Goal: Task Accomplishment & Management: Manage account settings

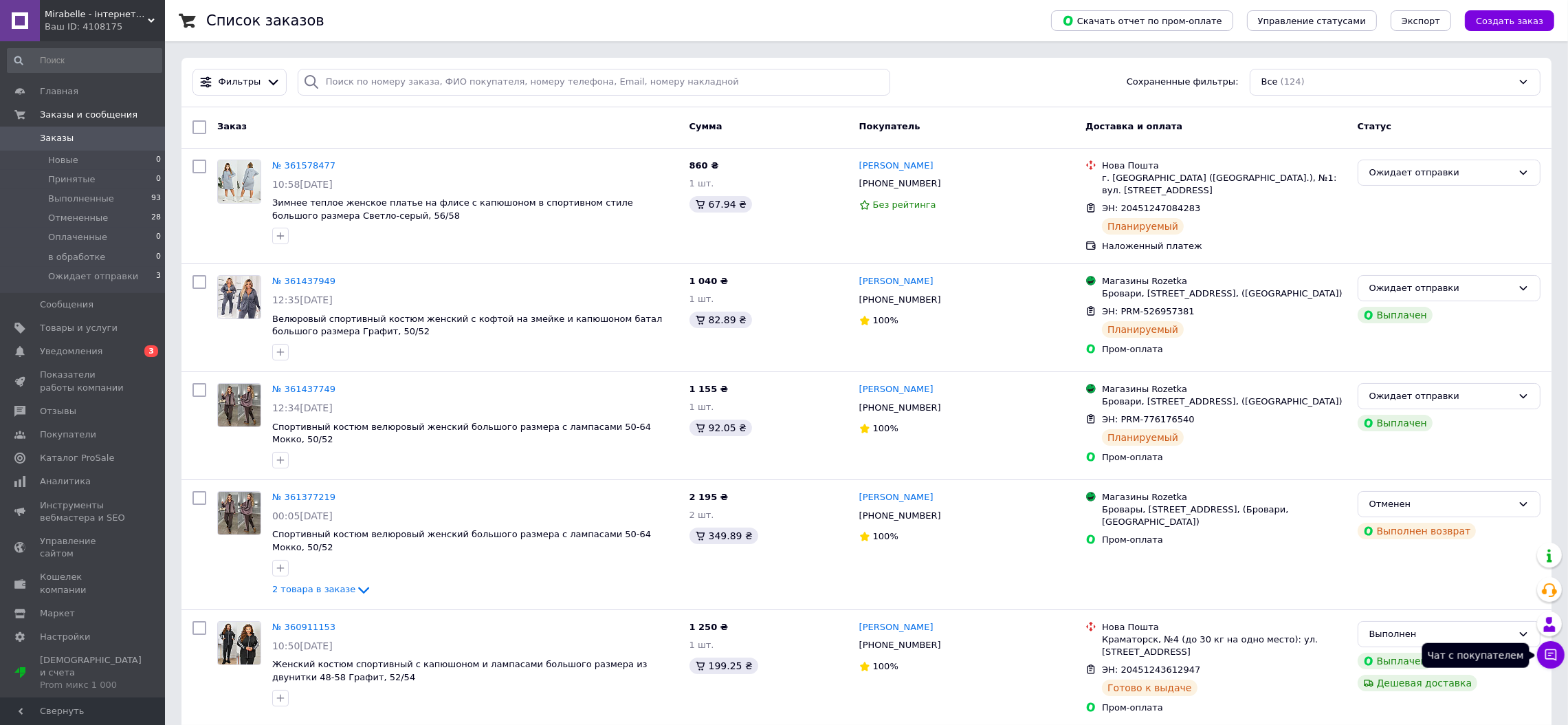
click at [1550, 658] on icon at bounding box center [1550, 654] width 13 height 13
click at [77, 17] on span "Mirabelle - інтернет-магазин модного одягу" at bounding box center [96, 14] width 103 height 13
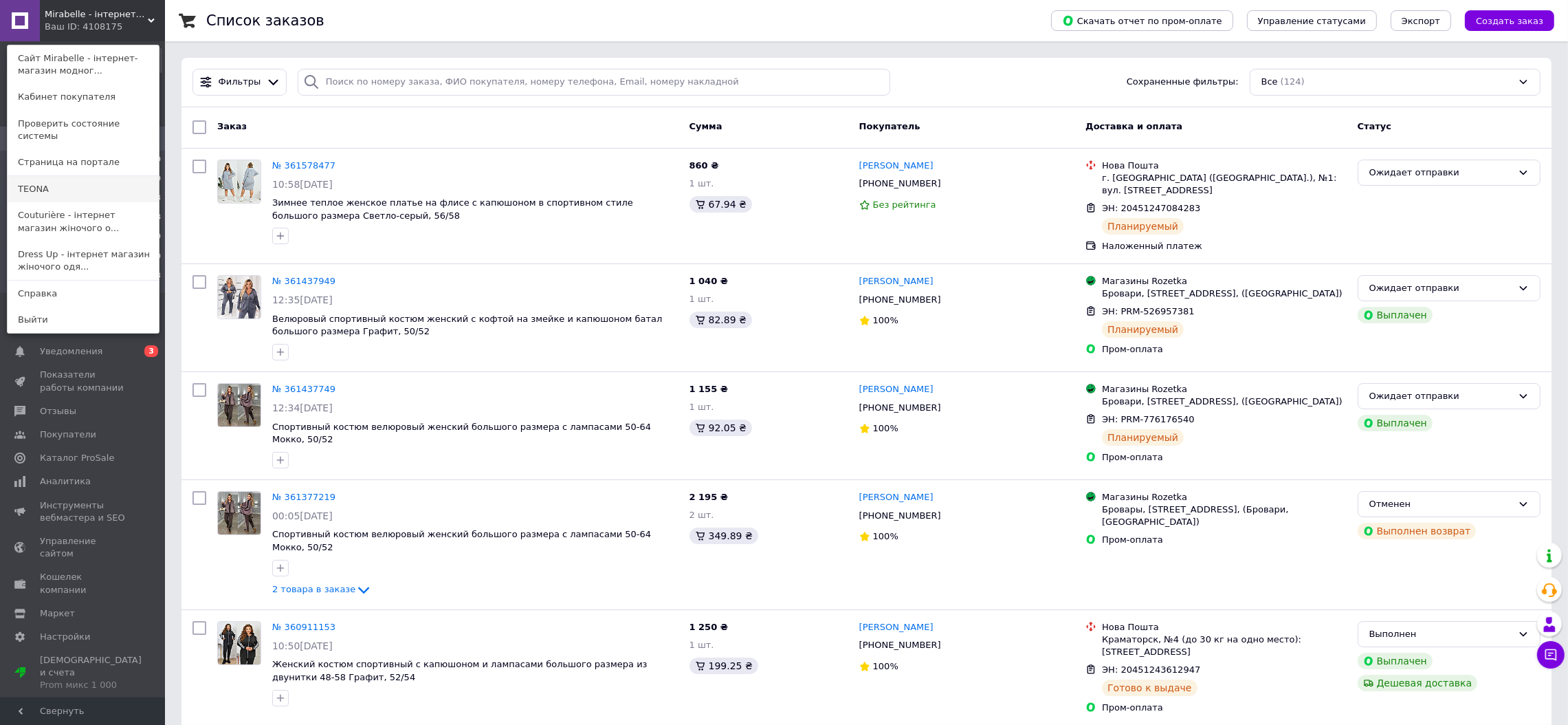
click at [44, 179] on link "ТEONA" at bounding box center [83, 188] width 151 height 26
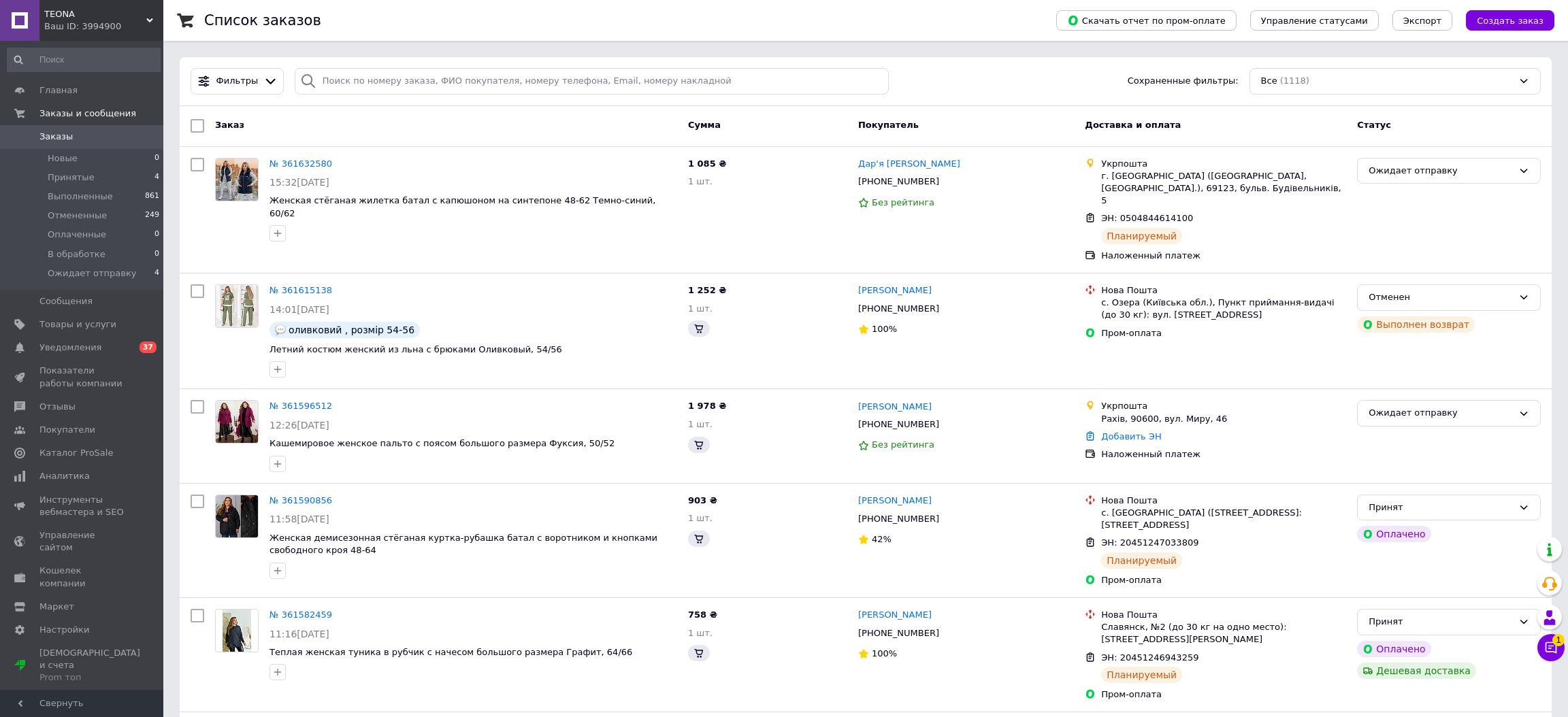
click at [1548, 649] on button "Чат с покупателем 1" at bounding box center [1551, 647] width 27 height 27
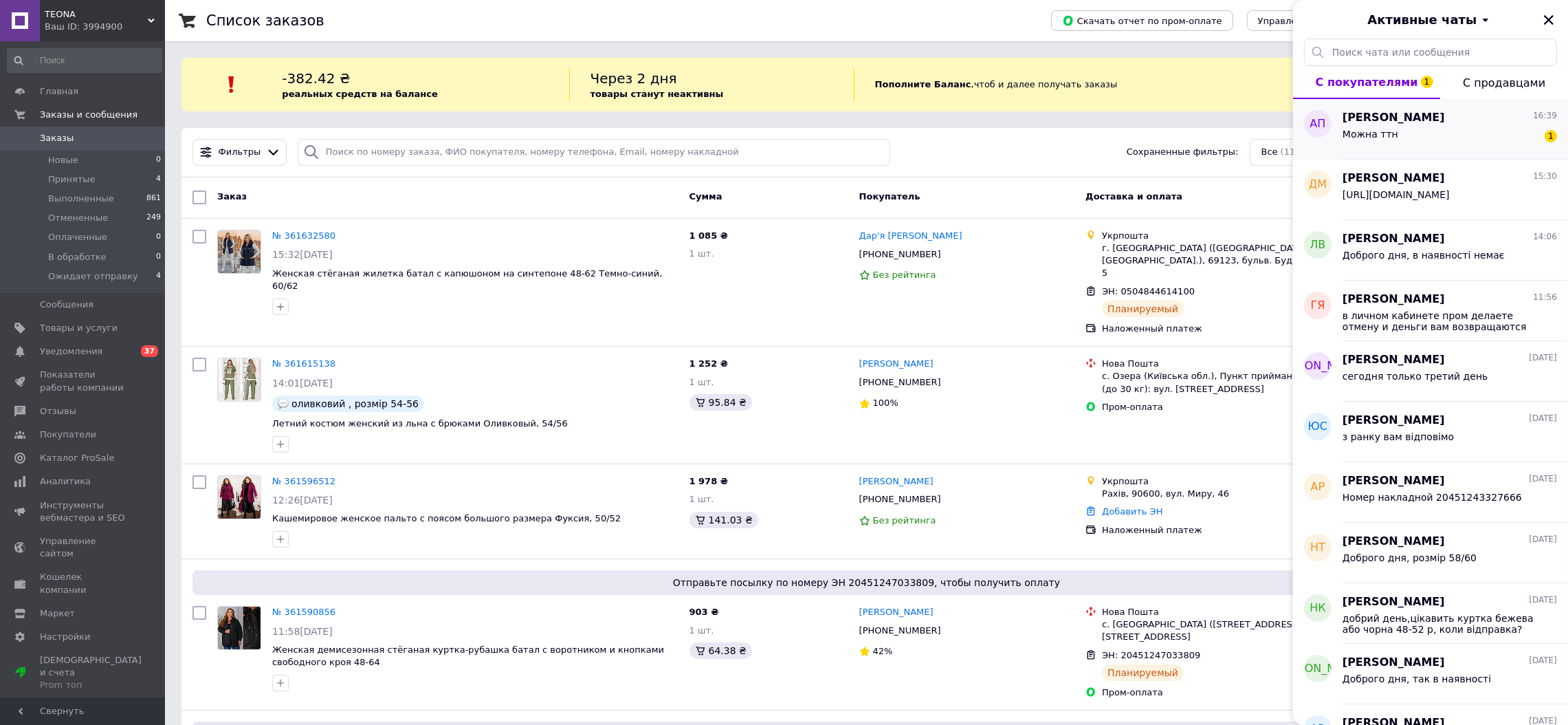
click at [1447, 134] on div "Можна ттн 1" at bounding box center [1449, 137] width 214 height 22
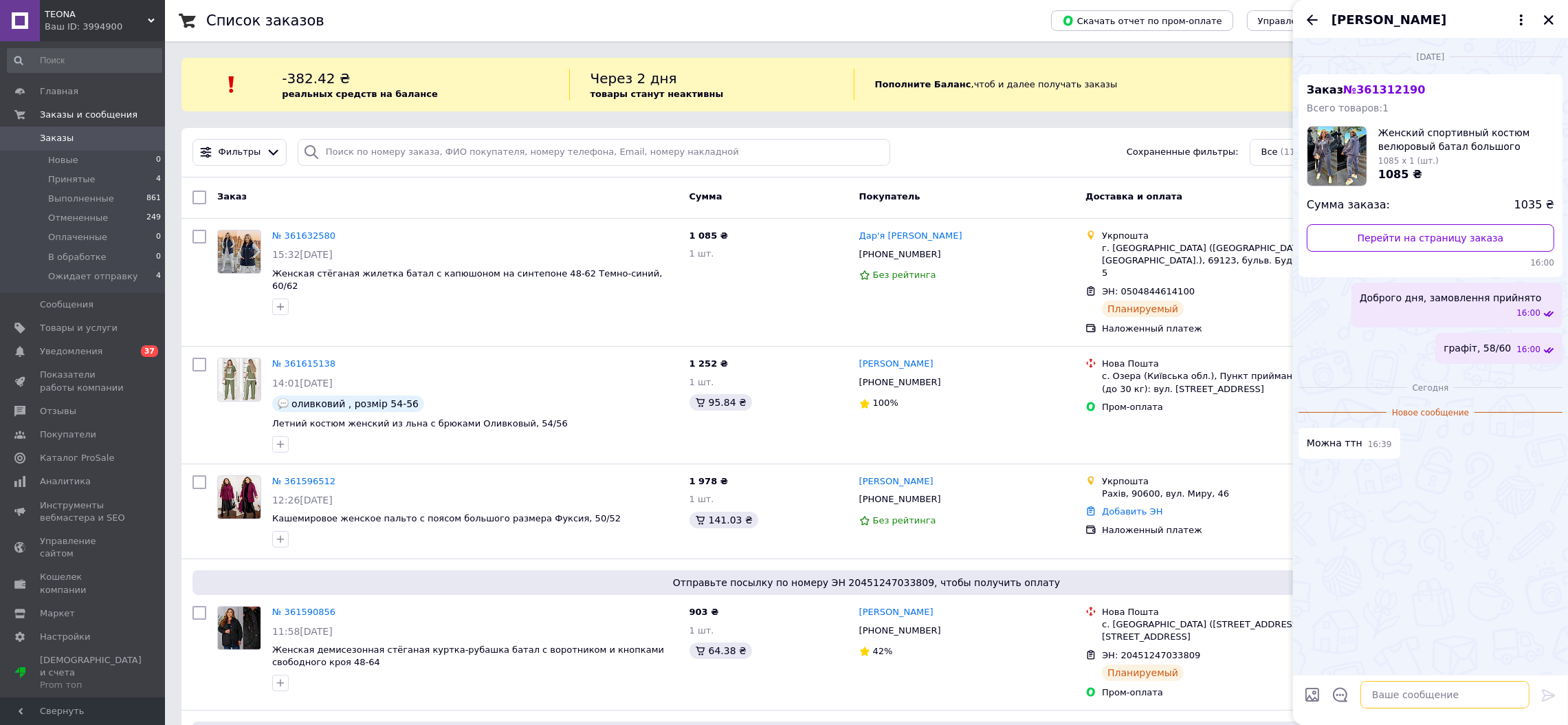
click at [1426, 700] on textarea at bounding box center [1444, 694] width 169 height 28
type textarea "Відправка по днях: пн. ср.сб"
click at [1410, 699] on textarea at bounding box center [1444, 694] width 169 height 28
type textarea "до 11 ранку"
click at [1550, 20] on icon "Закрыть" at bounding box center [1549, 19] width 13 height 13
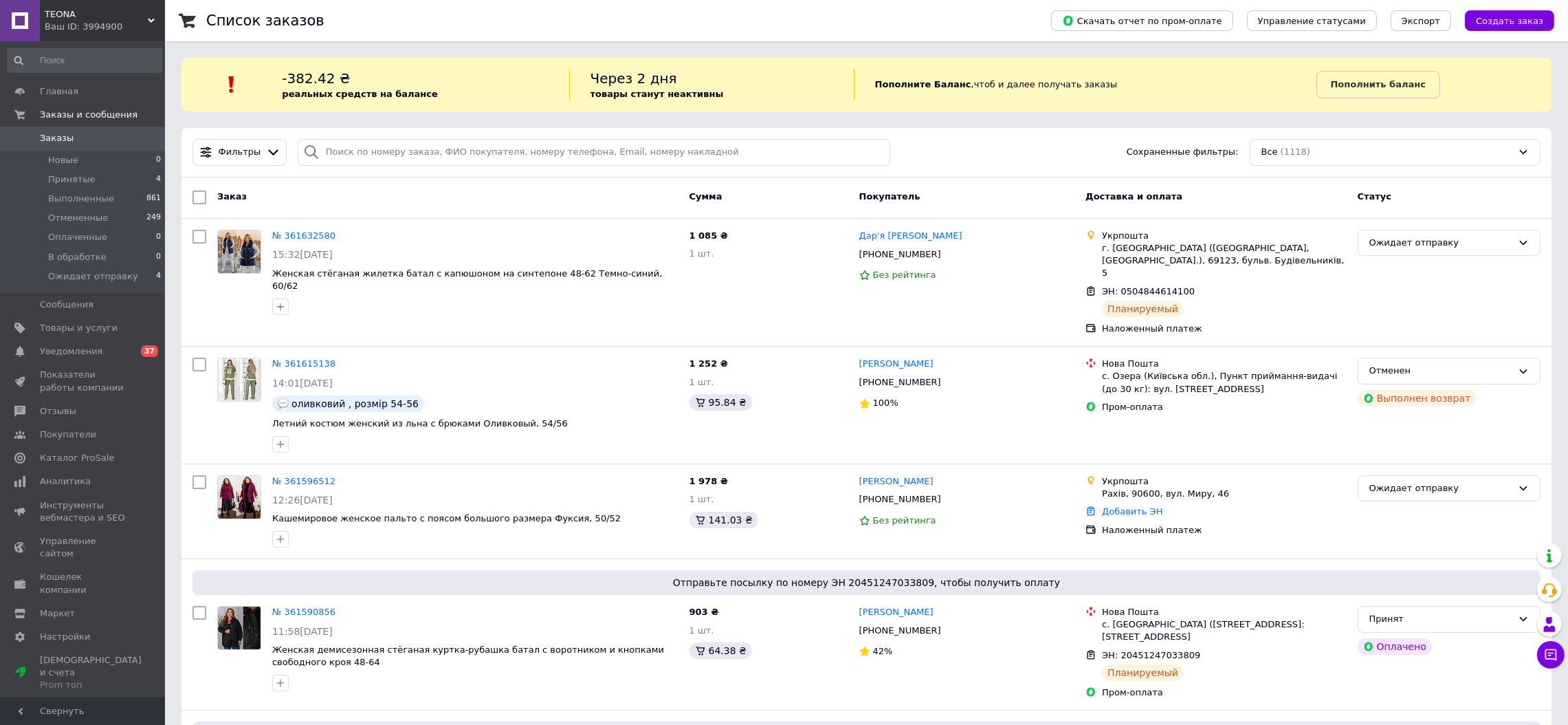
click at [102, 8] on span "ТEONA" at bounding box center [96, 14] width 103 height 13
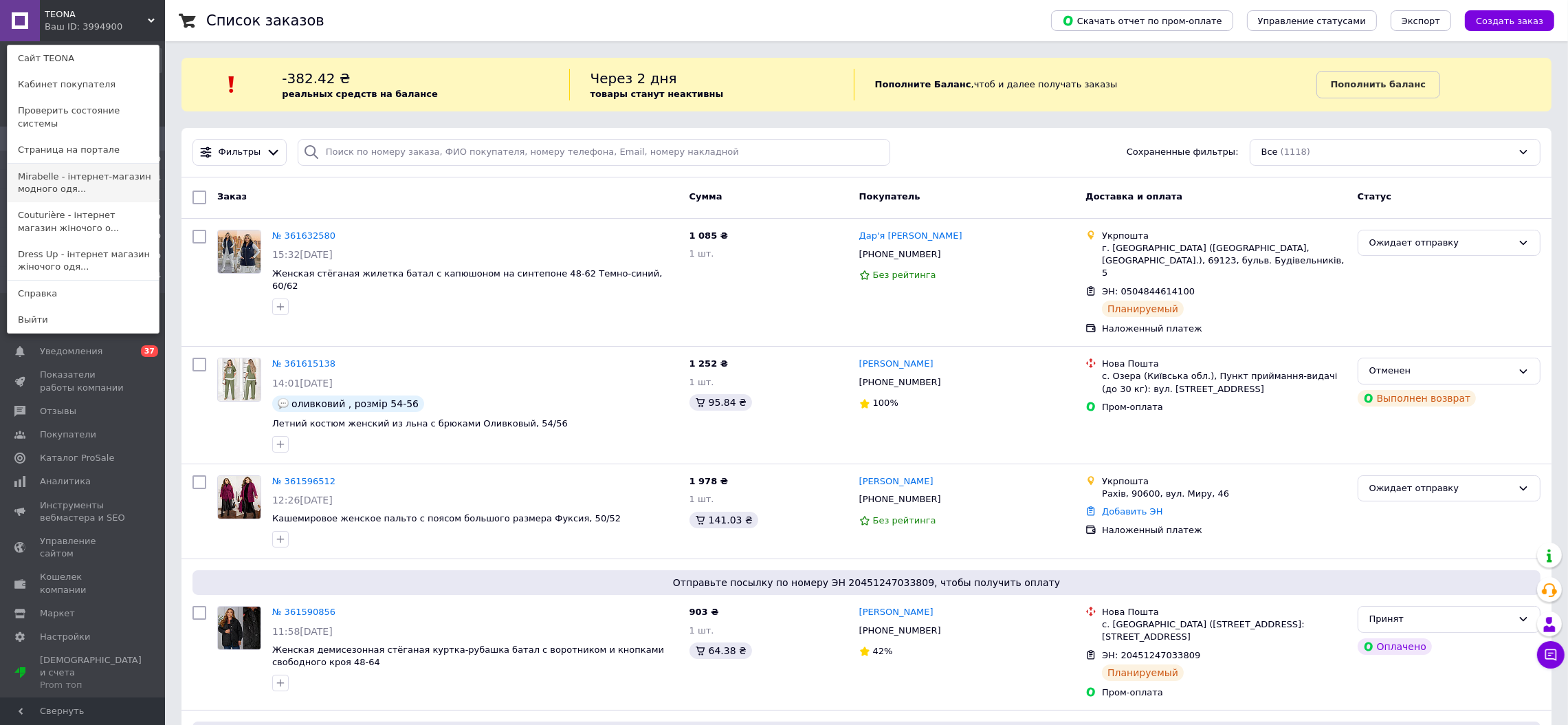
click at [50, 176] on link "Mirabelle - інтернет-магазин модного одя..." at bounding box center [83, 183] width 151 height 39
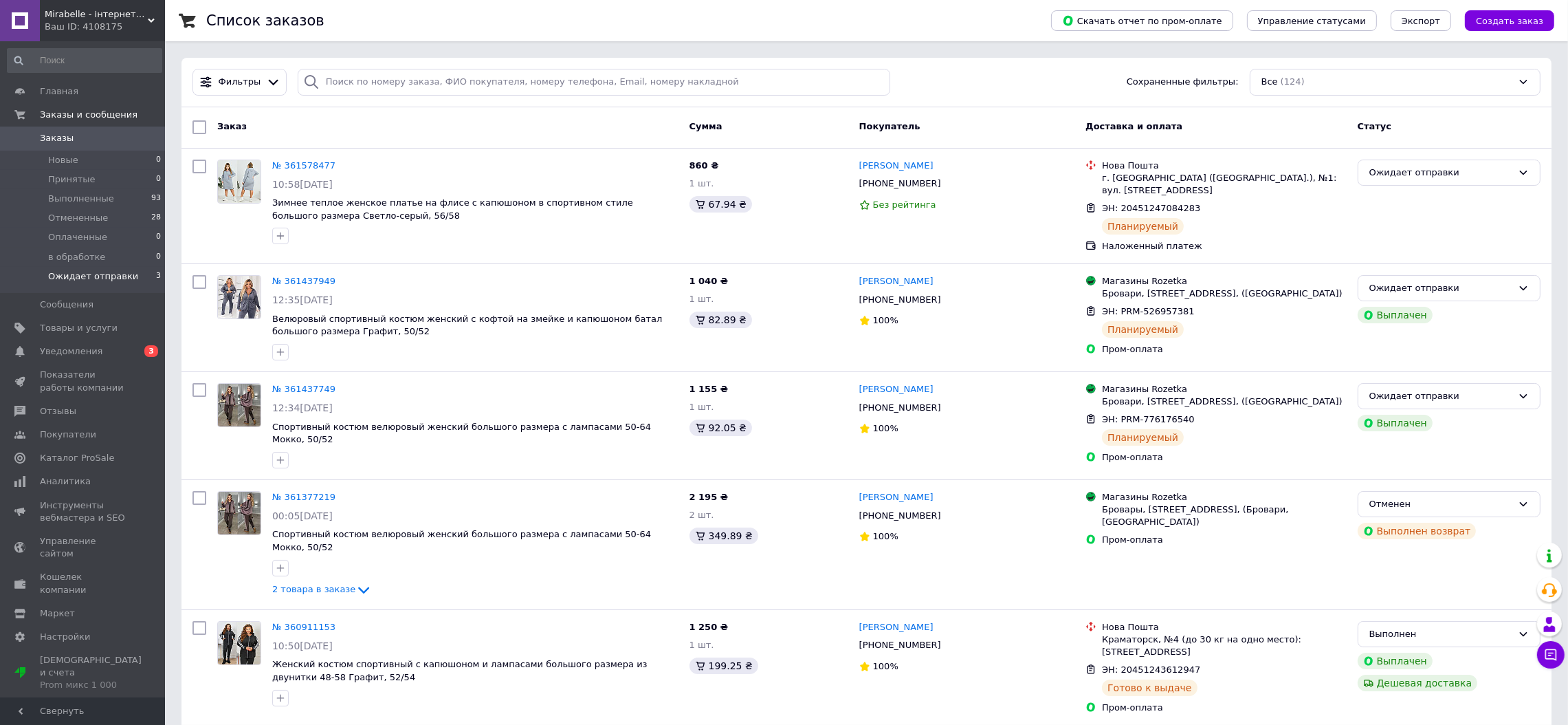
click at [88, 275] on span "Ожидает отправки" at bounding box center [92, 276] width 90 height 13
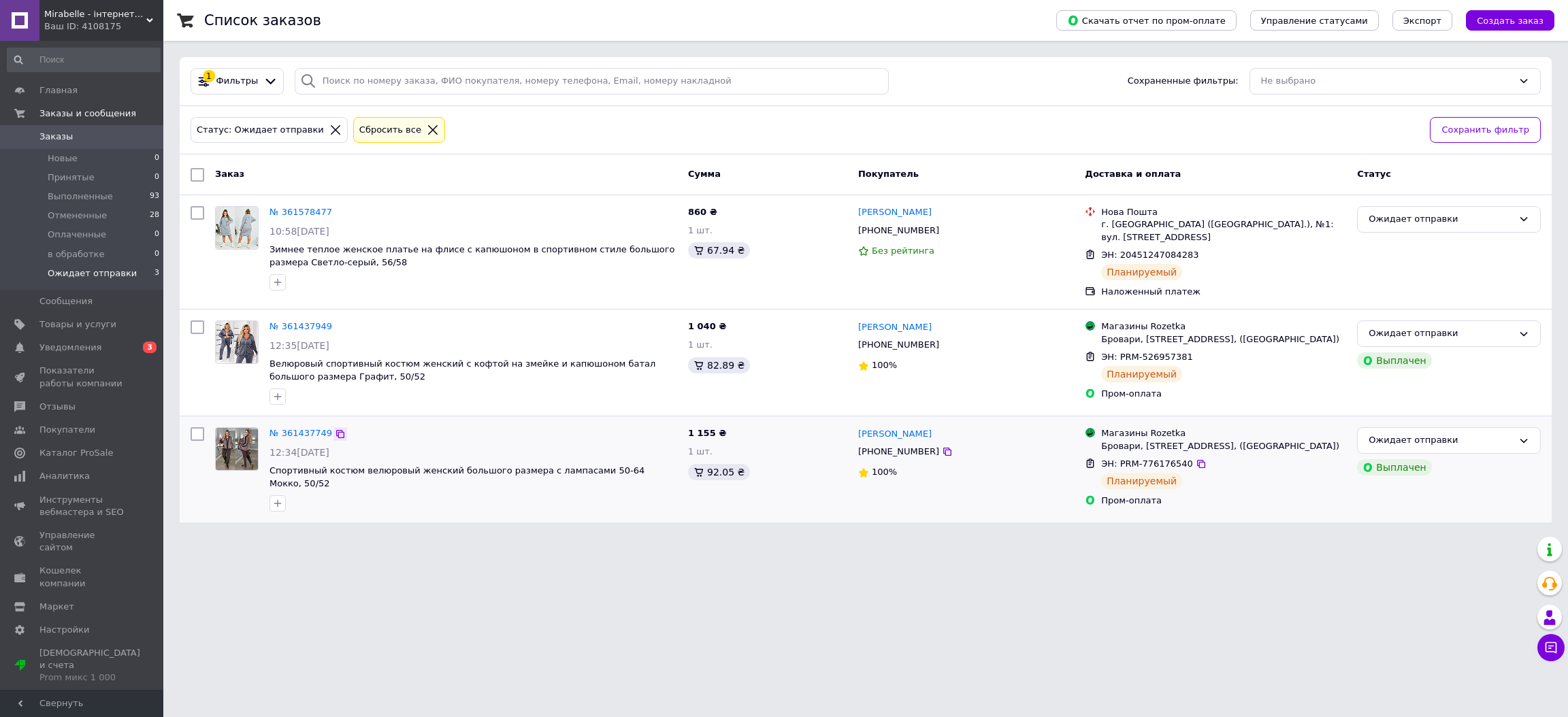
click at [335, 434] on icon at bounding box center [340, 433] width 11 height 11
click at [336, 324] on icon at bounding box center [340, 327] width 8 height 8
click at [308, 330] on link "№ 361437949" at bounding box center [300, 326] width 62 height 10
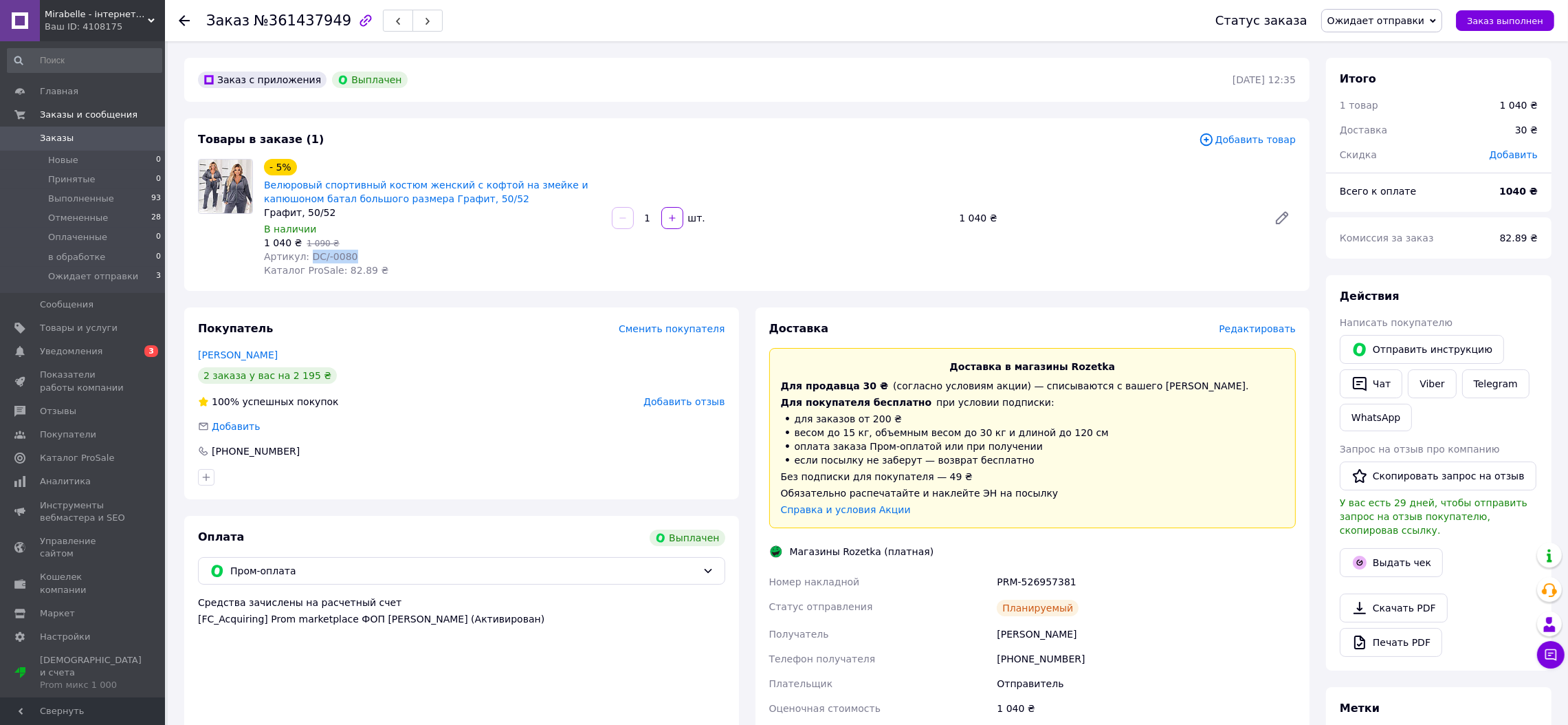
drag, startPoint x: 353, startPoint y: 255, endPoint x: 307, endPoint y: 255, distance: 46.0
click at [307, 255] on div "Артикул: DC/-0080" at bounding box center [432, 257] width 337 height 13
copy span "DC/-0080"
click at [86, 13] on span "Mirabelle - інтернет-магазин модного одягу" at bounding box center [96, 14] width 103 height 13
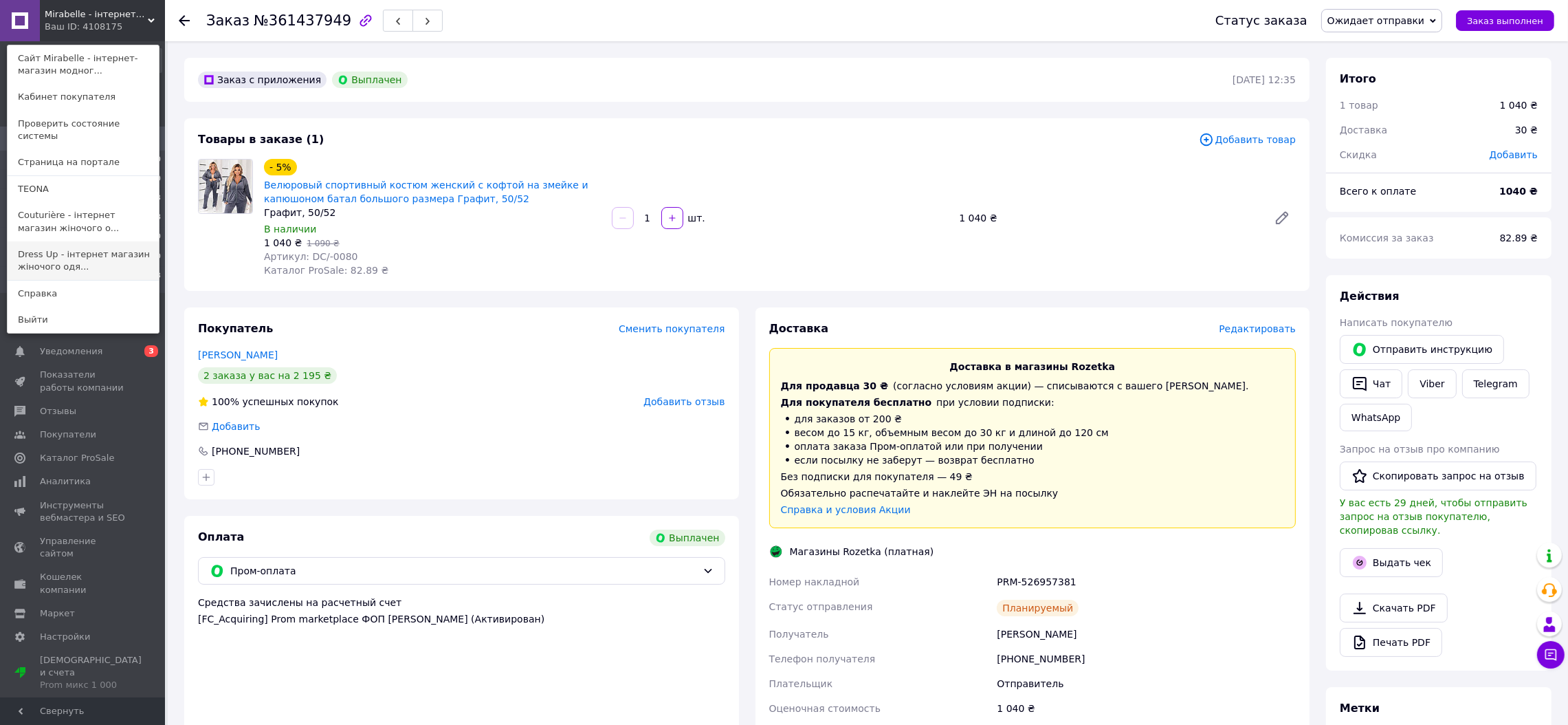
click at [55, 247] on link "Dress Up - інтернет магазин жіночого одя..." at bounding box center [83, 261] width 151 height 39
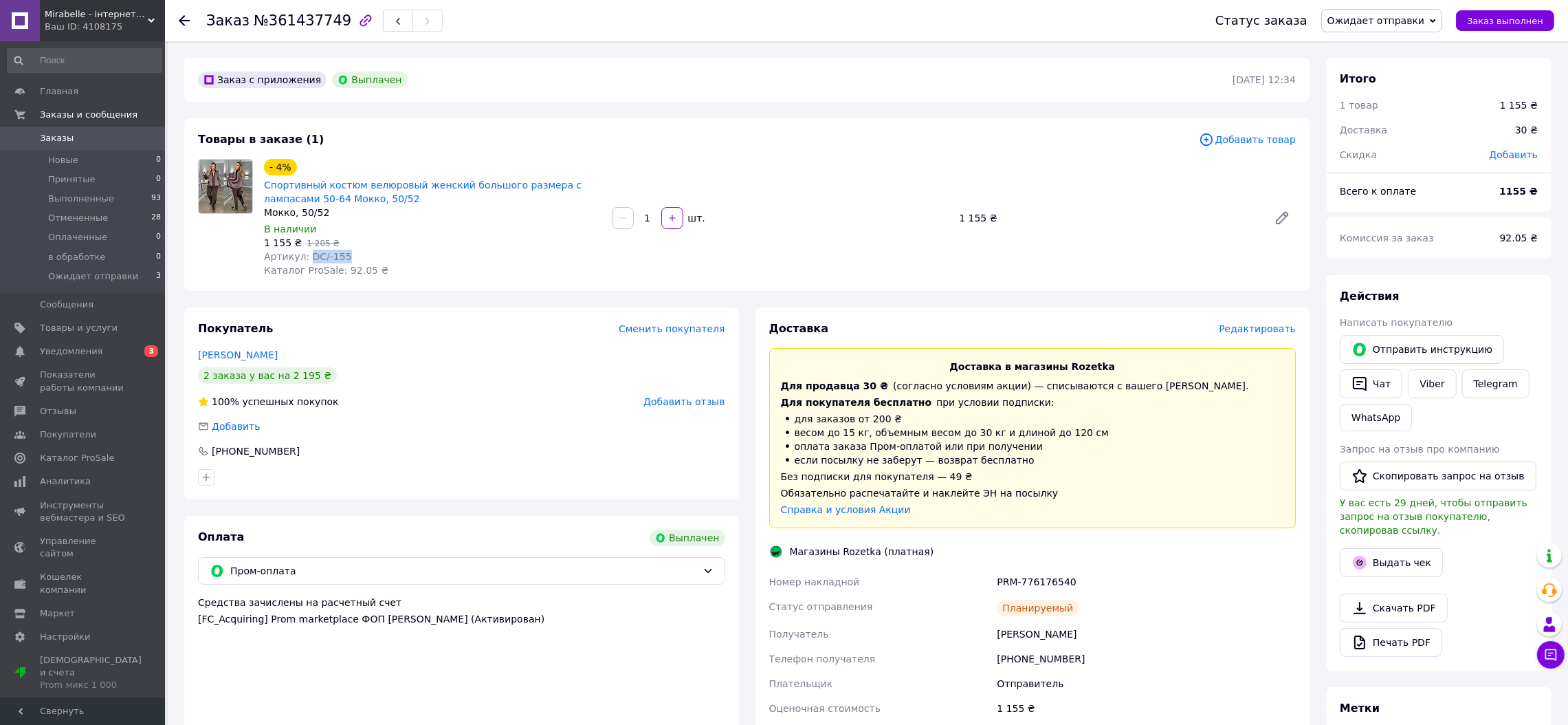
drag, startPoint x: 341, startPoint y: 258, endPoint x: 304, endPoint y: 258, distance: 37.0
click at [304, 258] on div "Артикул: DC/-155" at bounding box center [432, 257] width 337 height 13
copy span "DC/-155"
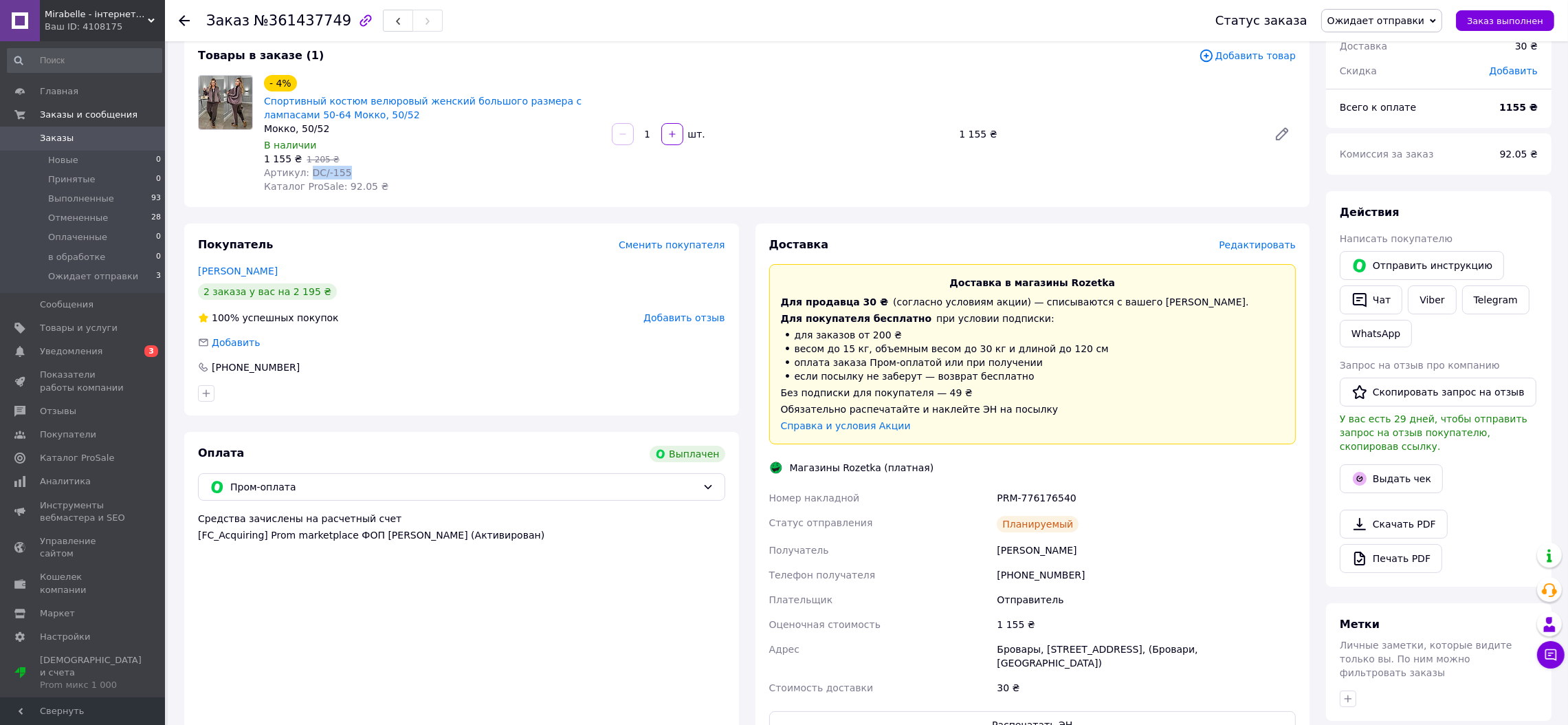
scroll to position [138, 0]
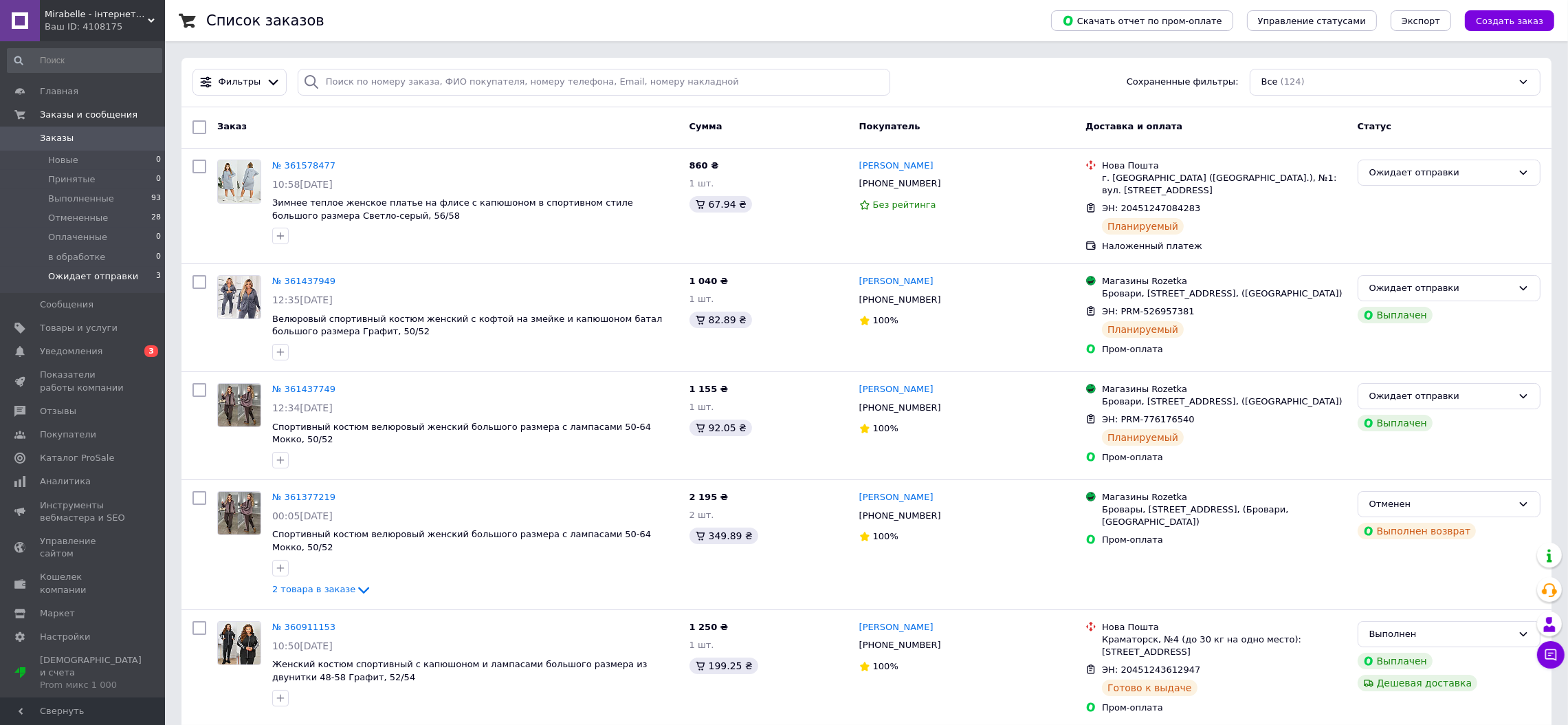
click at [143, 271] on li "Ожидает отправки 3" at bounding box center [84, 279] width 169 height 26
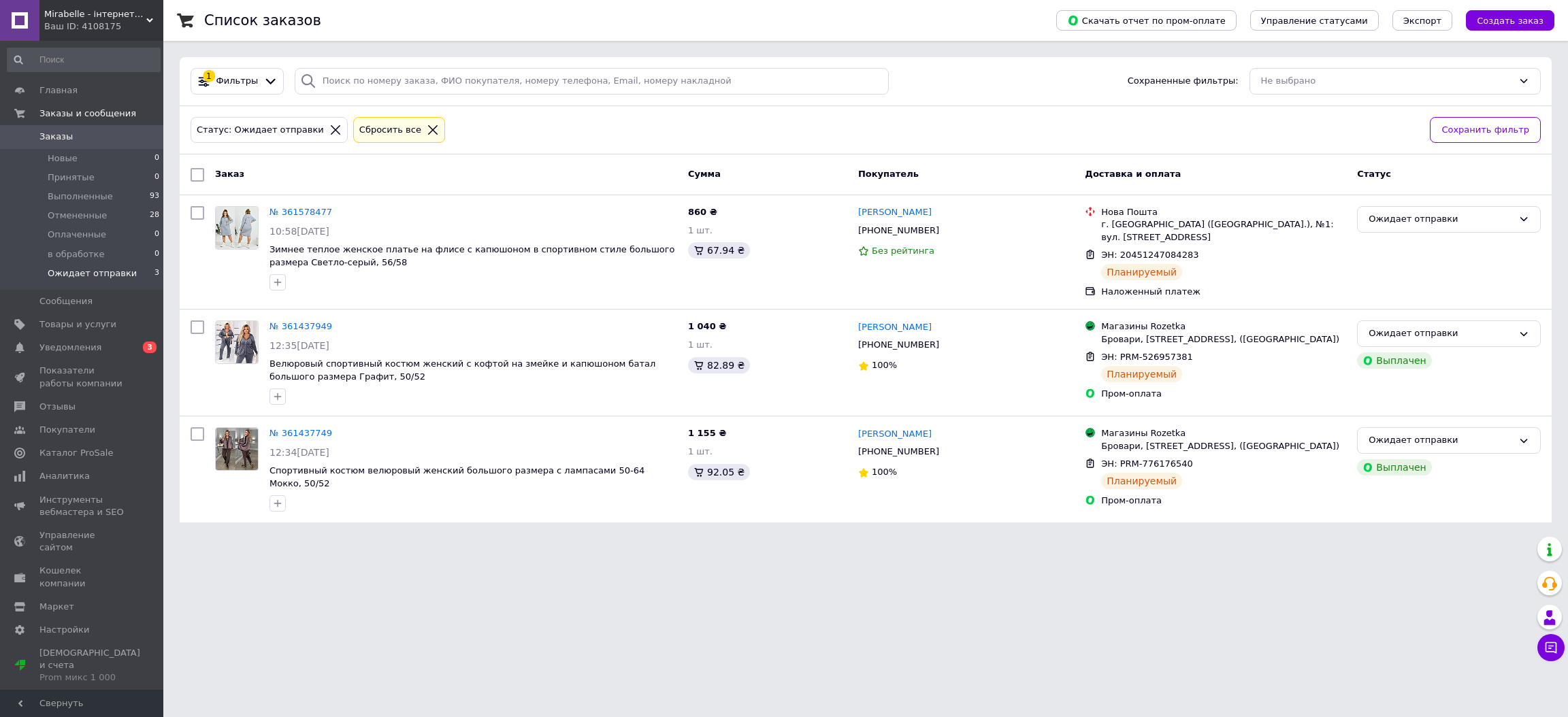
click at [103, 10] on span "Mirabelle - інтернет-магазин модного одягу" at bounding box center [95, 14] width 102 height 12
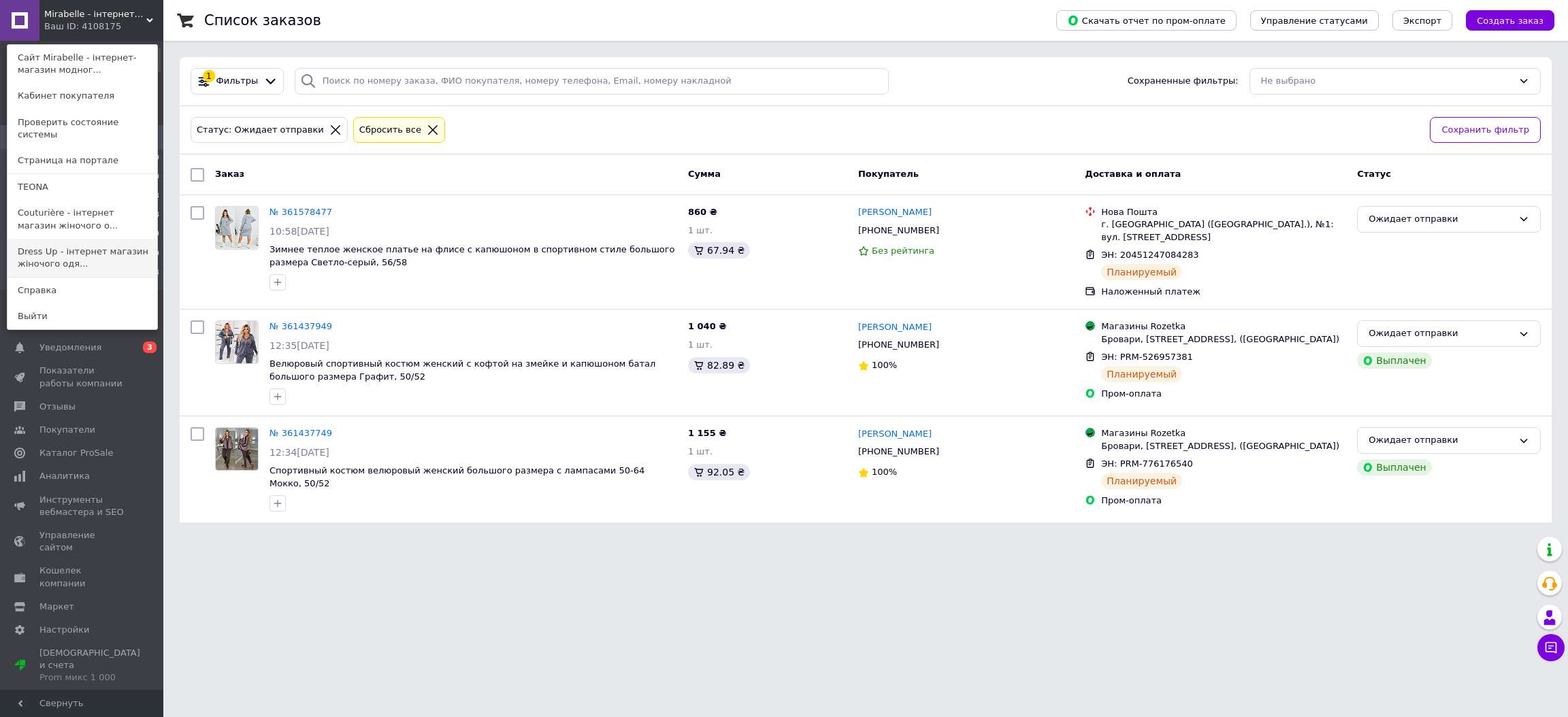
click at [31, 245] on link "Dress Up - інтернет магазин жіночого одя..." at bounding box center [82, 258] width 150 height 38
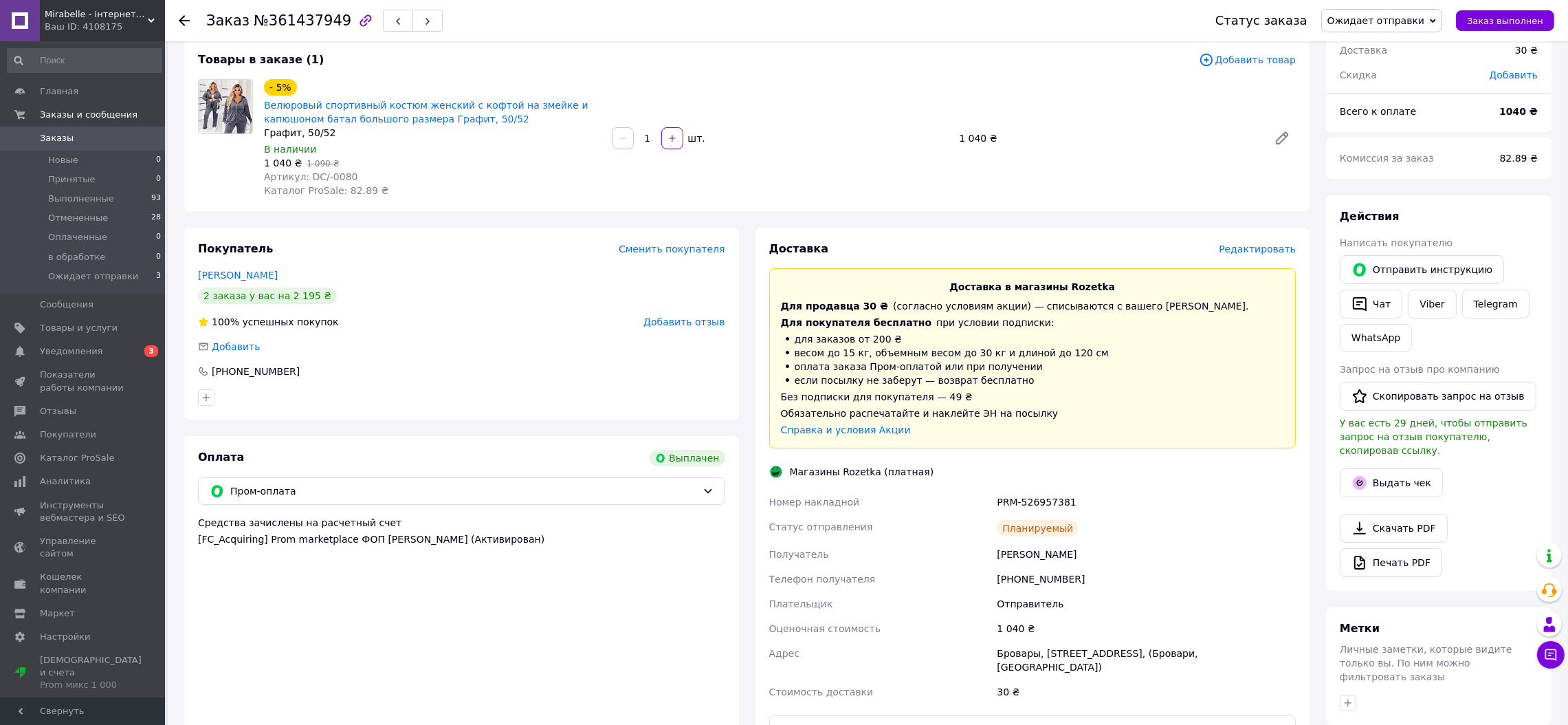
scroll to position [138, 0]
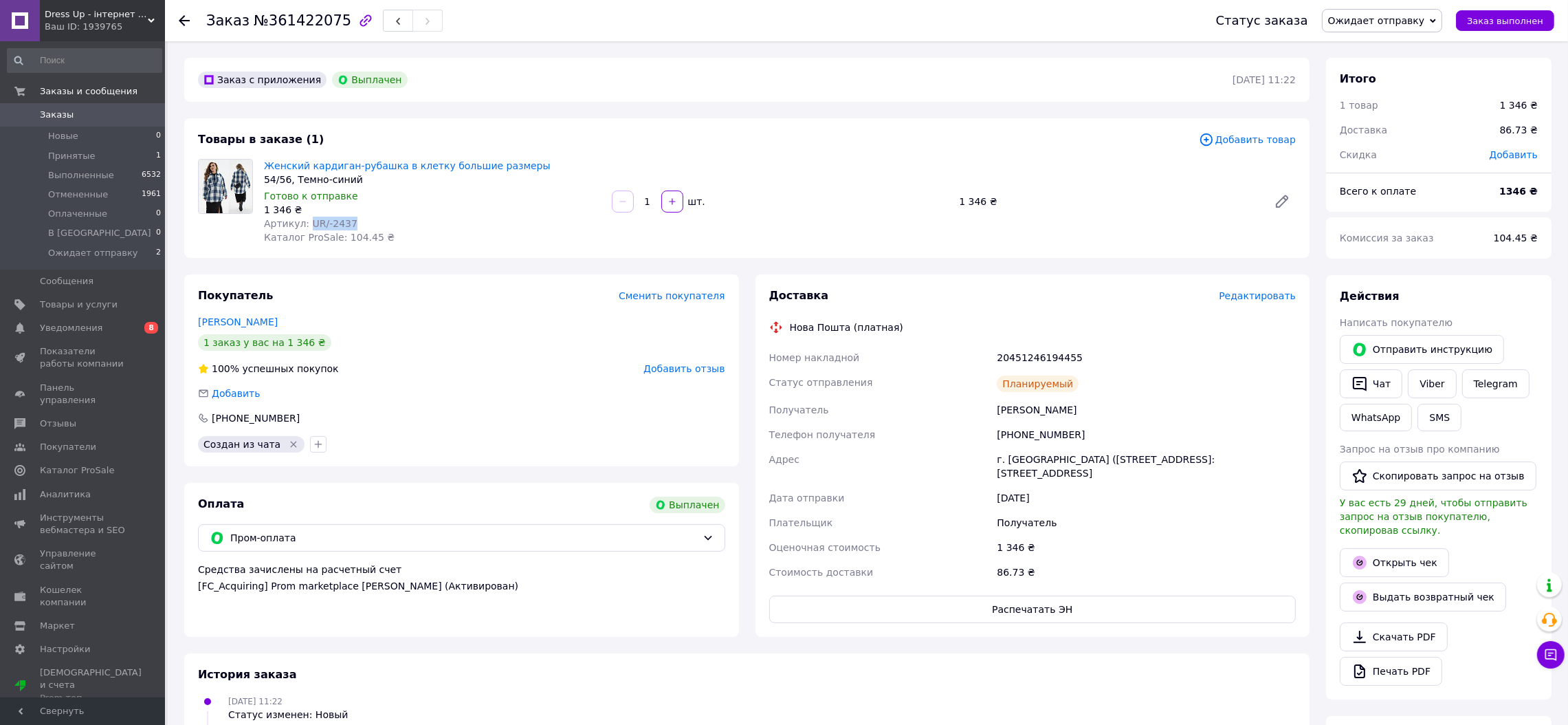
drag, startPoint x: 348, startPoint y: 220, endPoint x: 306, endPoint y: 220, distance: 42.0
click at [306, 220] on div "Артикул: UR/-2437" at bounding box center [432, 224] width 337 height 13
copy span "UR/-2437"
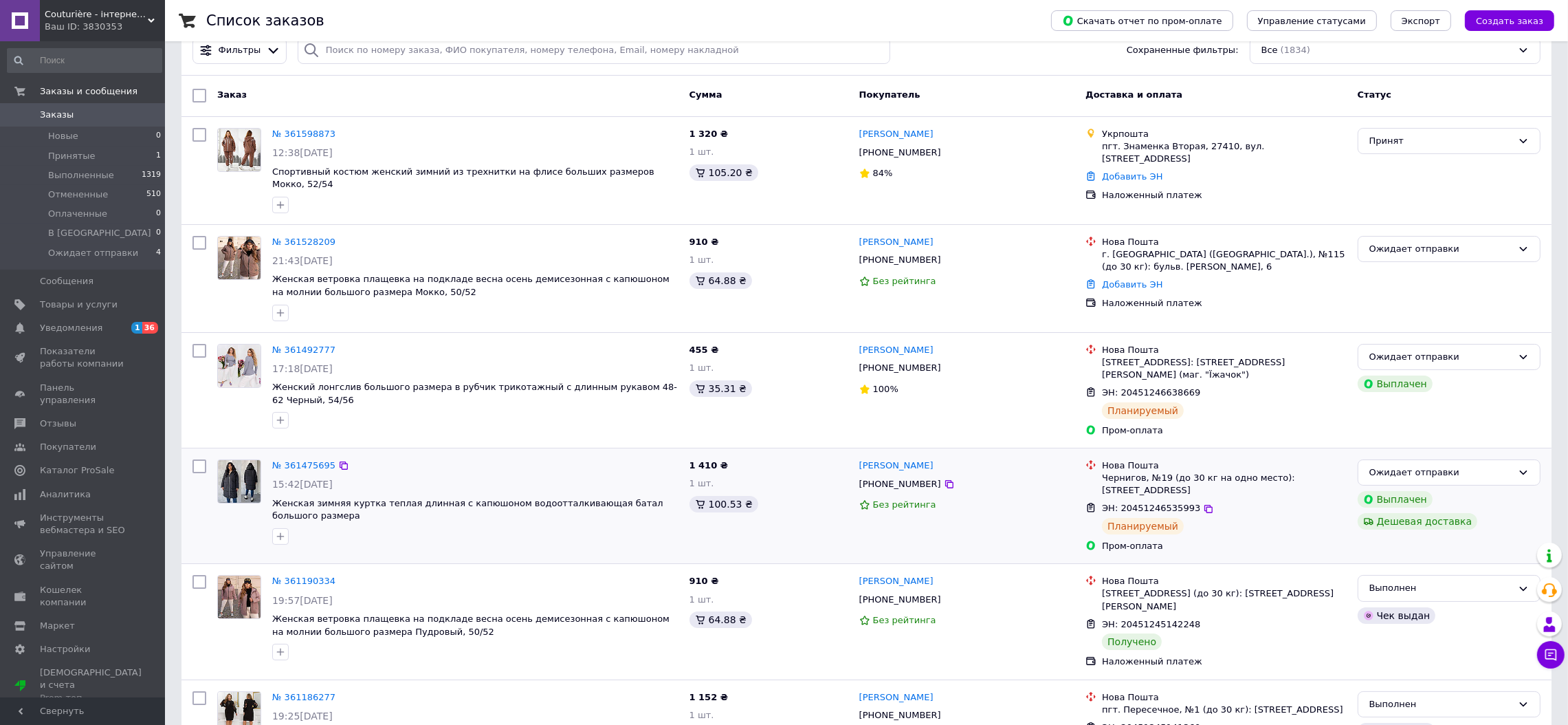
scroll to position [138, 0]
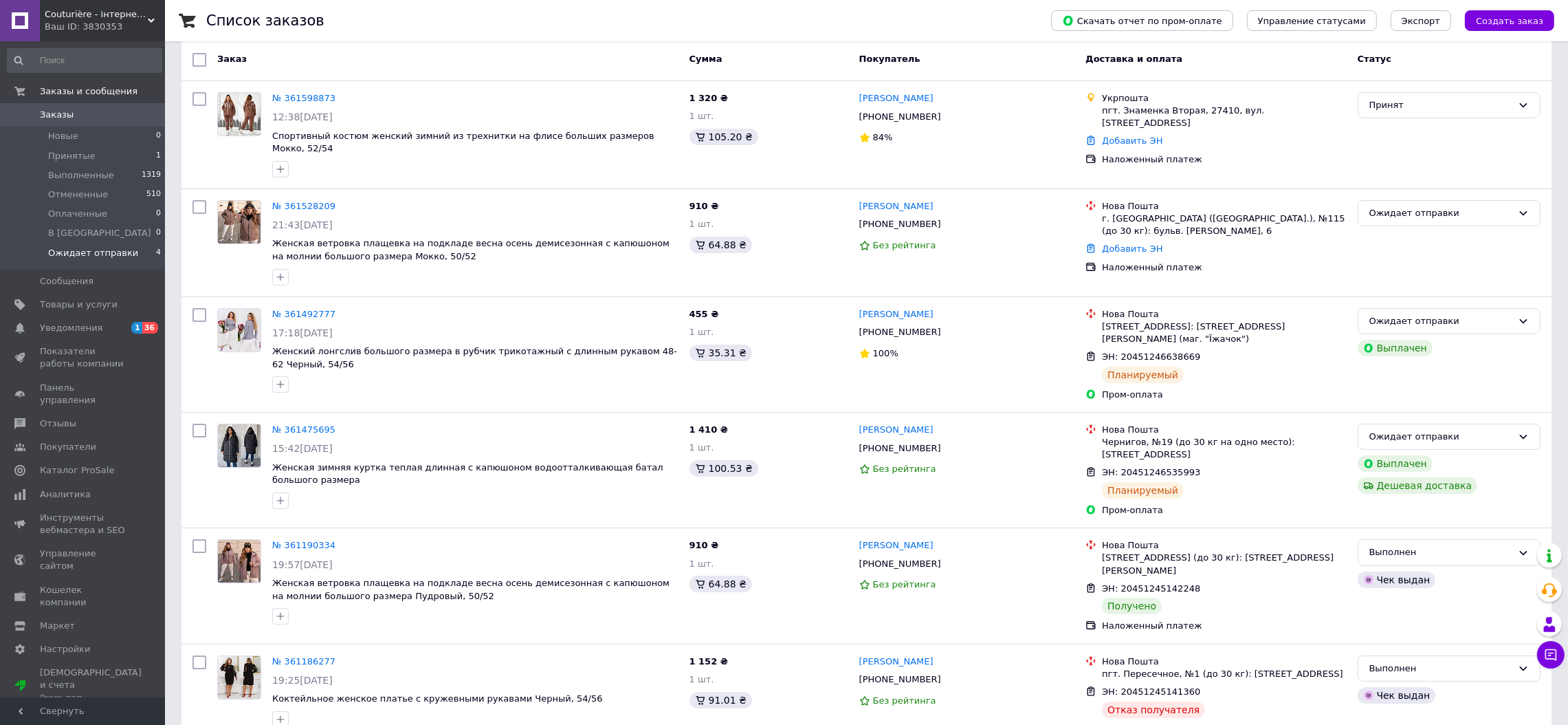
click at [125, 254] on li "Ожидает отправки 4" at bounding box center [84, 256] width 169 height 26
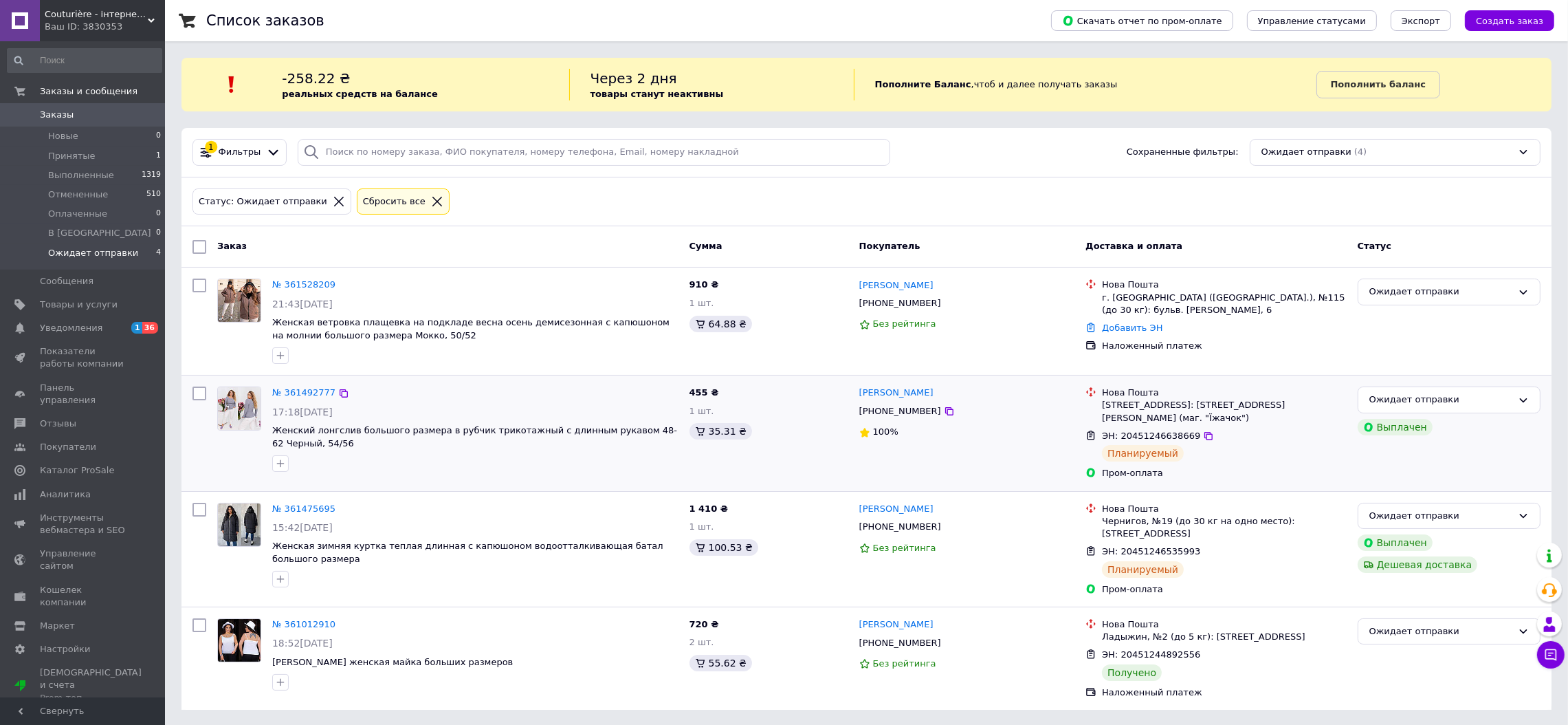
scroll to position [2, 0]
click at [1420, 634] on div "Ожидает отправки" at bounding box center [1441, 630] width 143 height 14
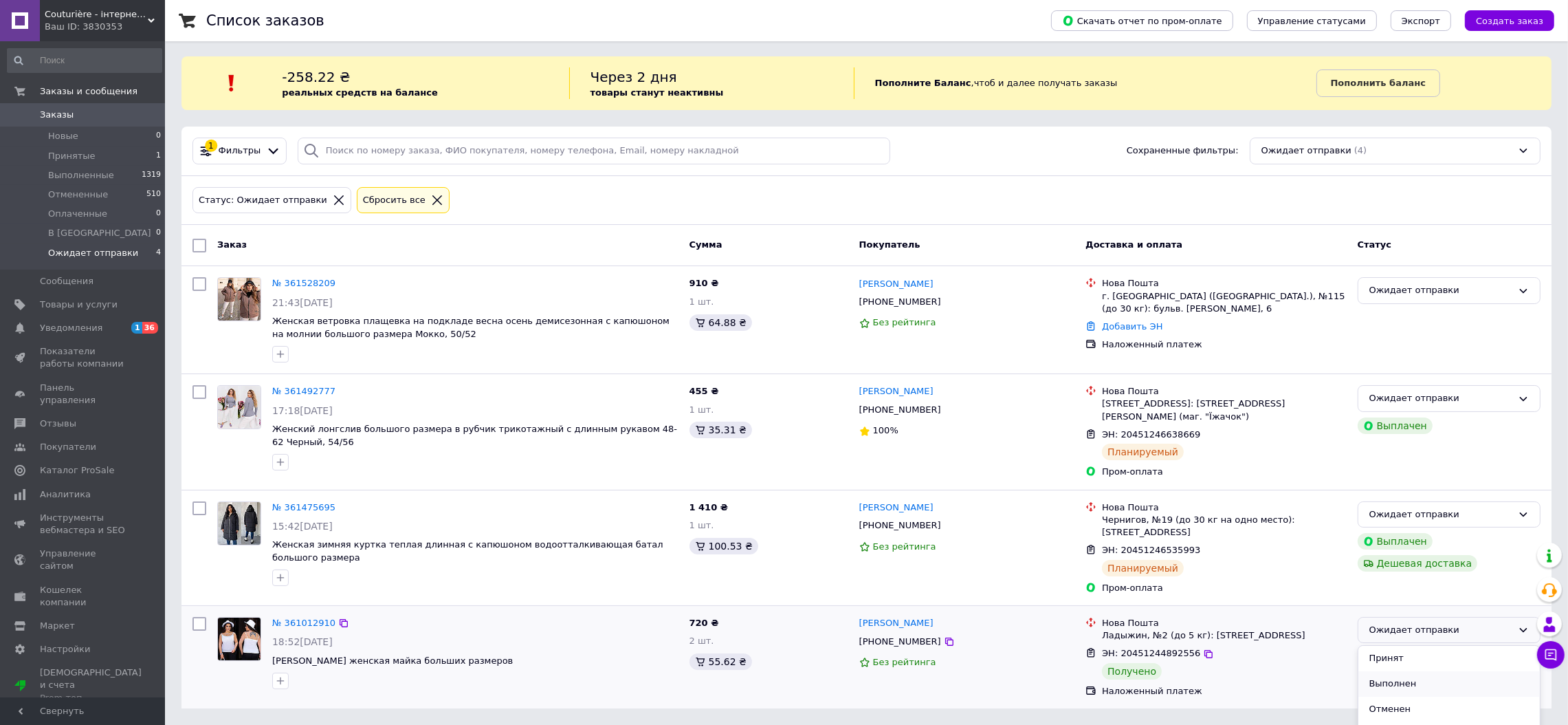
click at [1412, 680] on li "Выполнен" at bounding box center [1449, 684] width 182 height 25
click at [340, 505] on icon at bounding box center [344, 508] width 8 height 8
click at [340, 394] on icon at bounding box center [344, 392] width 8 height 8
click at [85, 22] on div "Ваш ID: 3830353" at bounding box center [104, 27] width 120 height 13
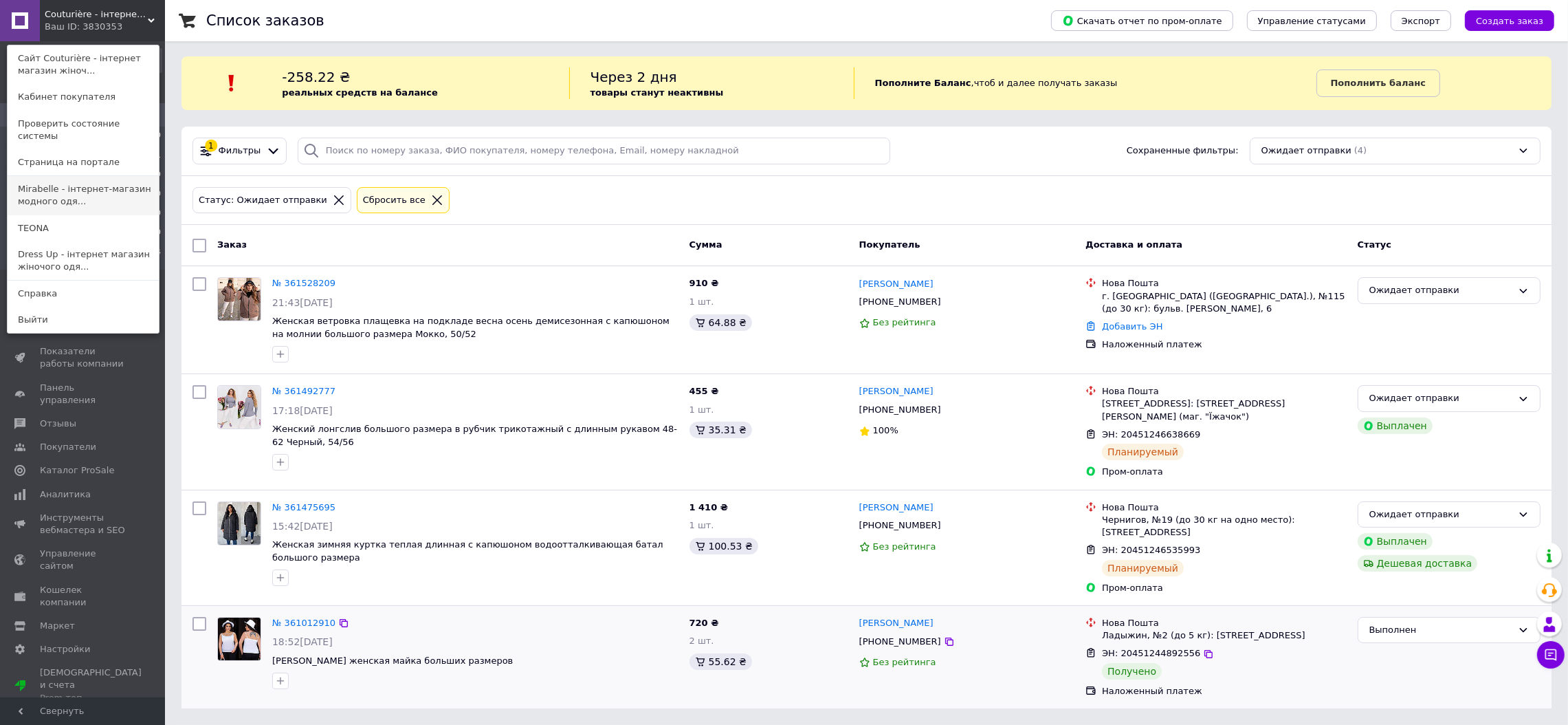
click at [66, 177] on link "Mirabelle - інтернет-магазин модного одя..." at bounding box center [83, 195] width 151 height 39
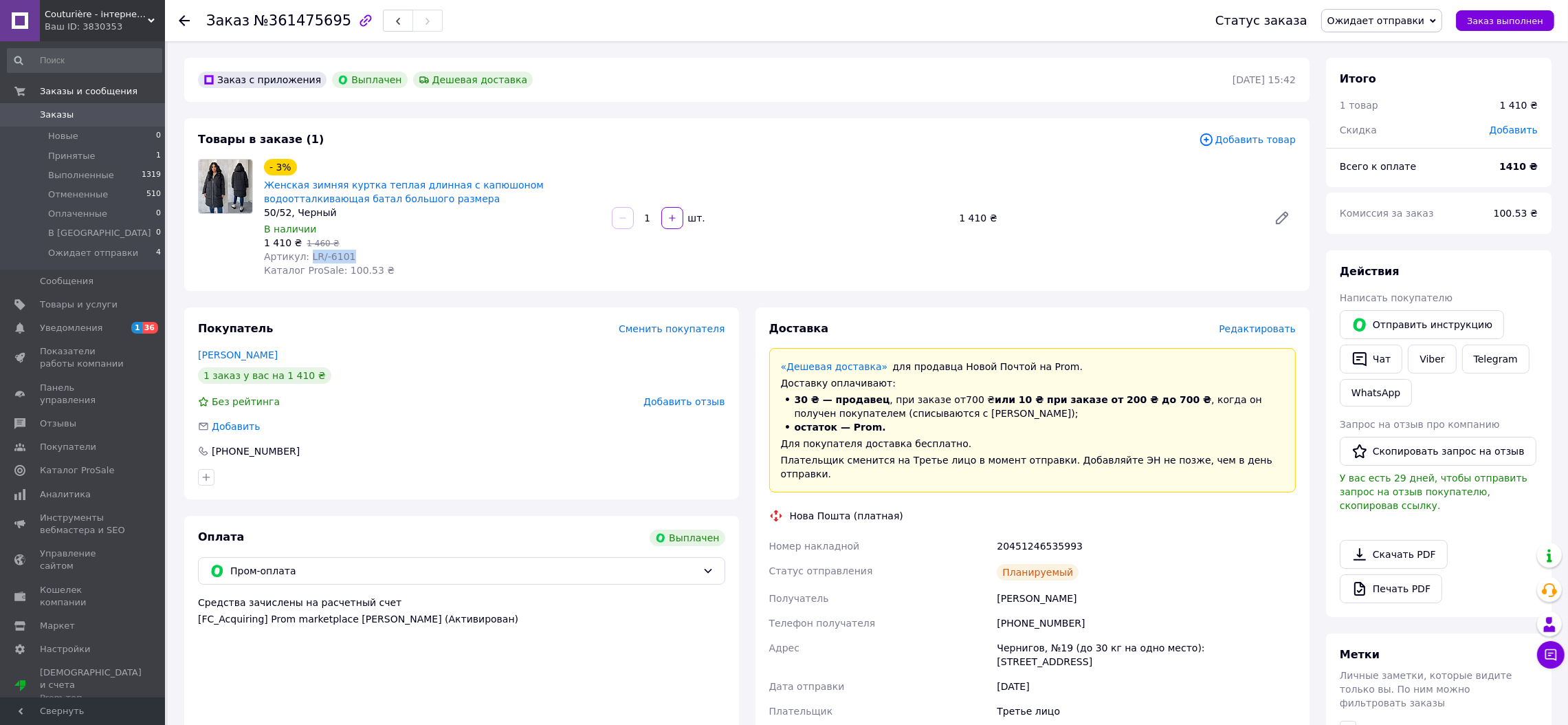
drag, startPoint x: 343, startPoint y: 255, endPoint x: 306, endPoint y: 255, distance: 37.0
click at [306, 255] on div "Артикул: LR/-6101" at bounding box center [432, 257] width 337 height 13
copy span "LR/-6101"
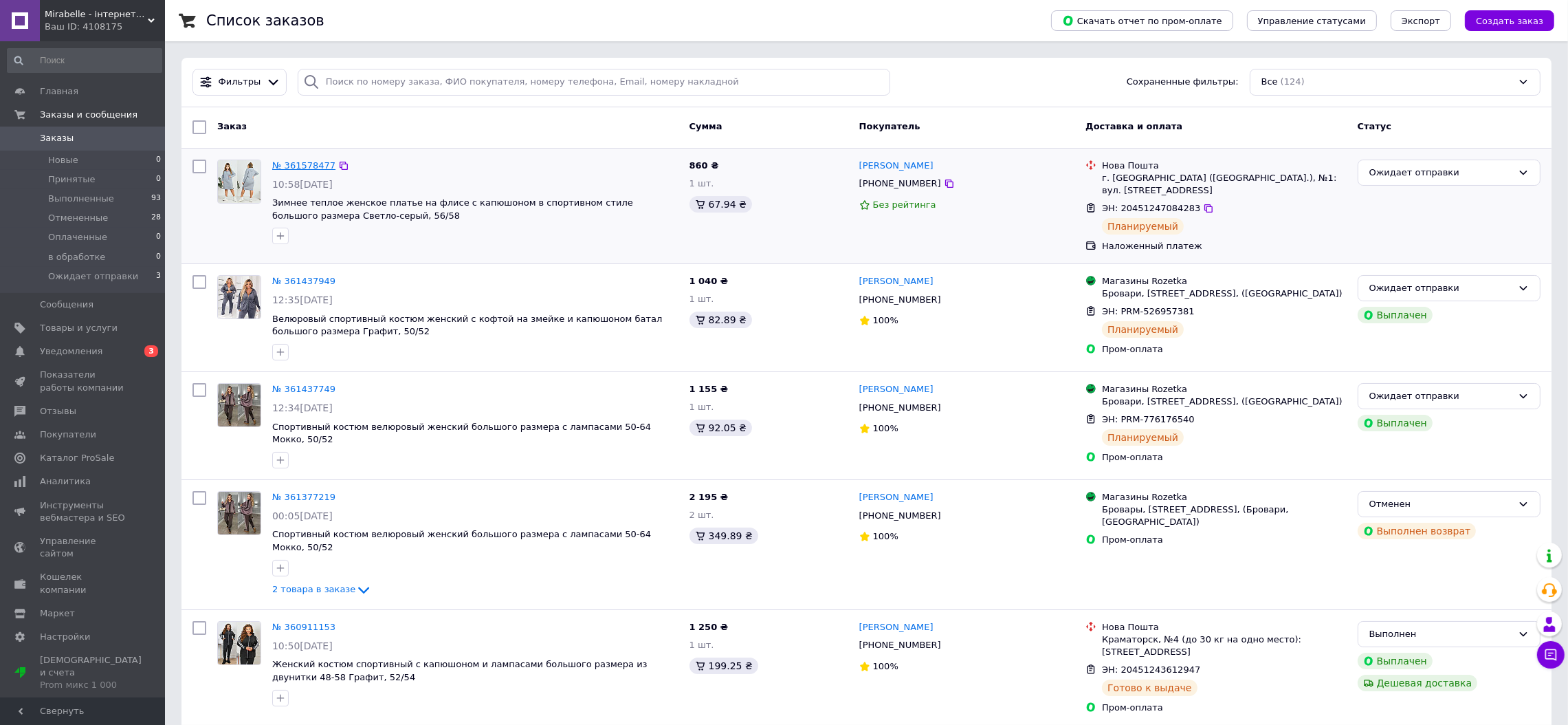
click at [307, 163] on link "№ 361578477" at bounding box center [304, 166] width 63 height 10
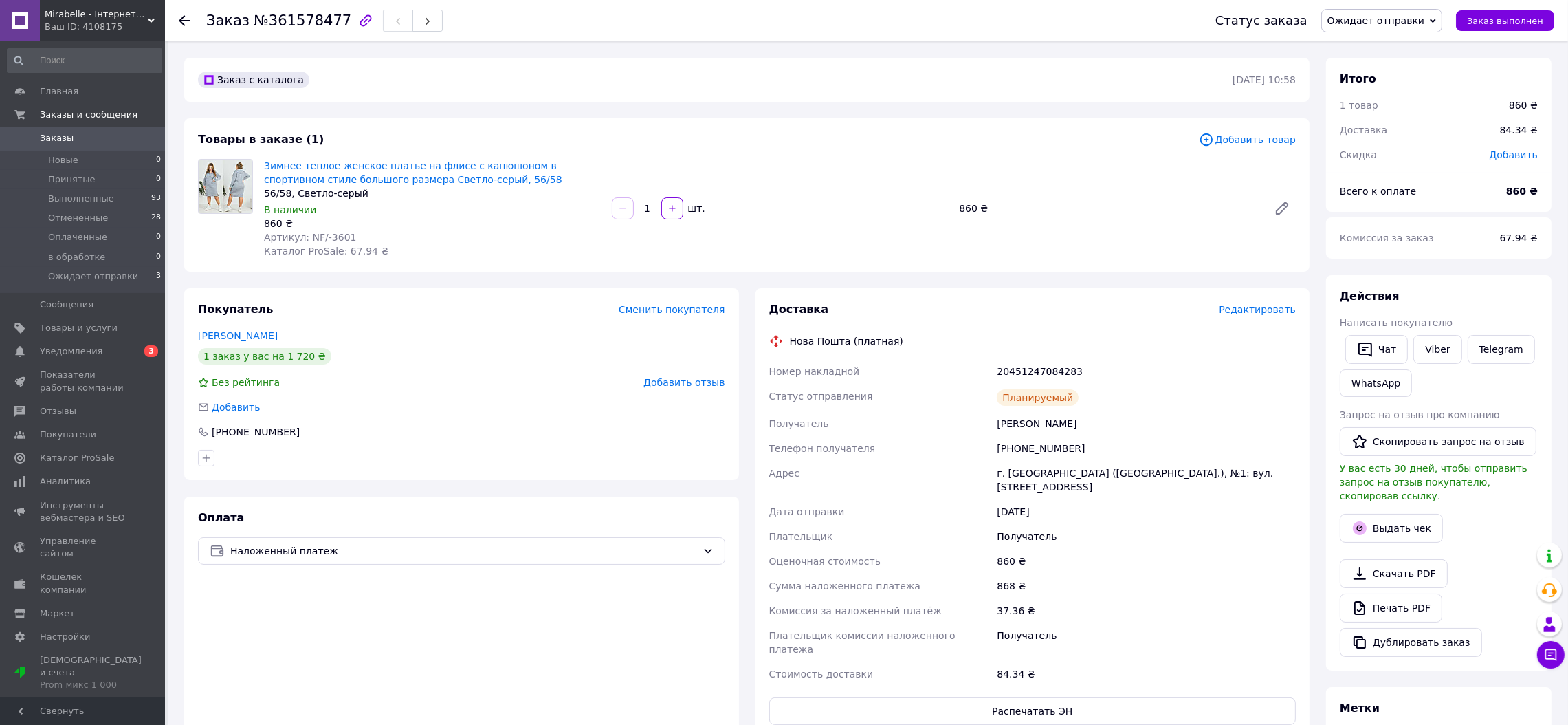
scroll to position [19, 0]
drag, startPoint x: 348, startPoint y: 235, endPoint x: 304, endPoint y: 234, distance: 44.0
click at [304, 234] on div "Артикул: NF/-3601" at bounding box center [432, 237] width 337 height 13
copy span "NF/-3601"
click at [382, 318] on div "Покупатель Сменить покупателя Любиченко Катя 1 заказ у вас на 1 720 ₴ Без рейти…" at bounding box center [462, 384] width 555 height 192
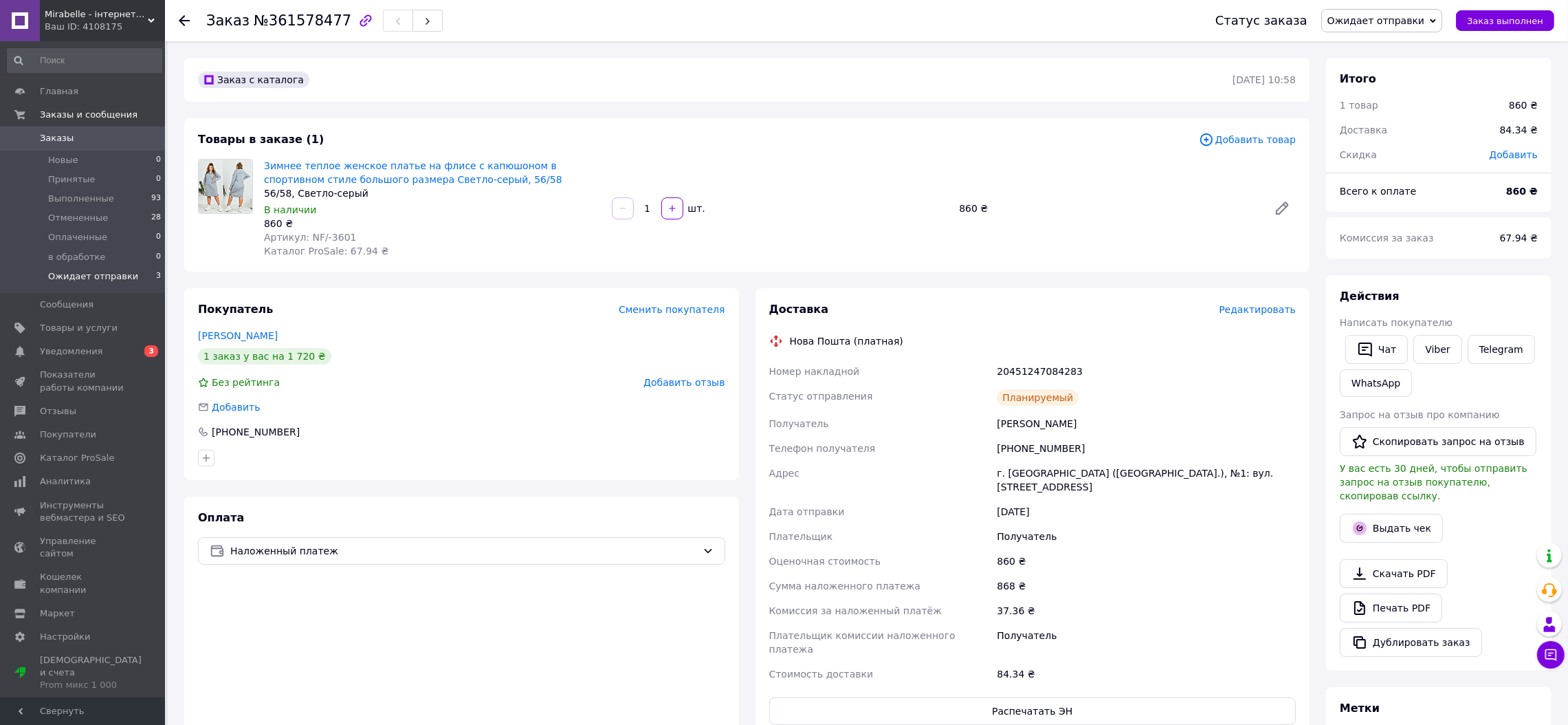
click at [96, 273] on span "Ожидает отправки" at bounding box center [92, 276] width 90 height 13
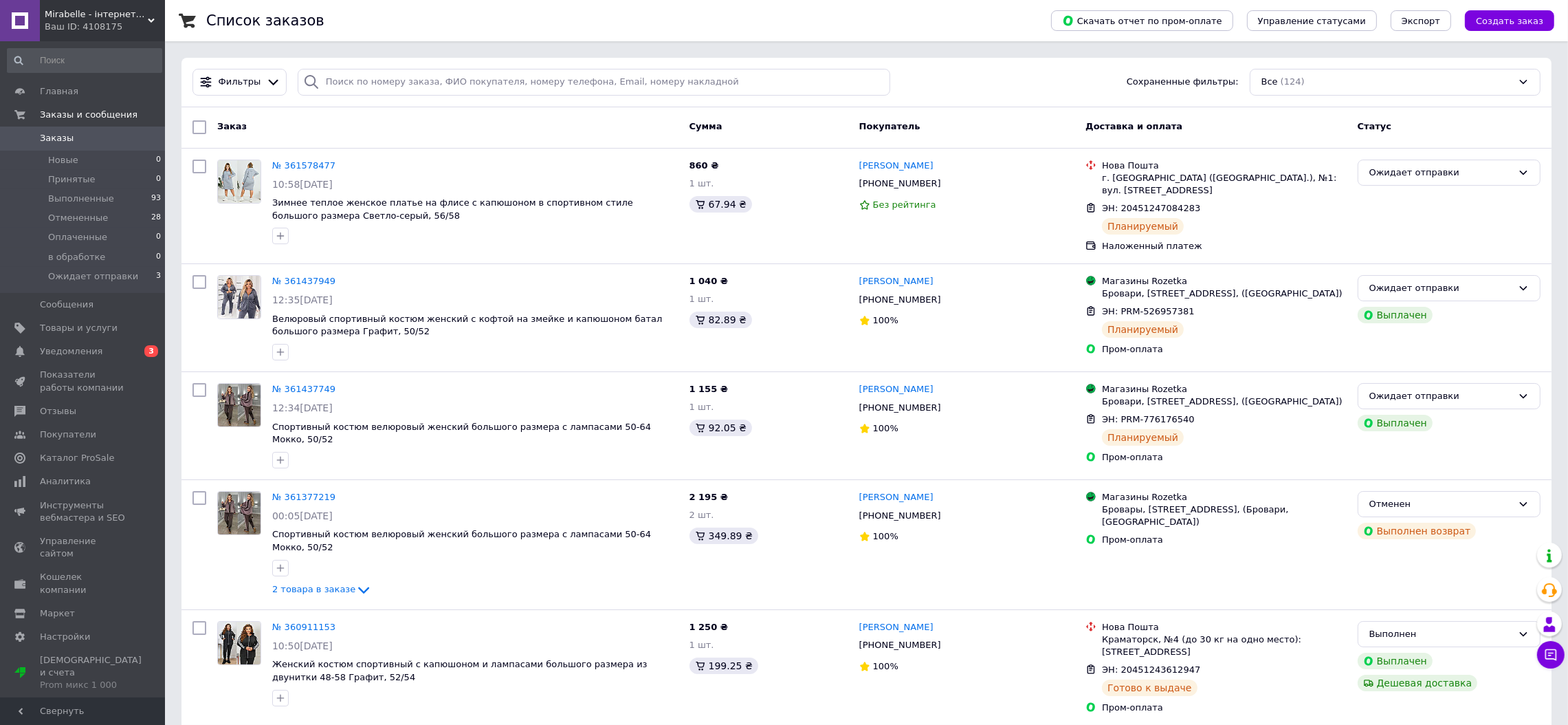
click at [72, 13] on span "Mirabelle - інтернет-магазин модного одягу" at bounding box center [96, 14] width 103 height 13
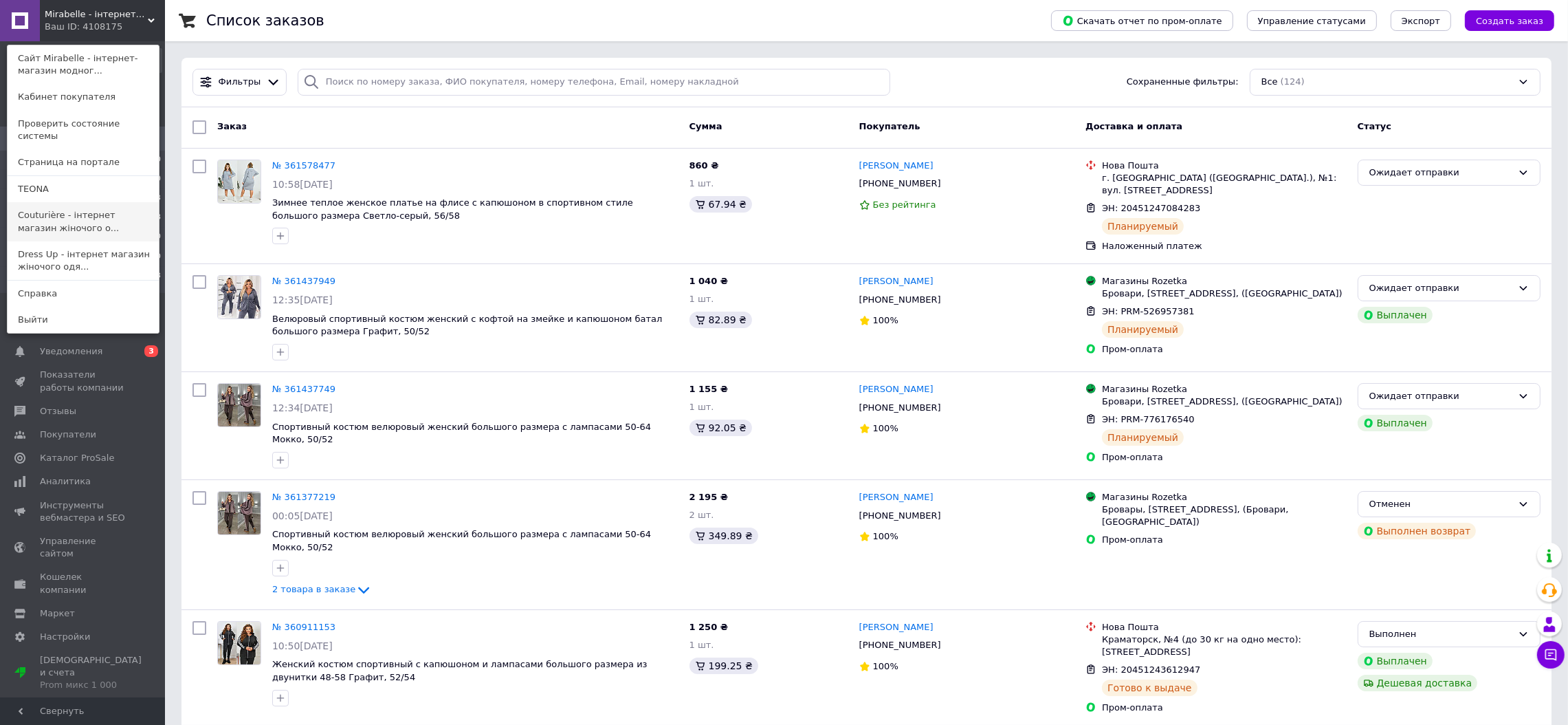
click at [60, 209] on link "Couturière - інтернет магазин жіночого о..." at bounding box center [83, 221] width 151 height 39
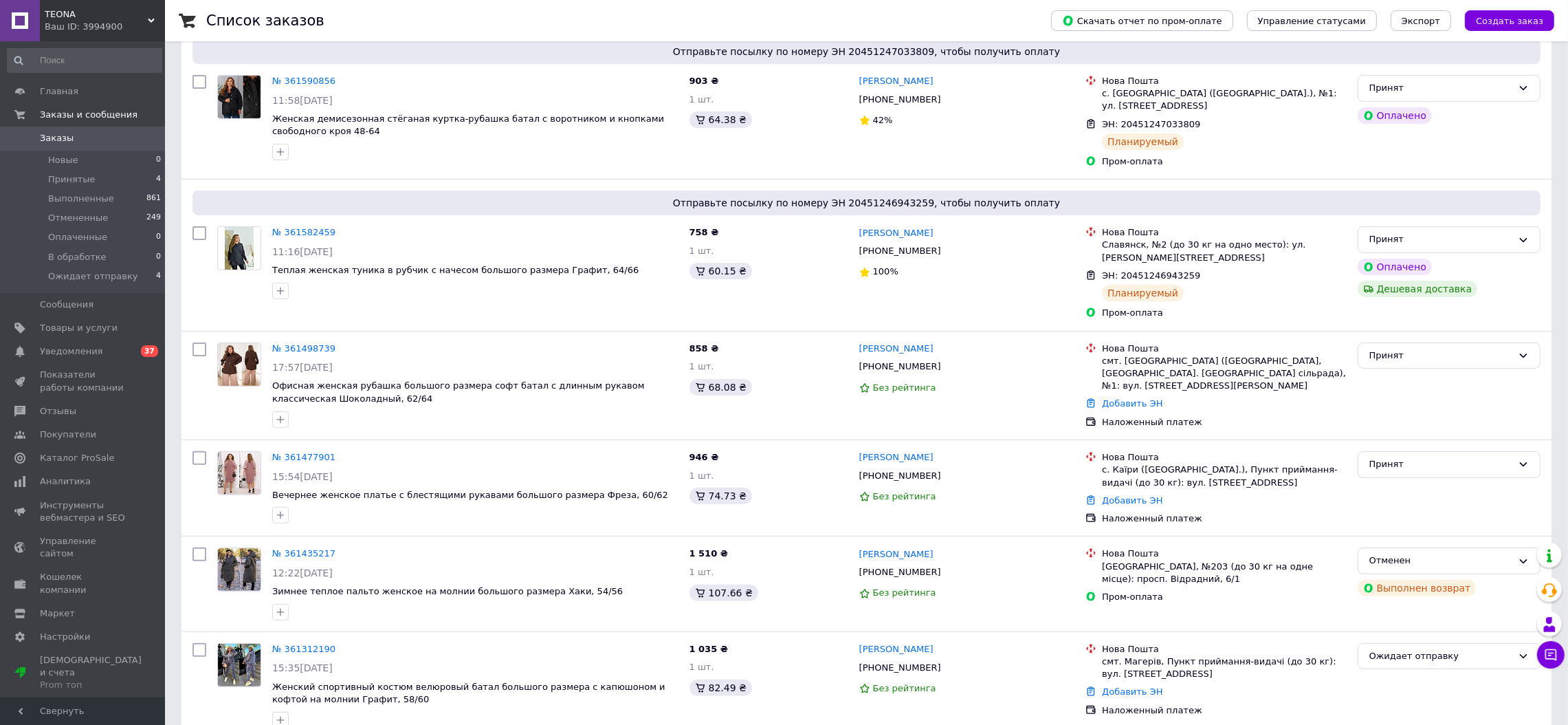
scroll to position [550, 0]
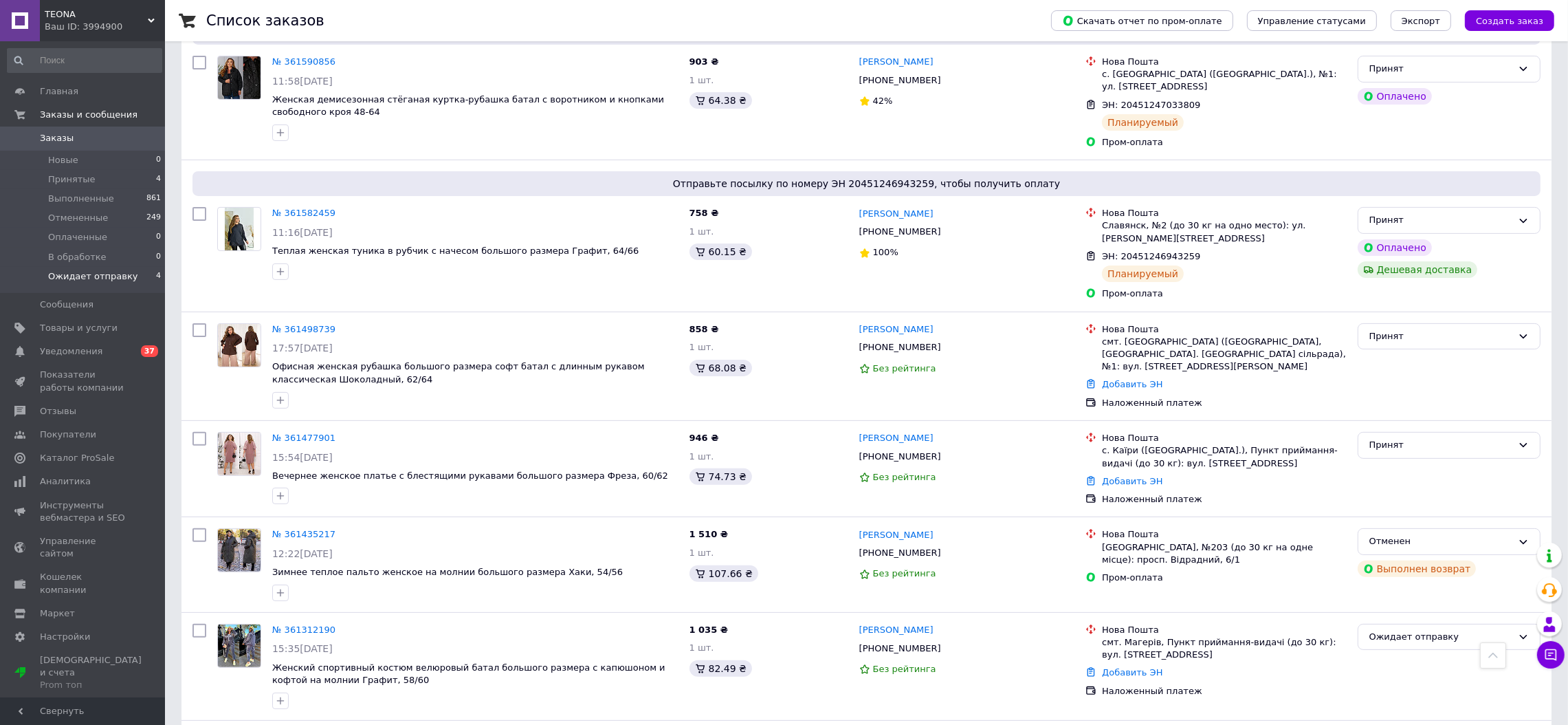
click at [120, 273] on span "Ожидает отправку" at bounding box center [92, 276] width 90 height 13
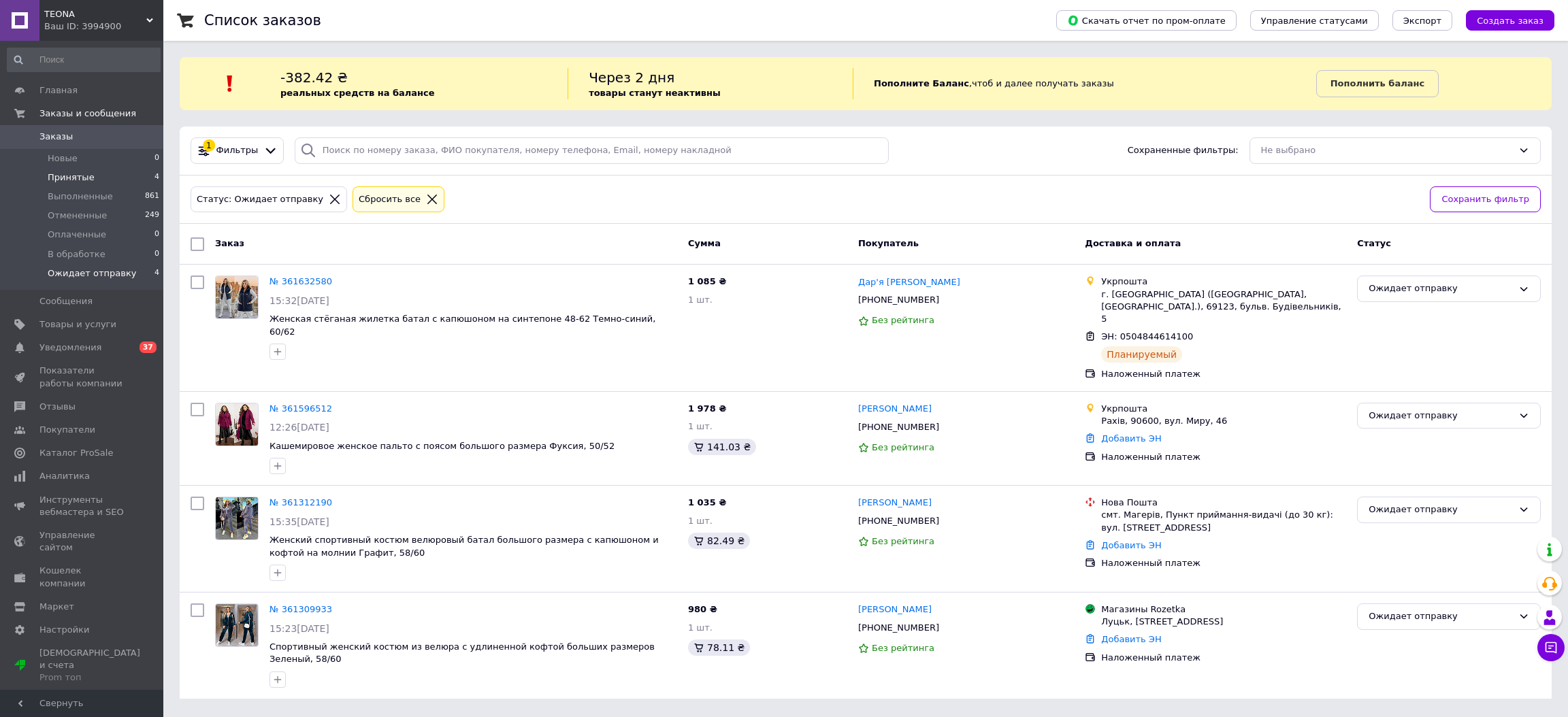
click at [99, 177] on li "Принятые 4" at bounding box center [83, 177] width 167 height 19
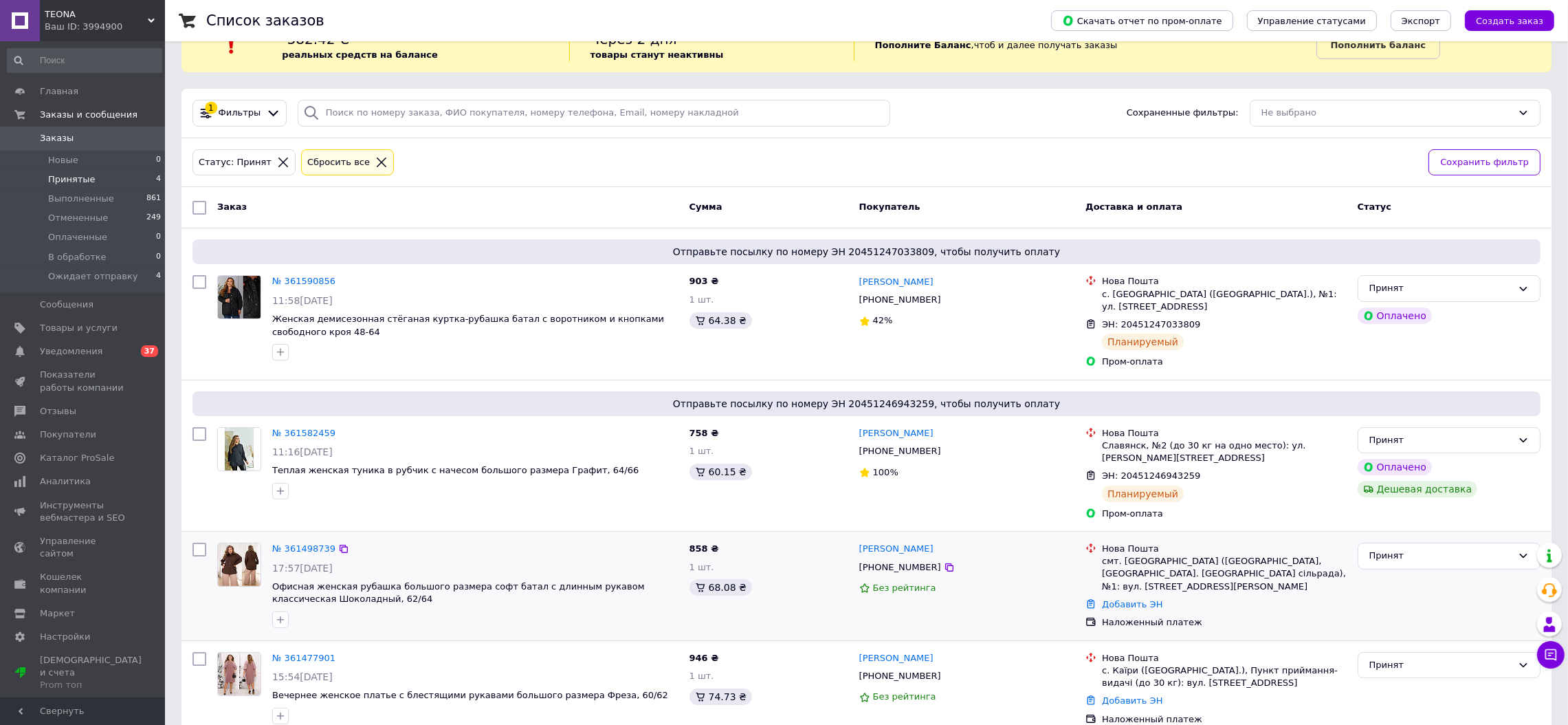
scroll to position [59, 0]
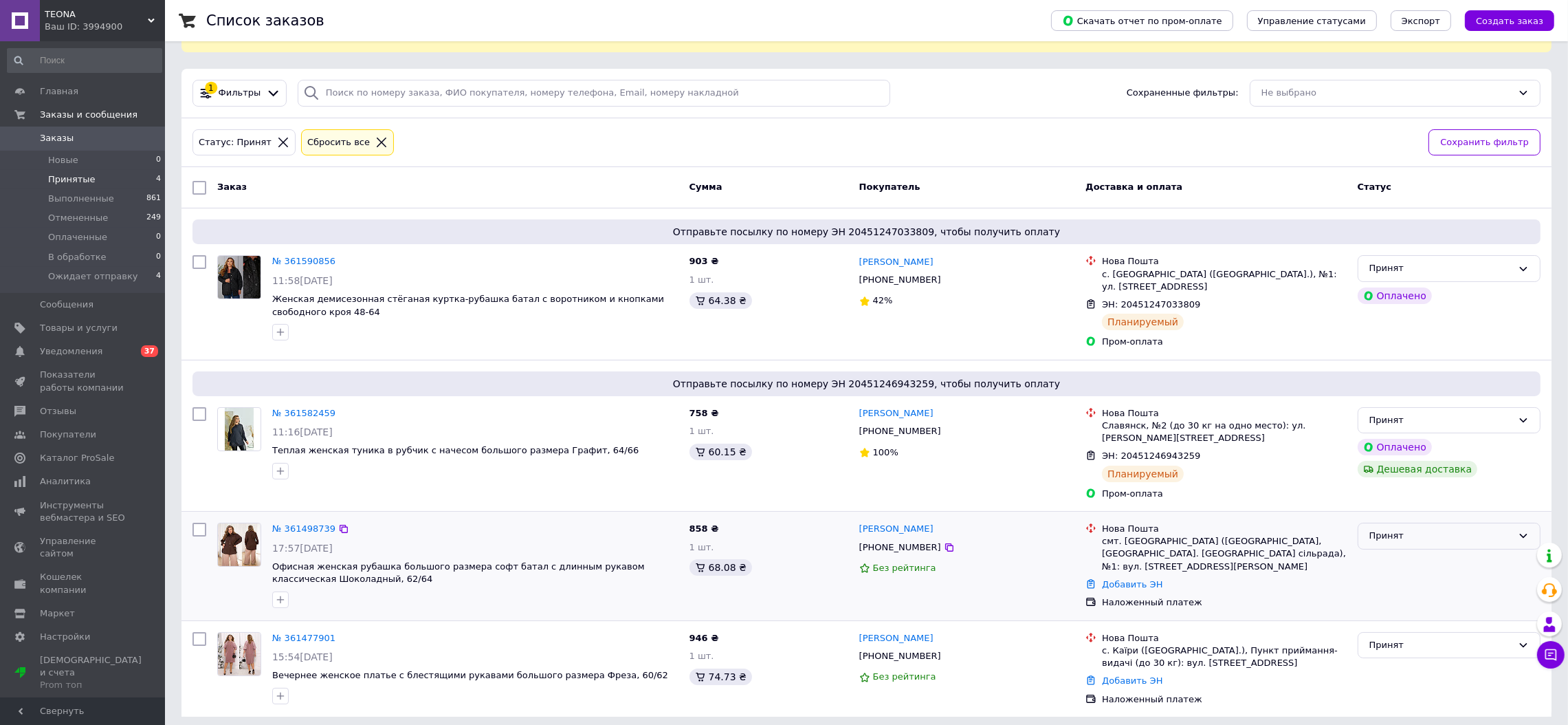
click at [1392, 529] on div "Принят" at bounding box center [1441, 536] width 143 height 14
click at [1389, 653] on li "Ожидает отправку" at bounding box center [1449, 665] width 182 height 25
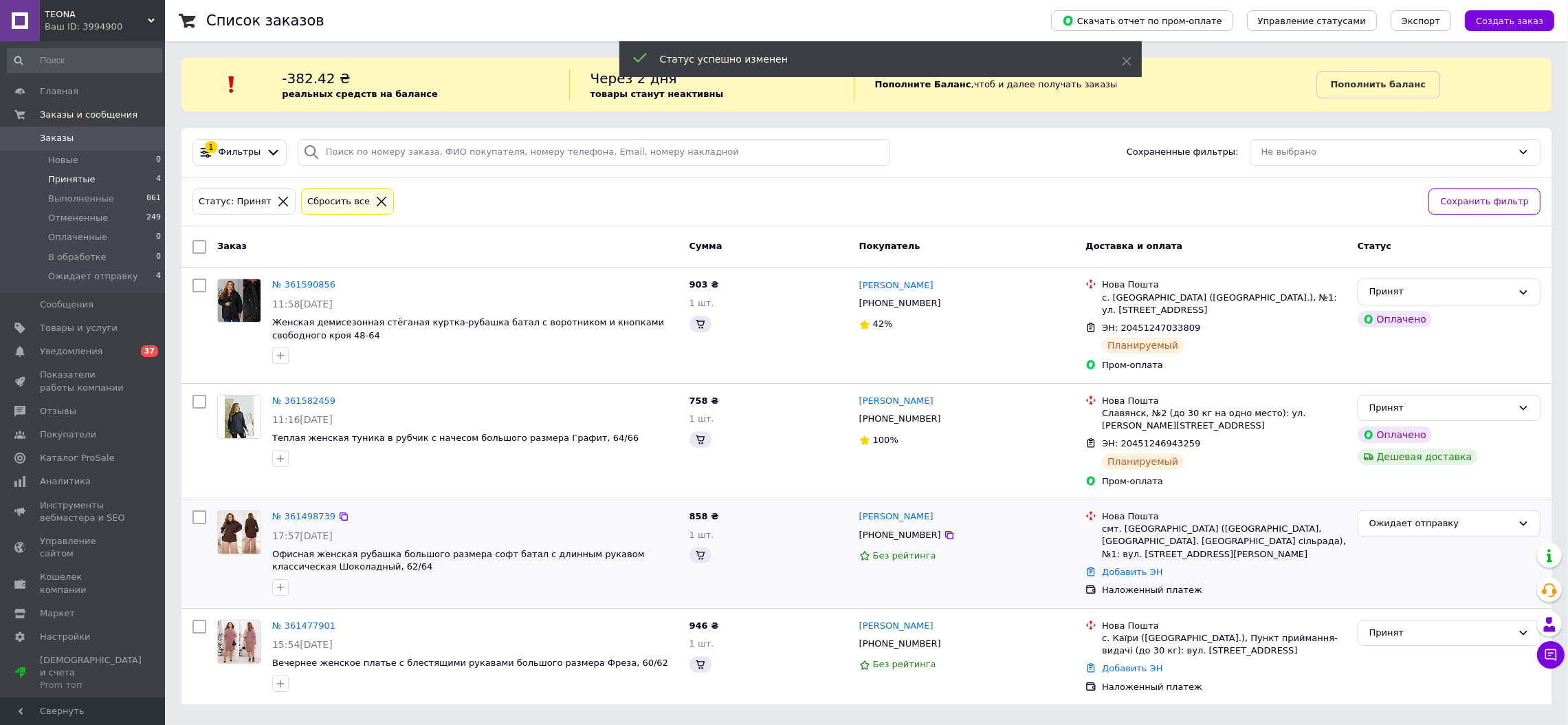
scroll to position [0, 0]
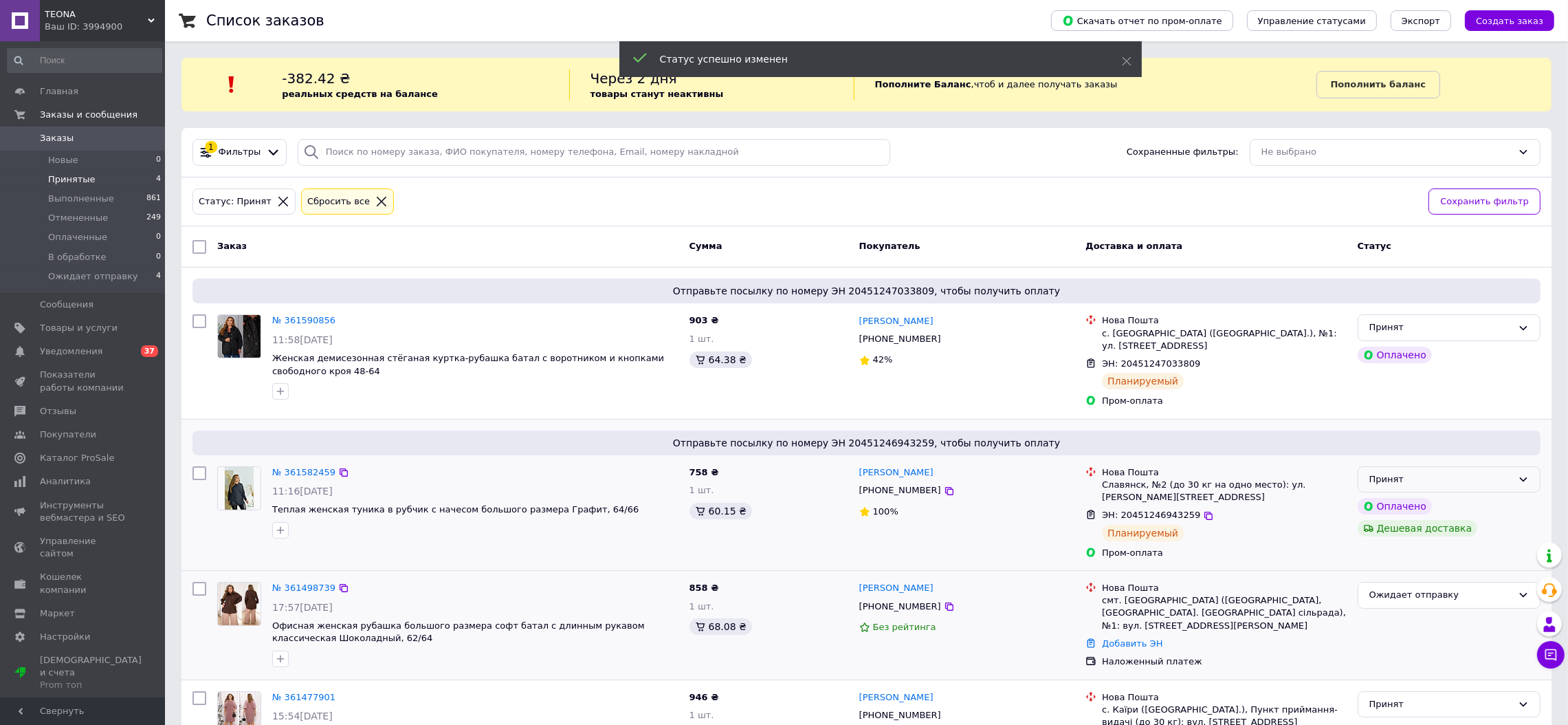
click at [1486, 473] on div "Принят" at bounding box center [1441, 479] width 143 height 14
click at [1428, 596] on li "Ожидает отправку" at bounding box center [1449, 609] width 182 height 25
click at [1495, 328] on div "Принят" at bounding box center [1441, 327] width 143 height 14
click at [1453, 452] on li "Ожидает отправку" at bounding box center [1449, 457] width 182 height 25
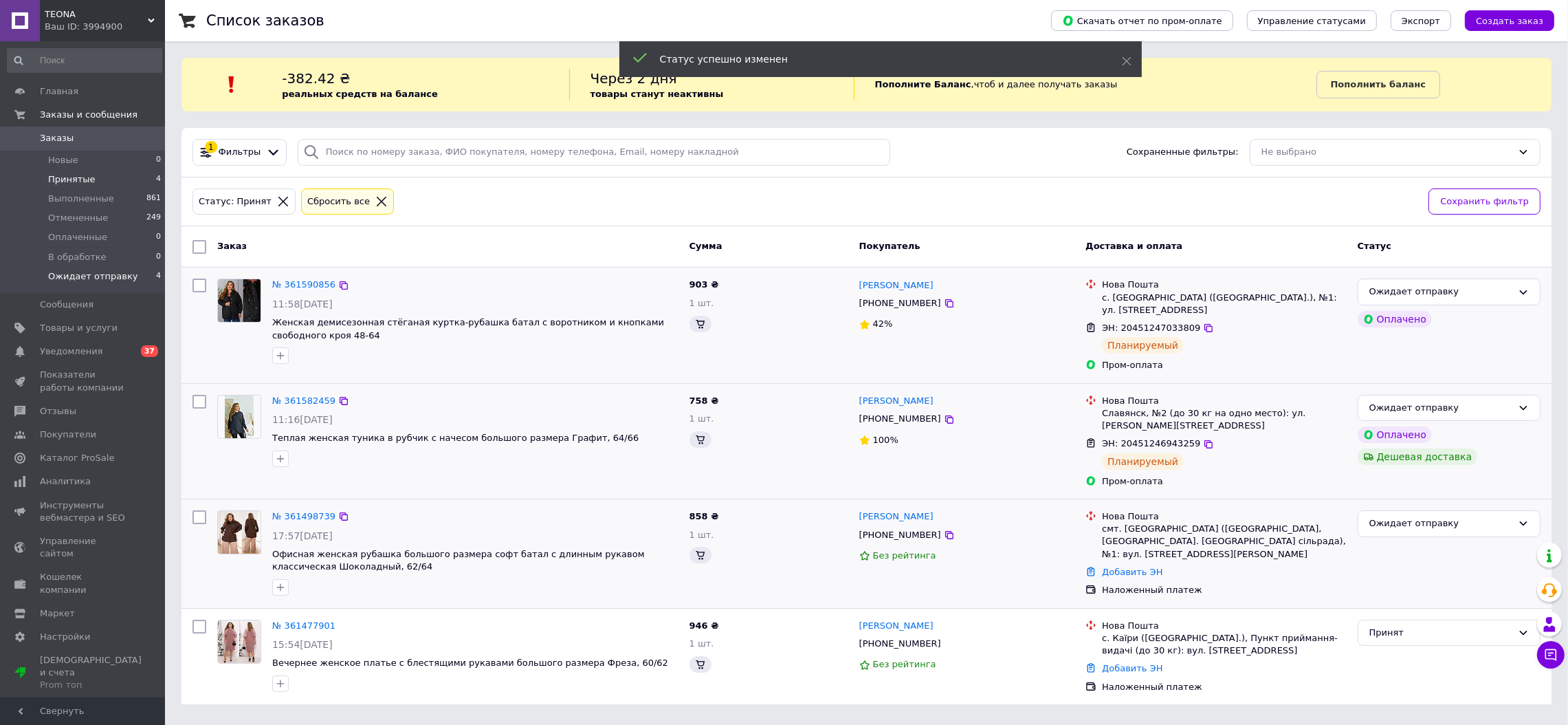
click at [89, 276] on span "Ожидает отправку" at bounding box center [92, 276] width 90 height 13
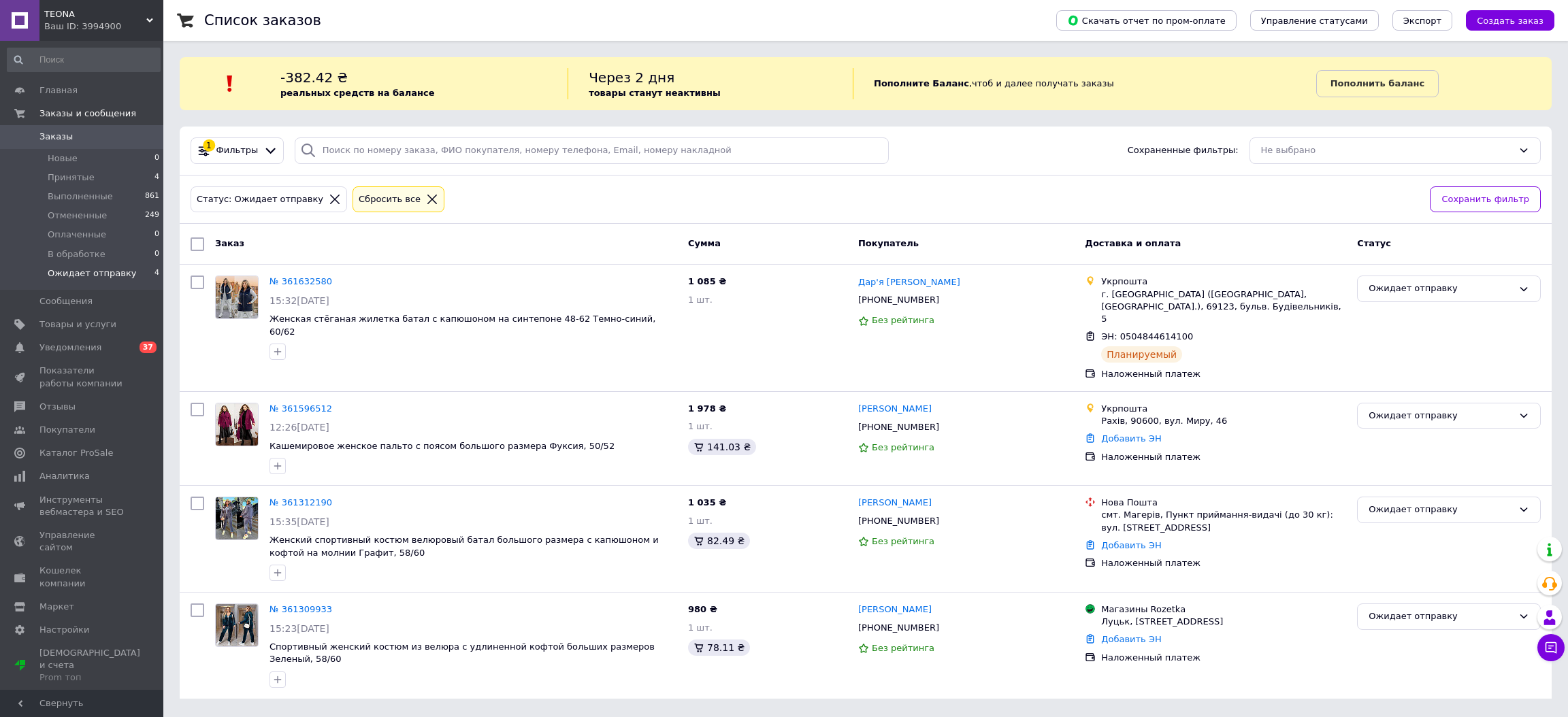
click at [109, 273] on span "Ожидает отправку" at bounding box center [92, 273] width 89 height 12
click at [96, 179] on li "Принятые 4" at bounding box center [83, 177] width 167 height 19
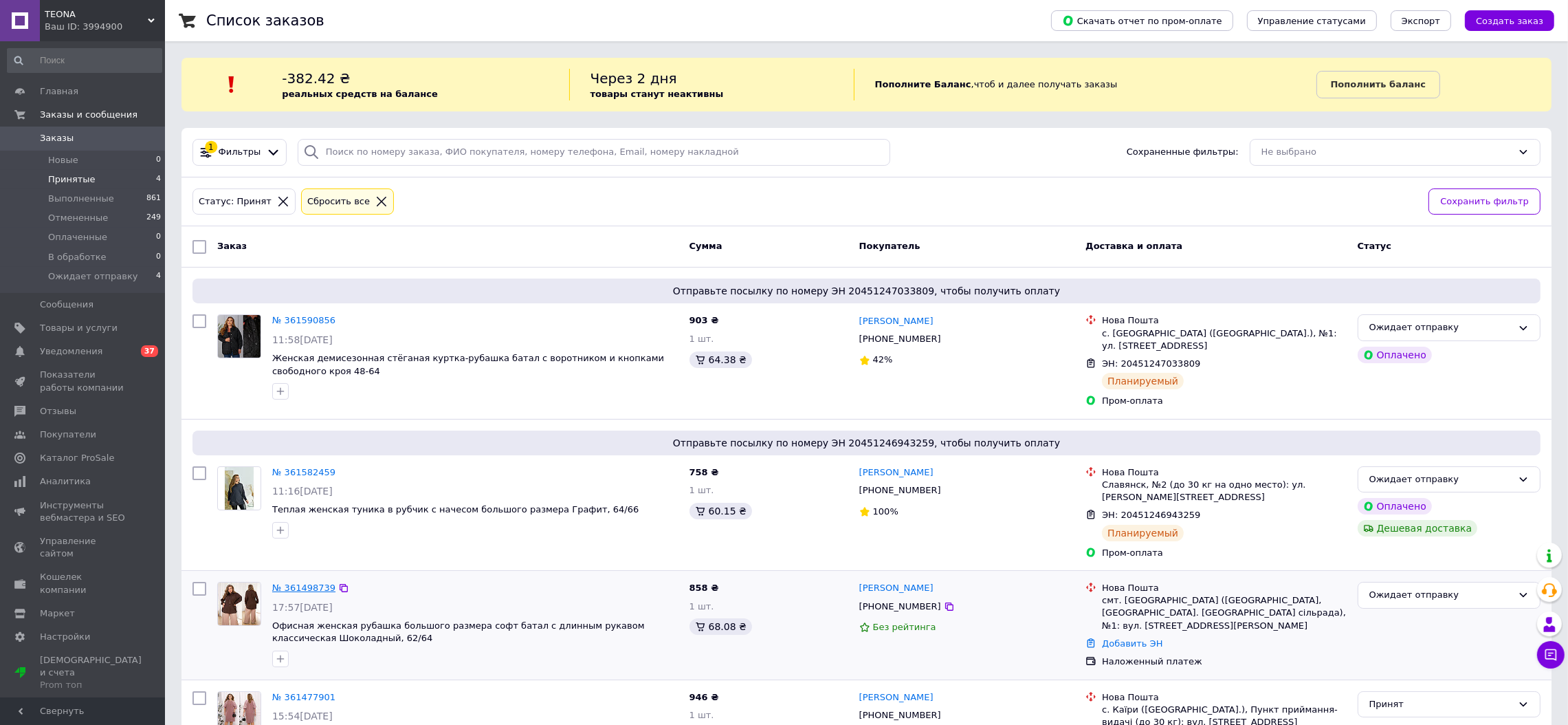
click at [300, 583] on link "№ 361498739" at bounding box center [304, 588] width 63 height 10
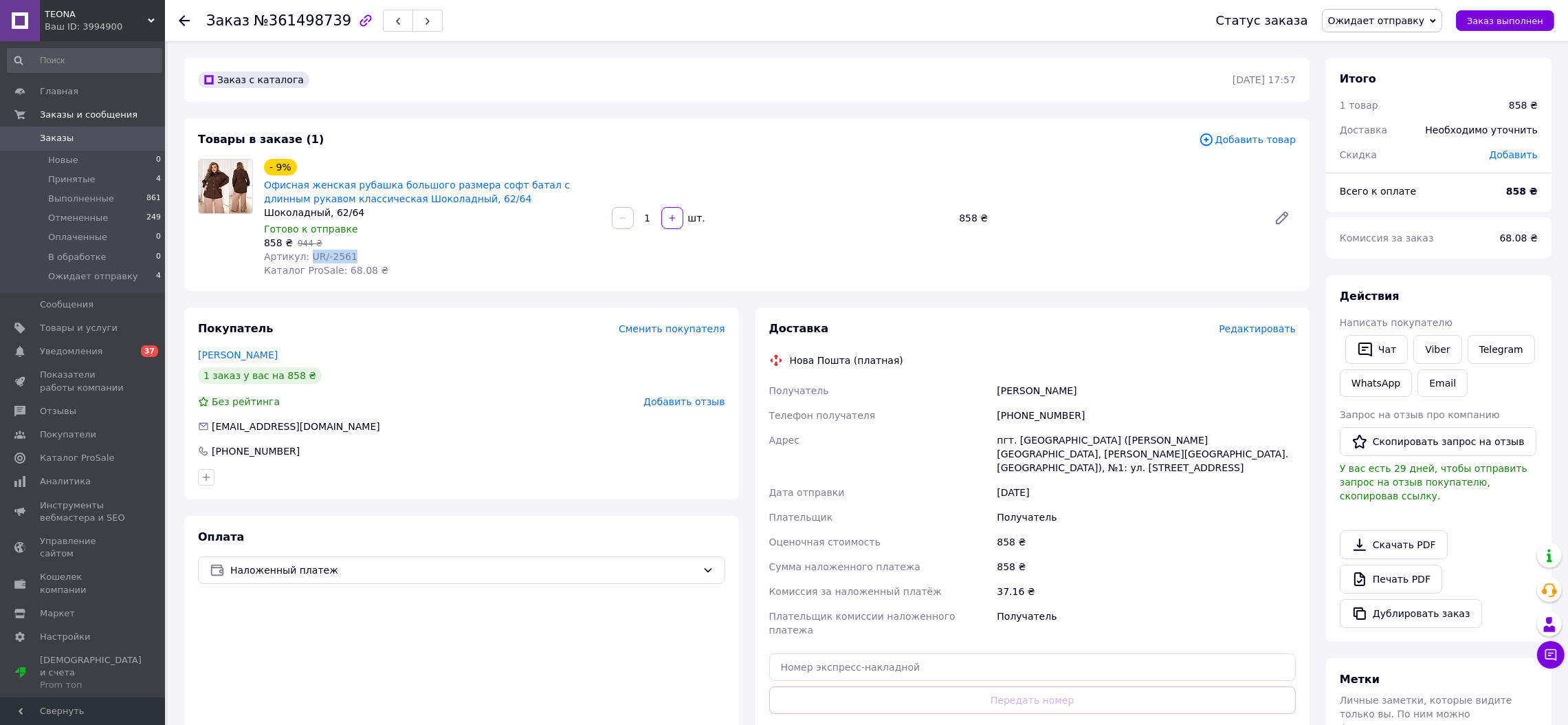
drag, startPoint x: 352, startPoint y: 256, endPoint x: 304, endPoint y: 255, distance: 48.0
click at [304, 255] on div "Артикул: UR/-2561" at bounding box center [432, 257] width 337 height 13
copy span "UR/-2561"
click at [394, 253] on div "Артикул: UR/-2561" at bounding box center [432, 257] width 337 height 13
click at [1267, 328] on span "Редактировать" at bounding box center [1258, 328] width 77 height 11
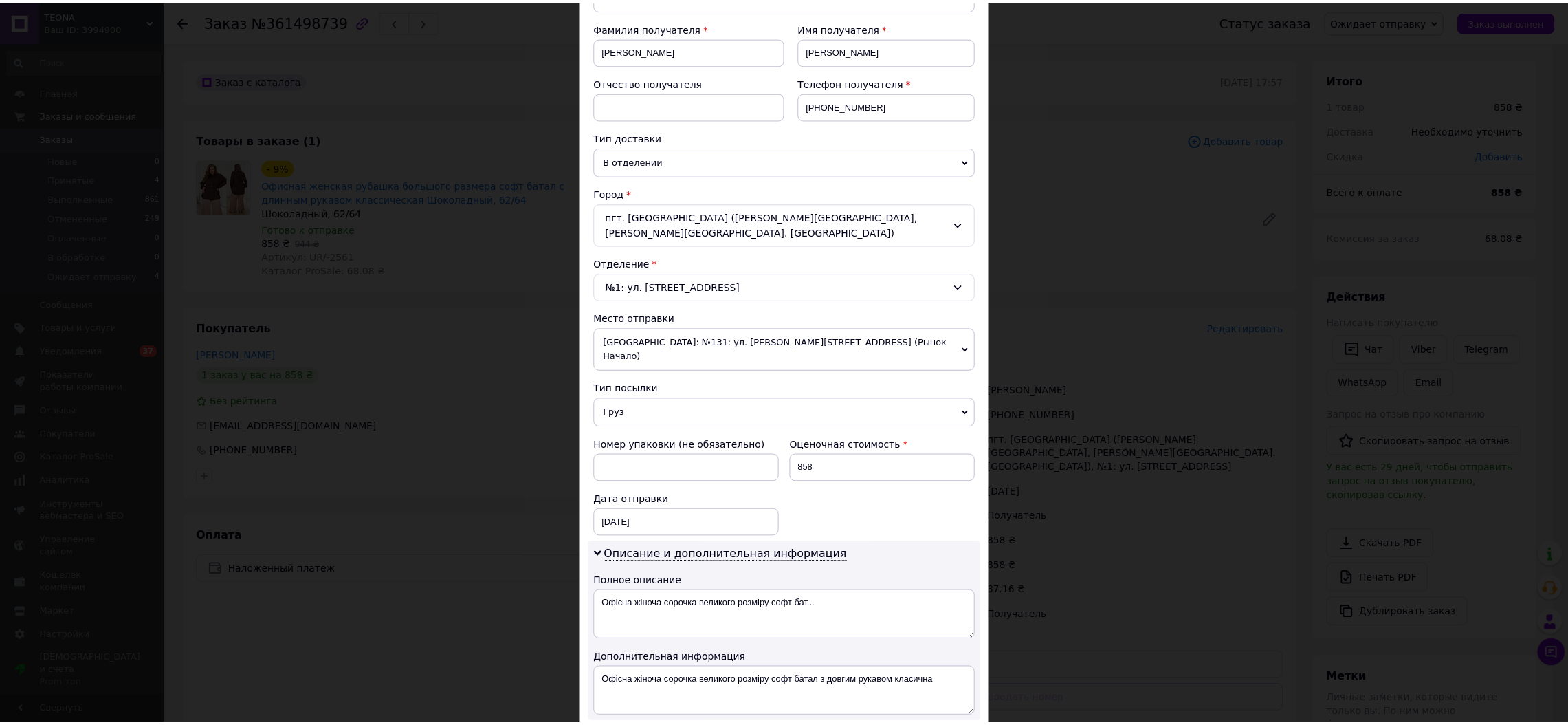
scroll to position [497, 0]
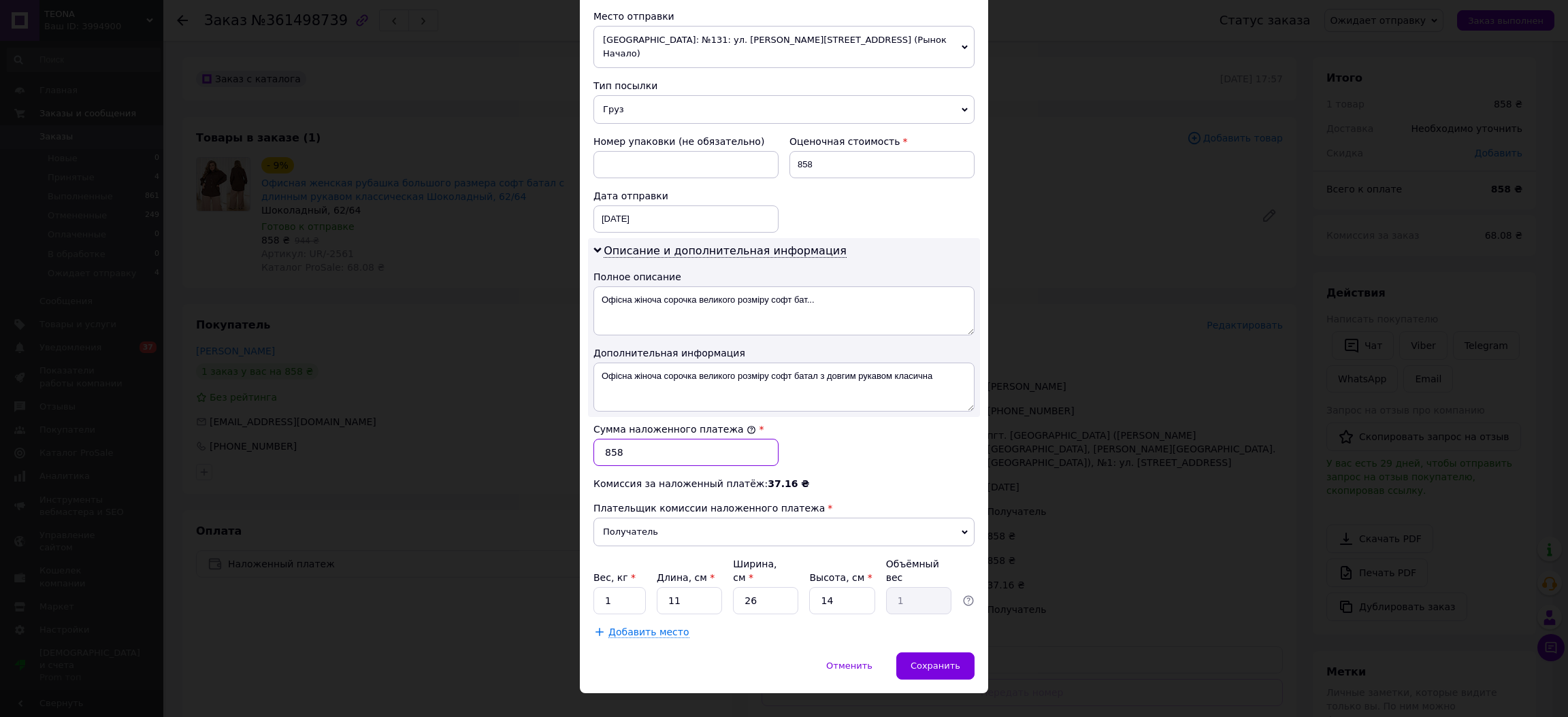
click at [643, 444] on input "858" at bounding box center [686, 452] width 185 height 27
type input "866"
click at [953, 660] on span "Сохранить" at bounding box center [935, 665] width 50 height 10
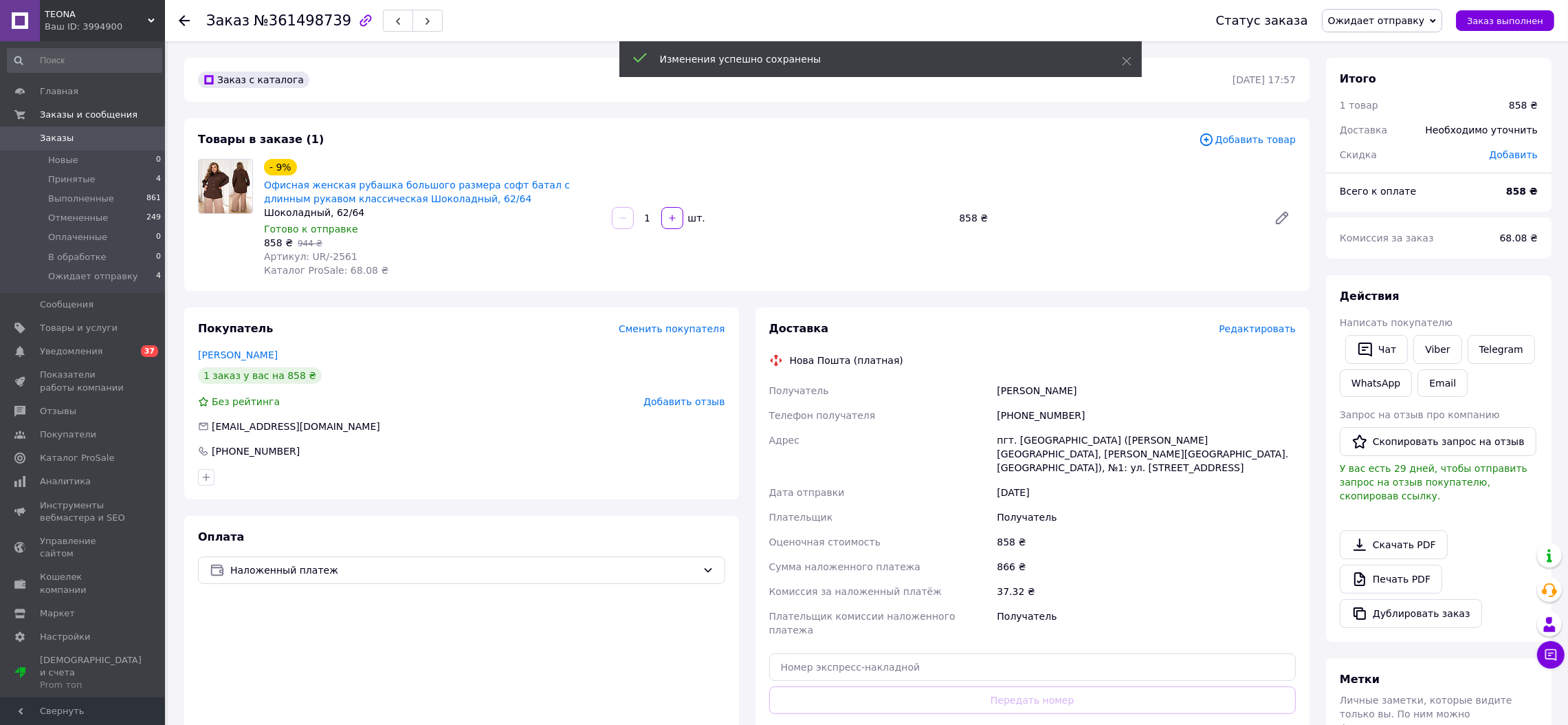
scroll to position [274, 0]
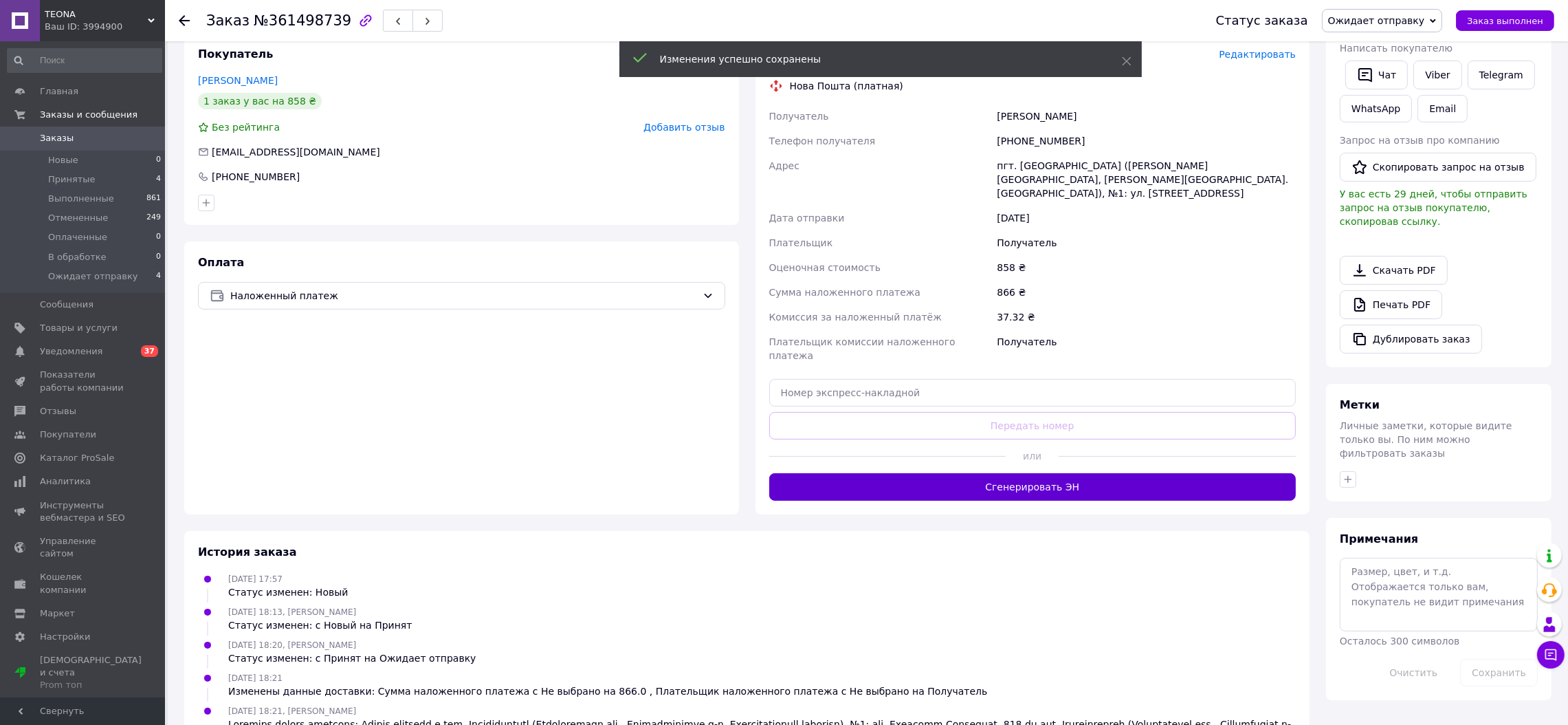
click at [1095, 474] on button "Сгенерировать ЭН" at bounding box center [1032, 487] width 527 height 28
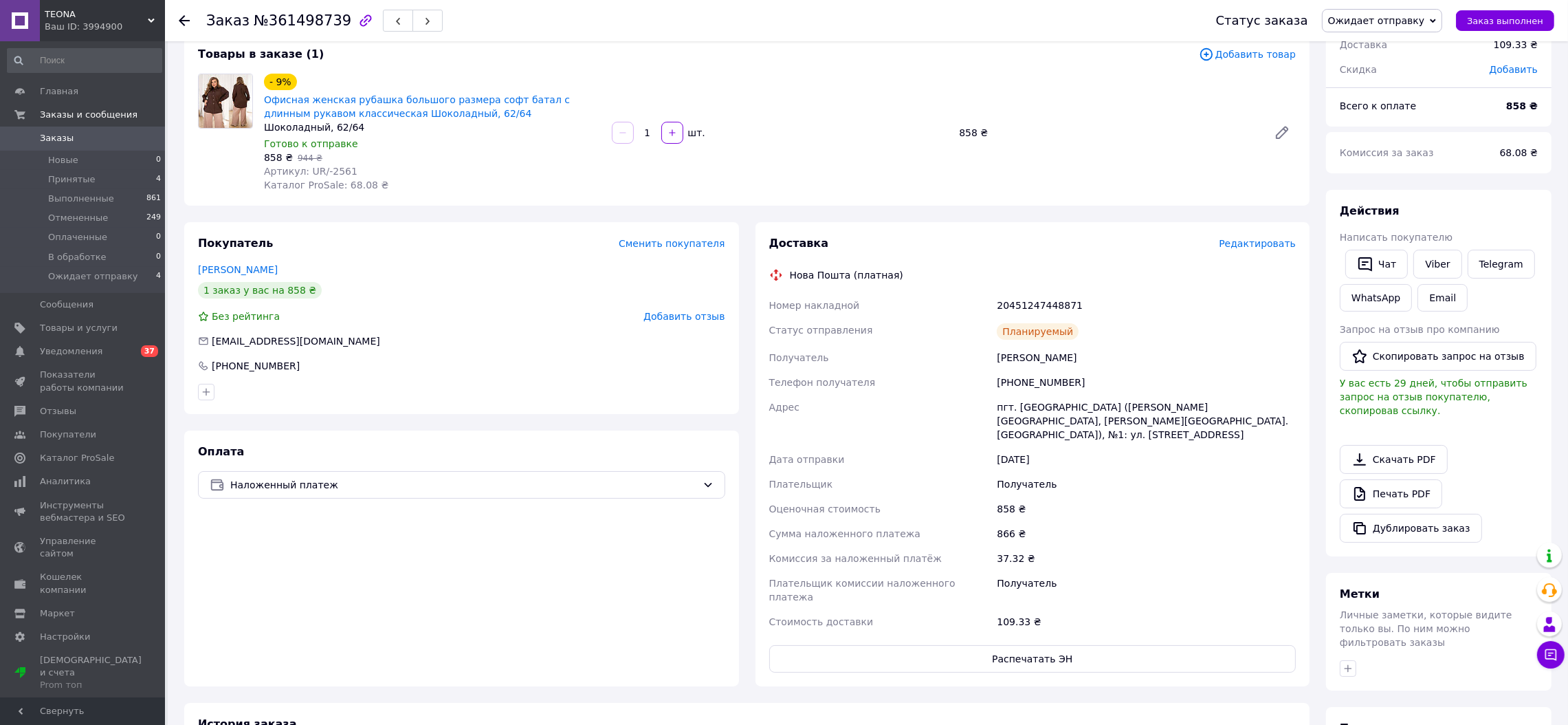
scroll to position [0, 0]
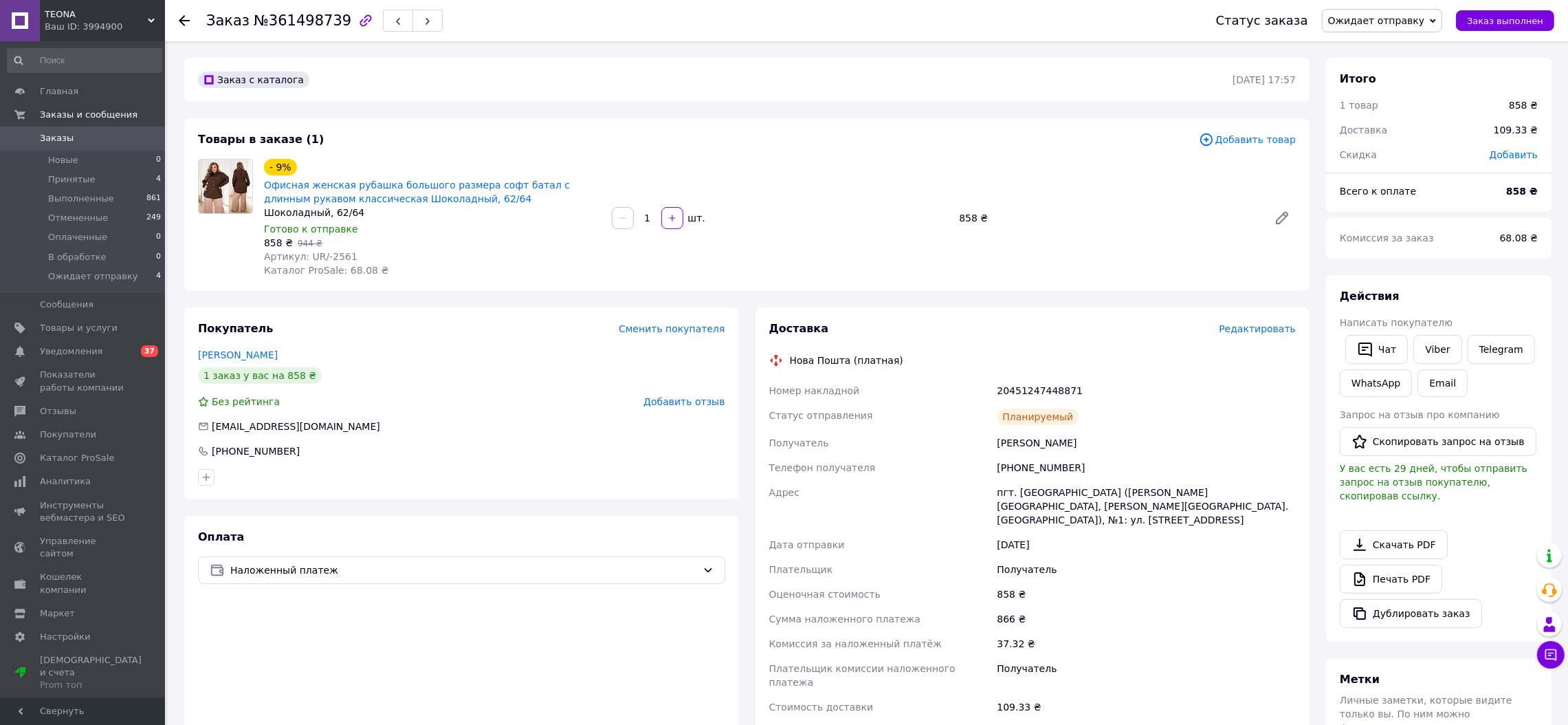
drag, startPoint x: 79, startPoint y: 19, endPoint x: 77, endPoint y: 77, distance: 58.0
click at [79, 18] on span "ТEONA" at bounding box center [96, 14] width 103 height 13
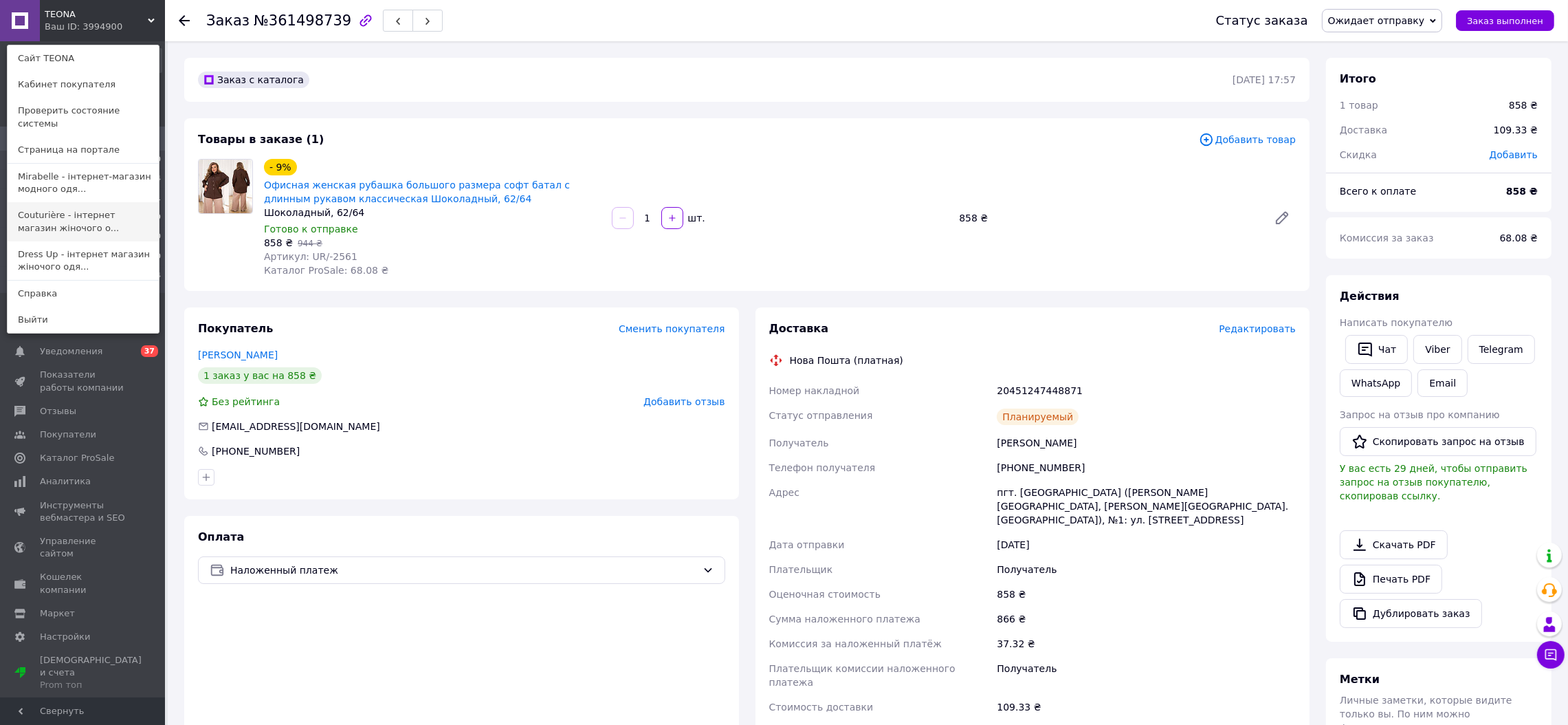
click at [50, 210] on link "Couturière - інтернет магазин жіночого о..." at bounding box center [83, 221] width 151 height 39
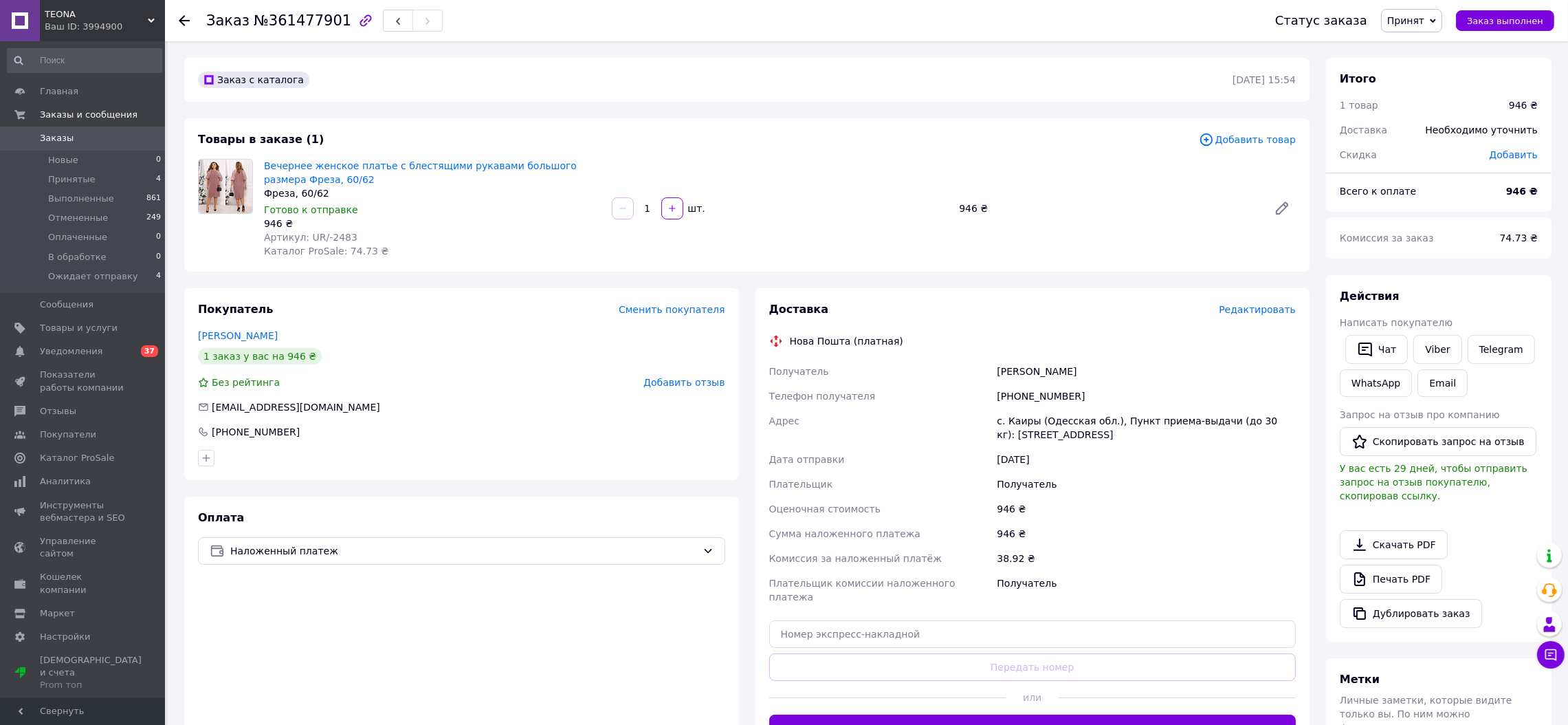
click at [670, 378] on span "Добавить отзыв" at bounding box center [684, 382] width 81 height 11
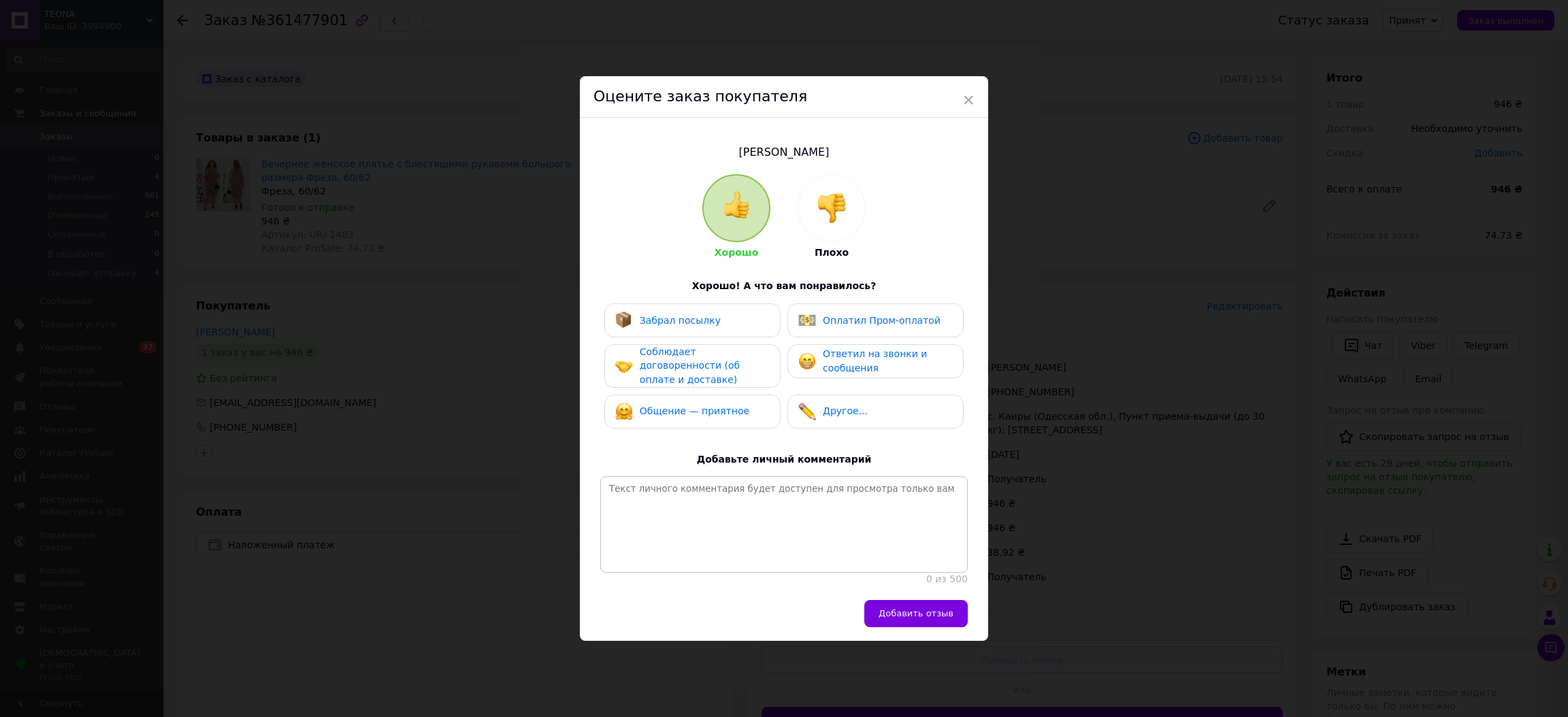
click at [823, 195] on img at bounding box center [831, 208] width 30 height 30
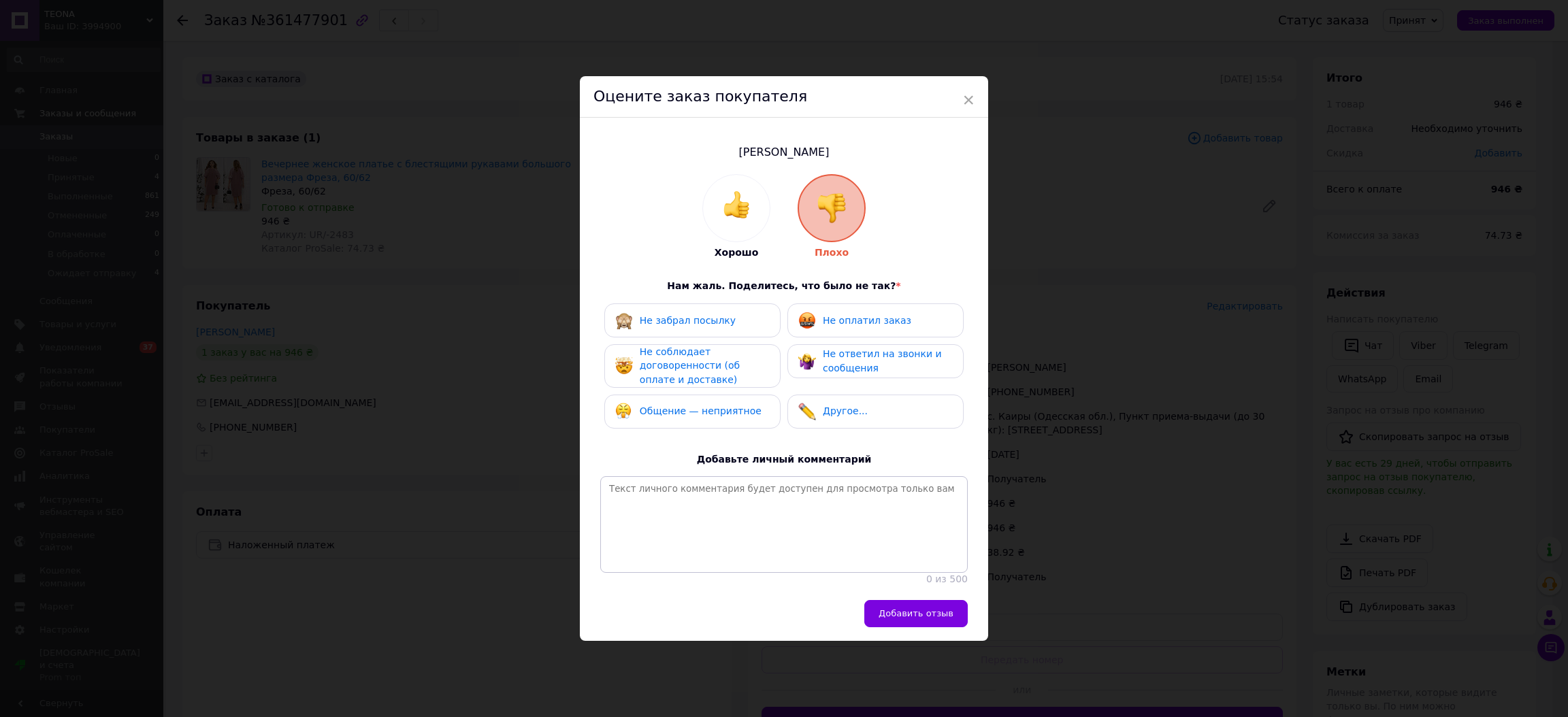
click at [838, 311] on div "Не оплатил заказ" at bounding box center [855, 319] width 113 height 17
click at [836, 349] on span "Не ответил на звонки и сообщения" at bounding box center [882, 361] width 119 height 25
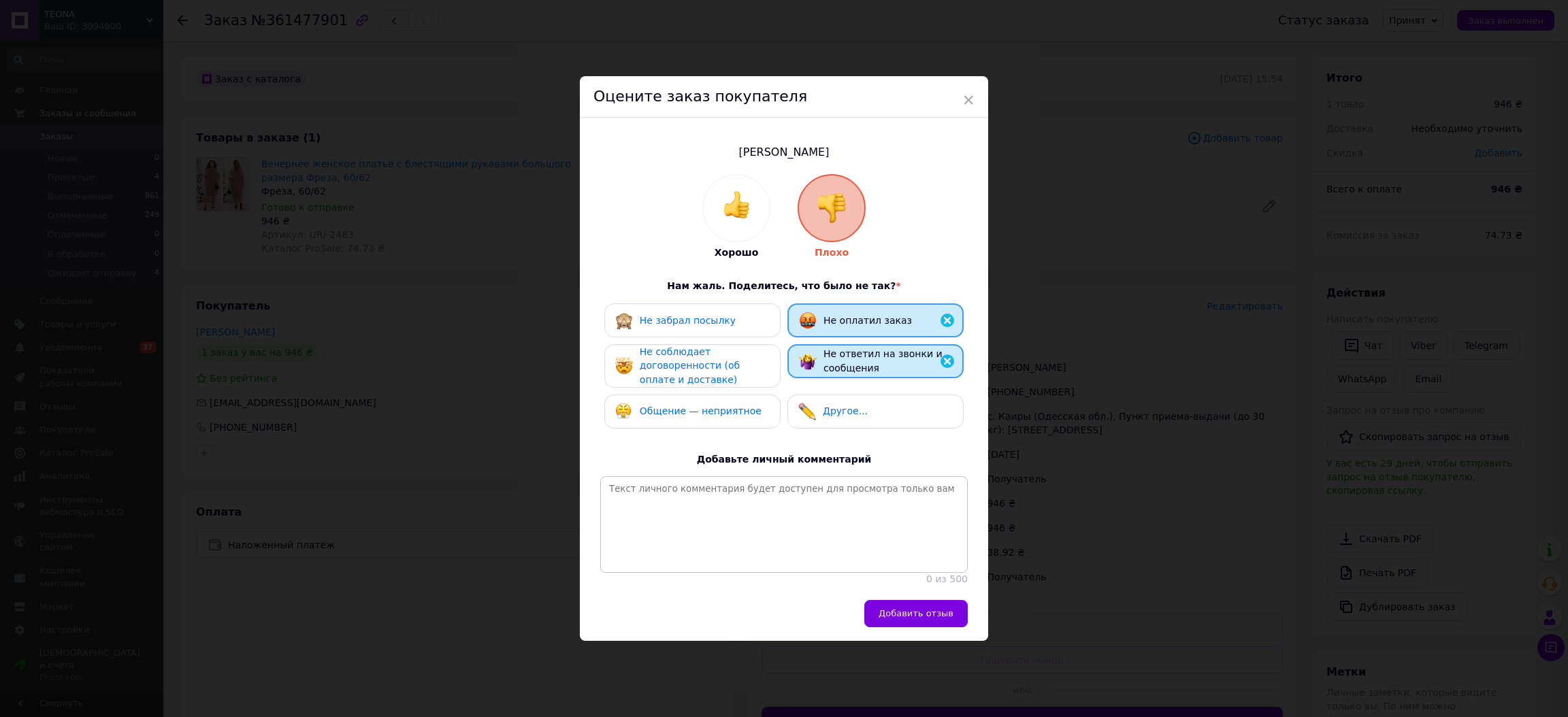
click at [732, 345] on div "Не соблюдает договоренности (об оплате и доставке)" at bounding box center [704, 366] width 129 height 42
click at [707, 412] on div "Общение — неприятное" at bounding box center [692, 412] width 176 height 34
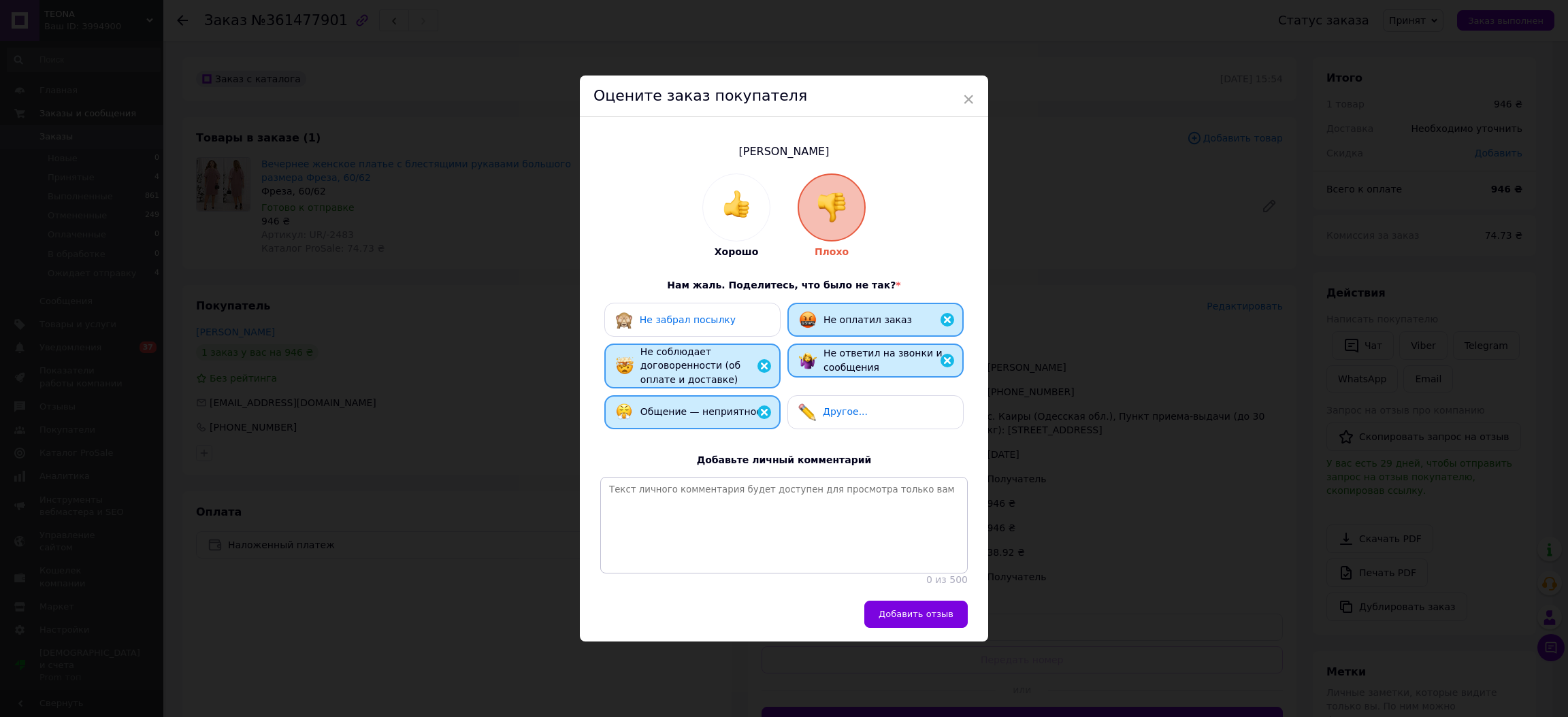
click at [717, 409] on div "Общение — неприятное" at bounding box center [701, 412] width 122 height 14
click at [736, 406] on span "Общение — неприятное" at bounding box center [701, 411] width 122 height 11
click at [915, 619] on span "Добавить отзыв" at bounding box center [916, 614] width 75 height 10
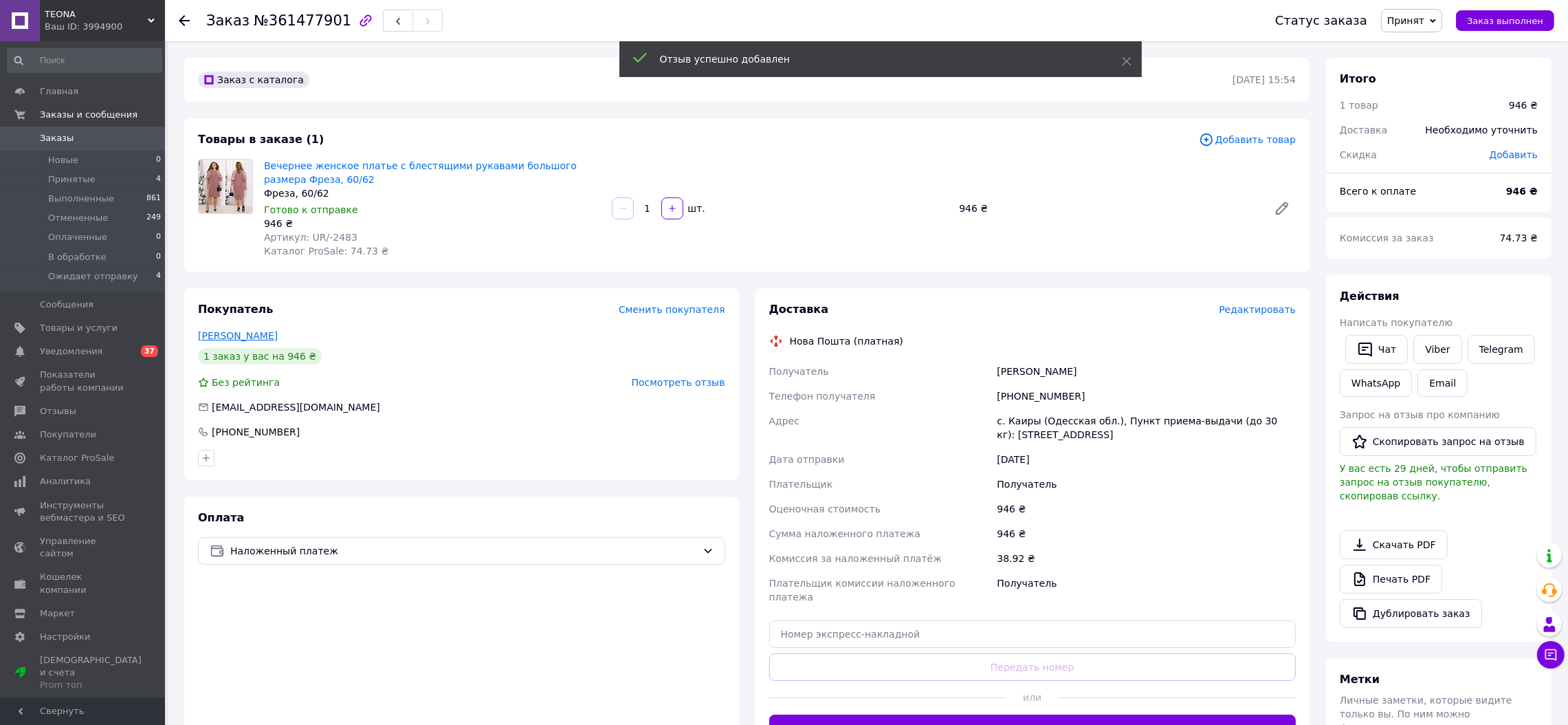
click at [256, 337] on link "Остапенко Людмила" at bounding box center [237, 335] width 80 height 11
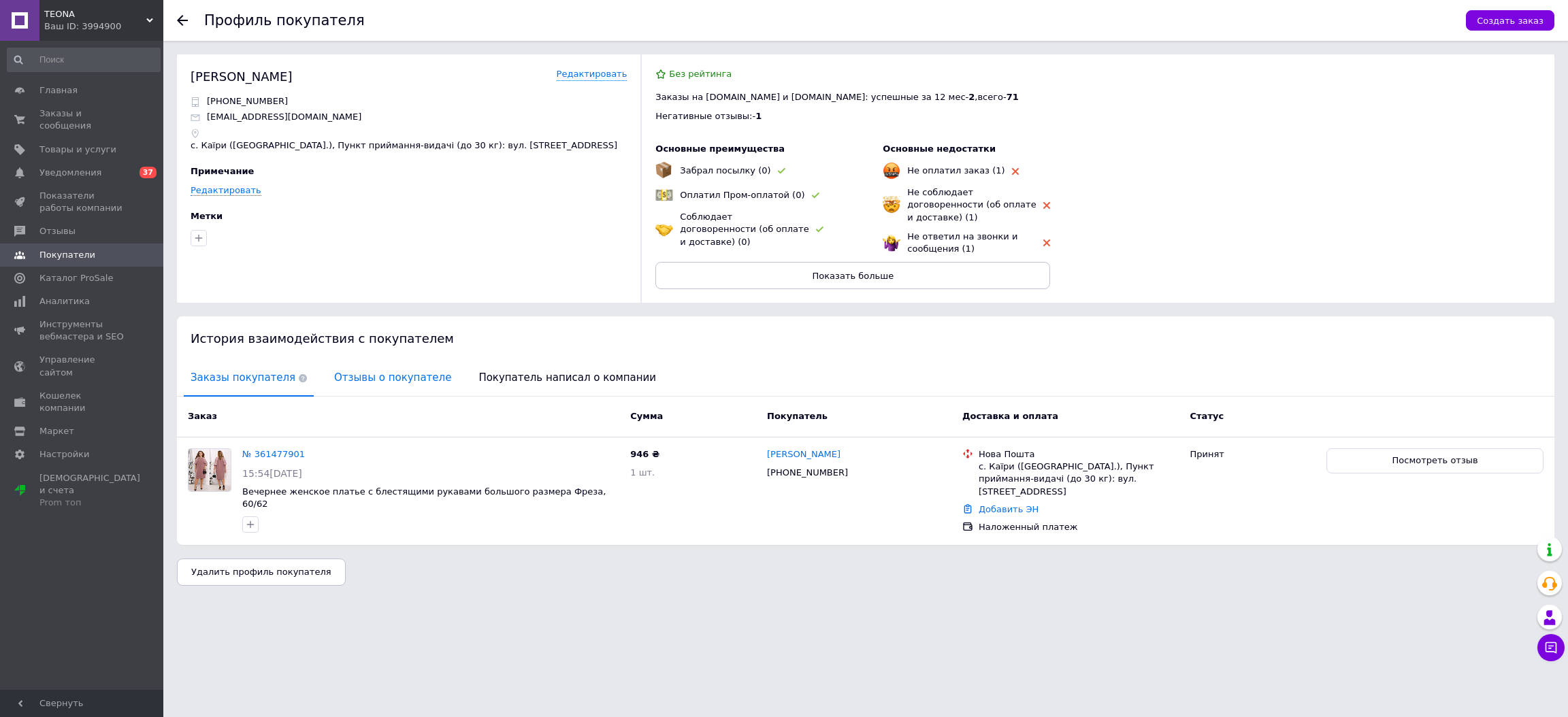
click at [398, 363] on span "Отзывы о покупателе" at bounding box center [392, 378] width 131 height 35
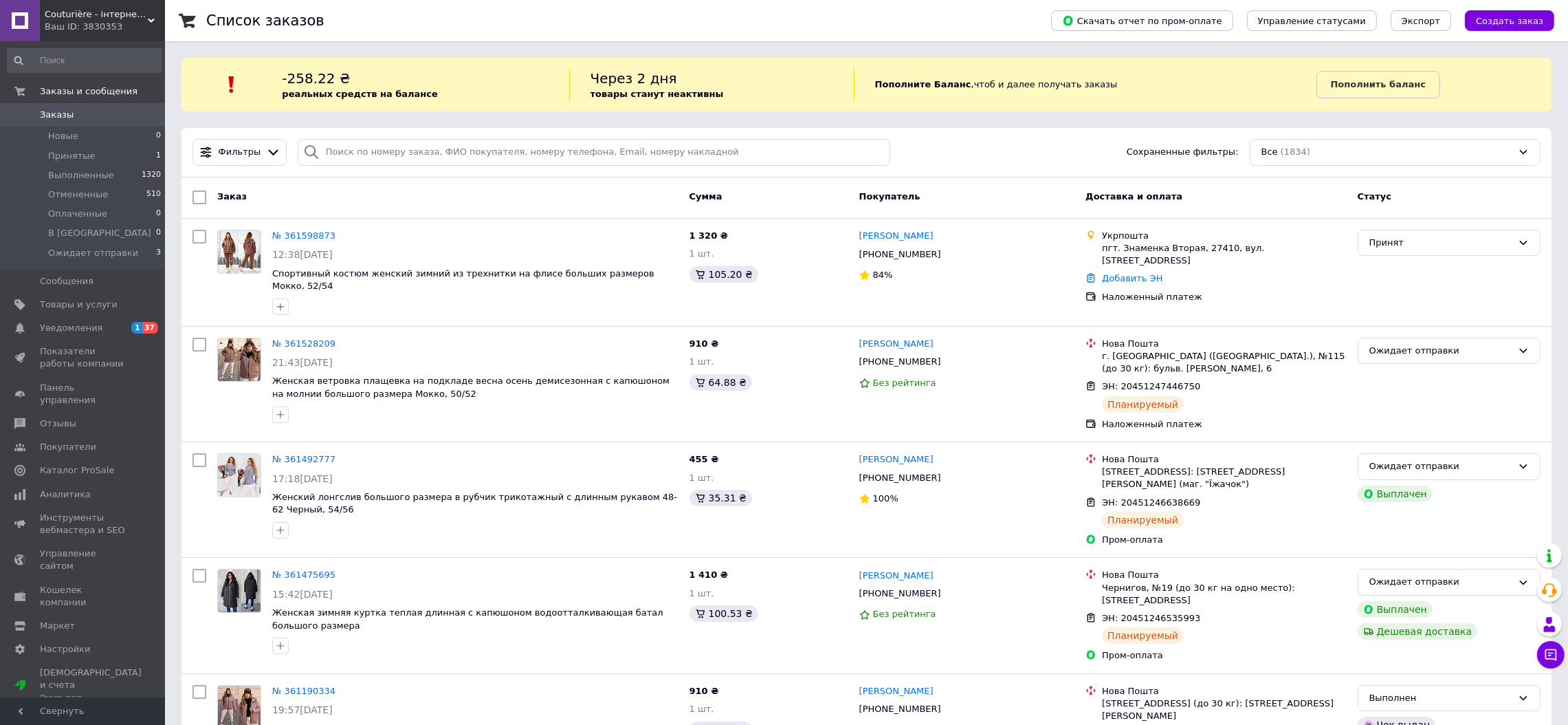
click at [80, 24] on div "Ваш ID: 3830353" at bounding box center [104, 27] width 120 height 13
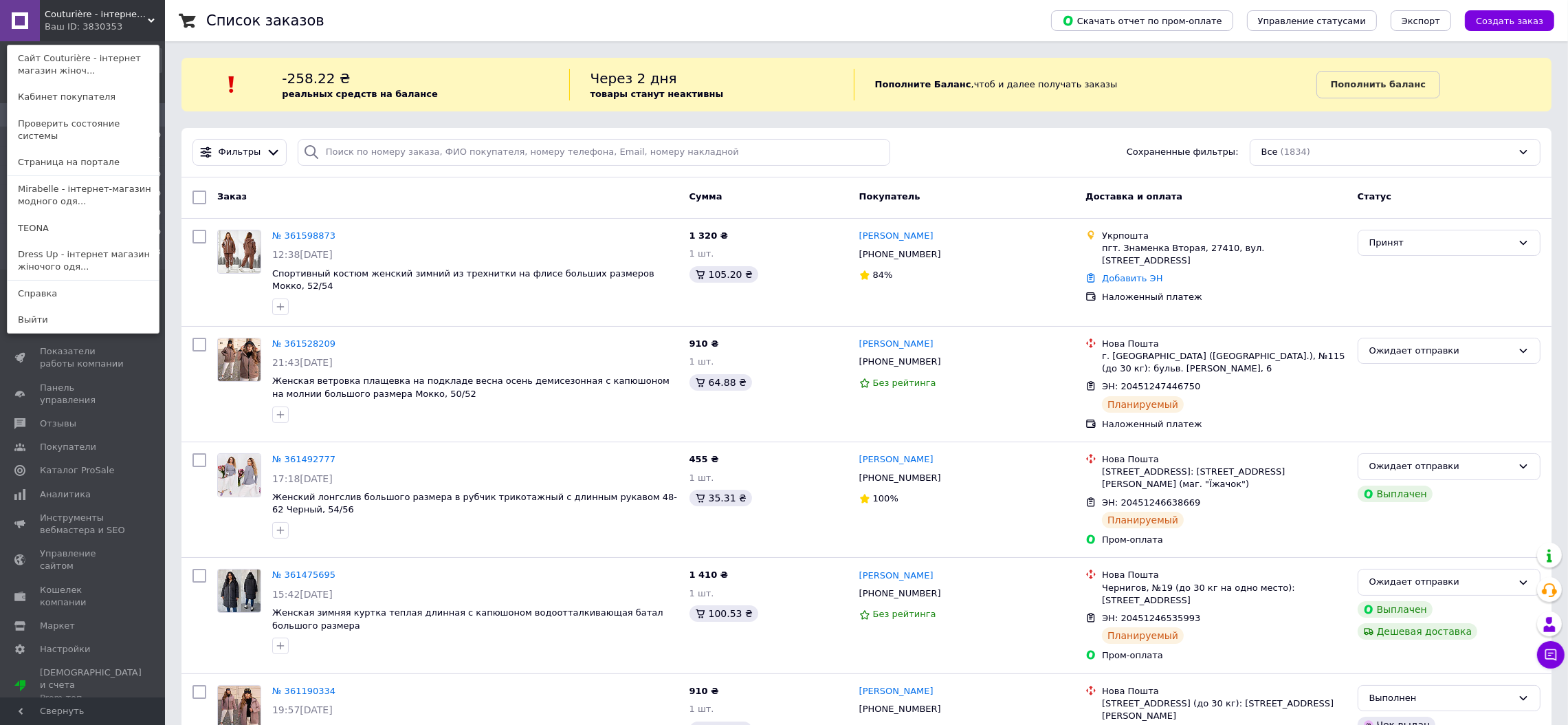
click at [84, 21] on div "Ваш ID: 3830353" at bounding box center [73, 27] width 58 height 13
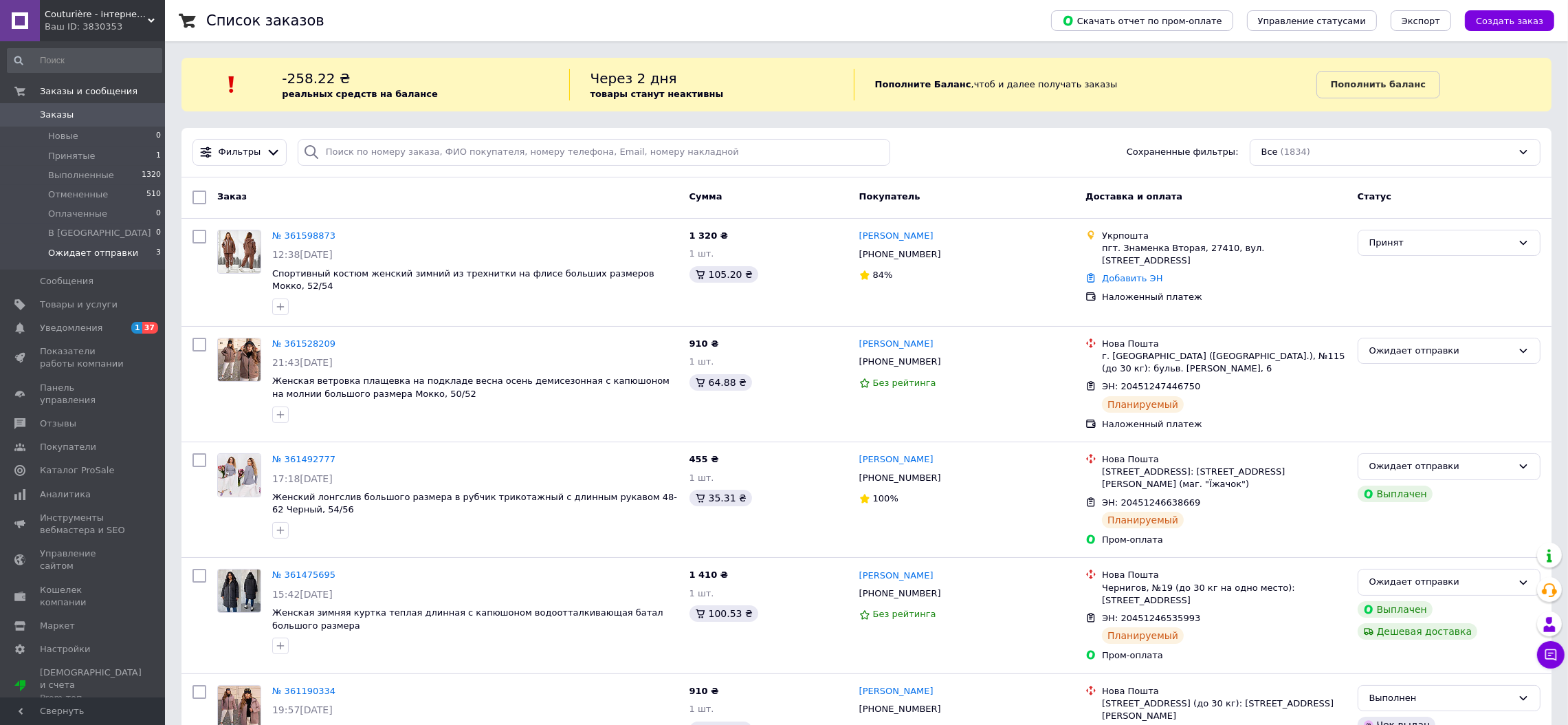
click at [90, 247] on span "Ожидает отправки" at bounding box center [92, 253] width 90 height 13
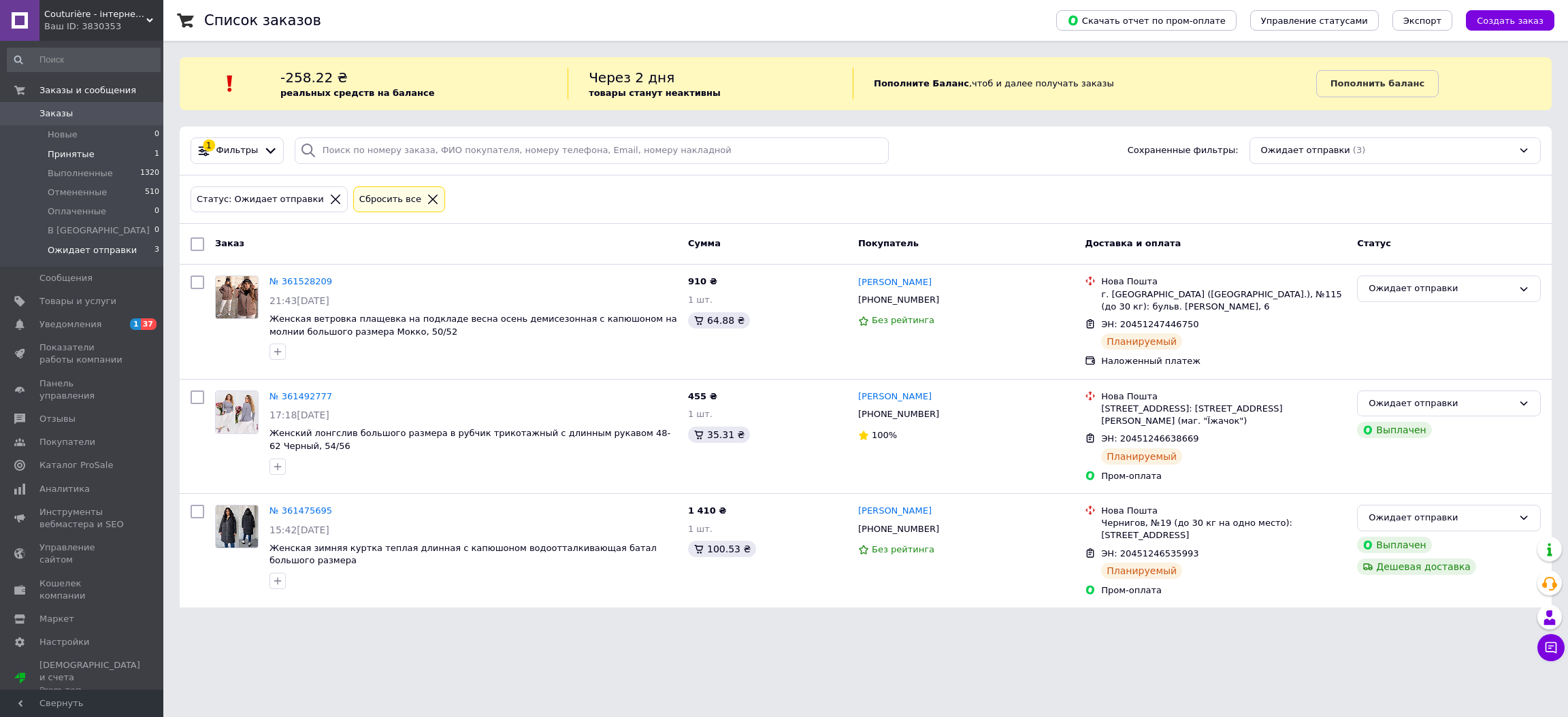
click at [84, 153] on span "Принятые" at bounding box center [71, 154] width 47 height 12
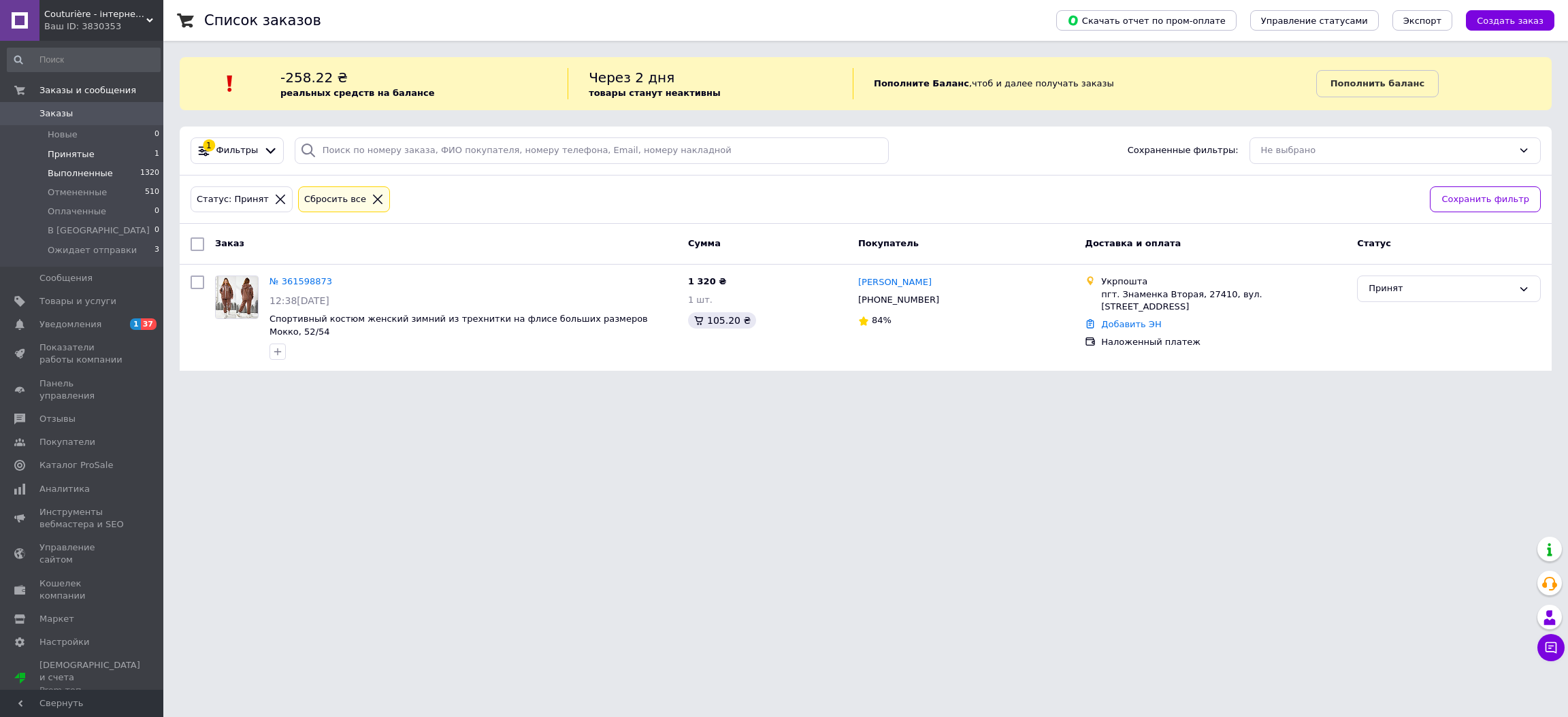
click at [55, 171] on span "Выполненные" at bounding box center [80, 173] width 65 height 12
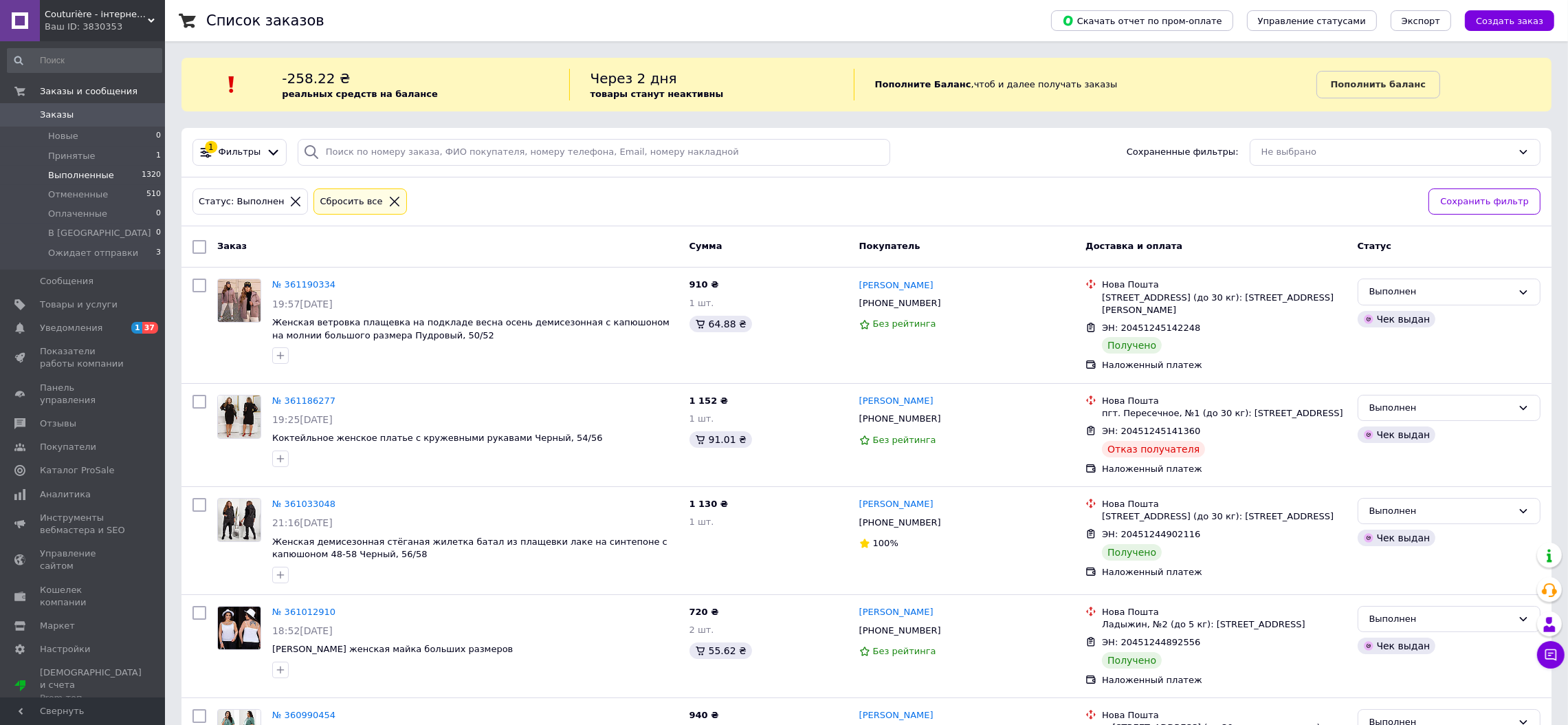
click at [124, 19] on span "Couturière - інтернет магазин жіночого одягу" at bounding box center [96, 14] width 103 height 13
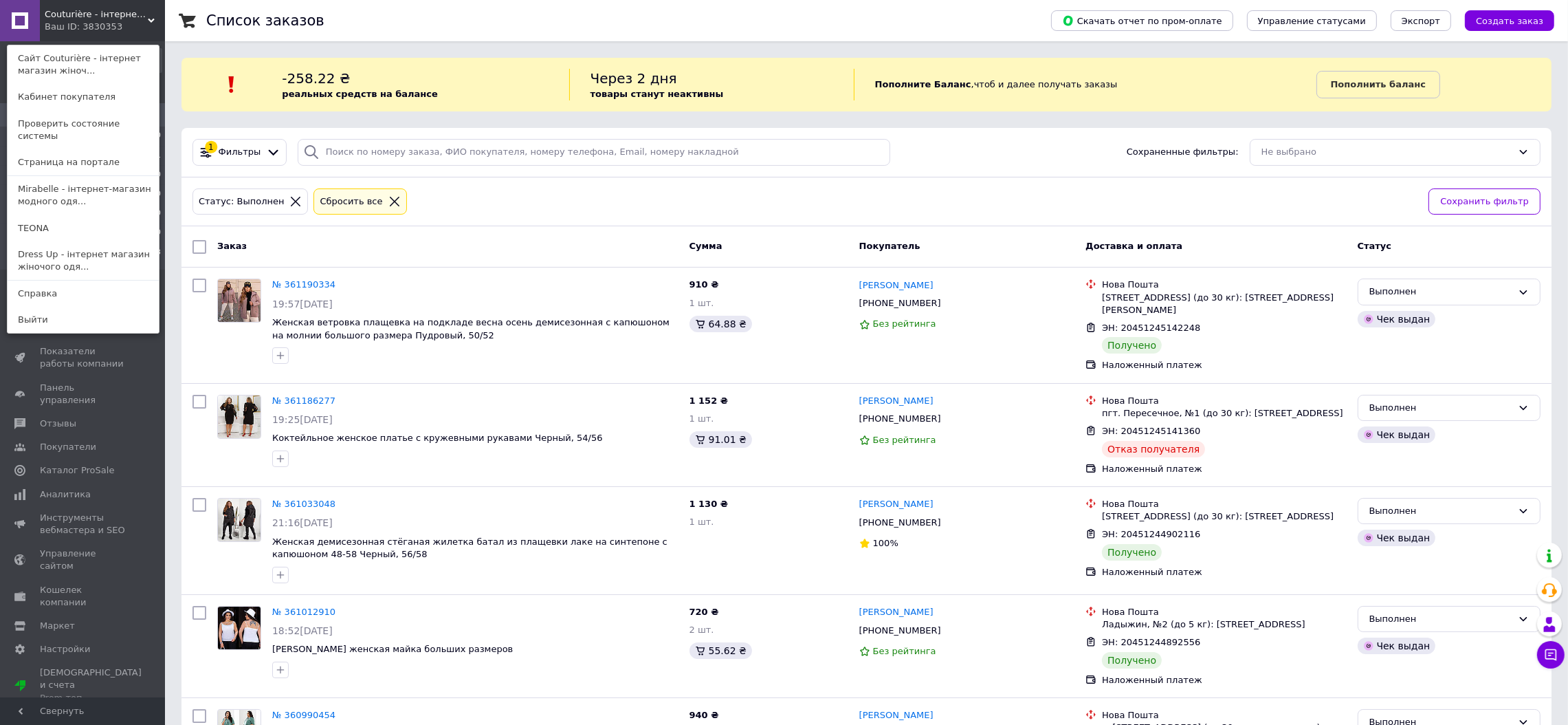
click at [72, 247] on link "Dress Up - інтернет магазин жіночого одя..." at bounding box center [83, 261] width 151 height 39
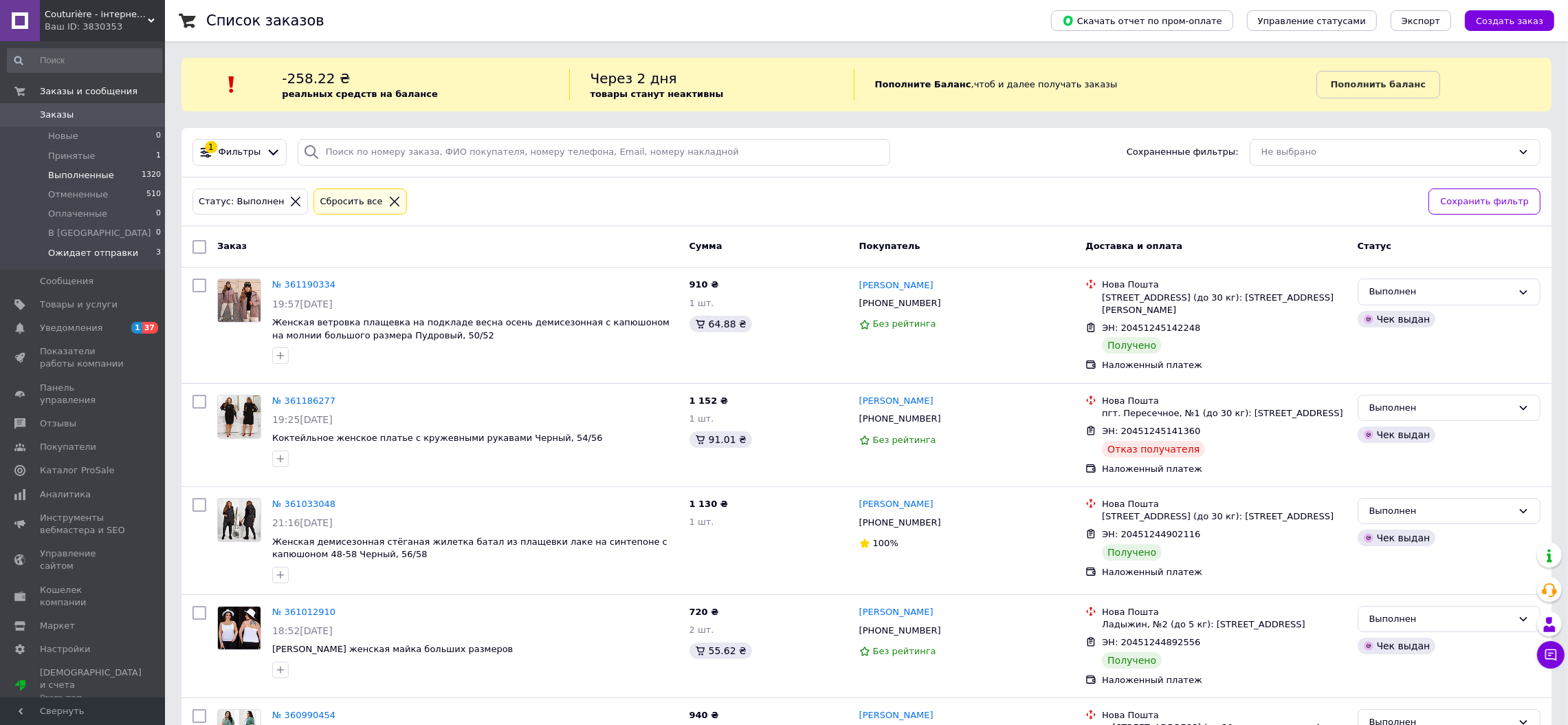
click at [72, 247] on span "Ожидает отправки" at bounding box center [92, 253] width 90 height 13
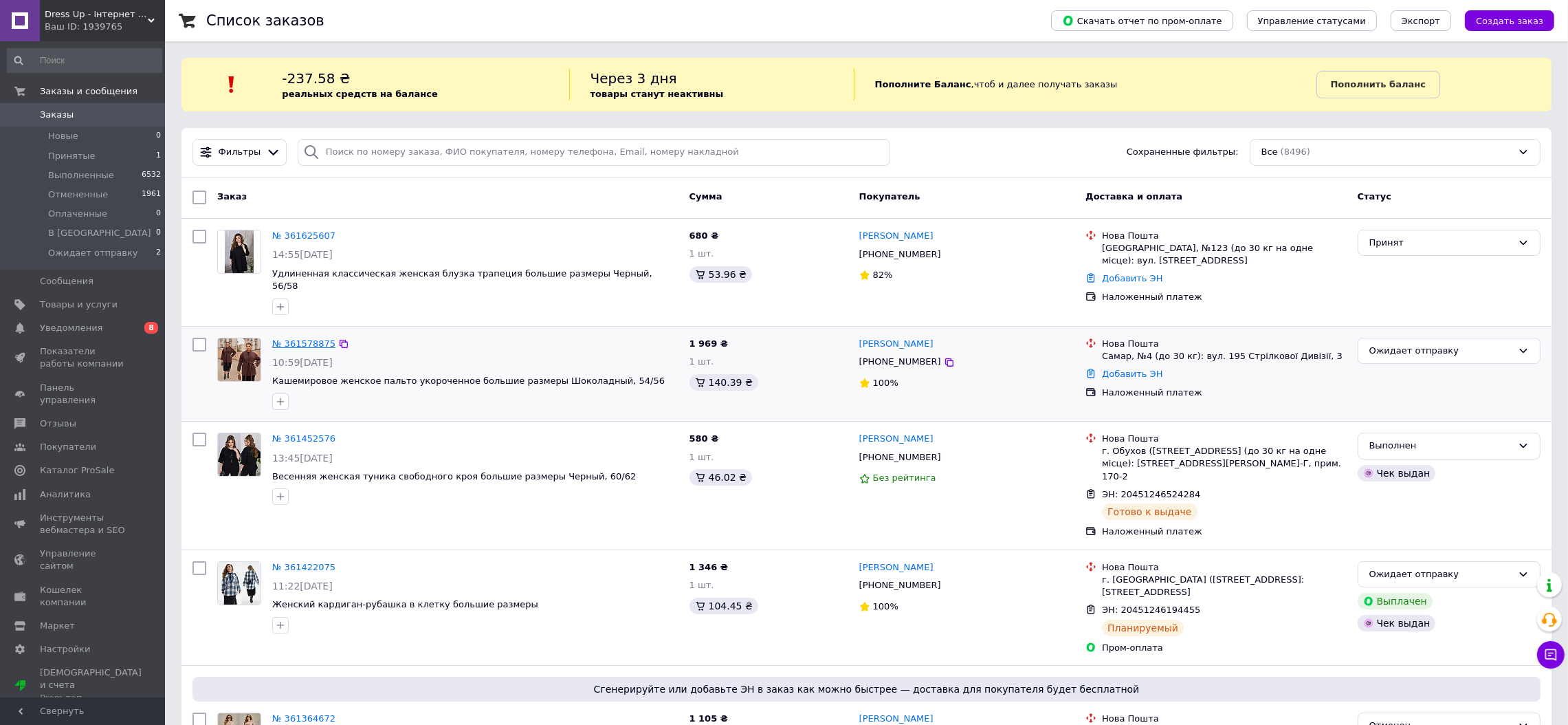
click at [289, 338] on link "№ 361578875" at bounding box center [304, 343] width 63 height 10
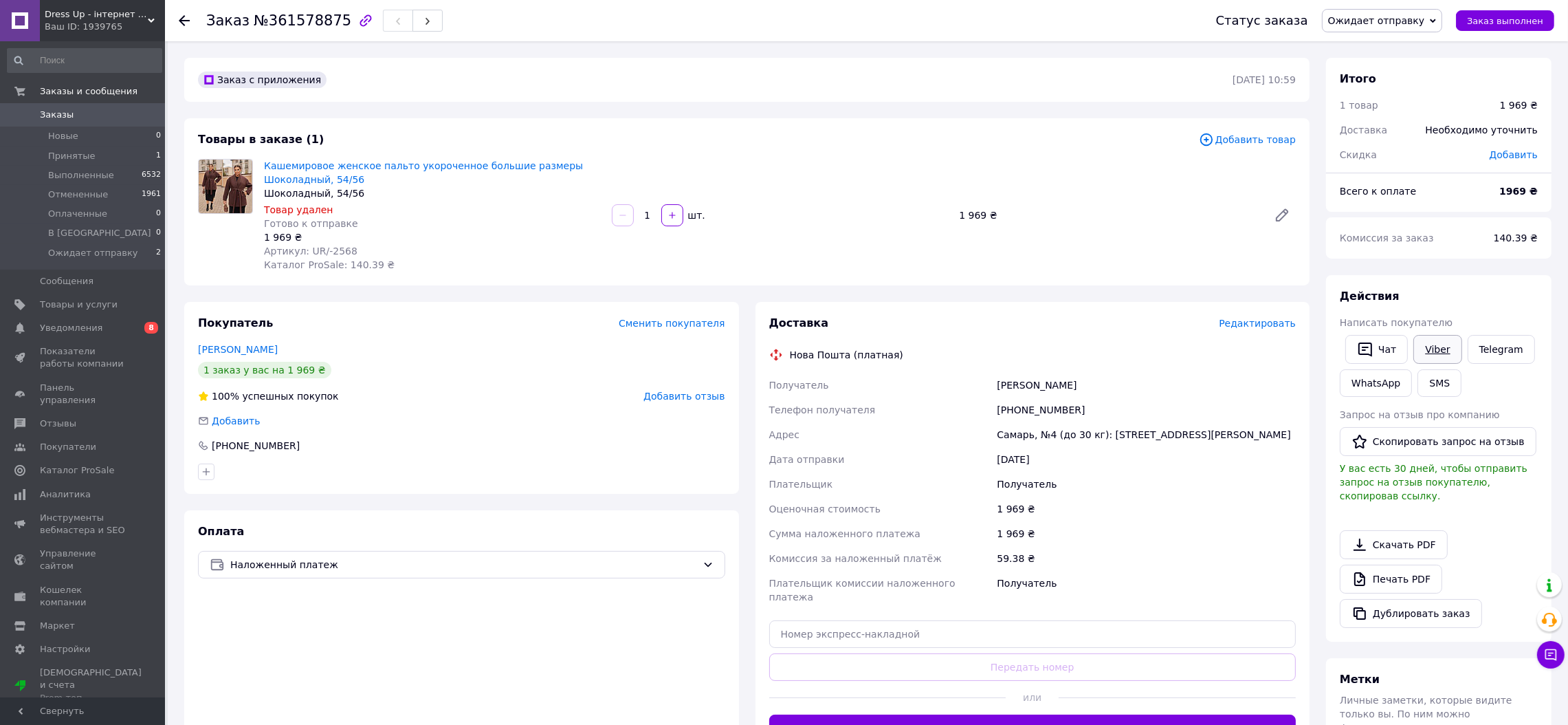
click at [1444, 346] on link "Viber" at bounding box center [1437, 349] width 48 height 29
drag, startPoint x: 352, startPoint y: 247, endPoint x: 306, endPoint y: 246, distance: 46.0
click at [306, 246] on div "Артикул: UR/-2568" at bounding box center [432, 251] width 337 height 13
copy span "UR/-2568"
click at [1261, 320] on span "Редактировать" at bounding box center [1258, 323] width 77 height 11
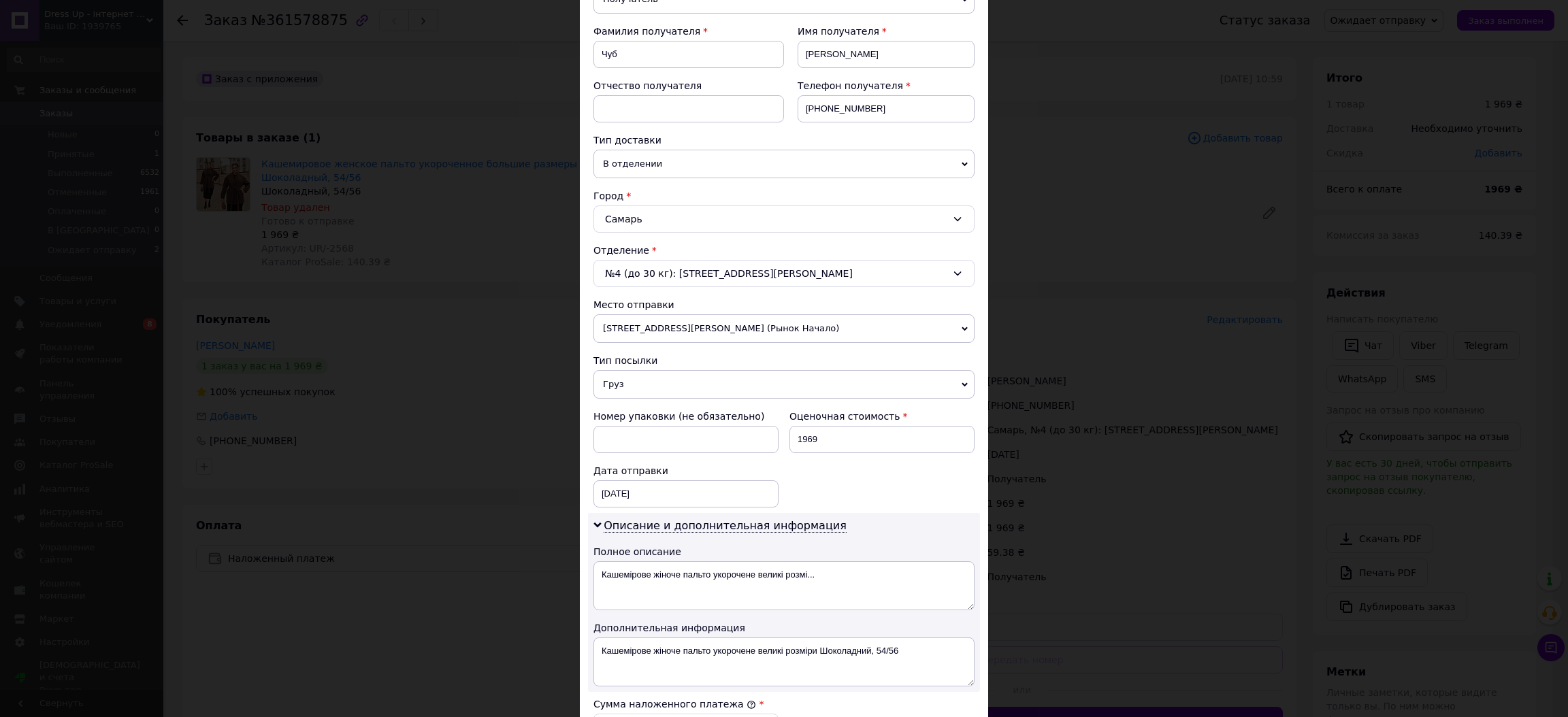
scroll to position [271, 0]
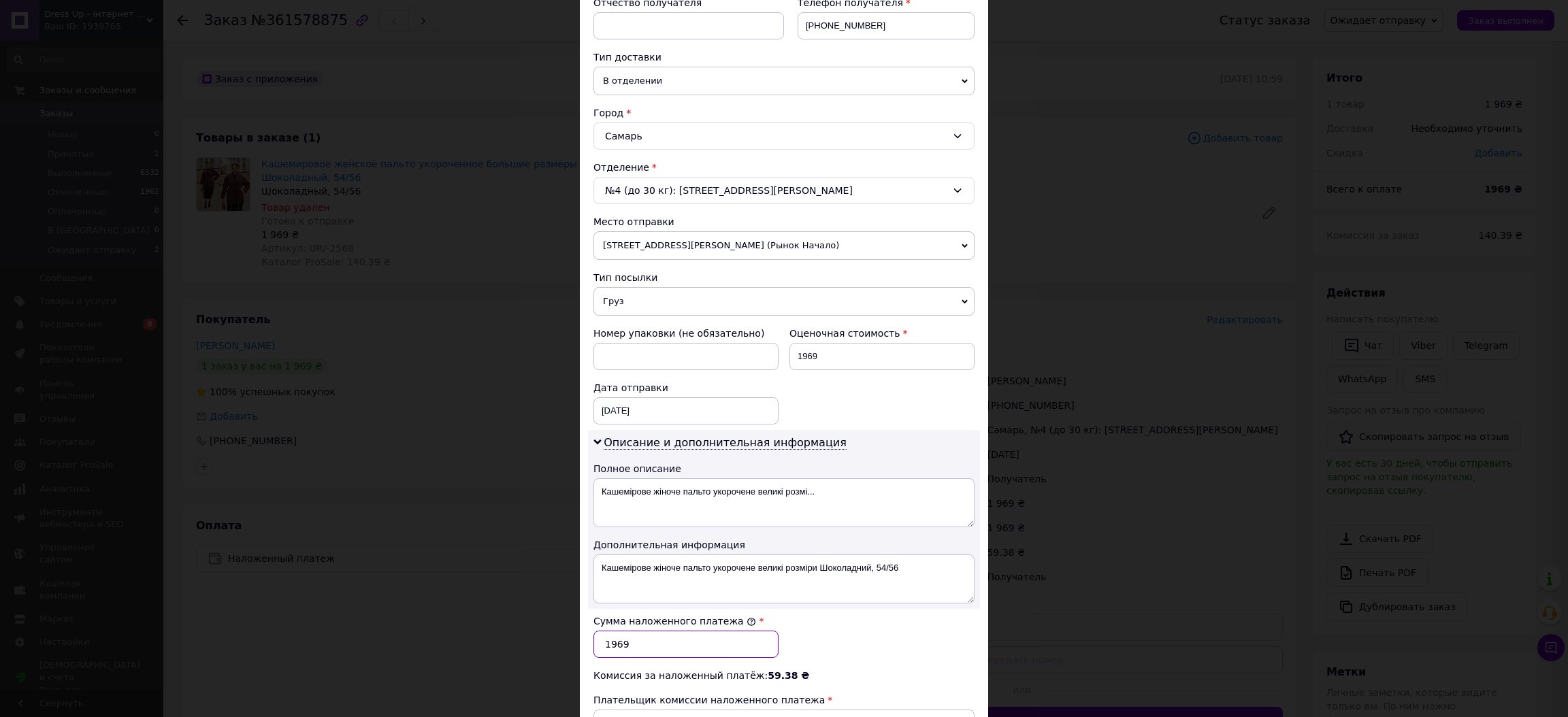
click at [634, 640] on input "1969" at bounding box center [686, 644] width 185 height 27
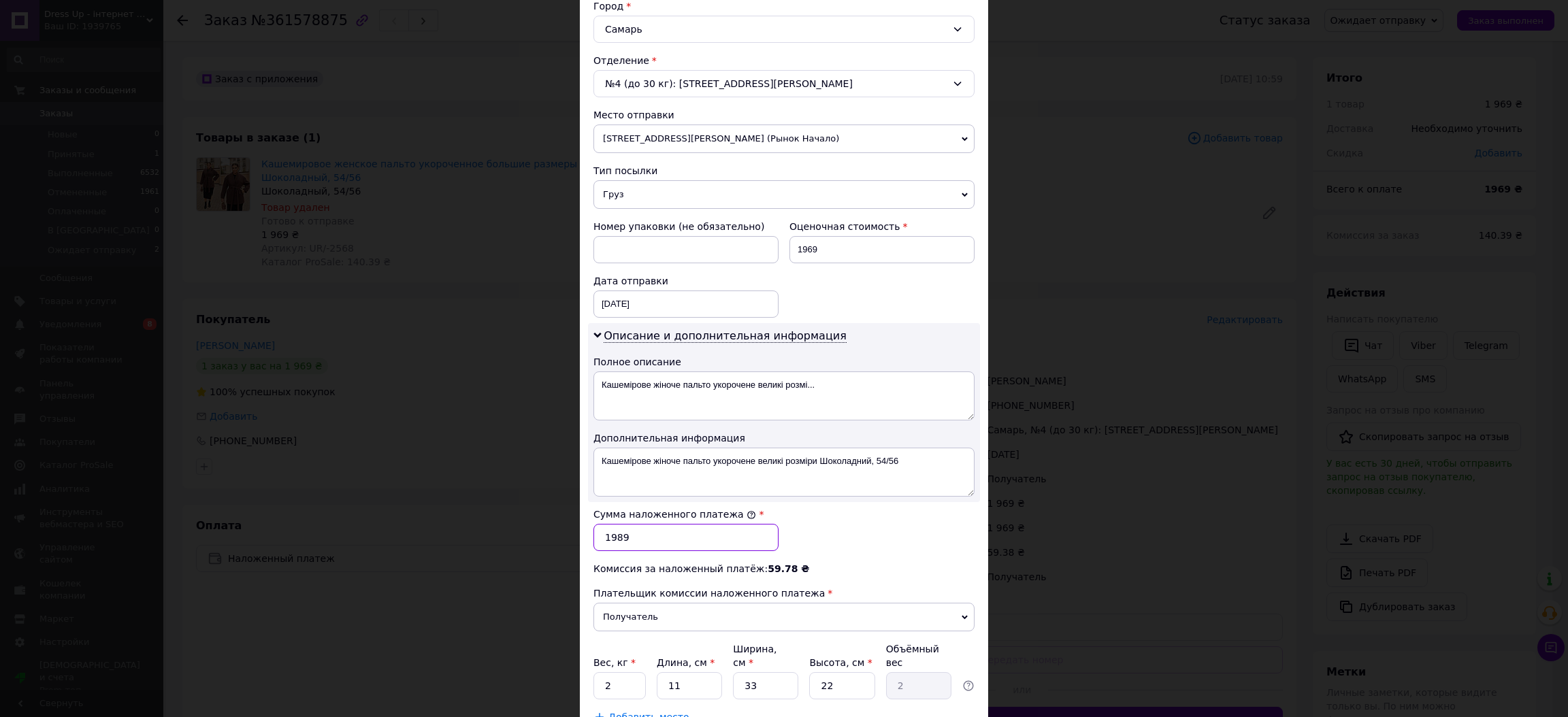
scroll to position [477, 0]
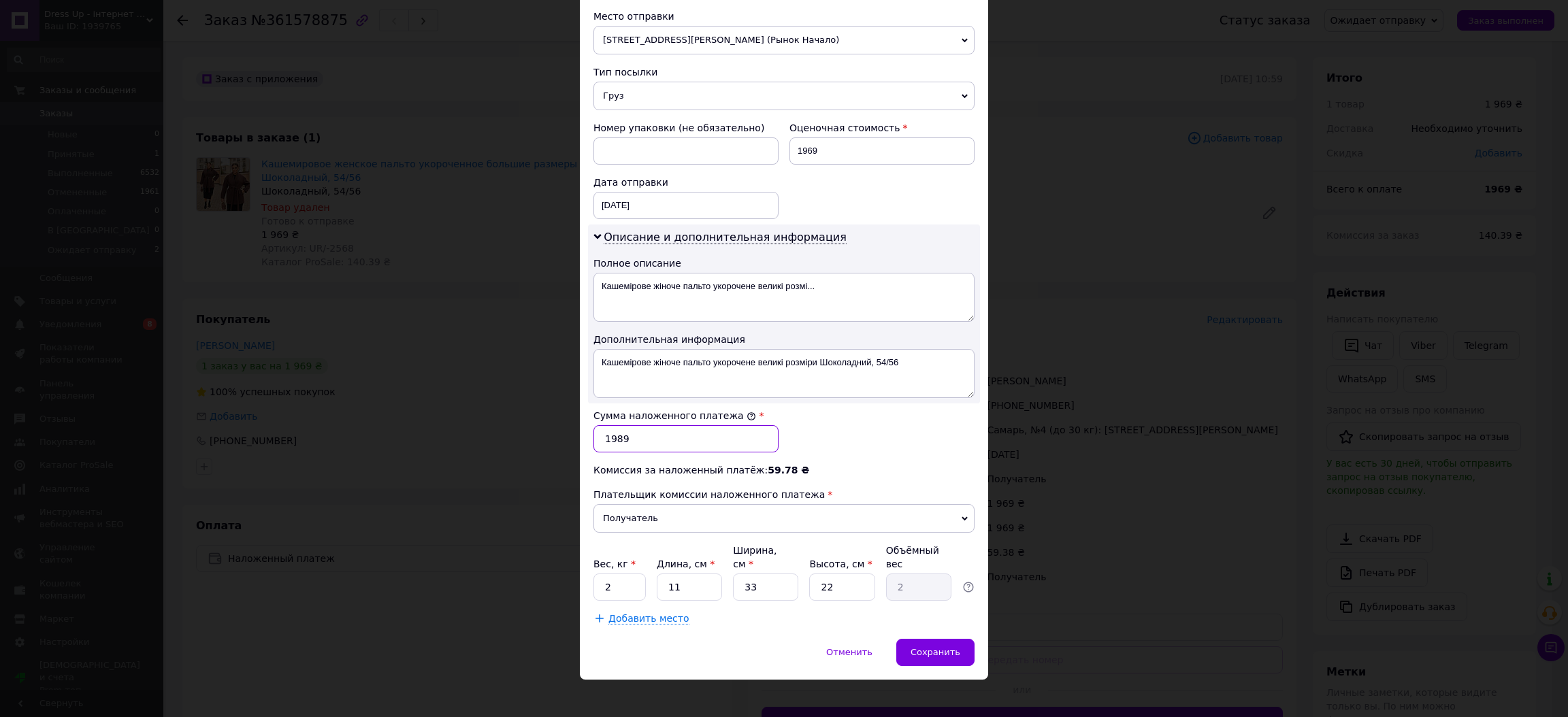
drag, startPoint x: 628, startPoint y: 444, endPoint x: 577, endPoint y: 448, distance: 51.2
click at [580, 448] on div "Способ доставки Нова Пошта (платная) Плательщик Получатель Отправитель Фамилия …" at bounding box center [784, 126] width 409 height 1026
type input "1888"
click at [954, 647] on span "Сохранить" at bounding box center [935, 652] width 50 height 10
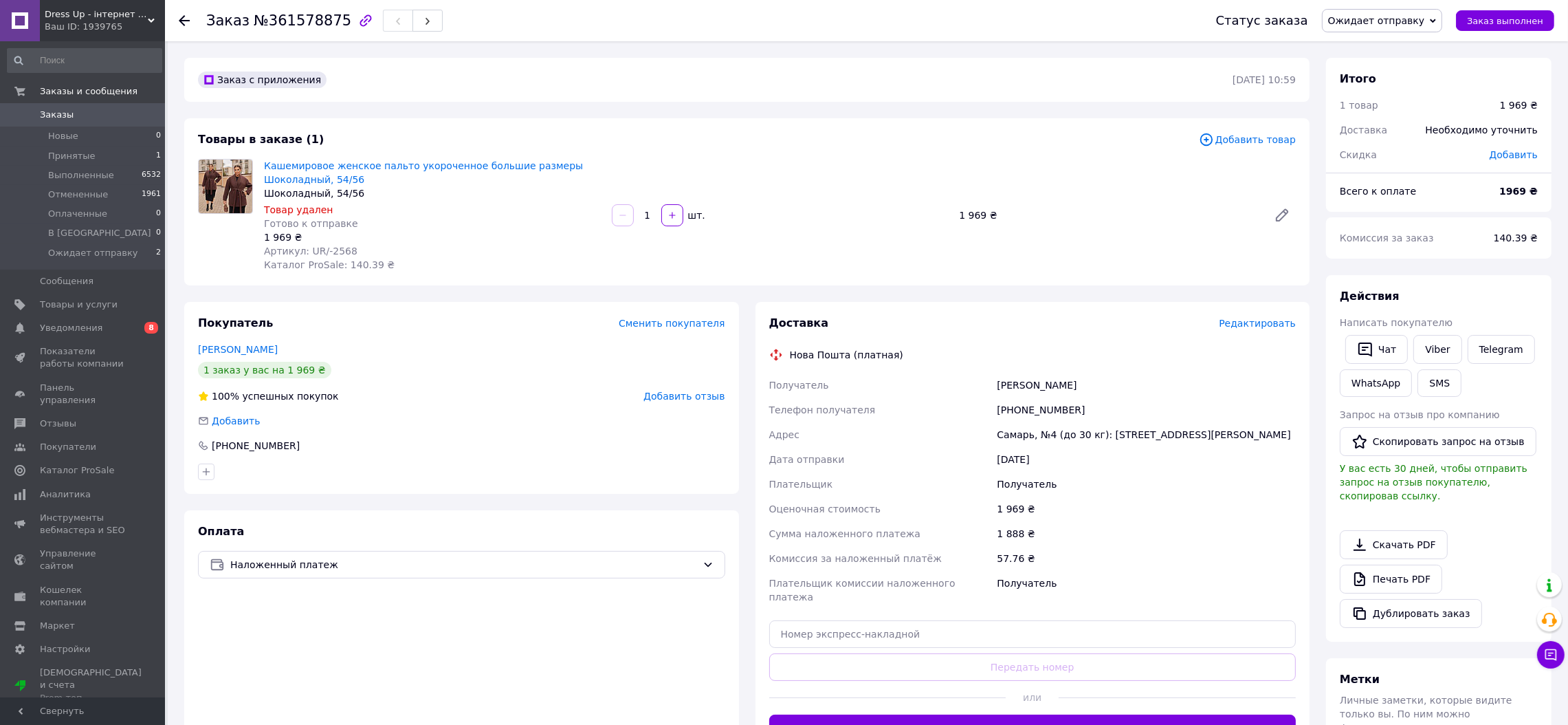
click at [1244, 324] on span "Редактировать" at bounding box center [1258, 323] width 77 height 11
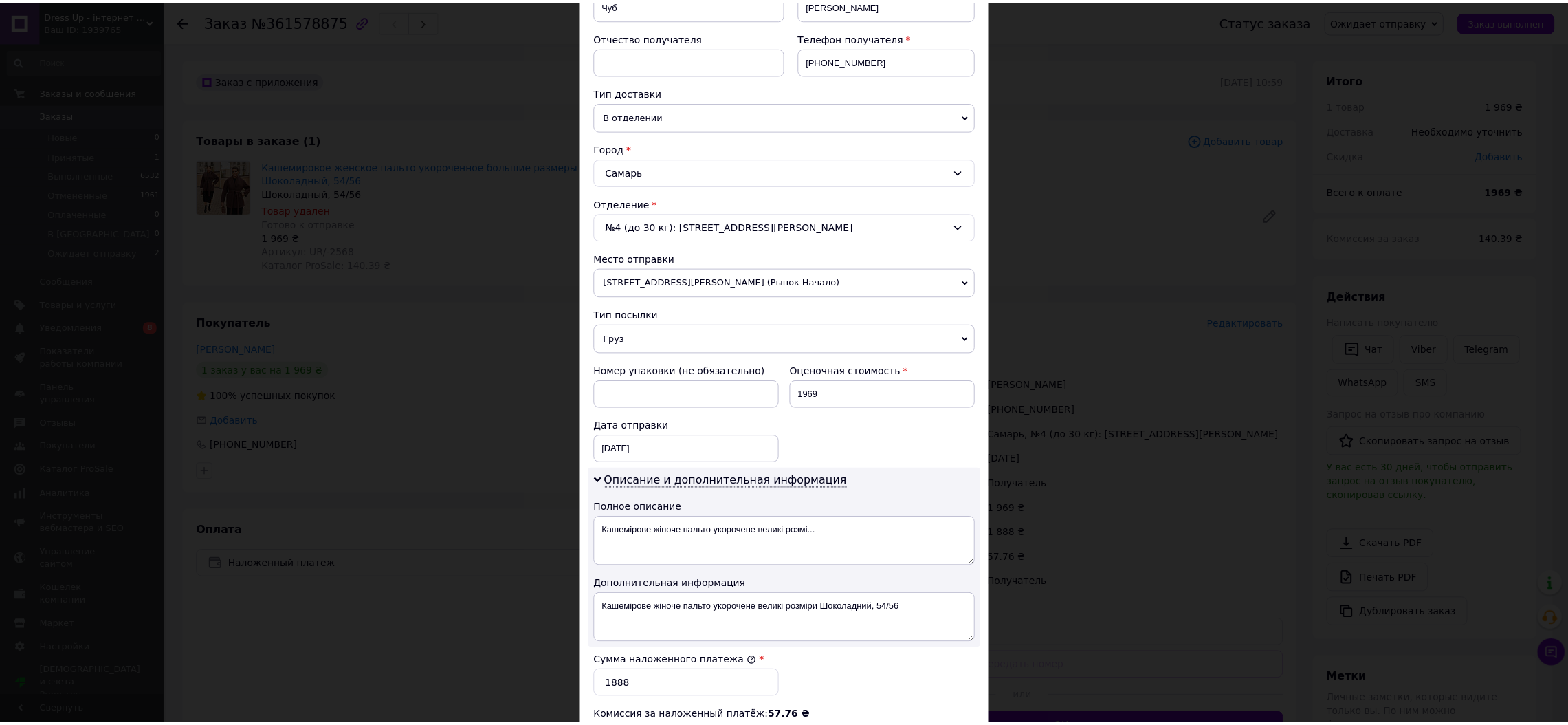
scroll to position [413, 0]
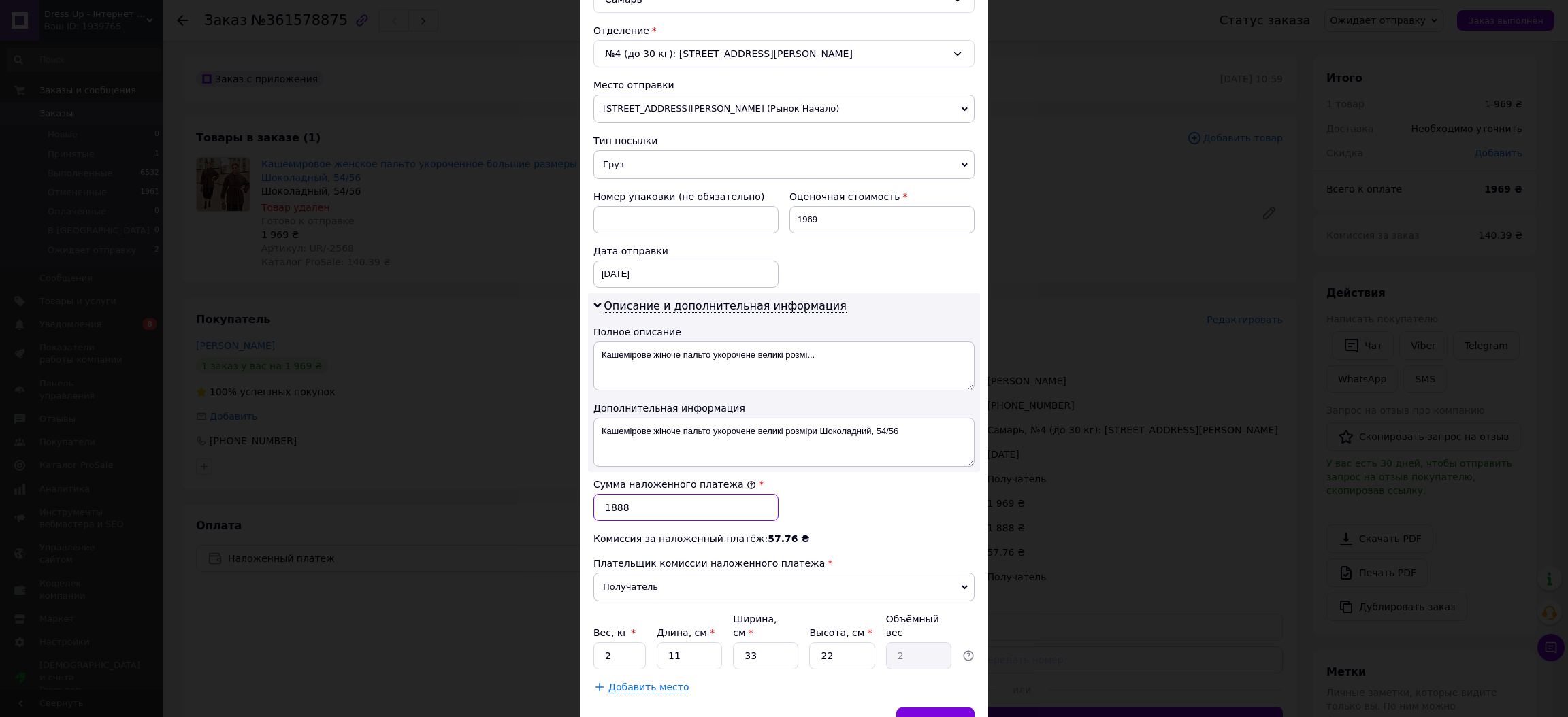
drag, startPoint x: 631, startPoint y: 507, endPoint x: 595, endPoint y: 513, distance: 36.5
click at [595, 513] on input "1888" at bounding box center [686, 507] width 185 height 27
drag, startPoint x: 598, startPoint y: 517, endPoint x: 583, endPoint y: 518, distance: 15.0
click at [583, 518] on div "Способ доставки Нова Пошта (платная) Плательщик Получатель Отправитель Фамилия …" at bounding box center [784, 195] width 409 height 1026
type input "1888"
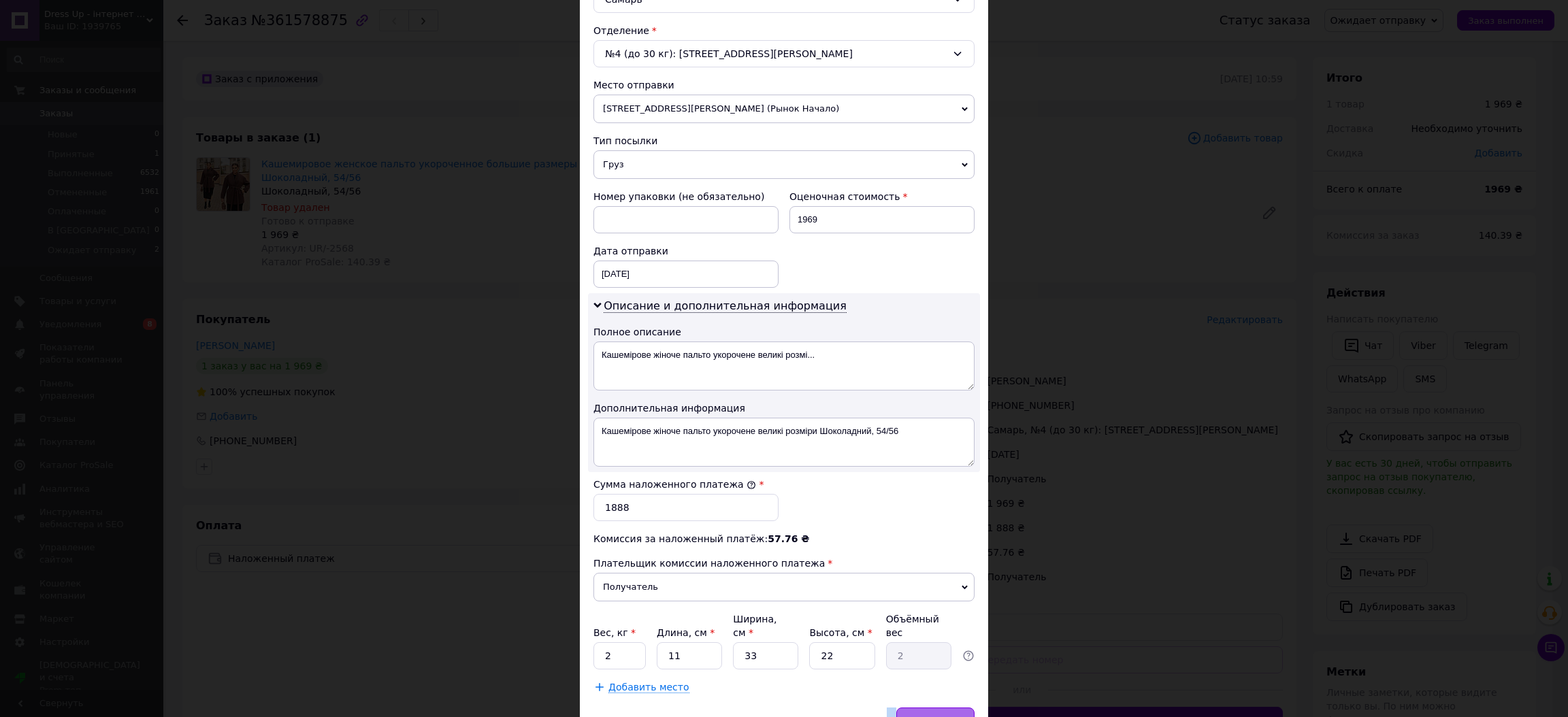
click at [914, 698] on div "× Редактирование доставки Способ доставки Нова Пошта (платная) Плательщик Получ…" at bounding box center [784, 194] width 409 height 1109
click at [914, 707] on div "Сохранить" at bounding box center [935, 720] width 78 height 27
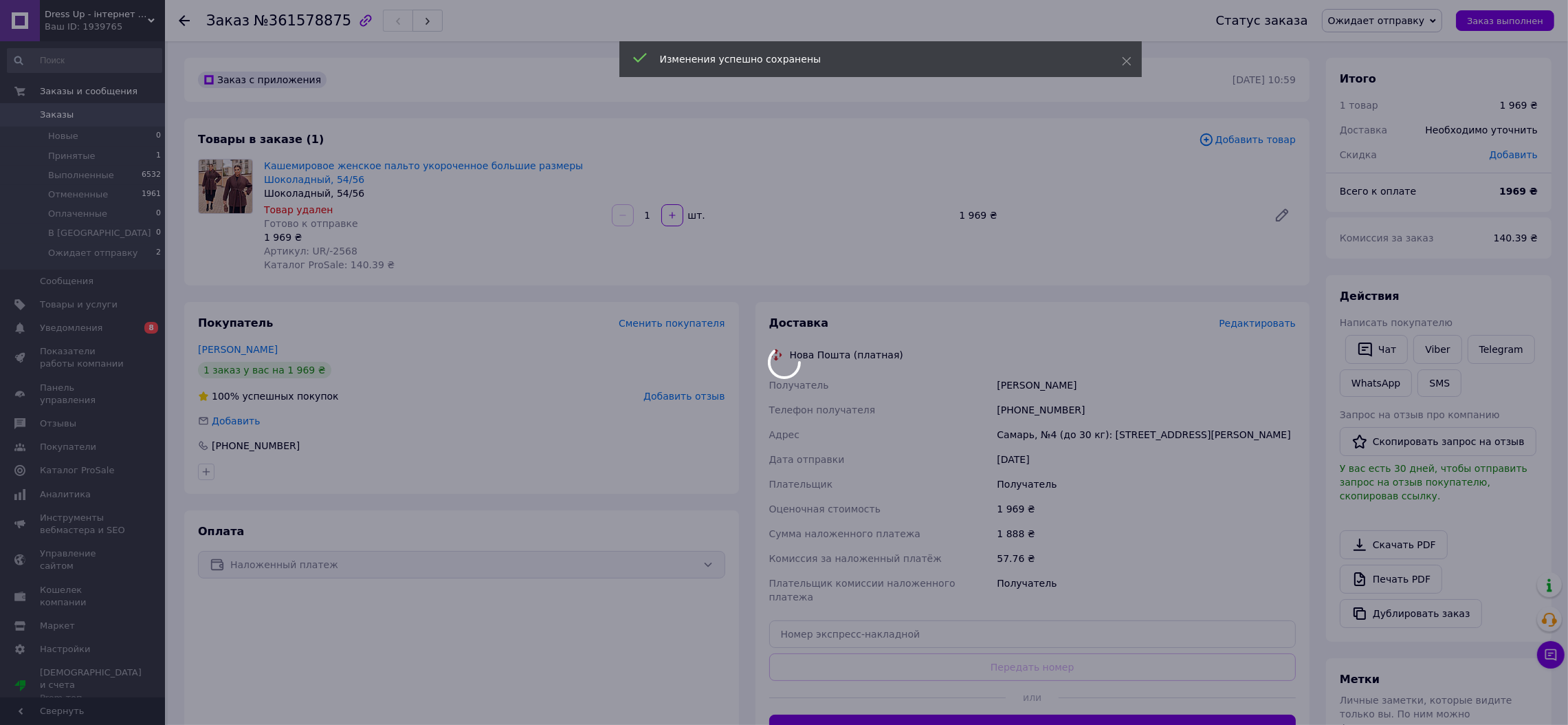
scroll to position [274, 0]
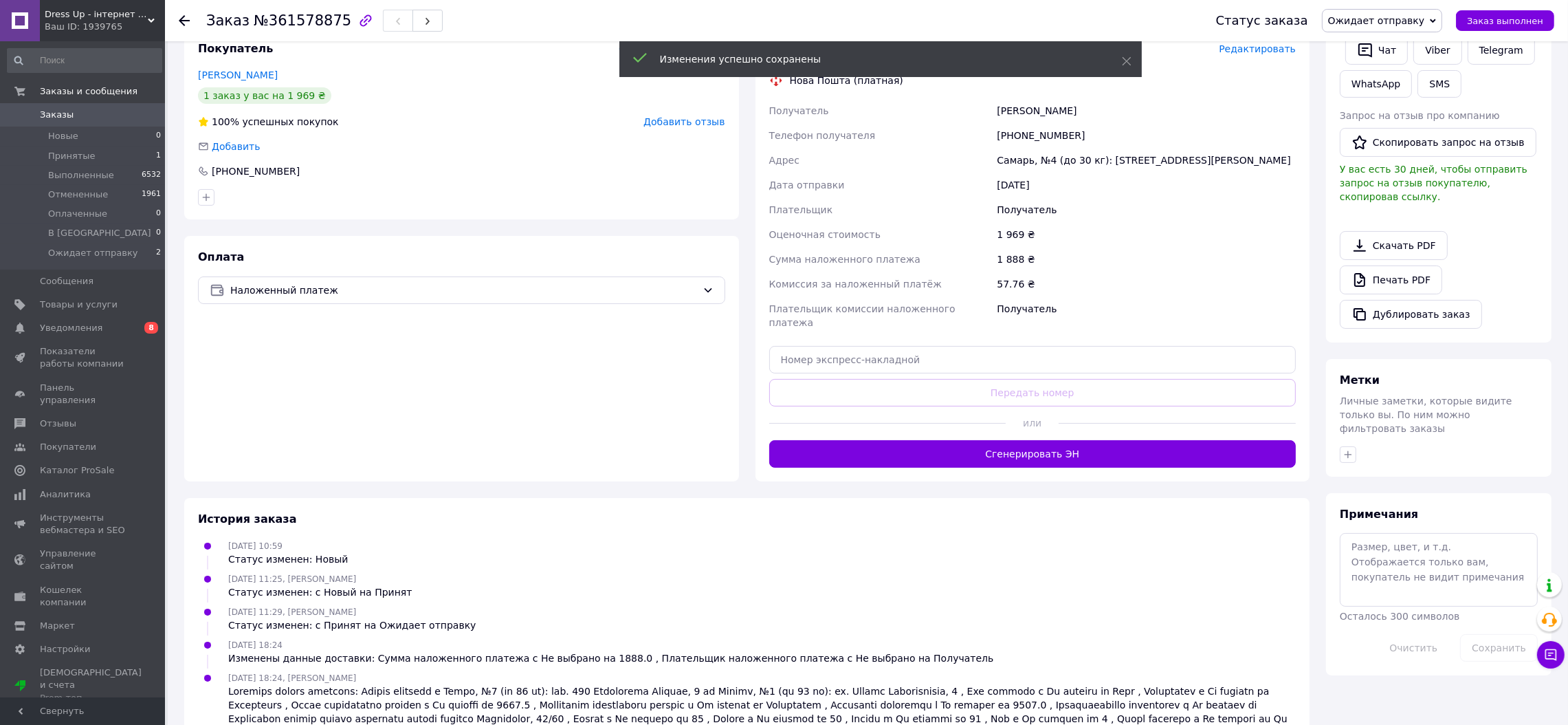
click at [1067, 440] on button "Сгенерировать ЭН" at bounding box center [1032, 453] width 527 height 28
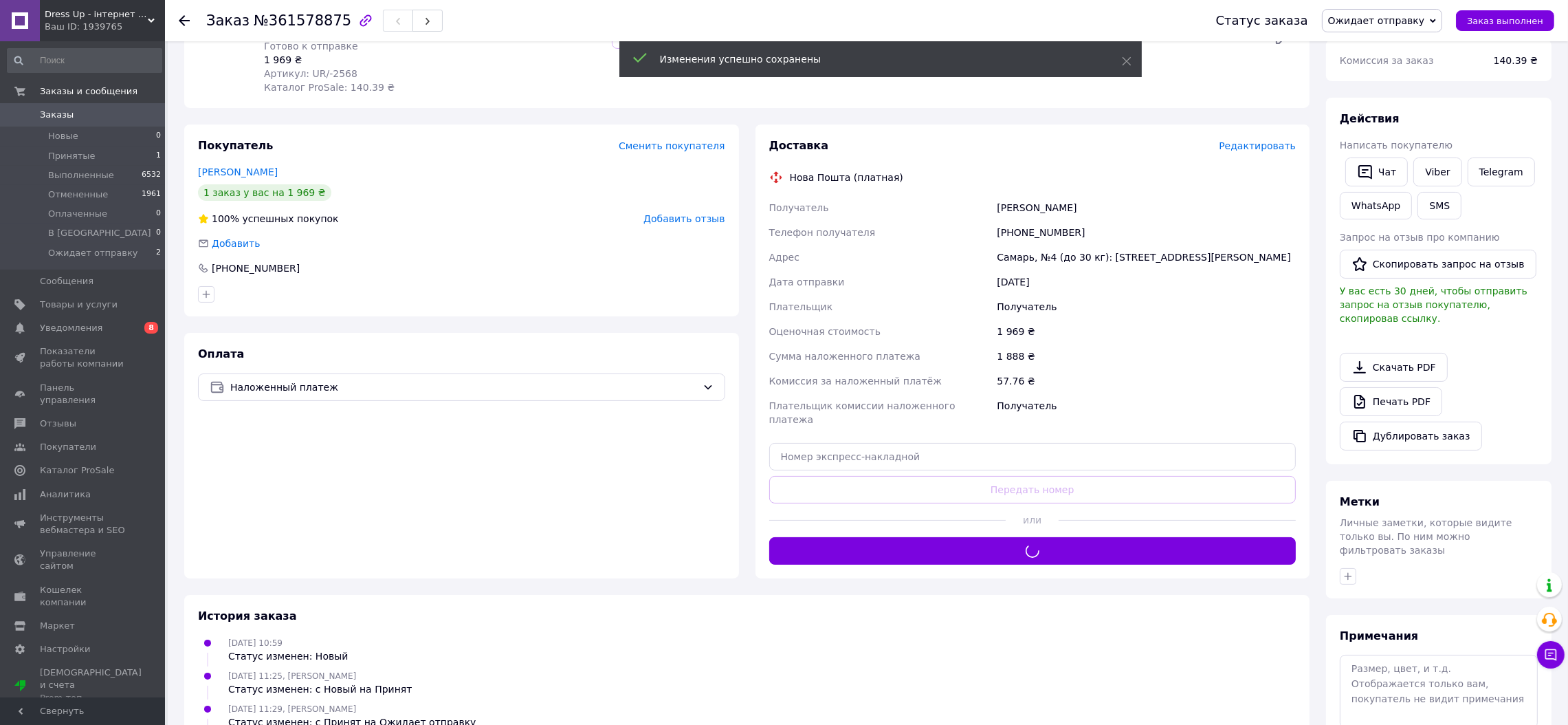
scroll to position [138, 0]
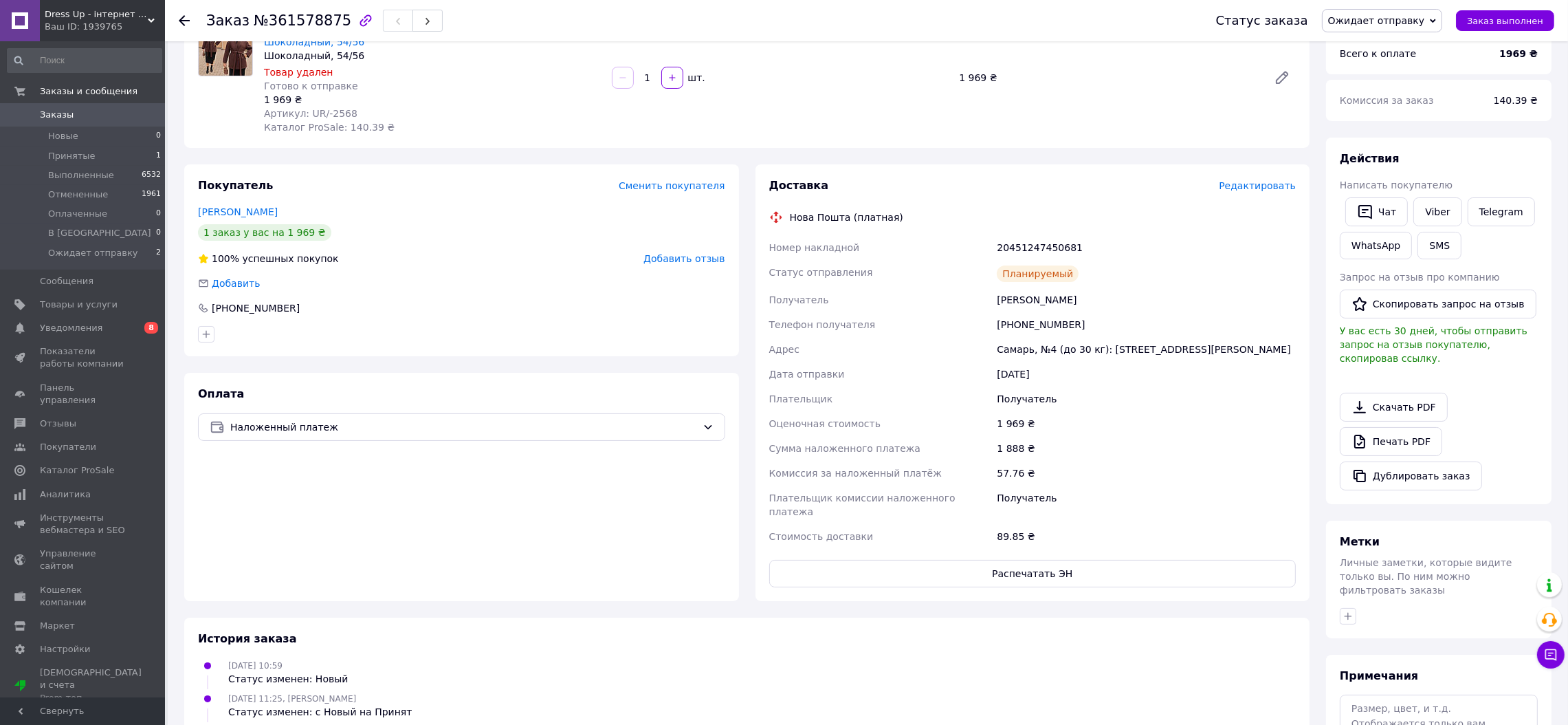
click at [106, 14] on span "Dress Up - інтернет магазин жіночого одягу" at bounding box center [96, 14] width 103 height 13
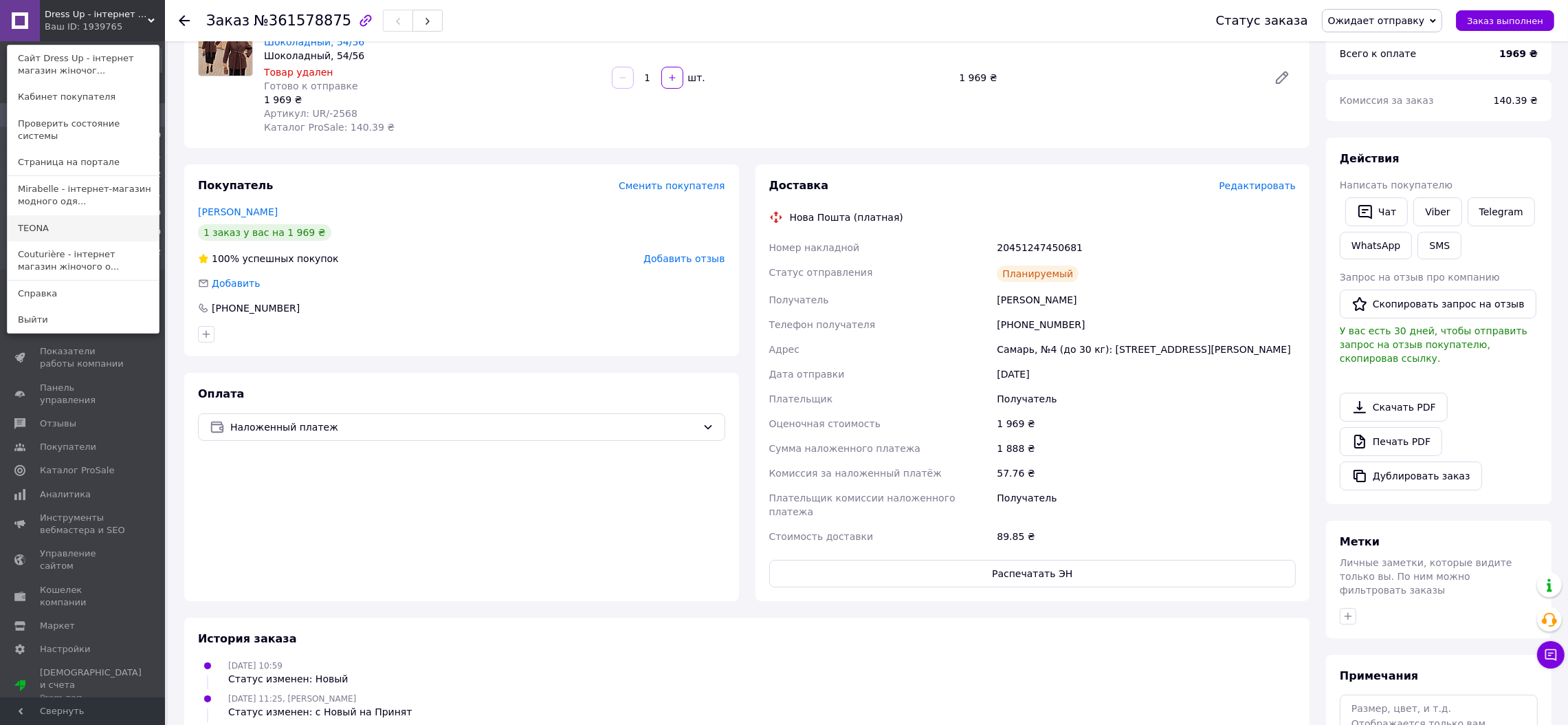
click at [36, 215] on link "ТEONA" at bounding box center [83, 228] width 151 height 26
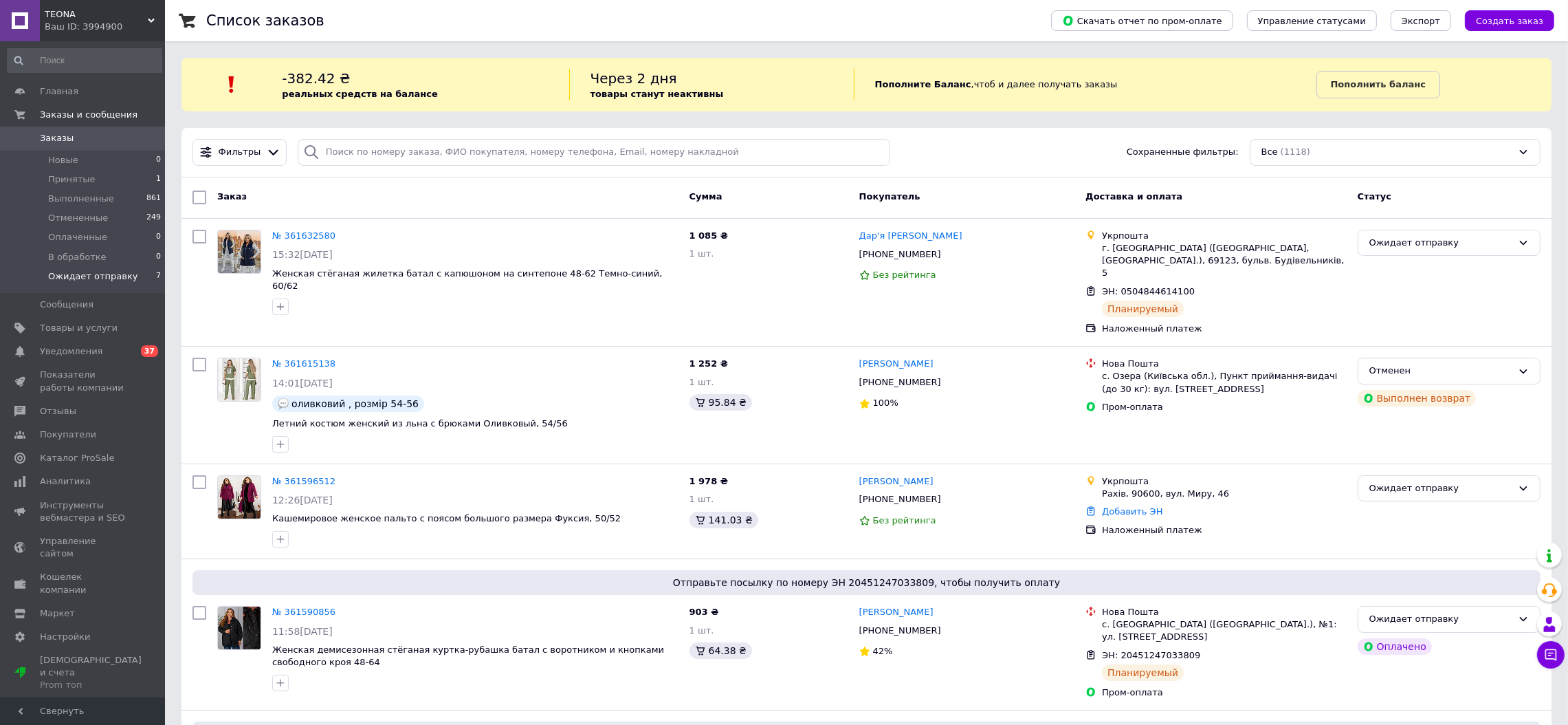
click at [115, 267] on li "Ожидает отправку 7" at bounding box center [84, 279] width 169 height 26
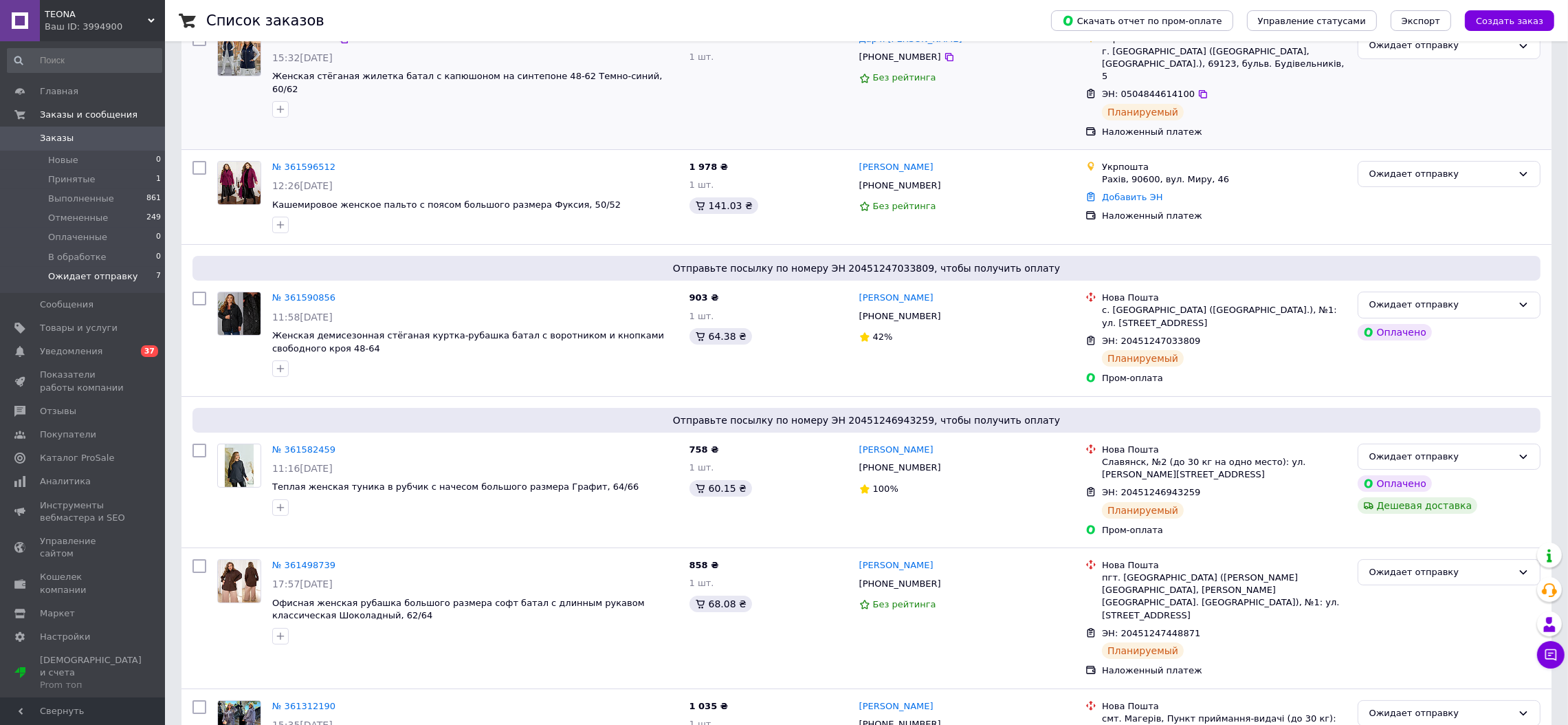
scroll to position [274, 0]
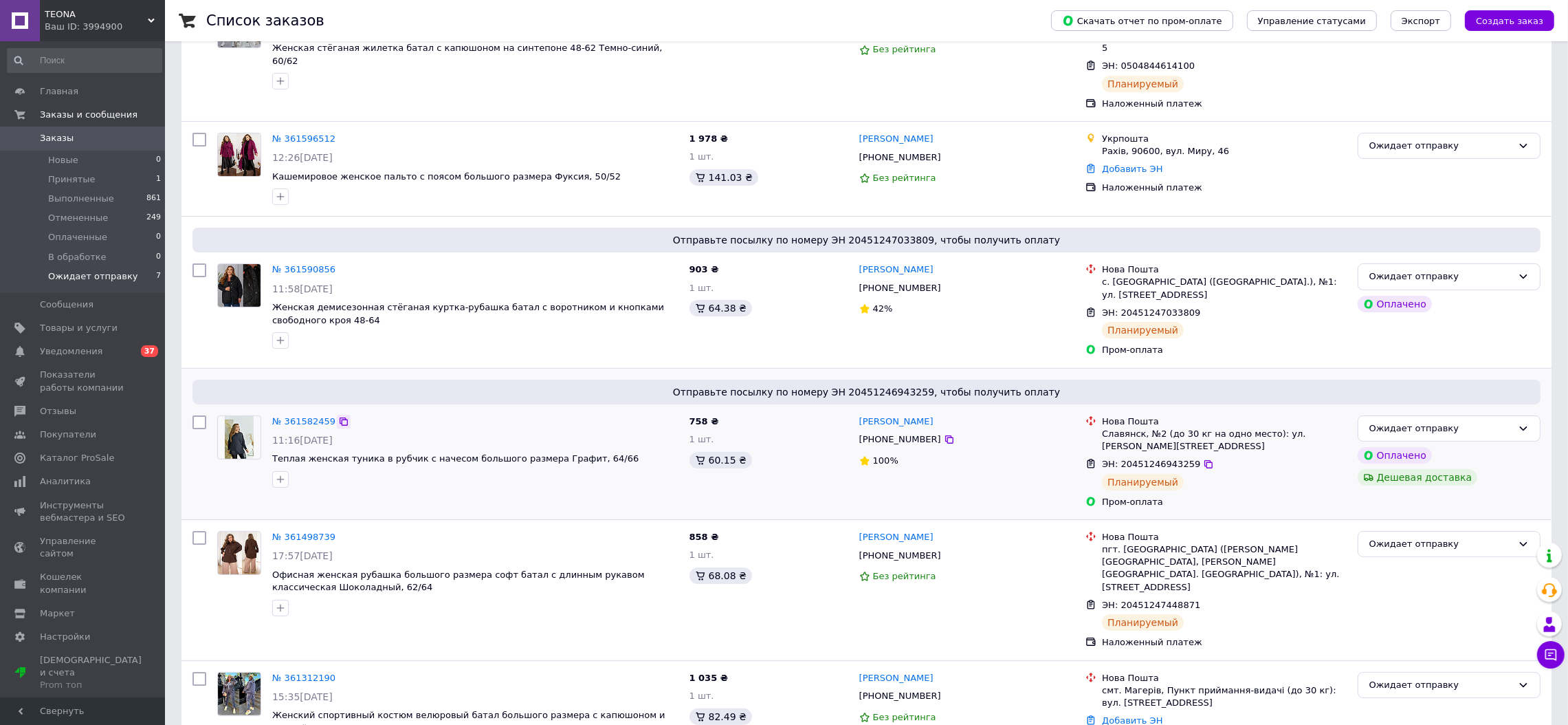
click at [339, 416] on icon at bounding box center [343, 421] width 11 height 11
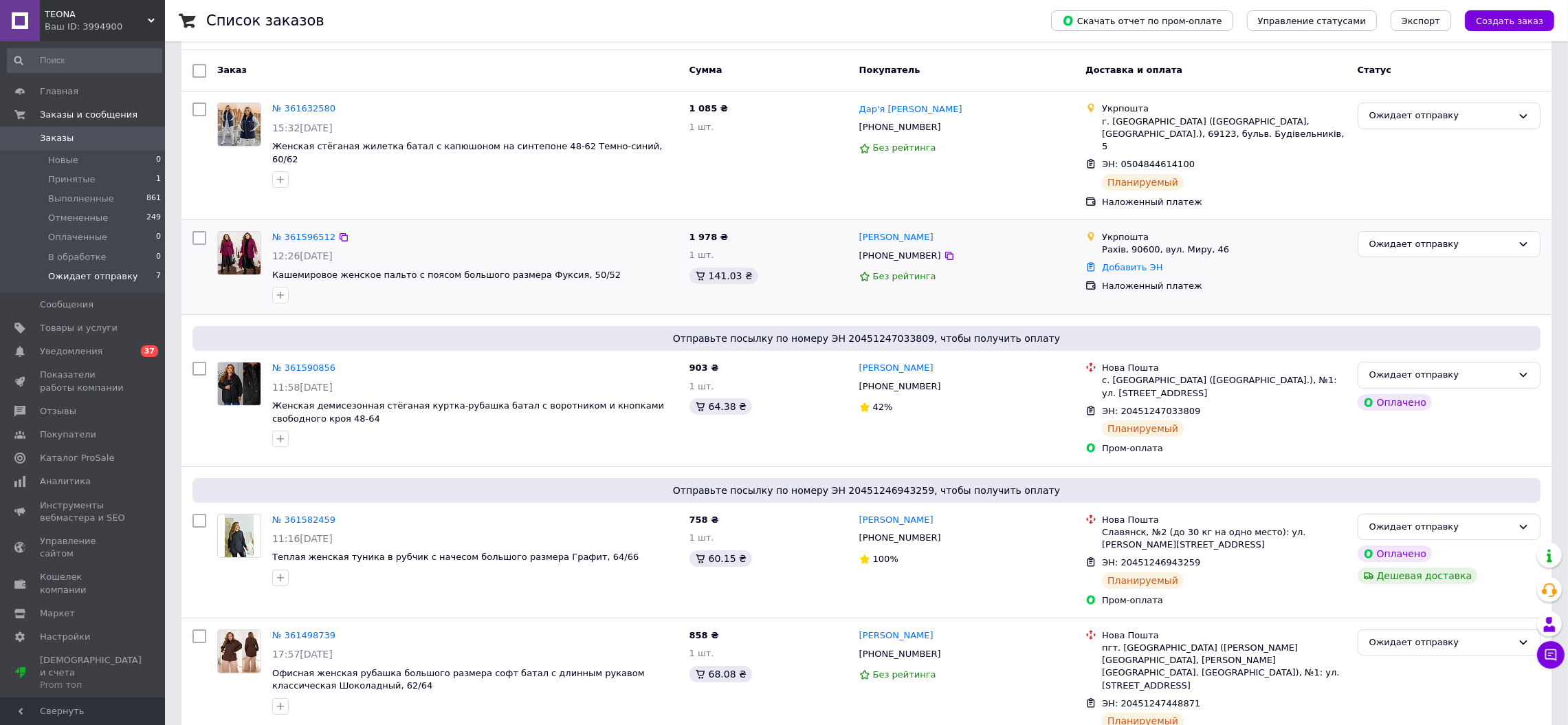
scroll to position [138, 0]
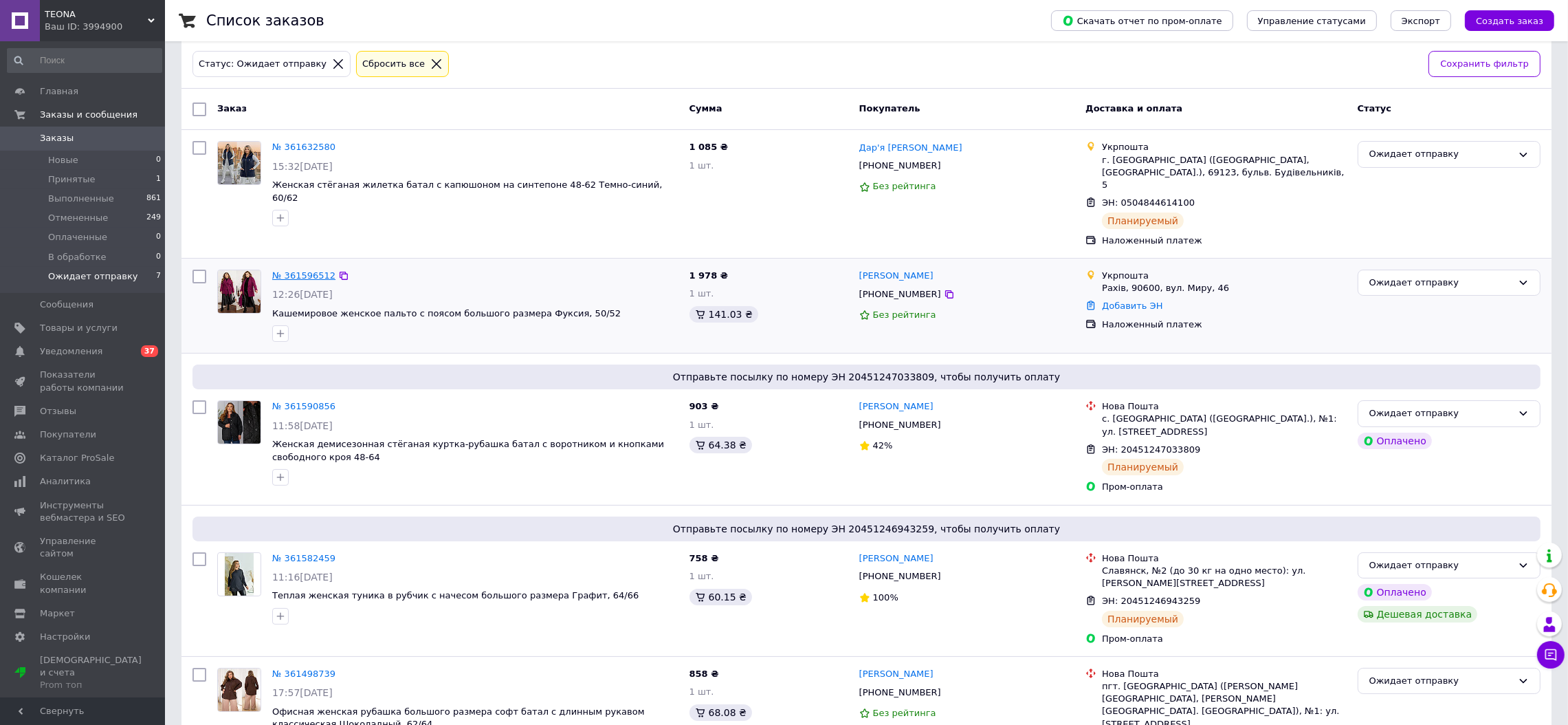
click at [296, 270] on link "№ 361596512" at bounding box center [304, 275] width 63 height 10
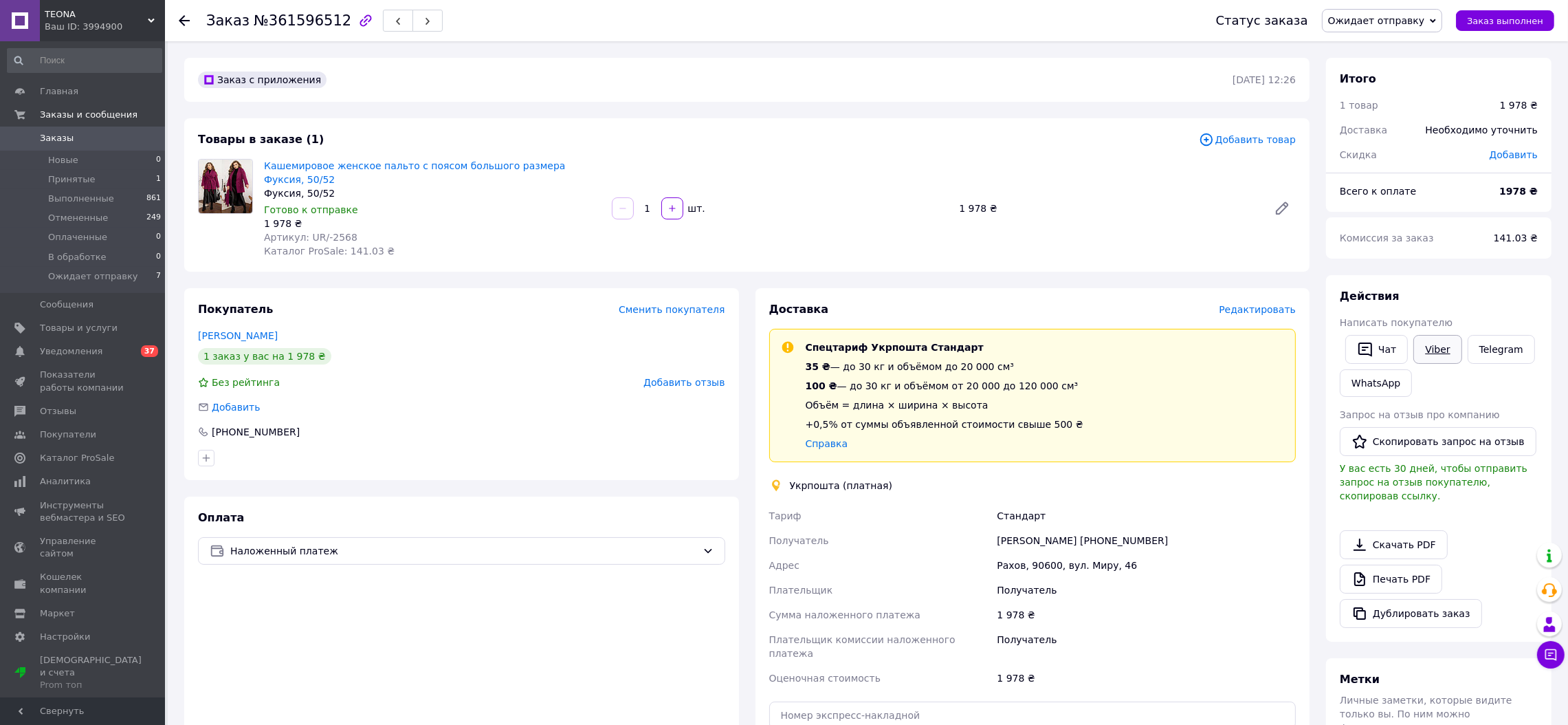
click at [1446, 349] on link "Viber" at bounding box center [1437, 349] width 48 height 29
click at [1238, 304] on span "Редактировать" at bounding box center [1258, 309] width 77 height 11
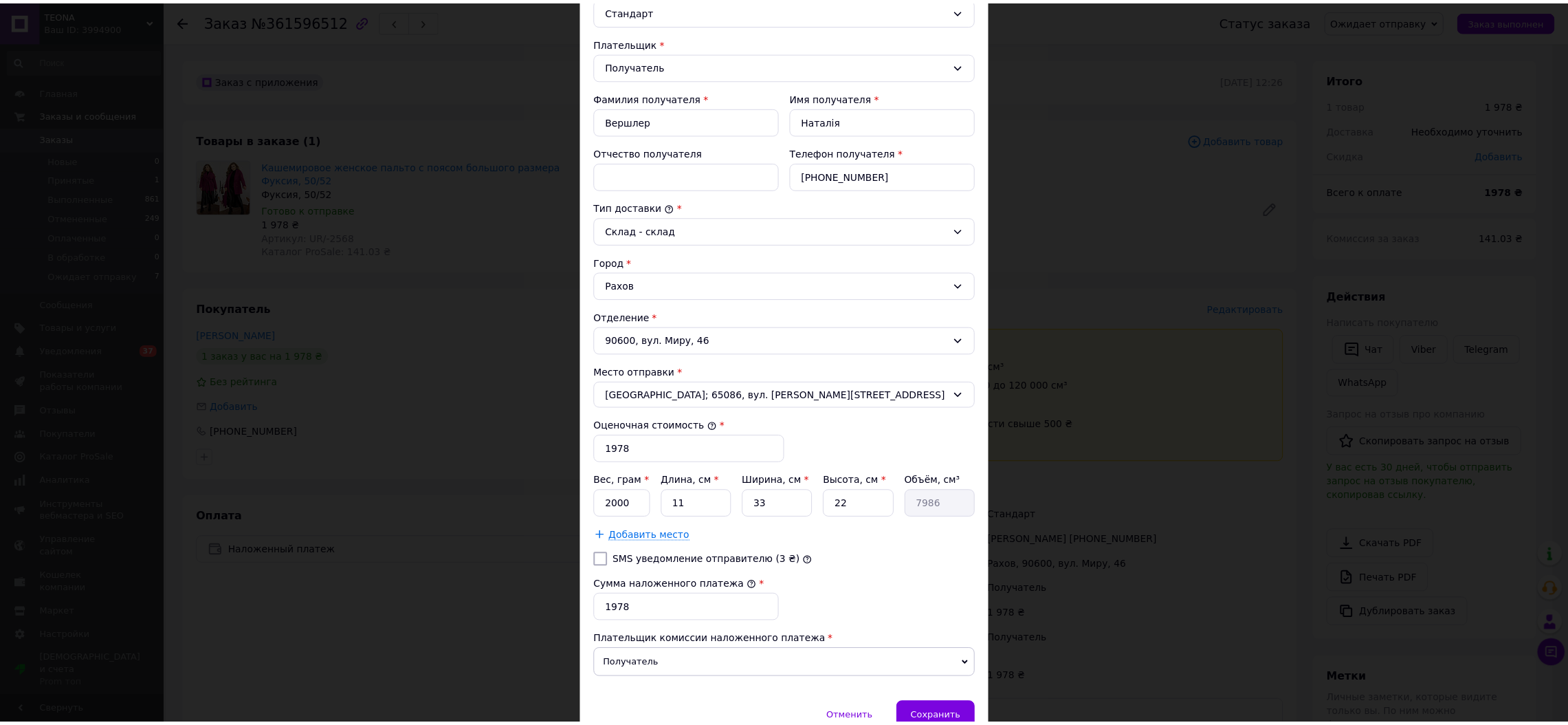
scroll to position [250, 0]
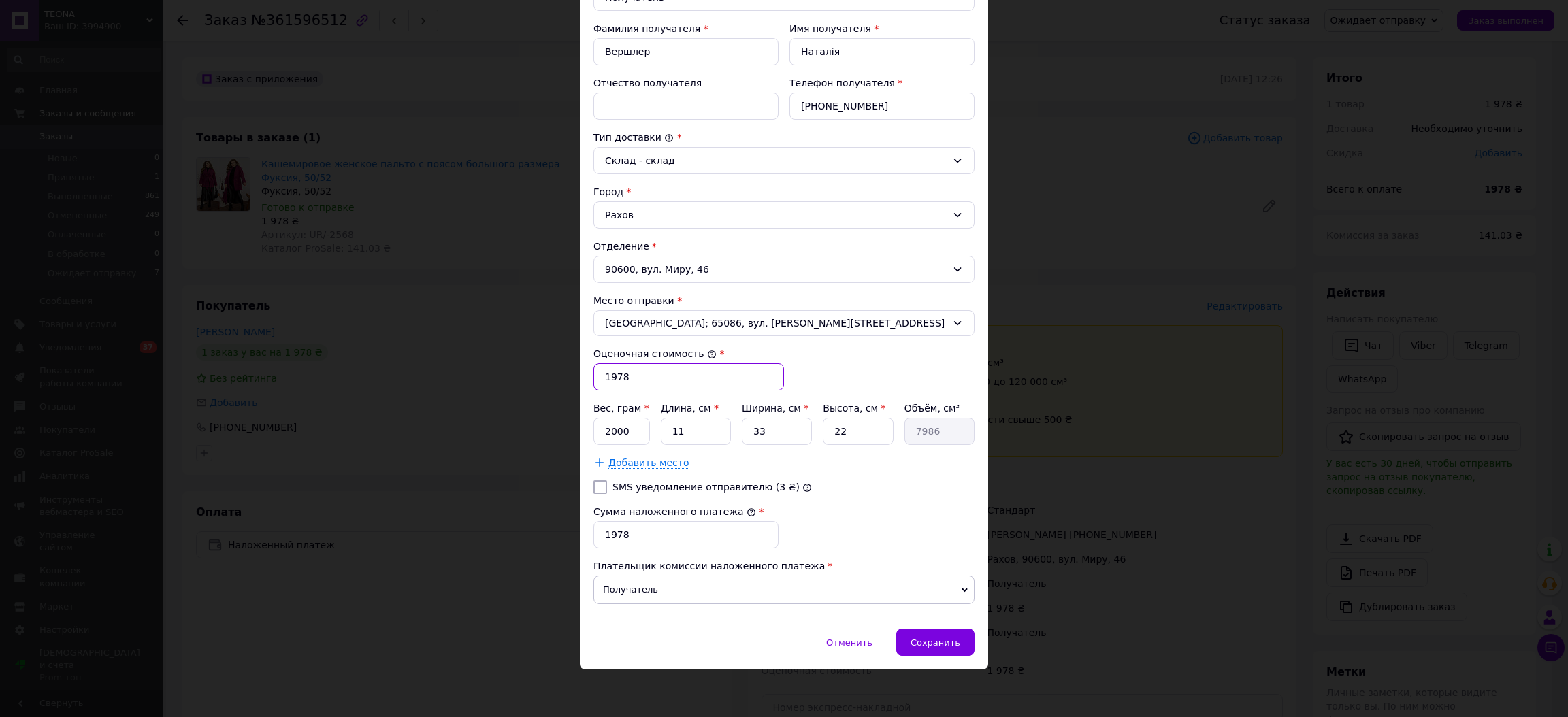
click at [632, 378] on input "1978" at bounding box center [688, 377] width 191 height 27
type input "1798"
drag, startPoint x: 623, startPoint y: 537, endPoint x: 588, endPoint y: 537, distance: 35.0
click at [588, 537] on div "Сумма наложенного платежа * 1978" at bounding box center [685, 526] width 196 height 54
type input "1798"
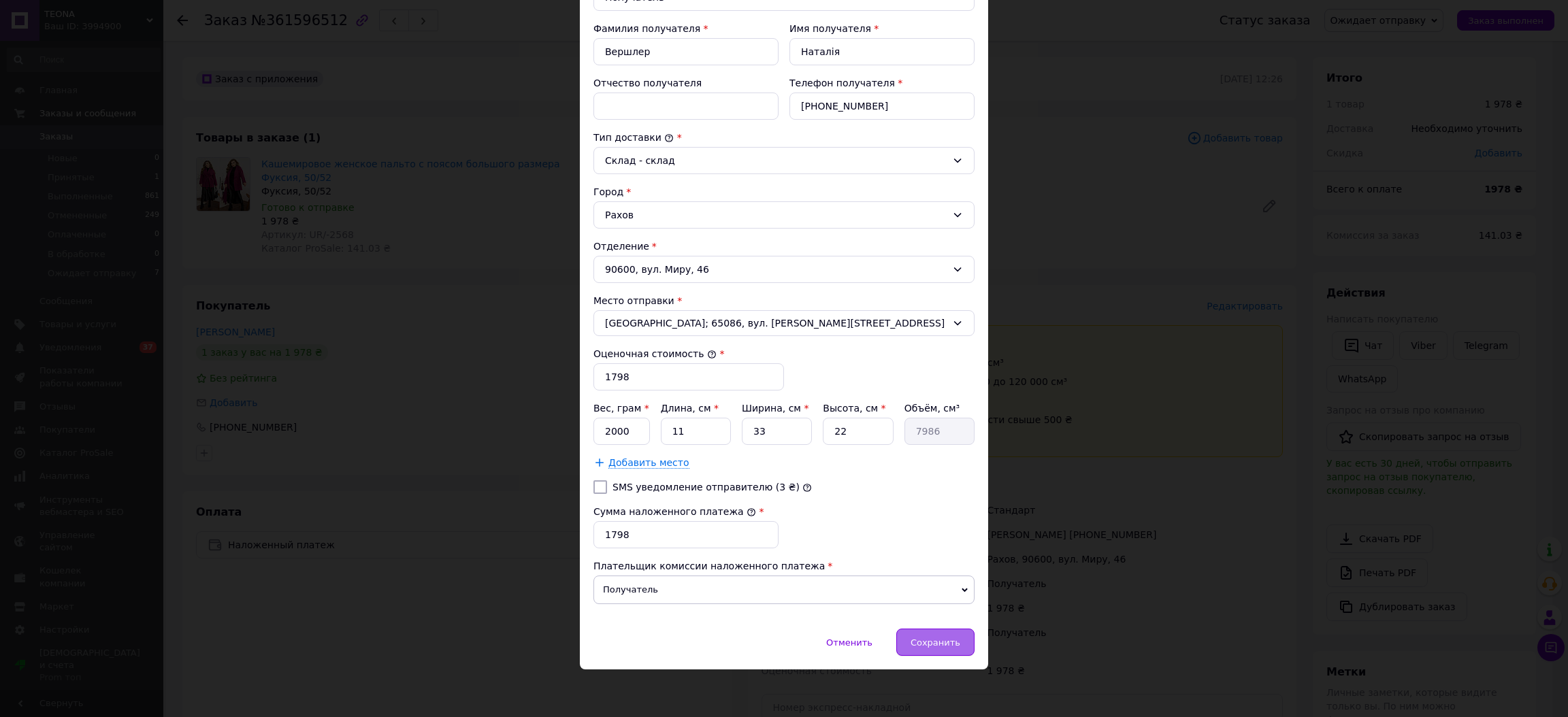
click at [933, 643] on span "Сохранить" at bounding box center [935, 642] width 50 height 10
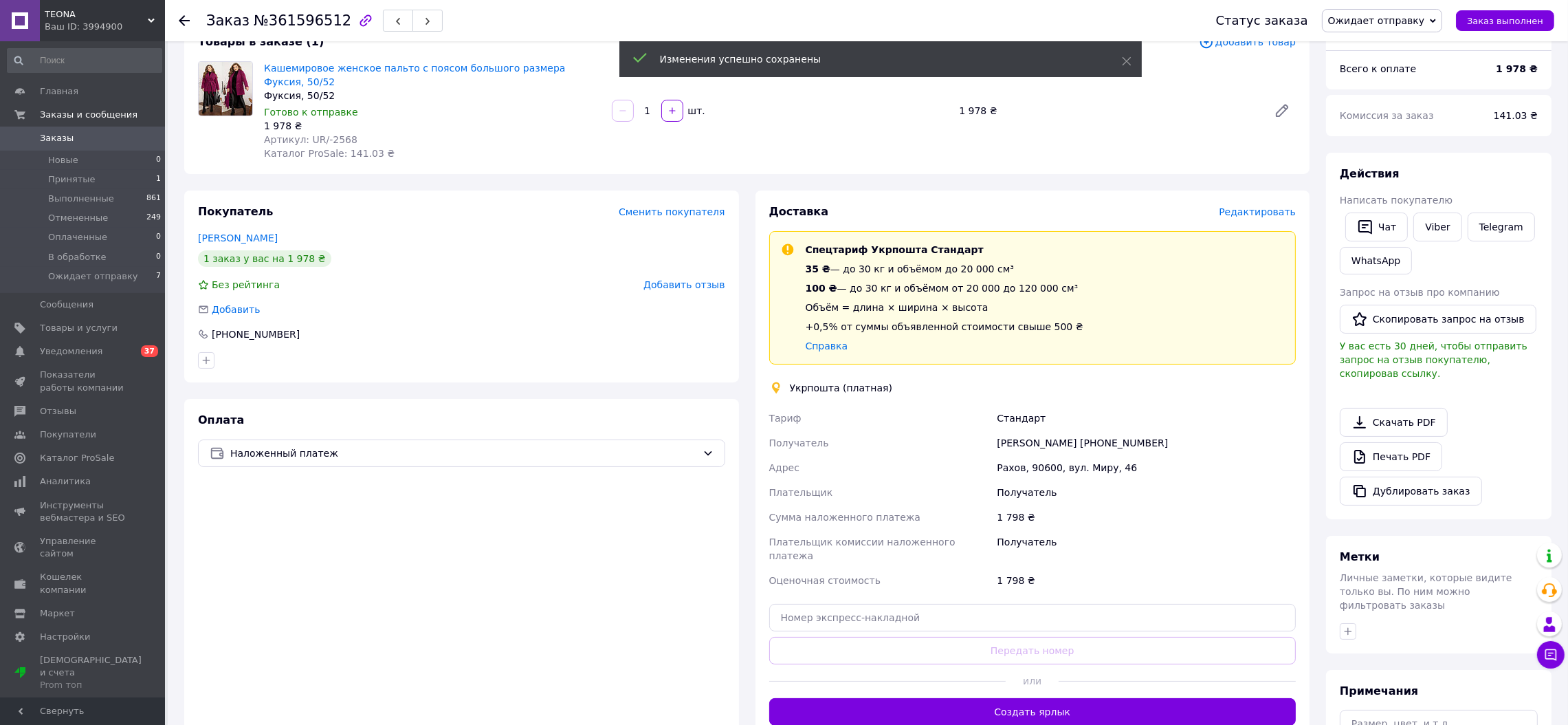
scroll to position [138, 0]
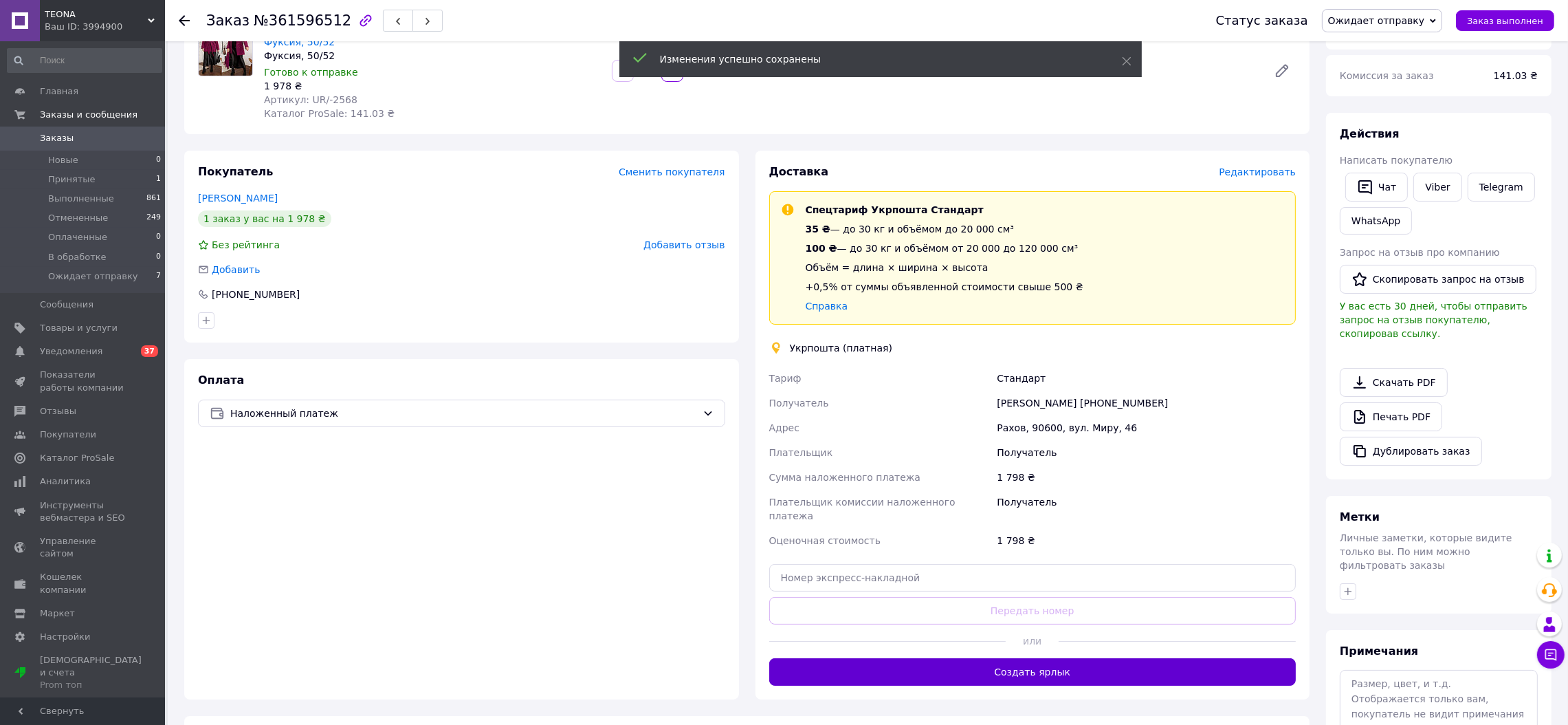
click at [1037, 659] on button "Создать ярлык" at bounding box center [1032, 672] width 527 height 28
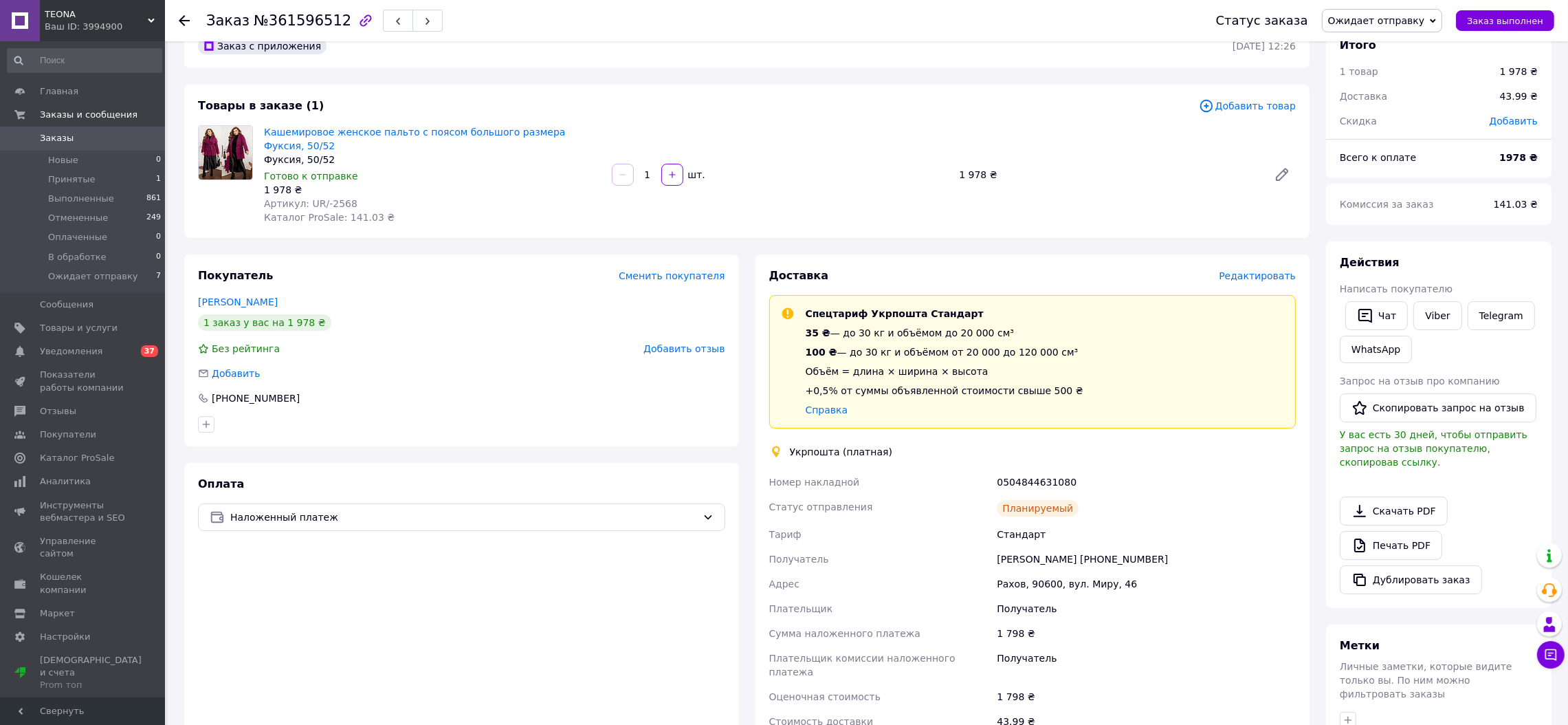
scroll to position [0, 0]
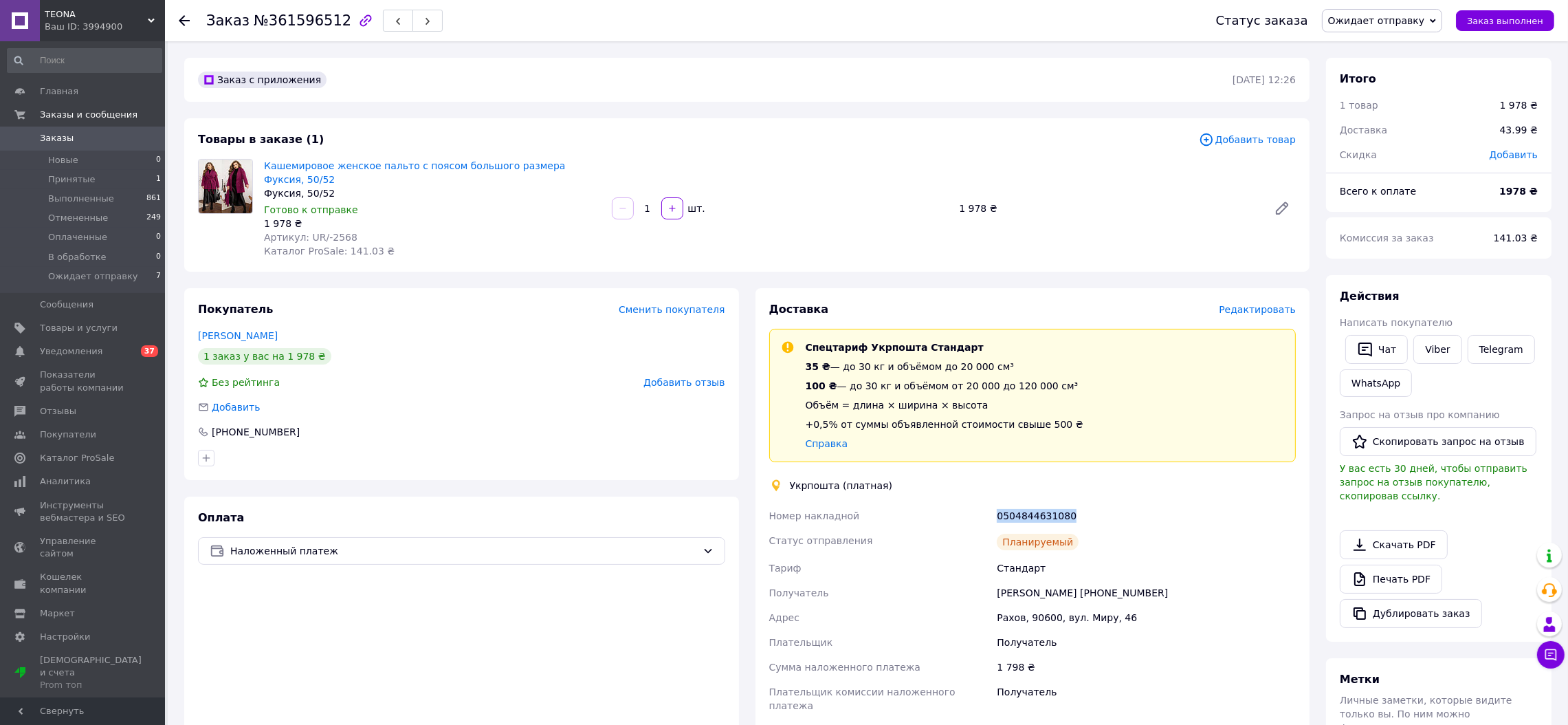
drag, startPoint x: 1080, startPoint y: 500, endPoint x: 995, endPoint y: 504, distance: 85.1
click at [995, 504] on div "0504844631080" at bounding box center [1146, 516] width 304 height 24
copy div "0504844631080"
click at [361, 329] on div "Вершлер Наталія" at bounding box center [461, 336] width 527 height 13
click at [100, 10] on span "ТEONA" at bounding box center [96, 14] width 103 height 13
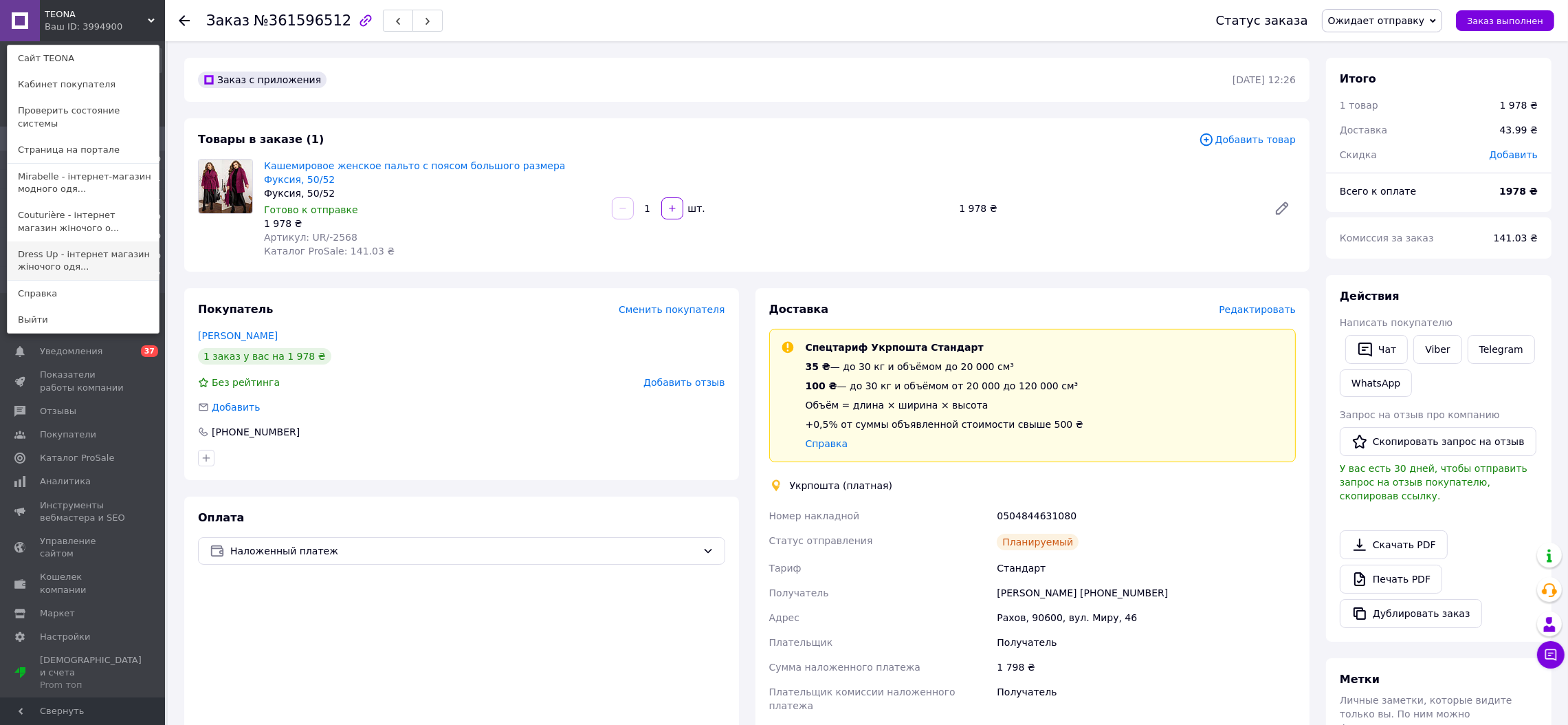
click at [61, 246] on link "Dress Up - інтернет магазин жіночого одя..." at bounding box center [83, 261] width 151 height 39
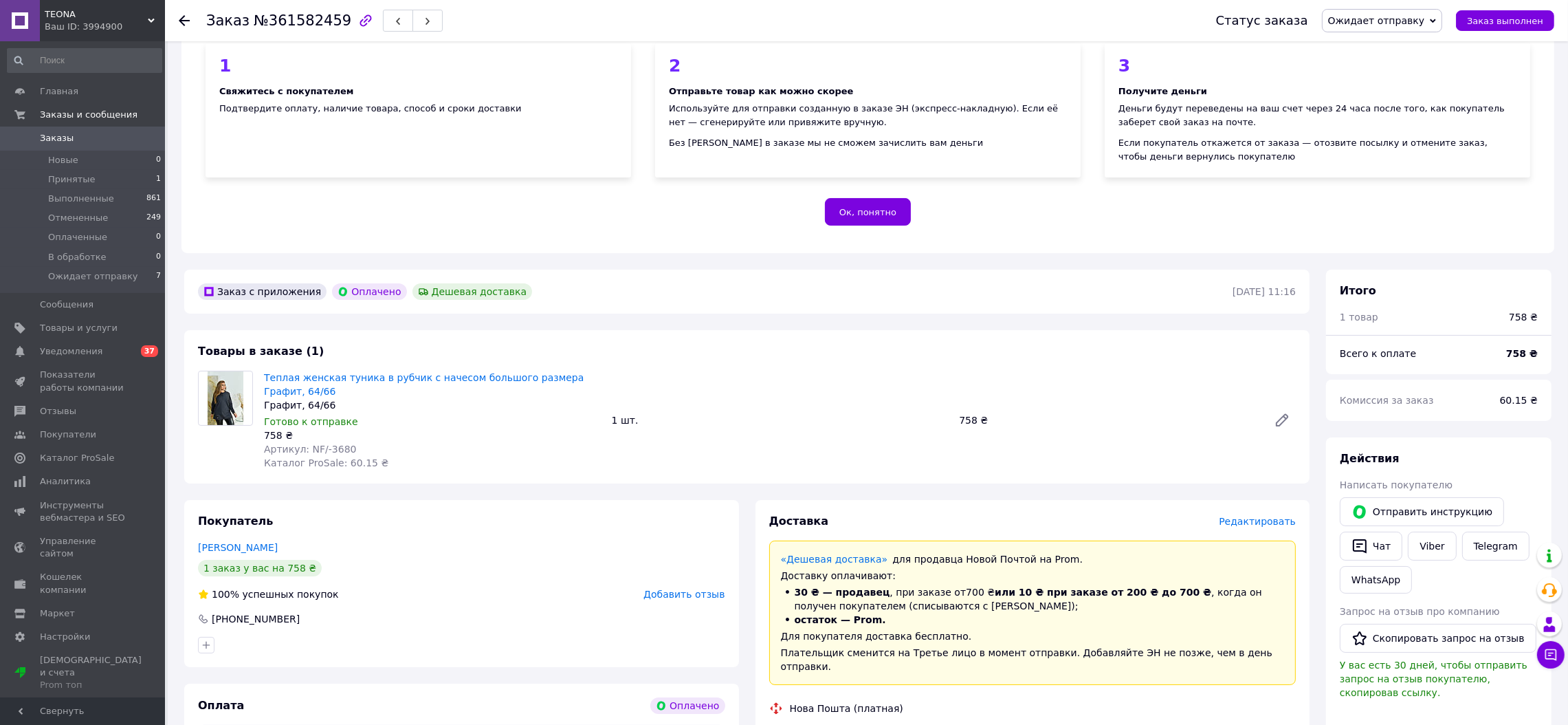
scroll to position [138, 0]
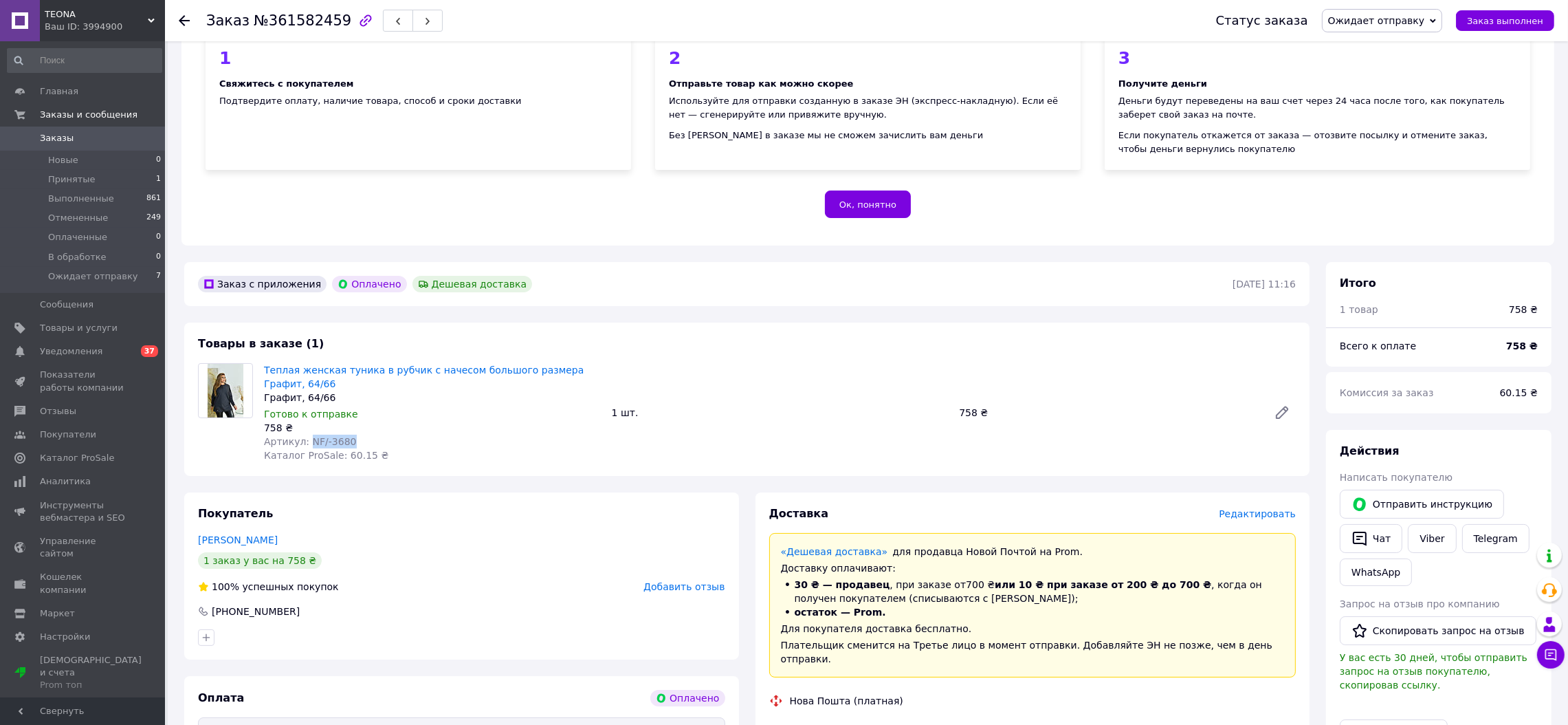
drag, startPoint x: 344, startPoint y: 439, endPoint x: 304, endPoint y: 439, distance: 40.0
click at [304, 439] on span "Артикул: NF/-3680" at bounding box center [310, 441] width 92 height 11
copy span "NF/-3680"
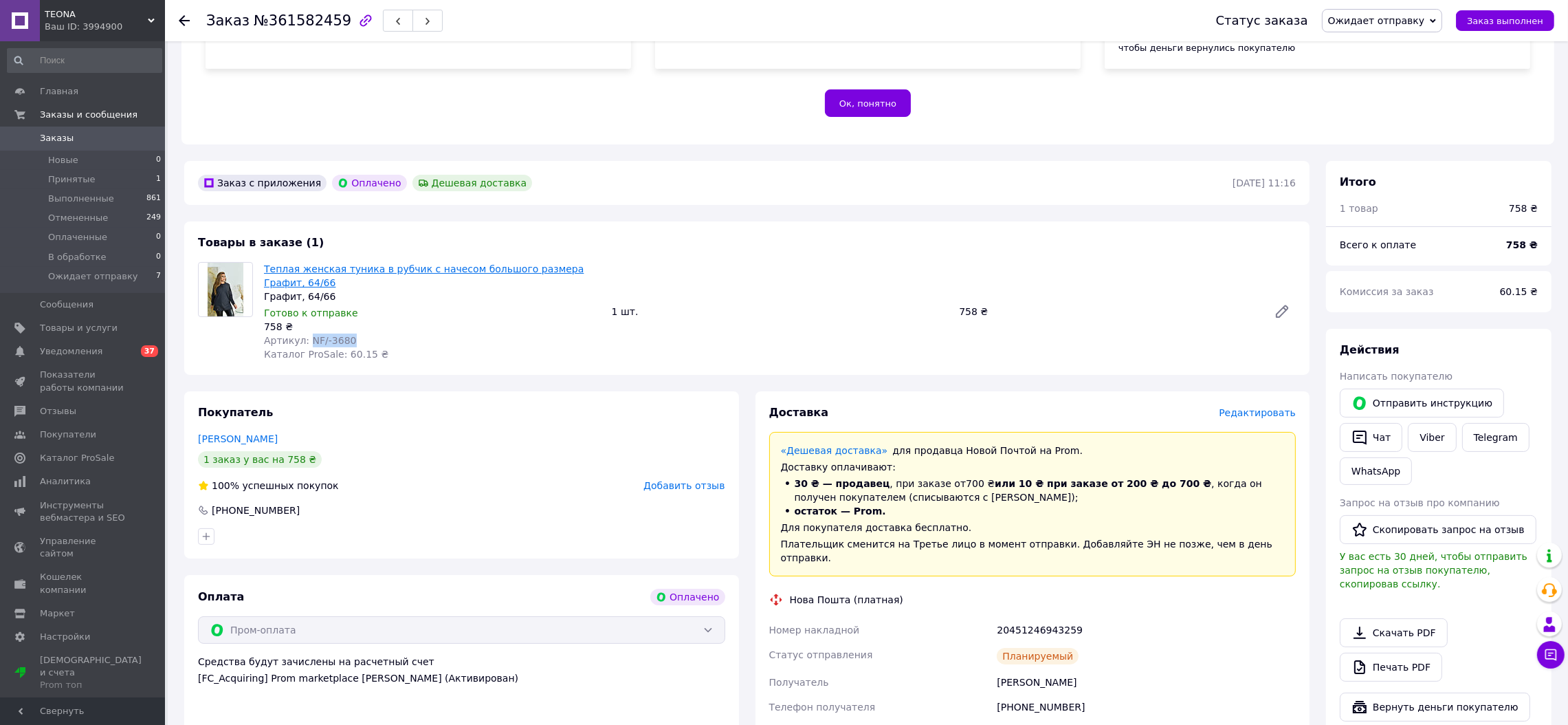
scroll to position [274, 0]
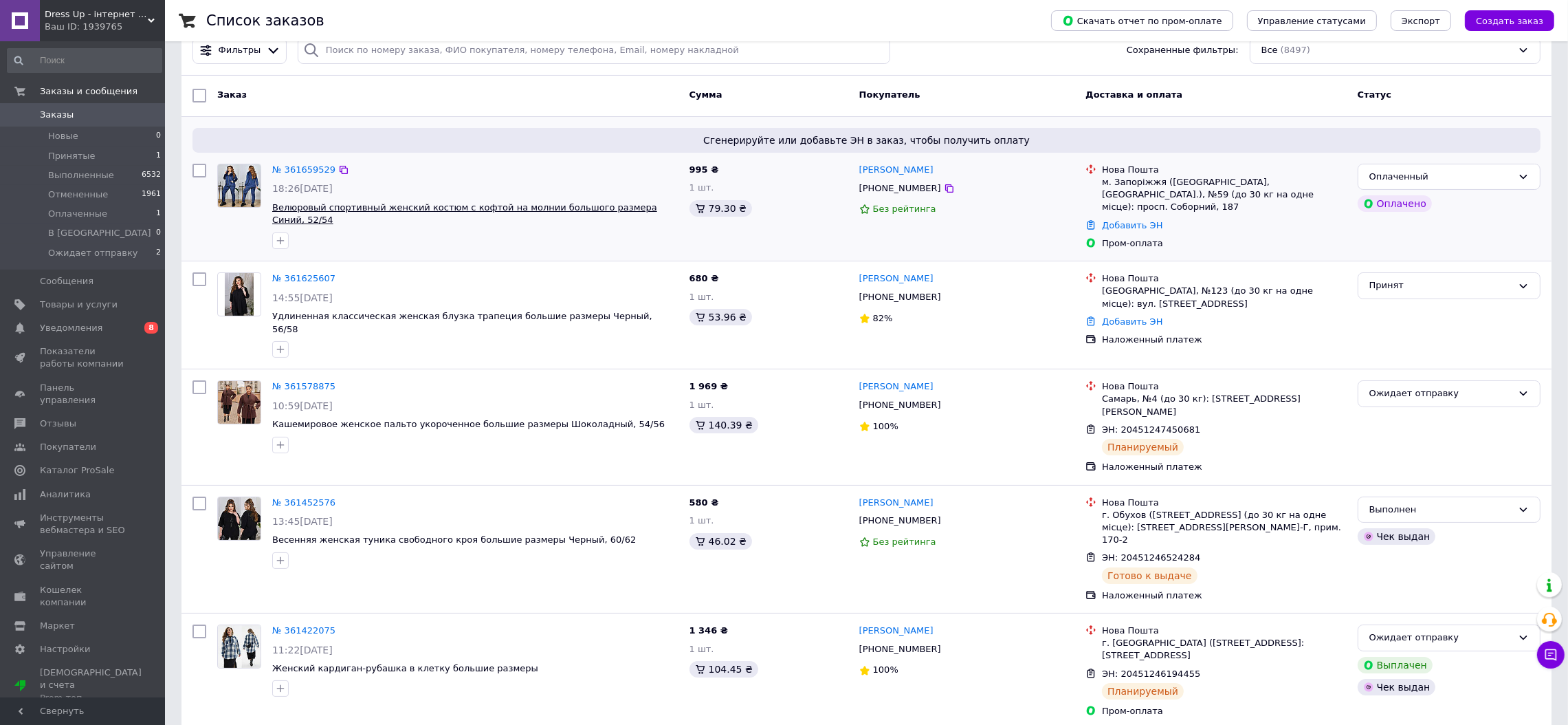
scroll to position [138, 0]
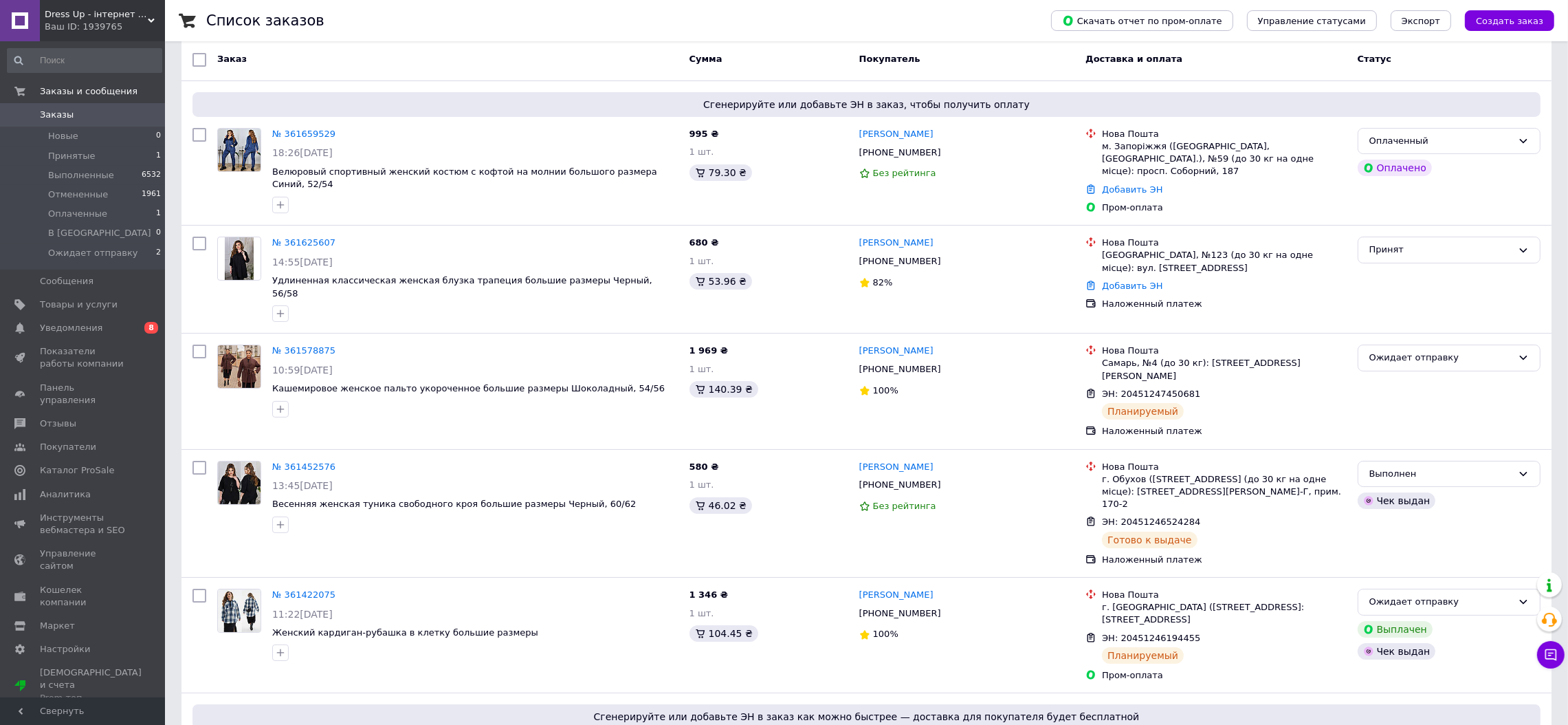
click at [106, 23] on div "Ваш ID: 1939765" at bounding box center [104, 27] width 120 height 13
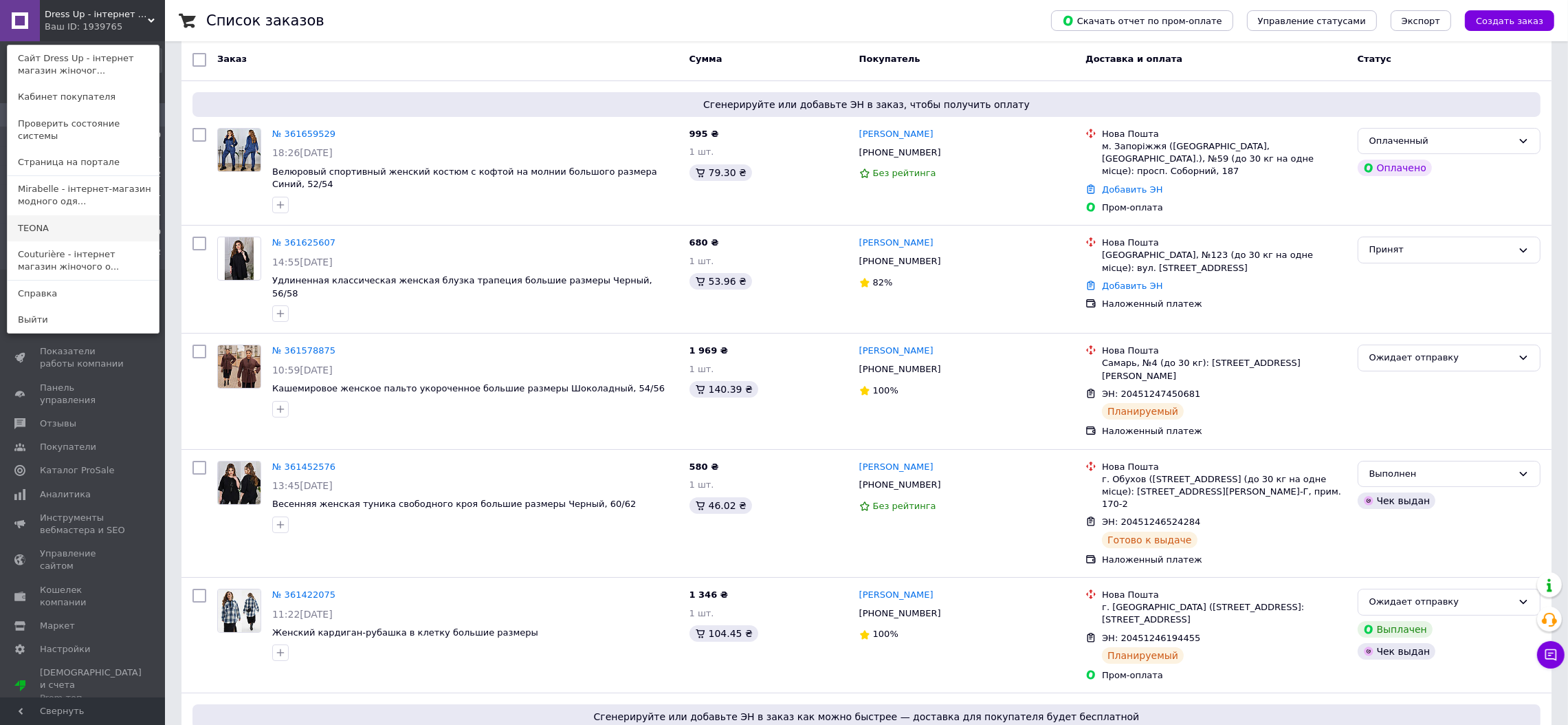
click at [43, 215] on link "ТEONA" at bounding box center [83, 228] width 151 height 26
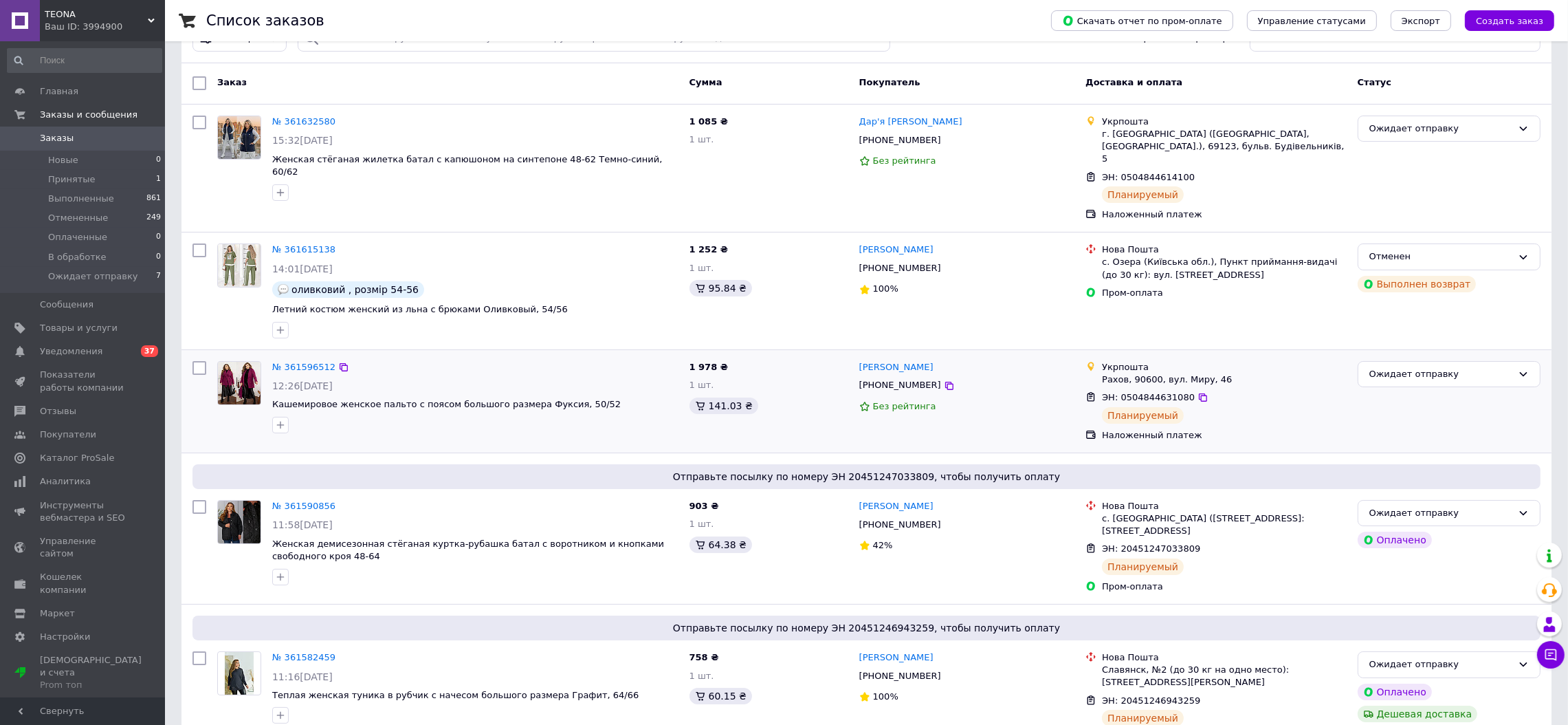
scroll to position [138, 0]
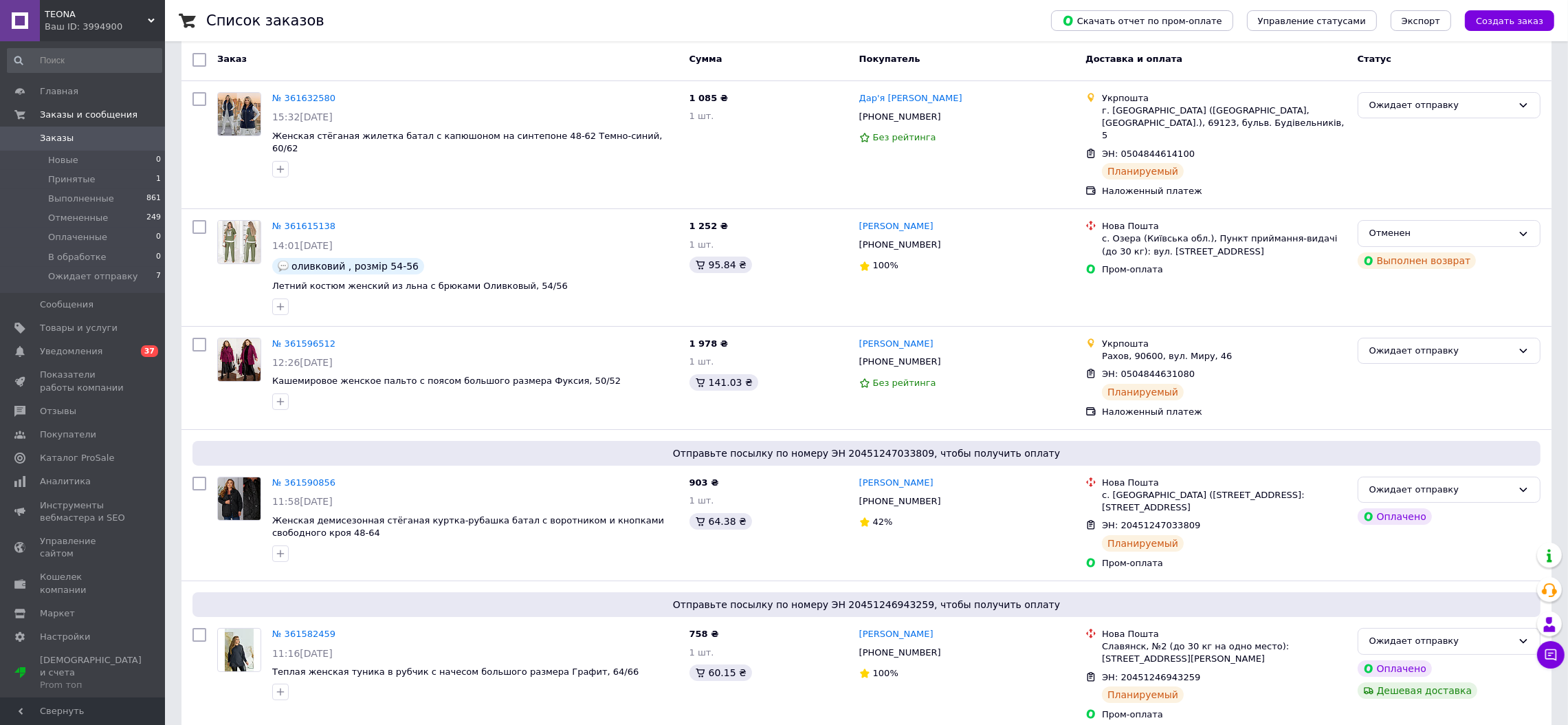
click at [77, 14] on span "ТEONA" at bounding box center [96, 14] width 103 height 13
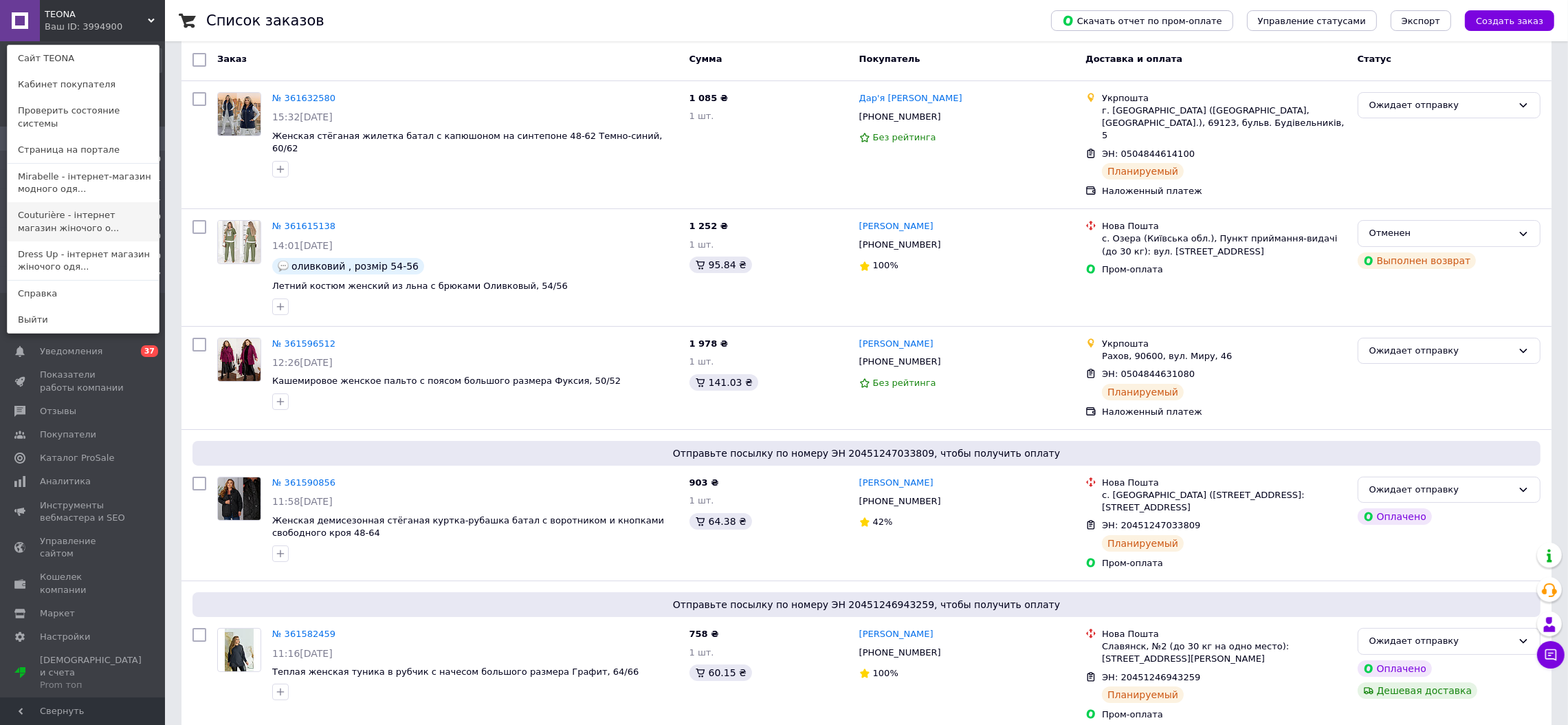
click at [66, 204] on link "Couturière - інтернет магазин жіночого о..." at bounding box center [83, 221] width 151 height 39
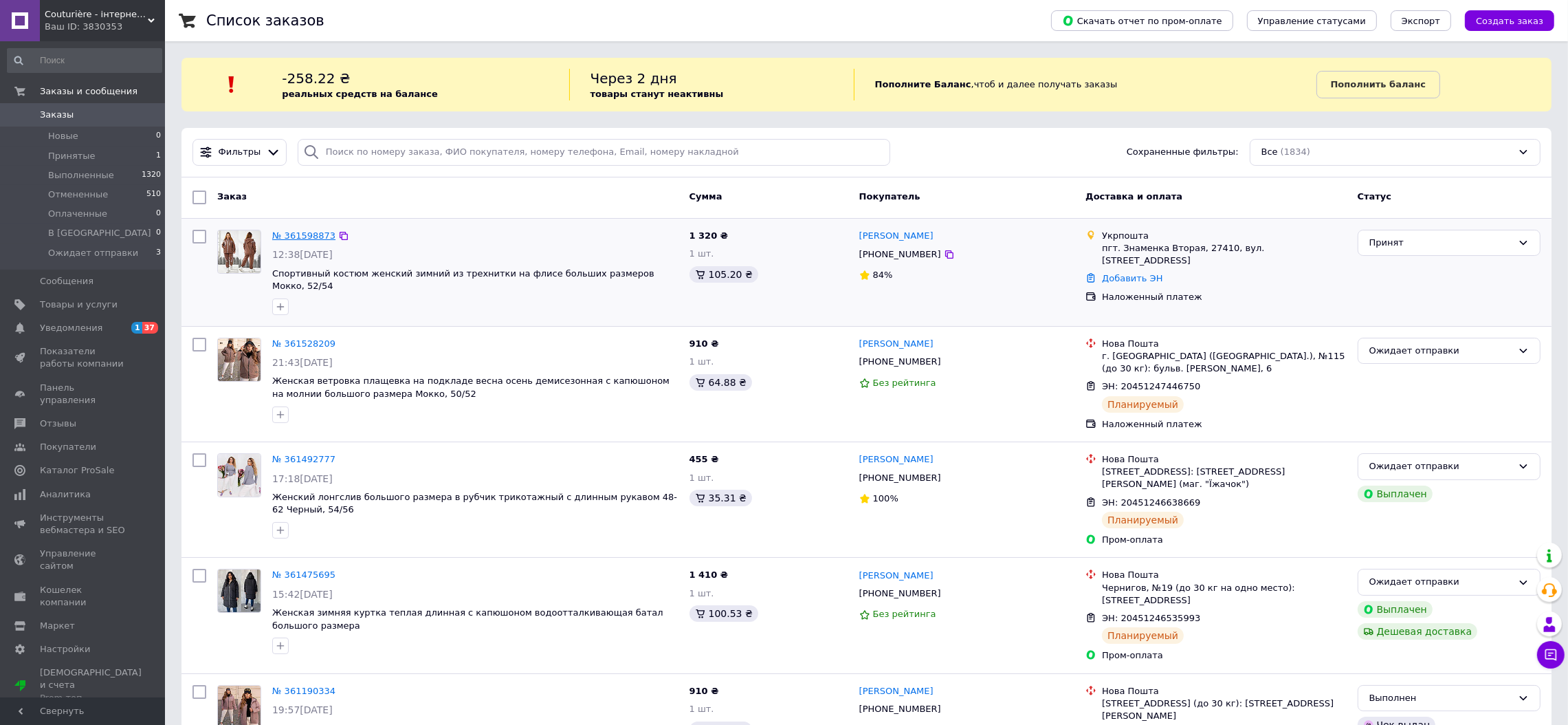
click at [298, 234] on link "№ 361598873" at bounding box center [304, 235] width 63 height 10
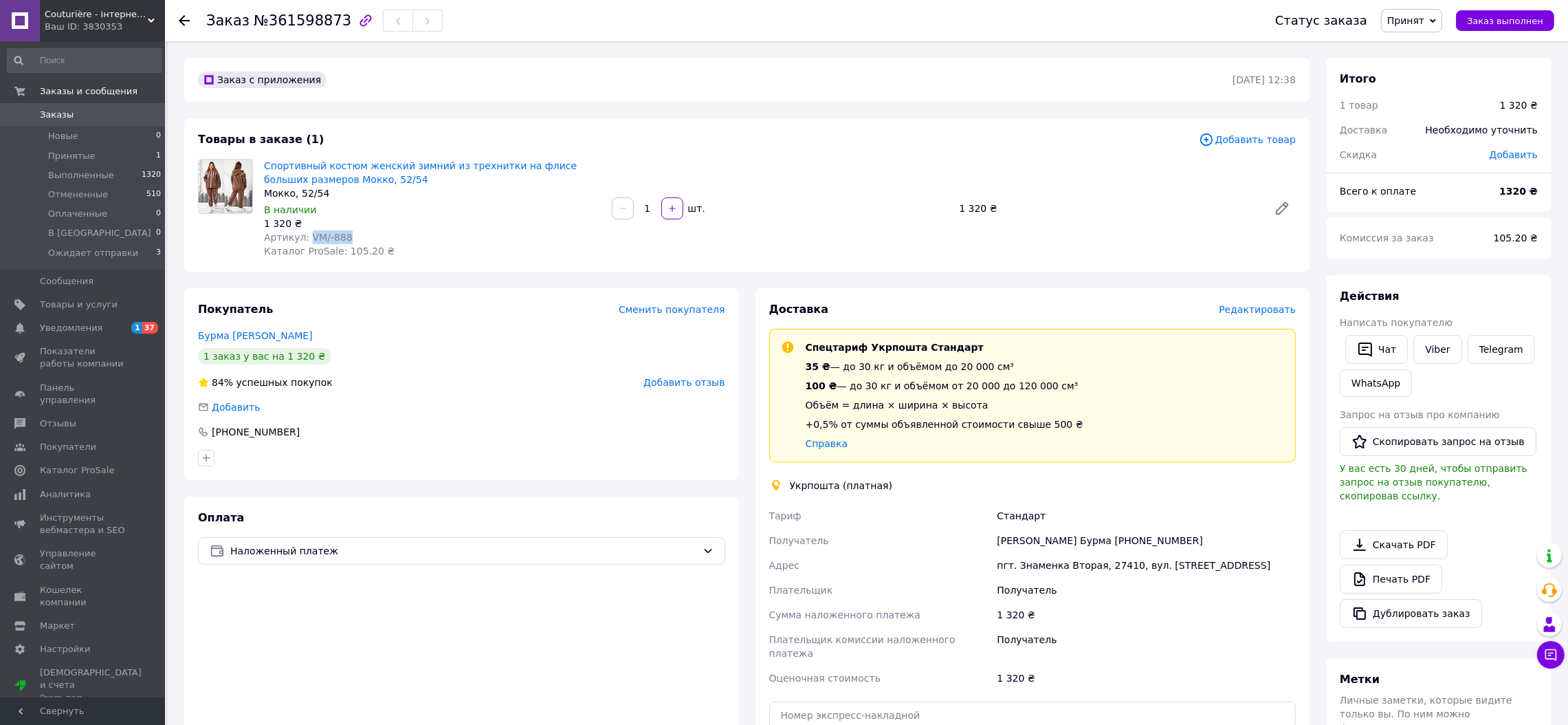
drag, startPoint x: 347, startPoint y: 233, endPoint x: 307, endPoint y: 230, distance: 40.1
click at [307, 230] on div "Артикул: VM/-888" at bounding box center [432, 237] width 337 height 13
copy span "VM/-888"
click at [1243, 311] on span "Редактировать" at bounding box center [1258, 309] width 77 height 11
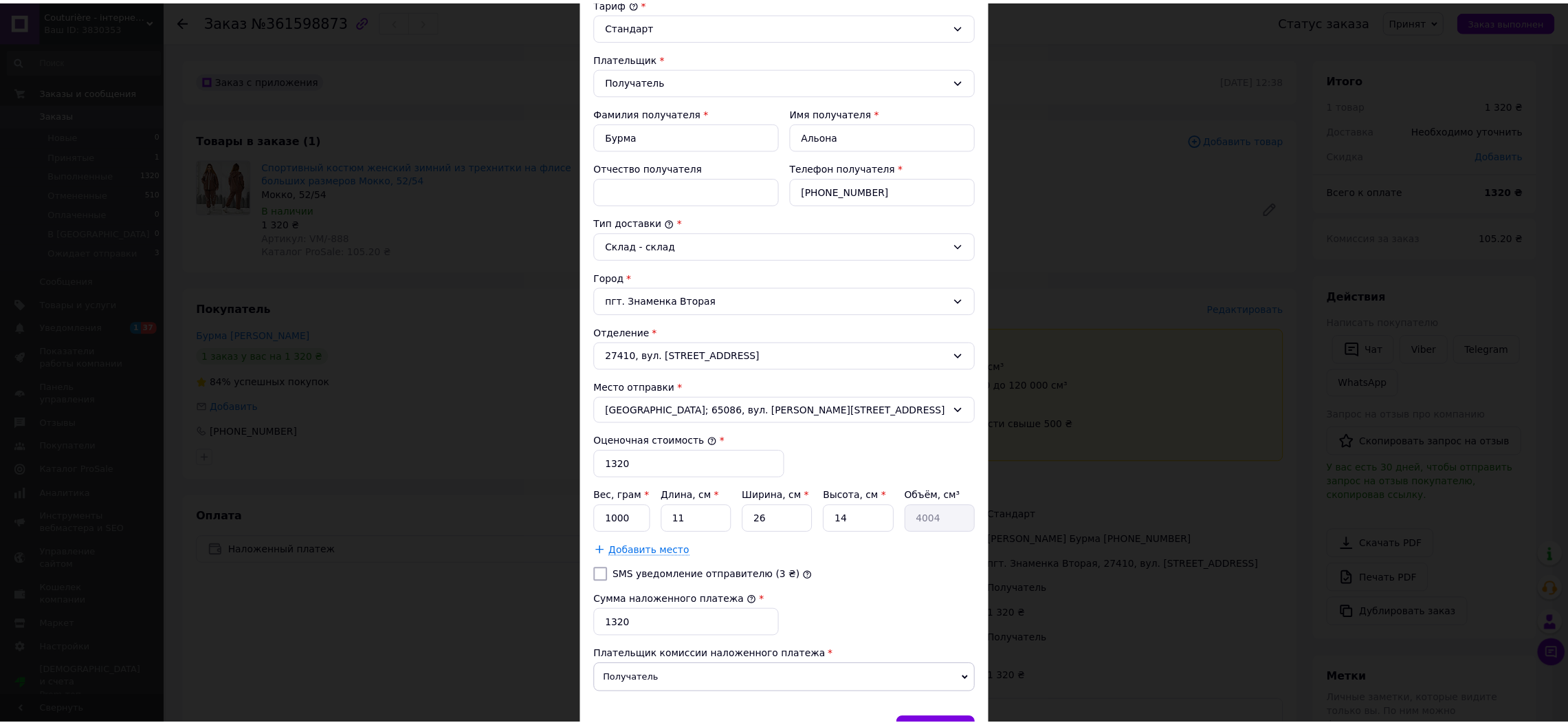
scroll to position [250, 0]
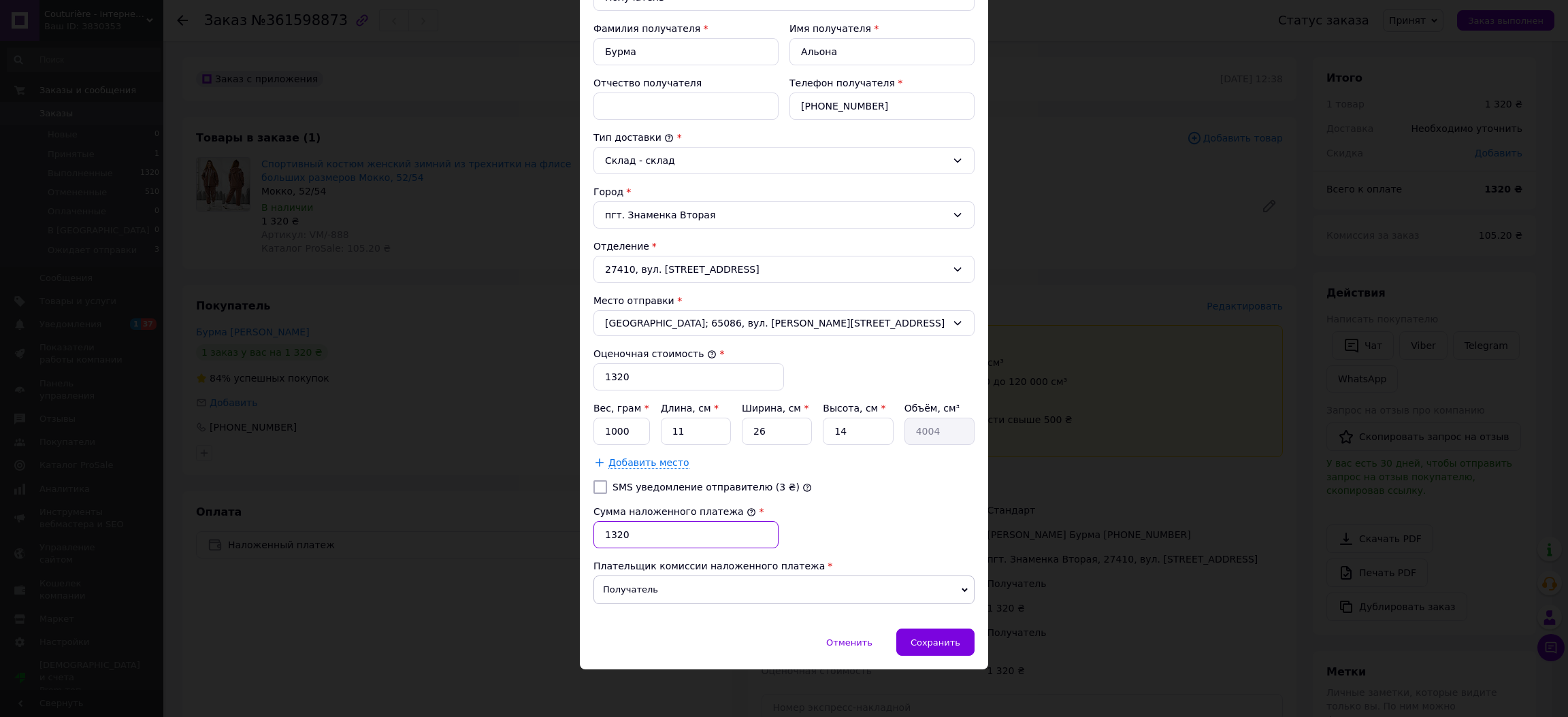
drag, startPoint x: 635, startPoint y: 534, endPoint x: 605, endPoint y: 537, distance: 30.1
click at [605, 537] on input "1320" at bounding box center [686, 534] width 185 height 27
type input "1233"
drag, startPoint x: 627, startPoint y: 379, endPoint x: 603, endPoint y: 379, distance: 24.0
click at [603, 379] on input "1320" at bounding box center [688, 377] width 191 height 27
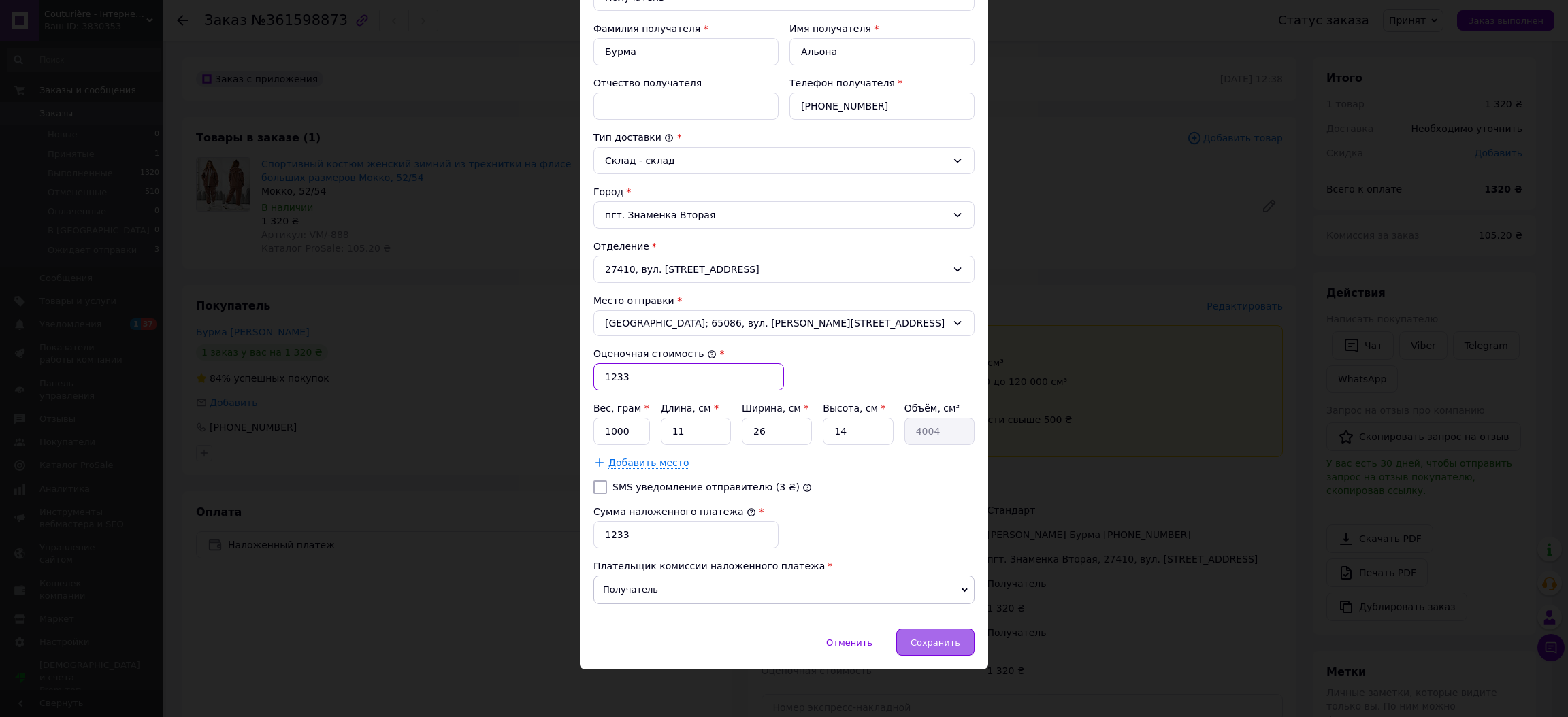
type input "1233"
click at [931, 640] on span "Сохранить" at bounding box center [935, 642] width 50 height 10
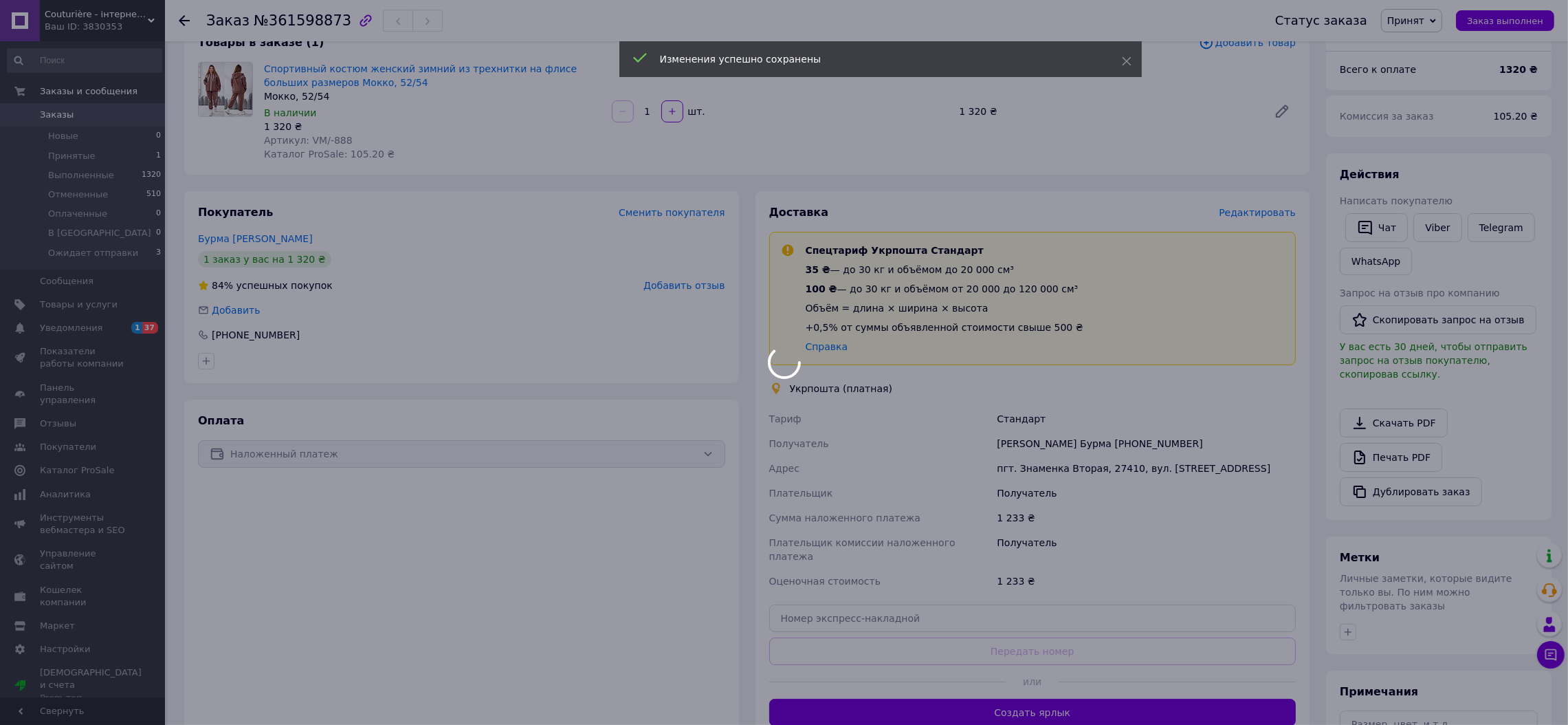
scroll to position [138, 0]
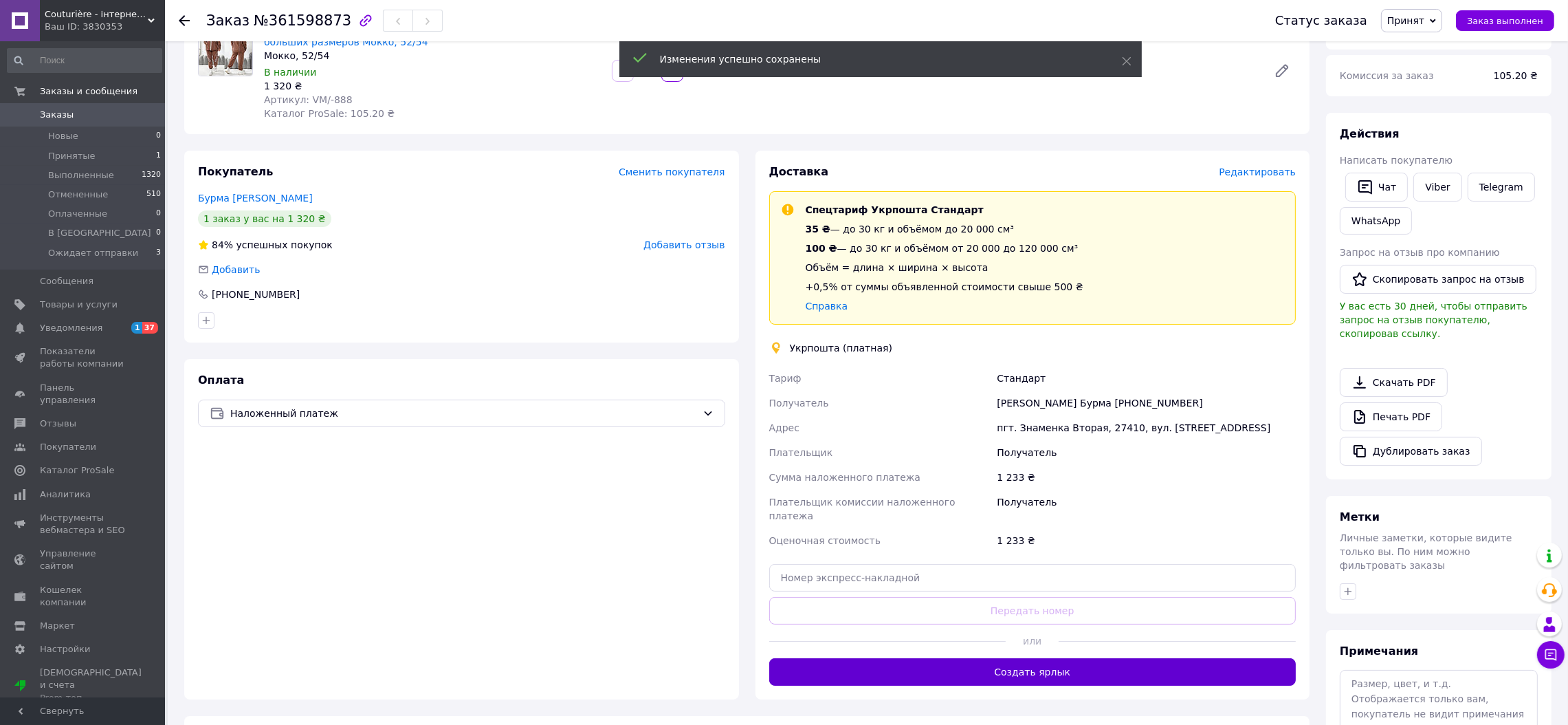
click at [1009, 659] on button "Создать ярлык" at bounding box center [1032, 672] width 527 height 28
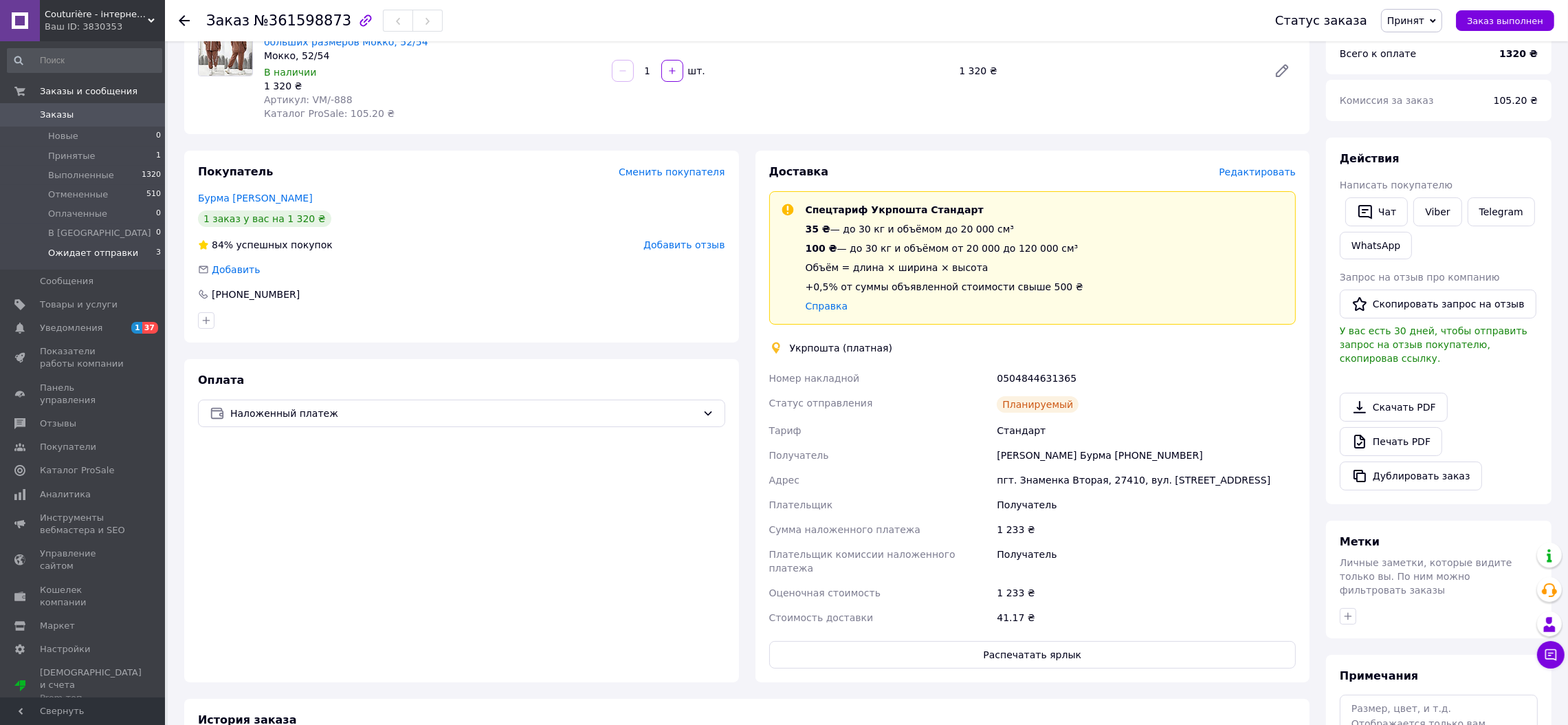
click at [98, 251] on span "Ожидает отправки" at bounding box center [92, 253] width 90 height 13
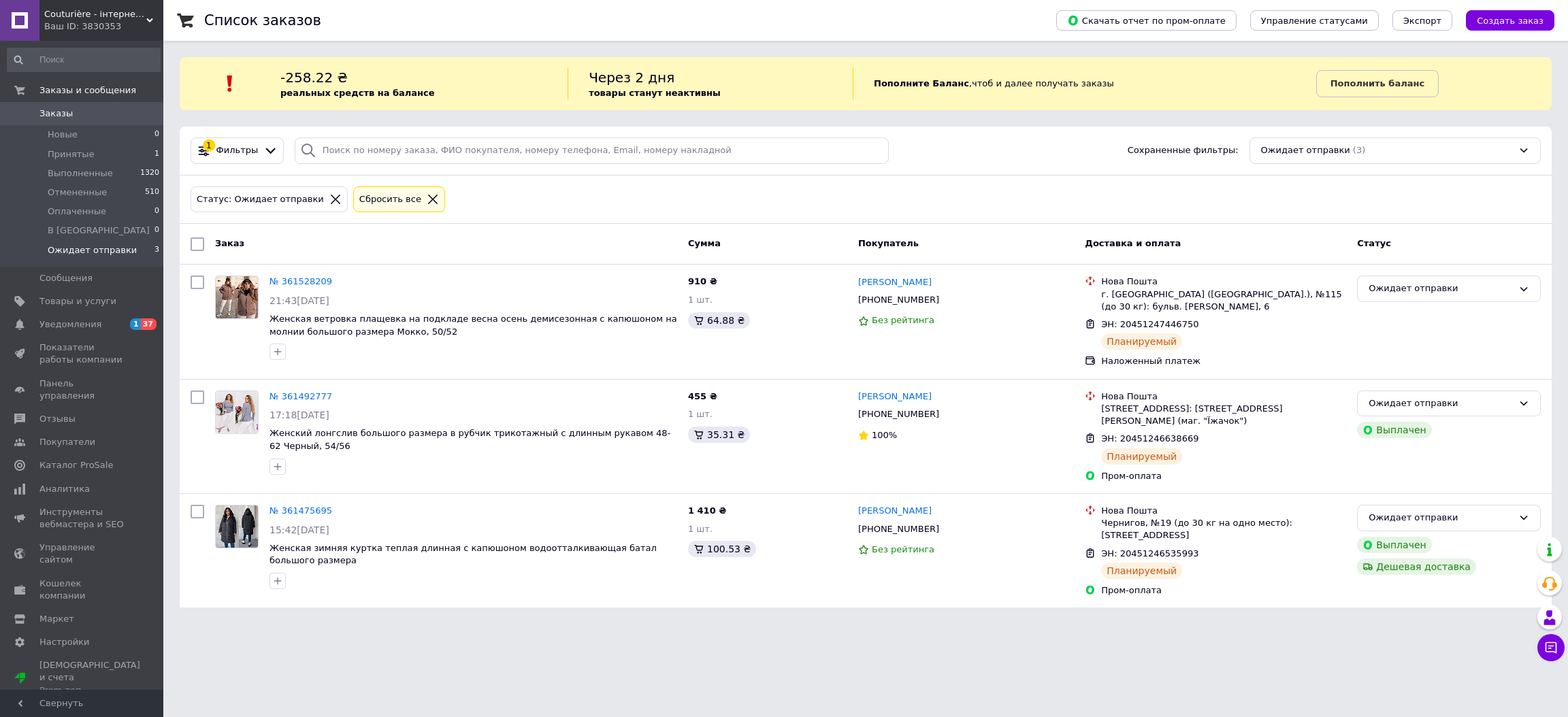
click at [123, 22] on div "Ваш ID: 3830353" at bounding box center [103, 27] width 119 height 12
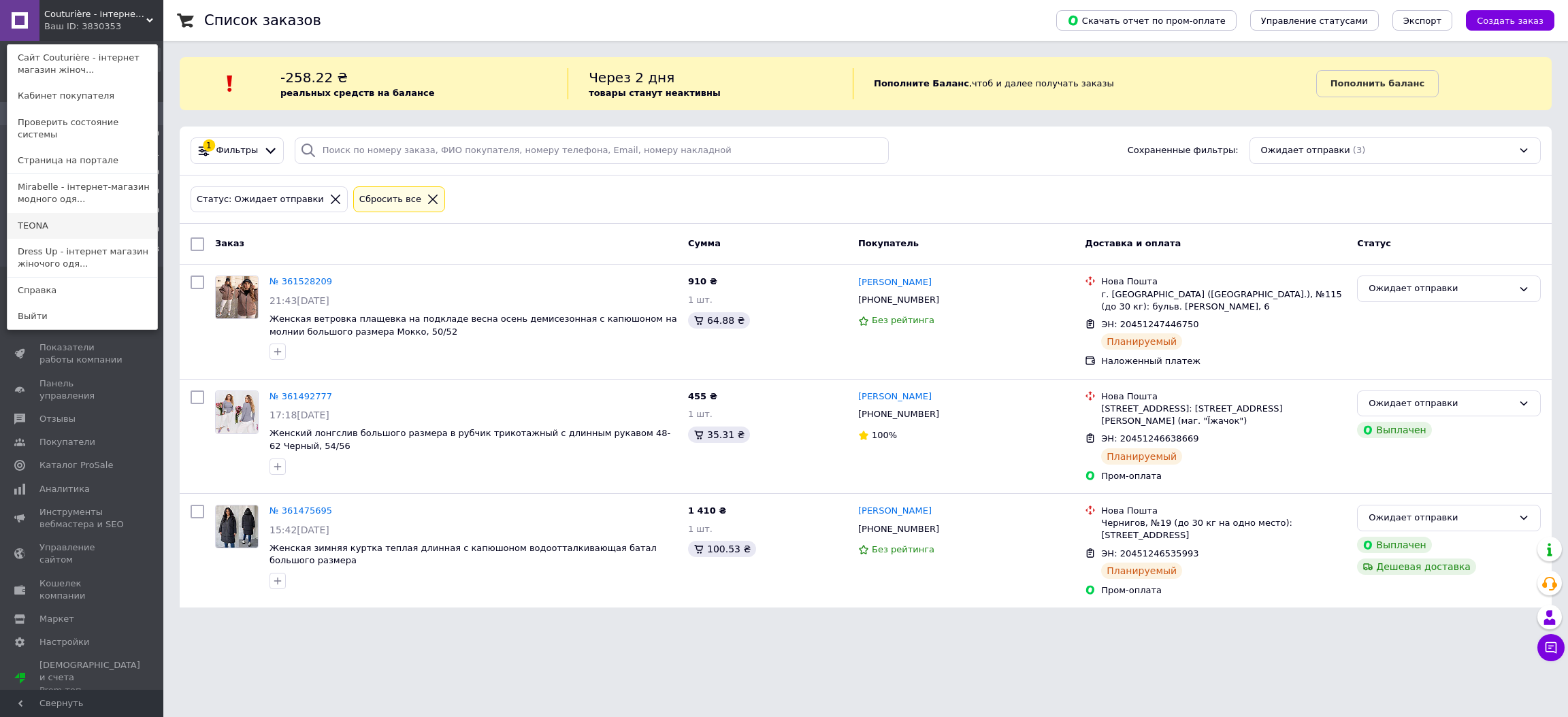
click at [92, 218] on link "ТEONA" at bounding box center [82, 225] width 150 height 26
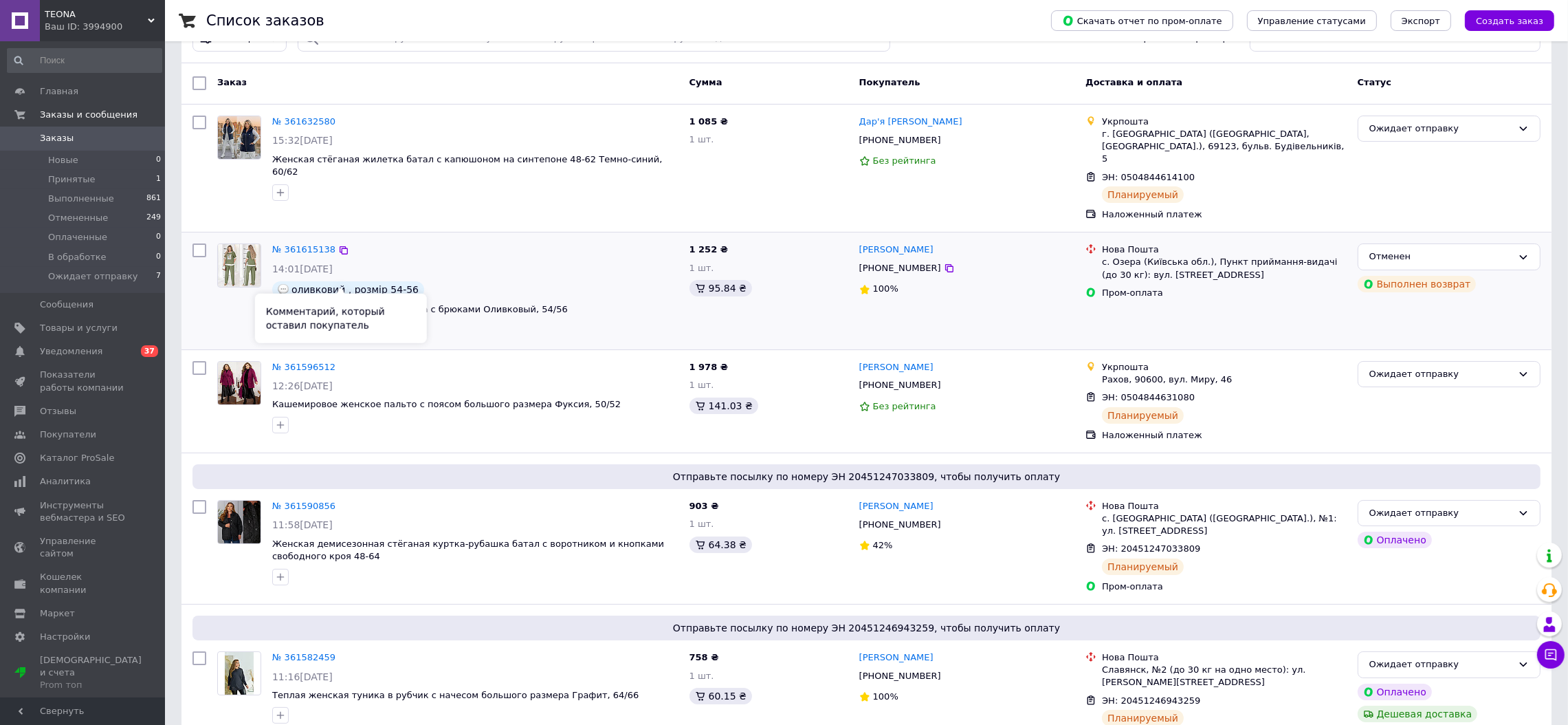
scroll to position [138, 0]
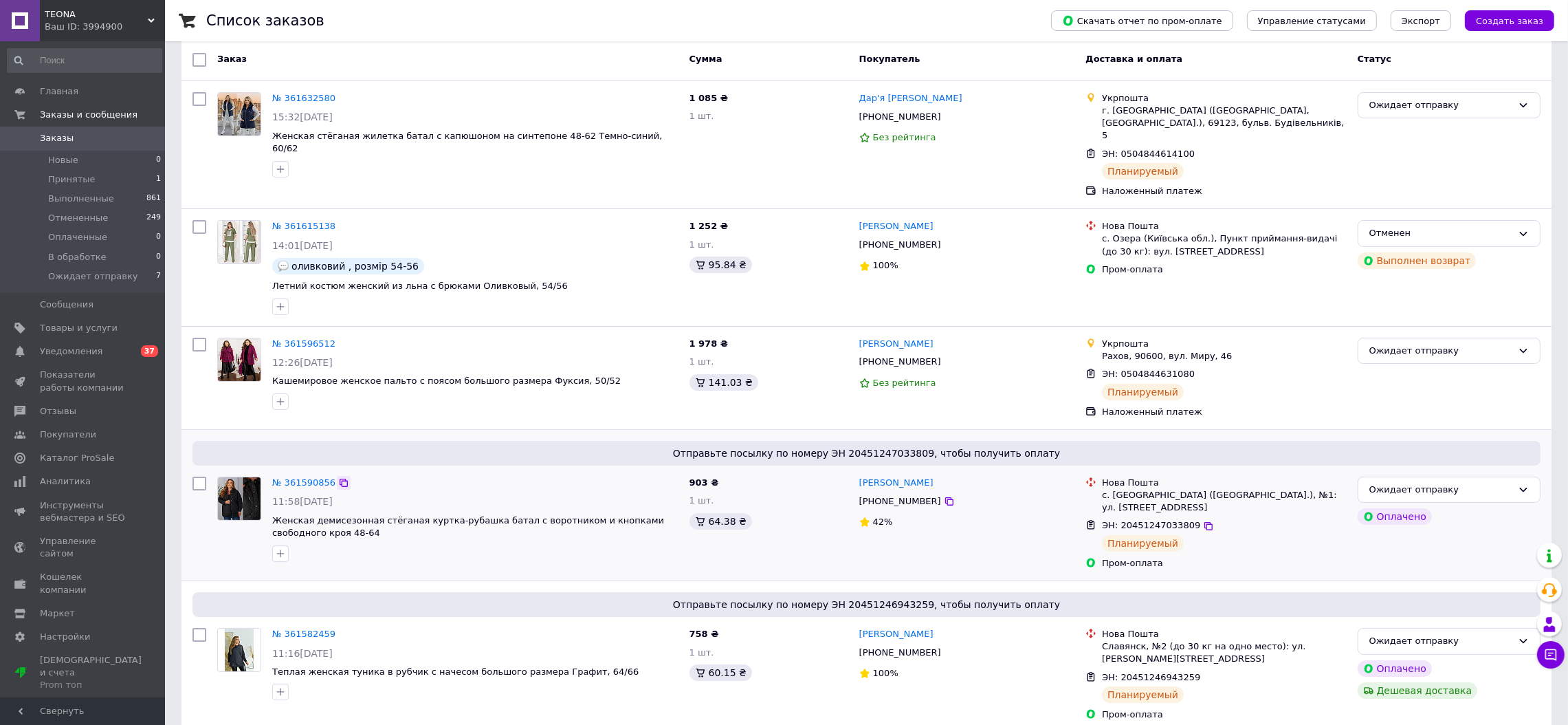
click at [339, 477] on icon at bounding box center [343, 482] width 11 height 11
click at [340, 479] on icon at bounding box center [344, 483] width 8 height 8
click at [98, 21] on div "Ваш ID: 3994900" at bounding box center [104, 27] width 120 height 13
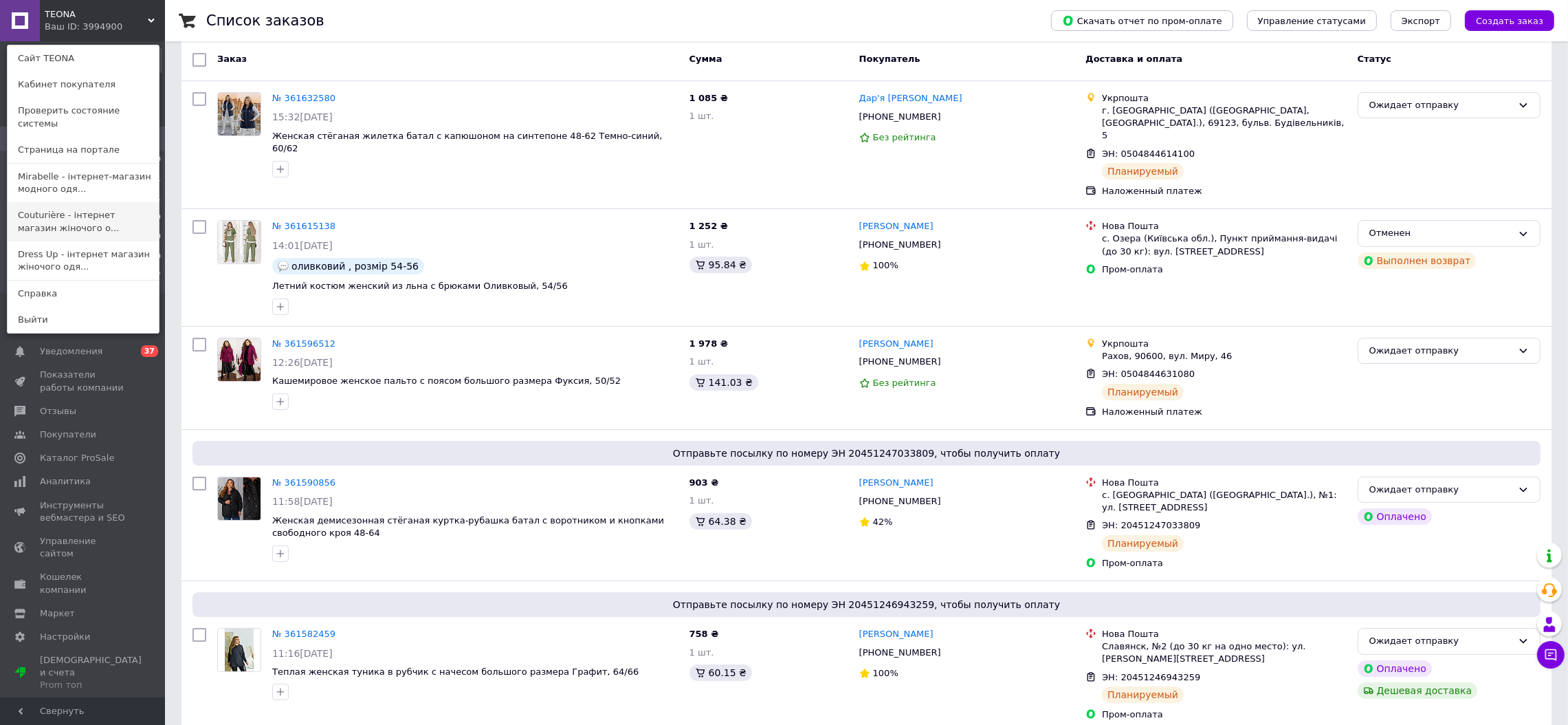
click at [81, 205] on link "Couturière - інтернет магазин жіночого о..." at bounding box center [83, 221] width 151 height 39
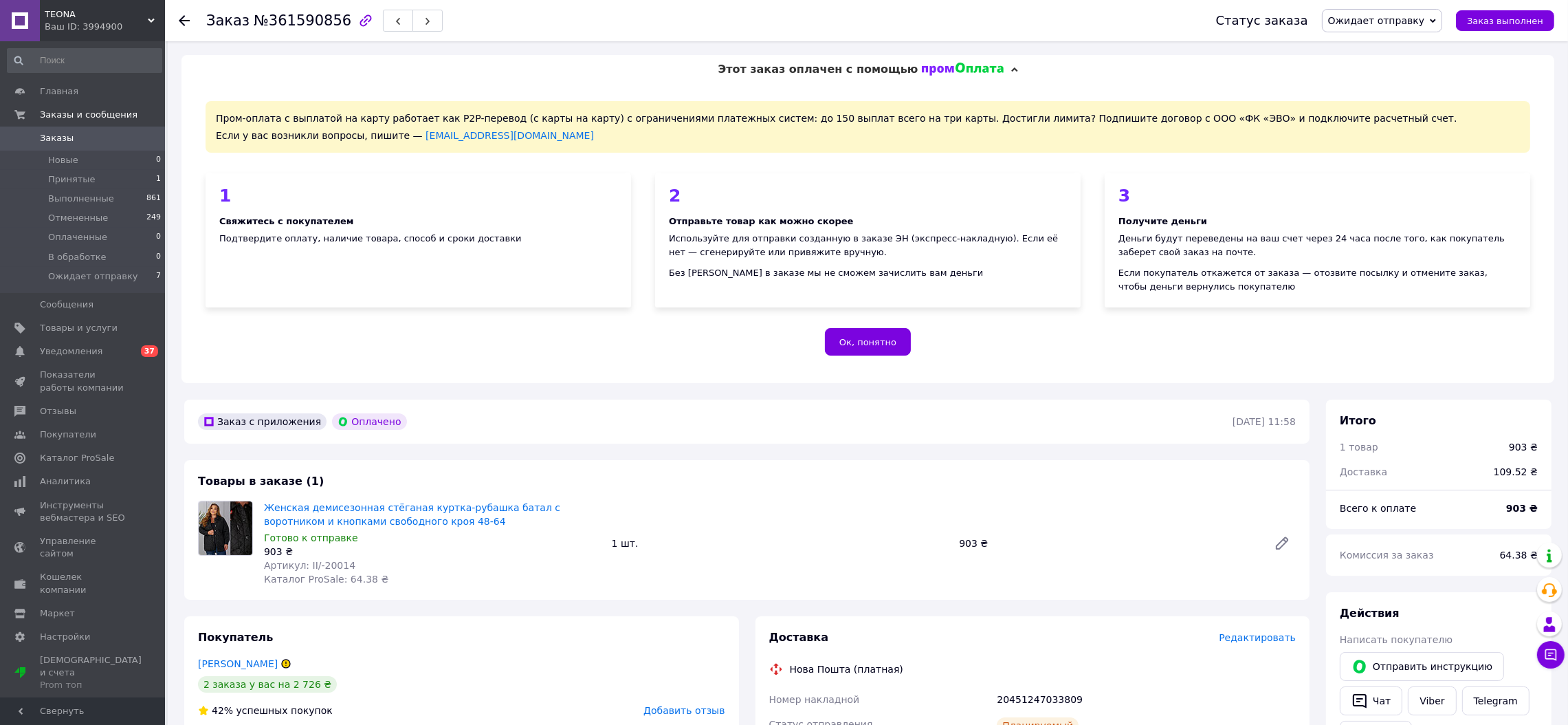
scroll to position [274, 0]
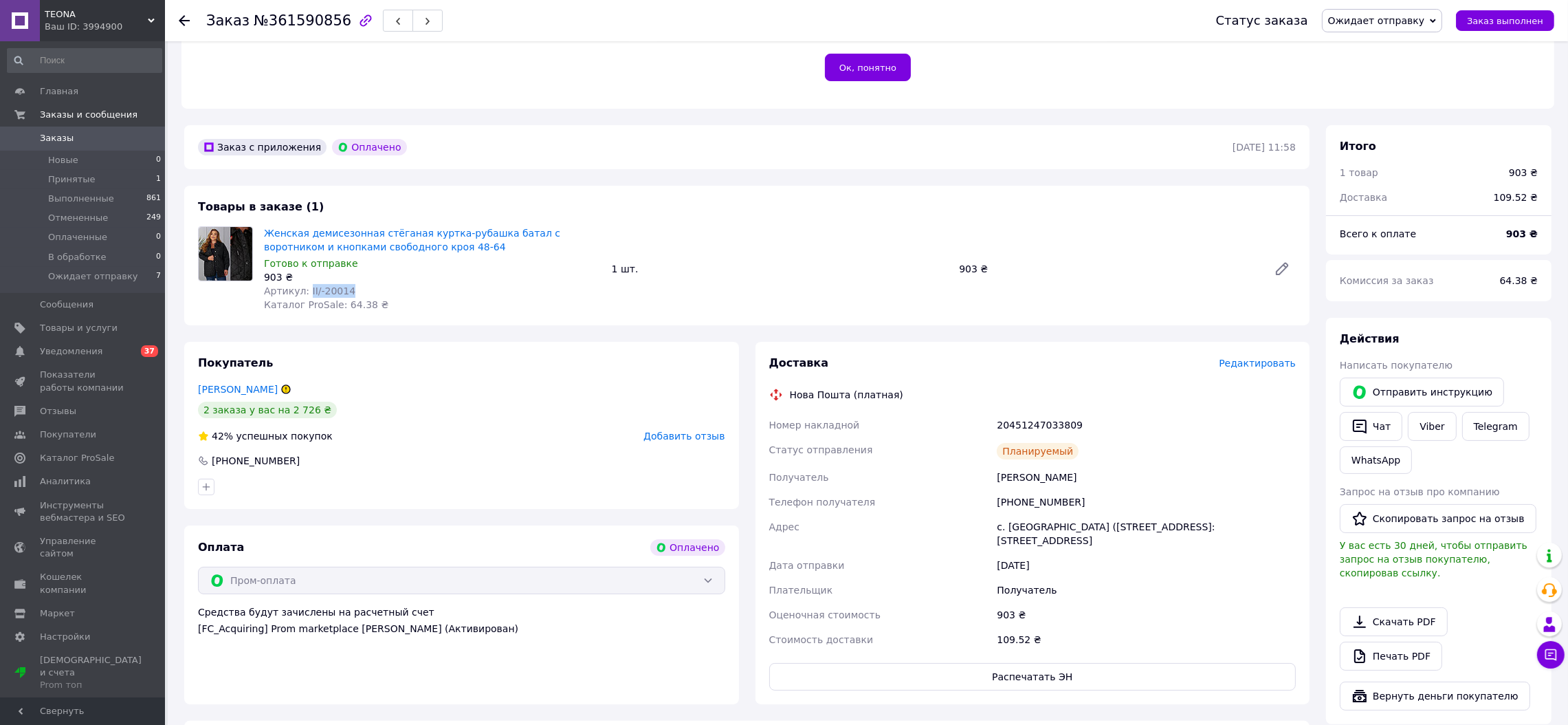
drag, startPoint x: 346, startPoint y: 291, endPoint x: 304, endPoint y: 286, distance: 42.3
click at [304, 286] on div "Артикул: II/-20014" at bounding box center [432, 291] width 337 height 13
copy span "II/-20014"
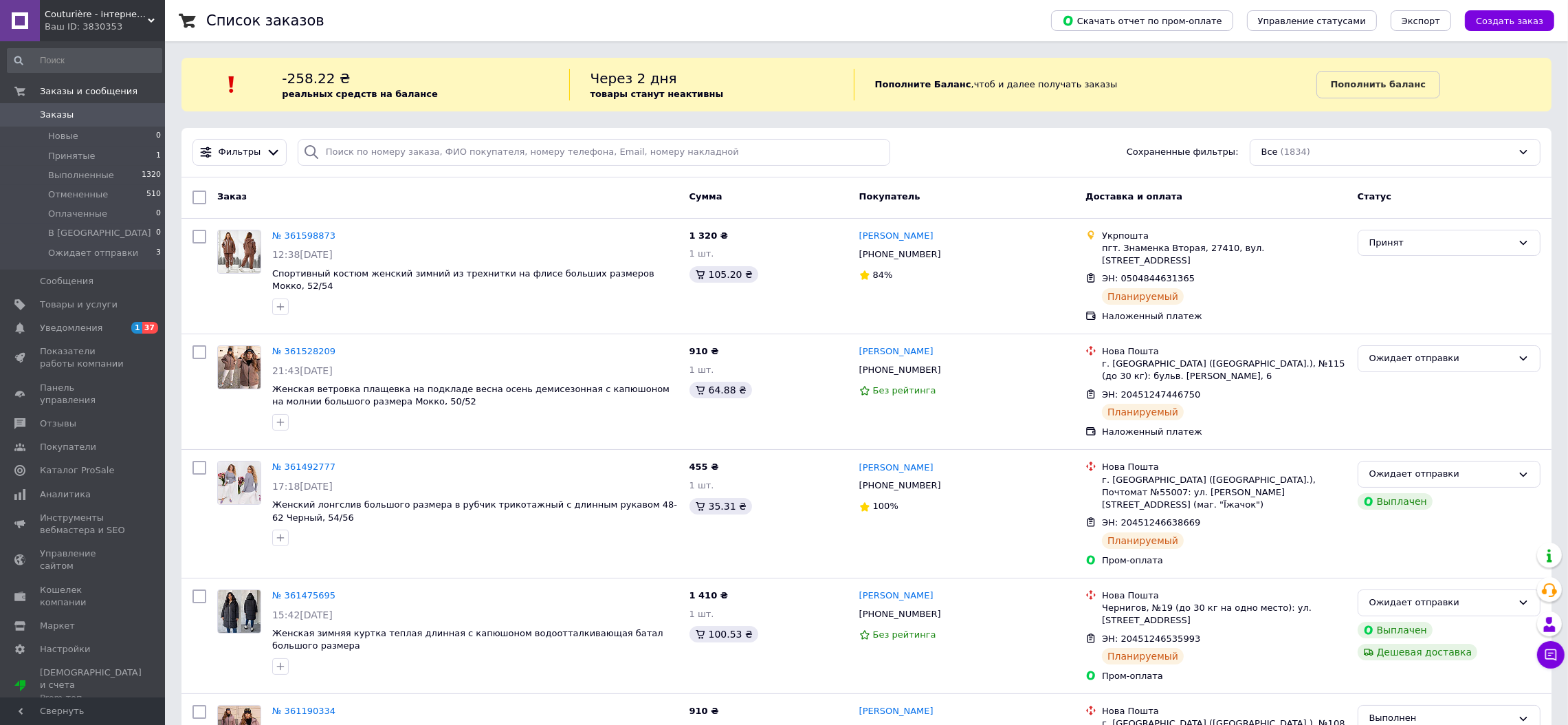
click at [139, 13] on span "Couturière - інтернет магазин жіночого одягу" at bounding box center [96, 14] width 103 height 13
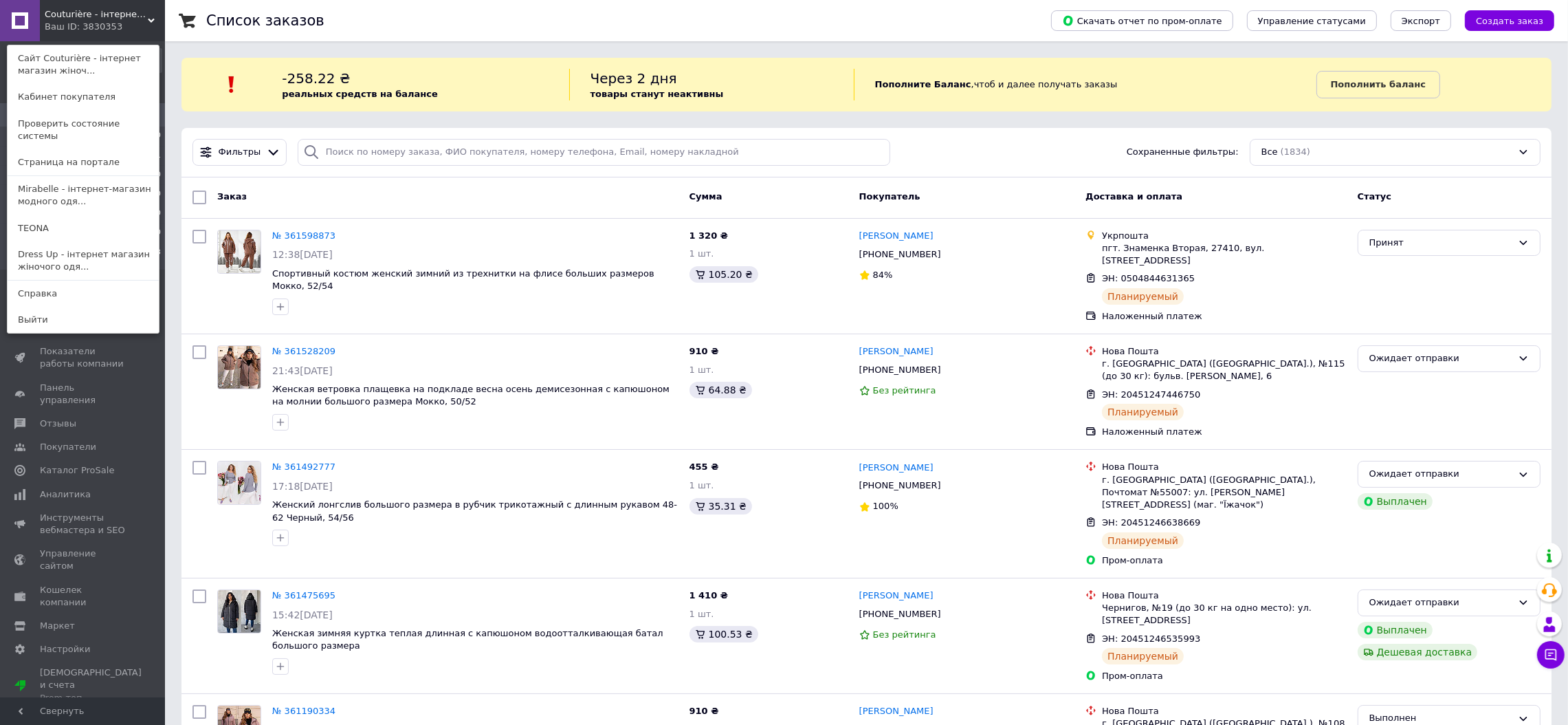
click at [124, 32] on div "Couturière - інтернет магазин жіночого одягу Ваш ID: 3830353 Сайт Couturière - …" at bounding box center [82, 20] width 165 height 41
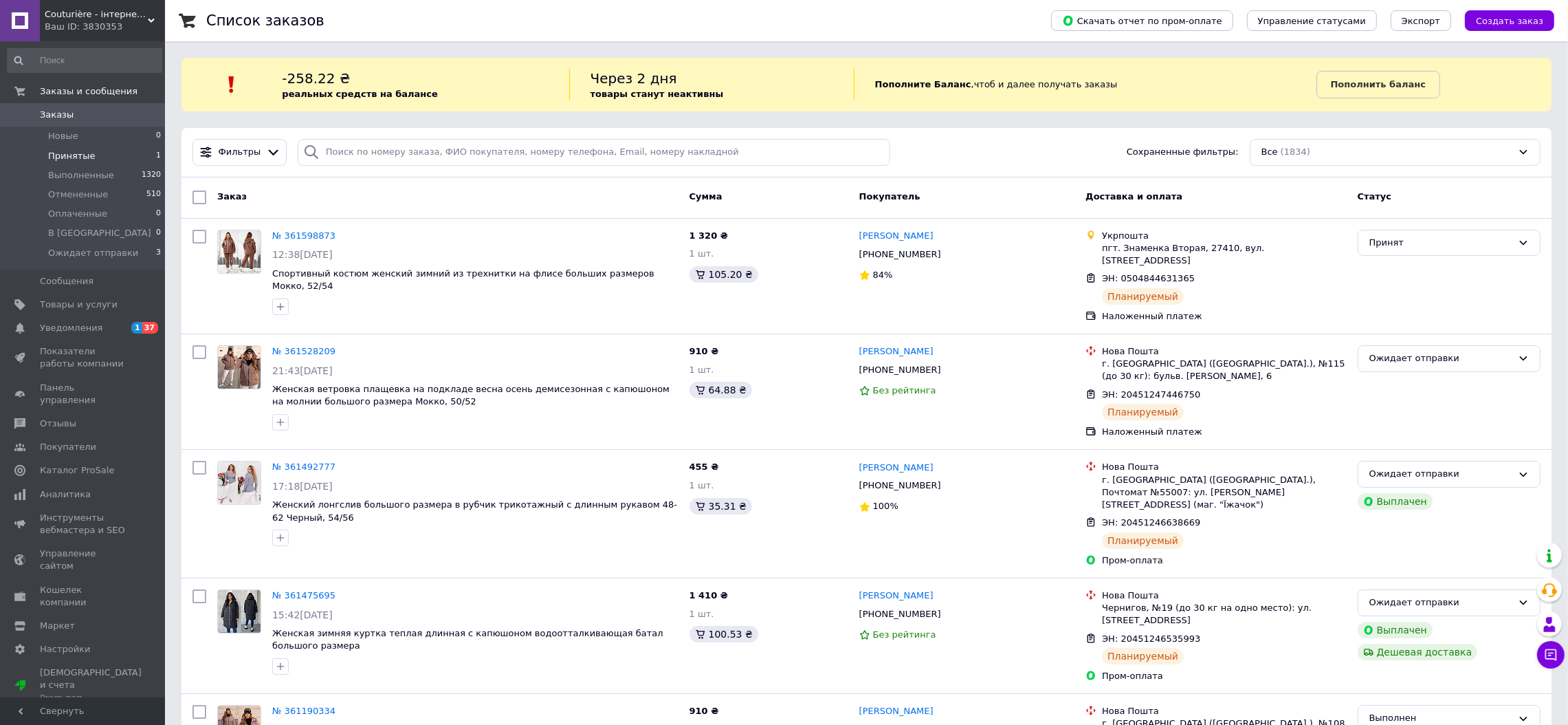
click at [92, 152] on li "Принятые 1" at bounding box center [84, 156] width 169 height 19
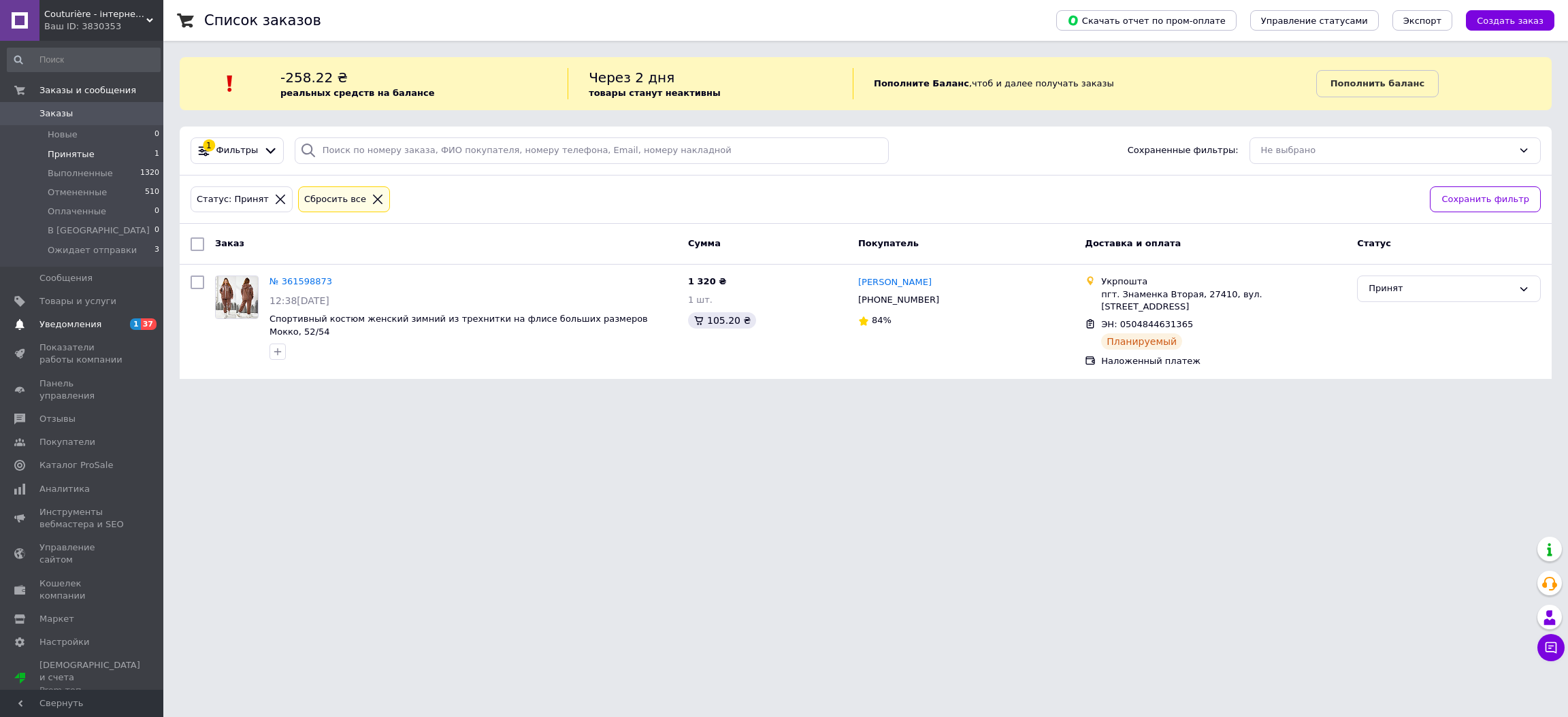
click at [104, 326] on span "Уведомления" at bounding box center [82, 324] width 87 height 12
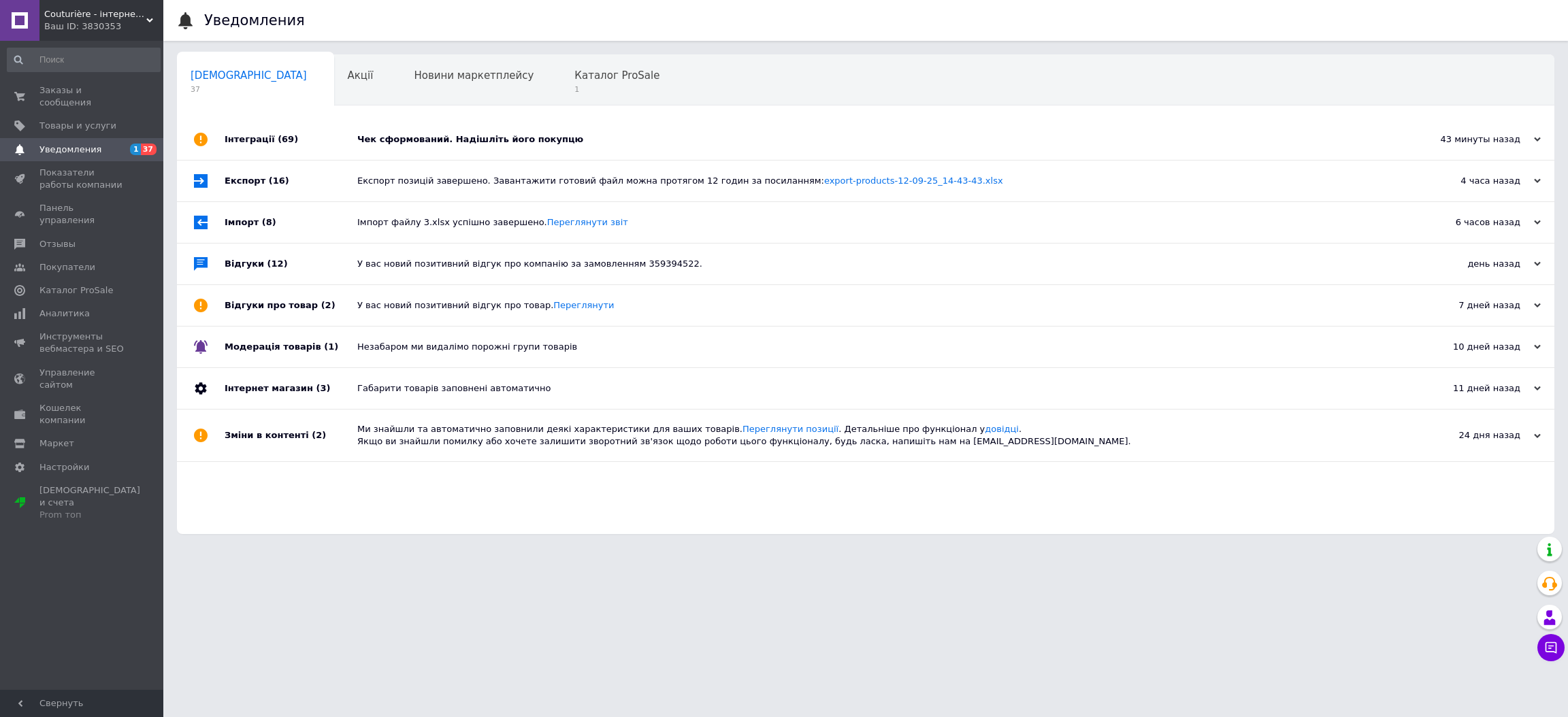
click at [100, 21] on div "Ваш ID: 3830353" at bounding box center [103, 27] width 119 height 12
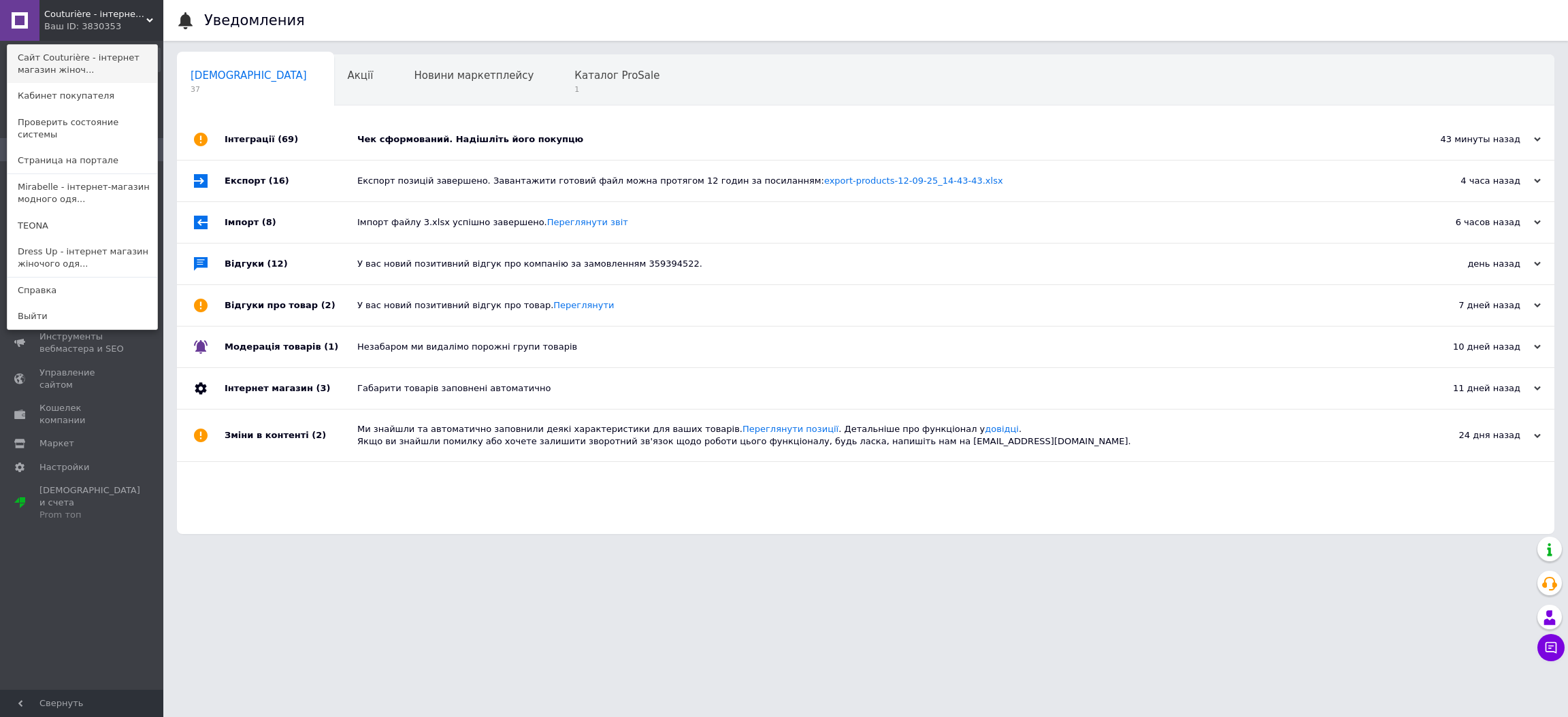
click at [88, 68] on link "Сайт Couturière - інтернет магазин жіноч..." at bounding box center [82, 64] width 150 height 38
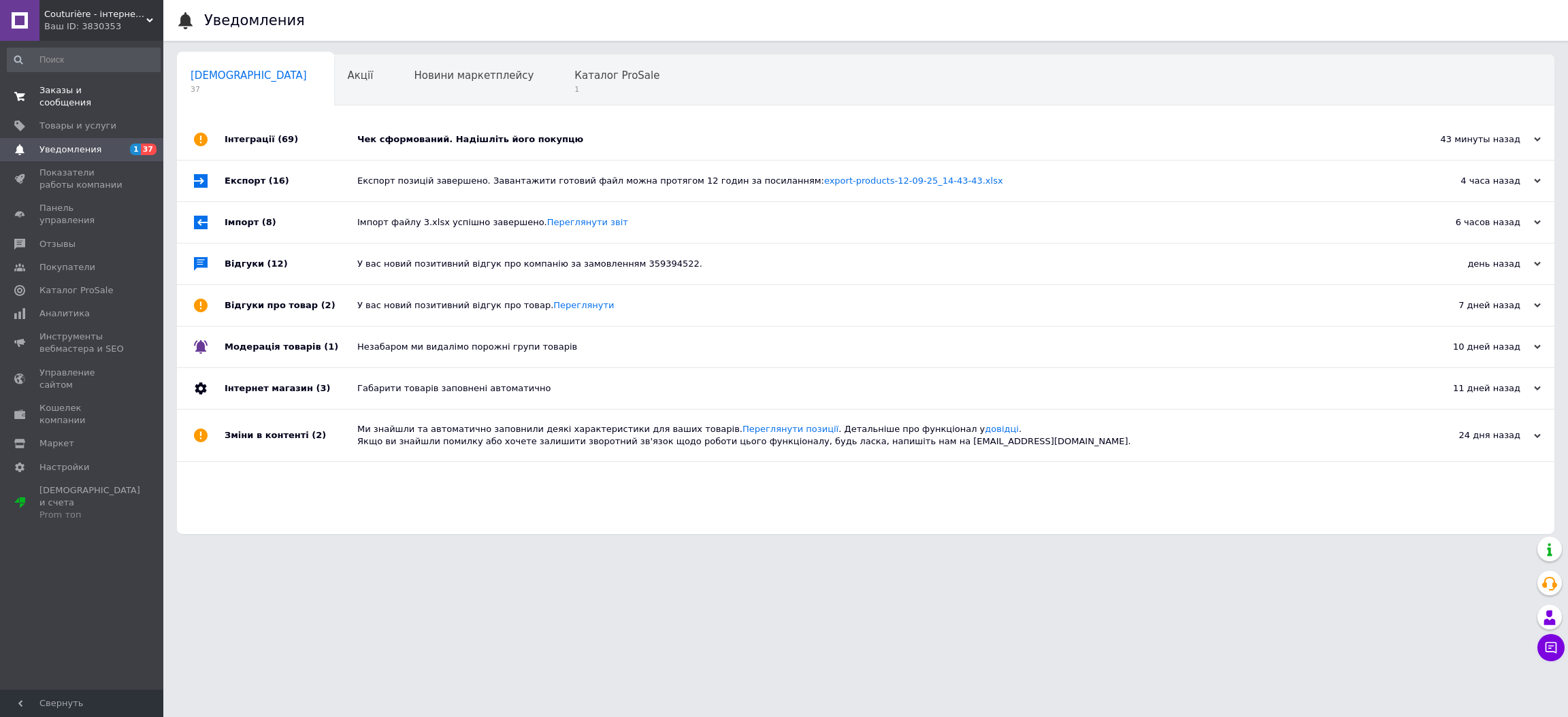
click at [117, 89] on span "Заказы и сообщения" at bounding box center [82, 96] width 87 height 24
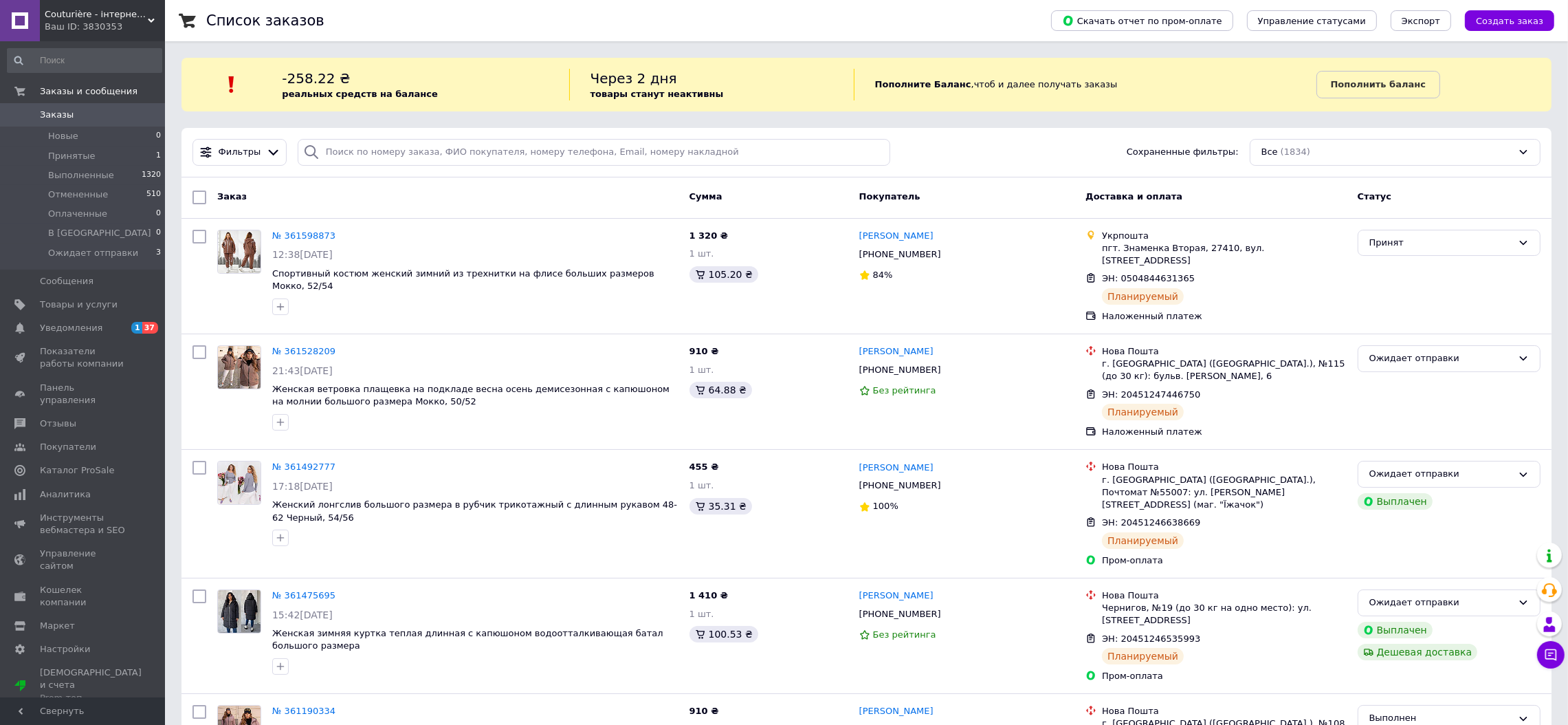
click at [117, 16] on span "Couturière - інтернет магазин жіночого одягу" at bounding box center [96, 14] width 103 height 13
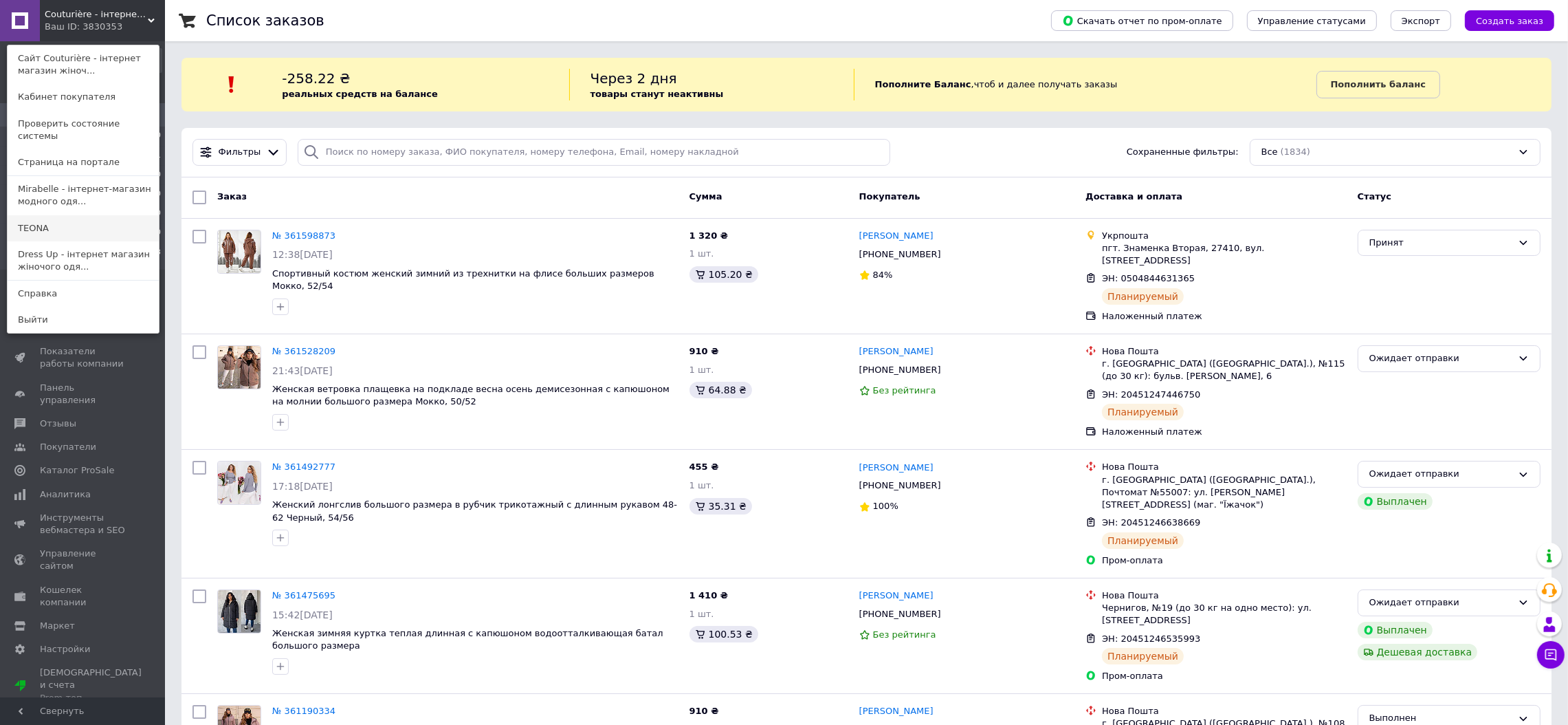
click at [44, 223] on link "ТEONA" at bounding box center [83, 228] width 151 height 26
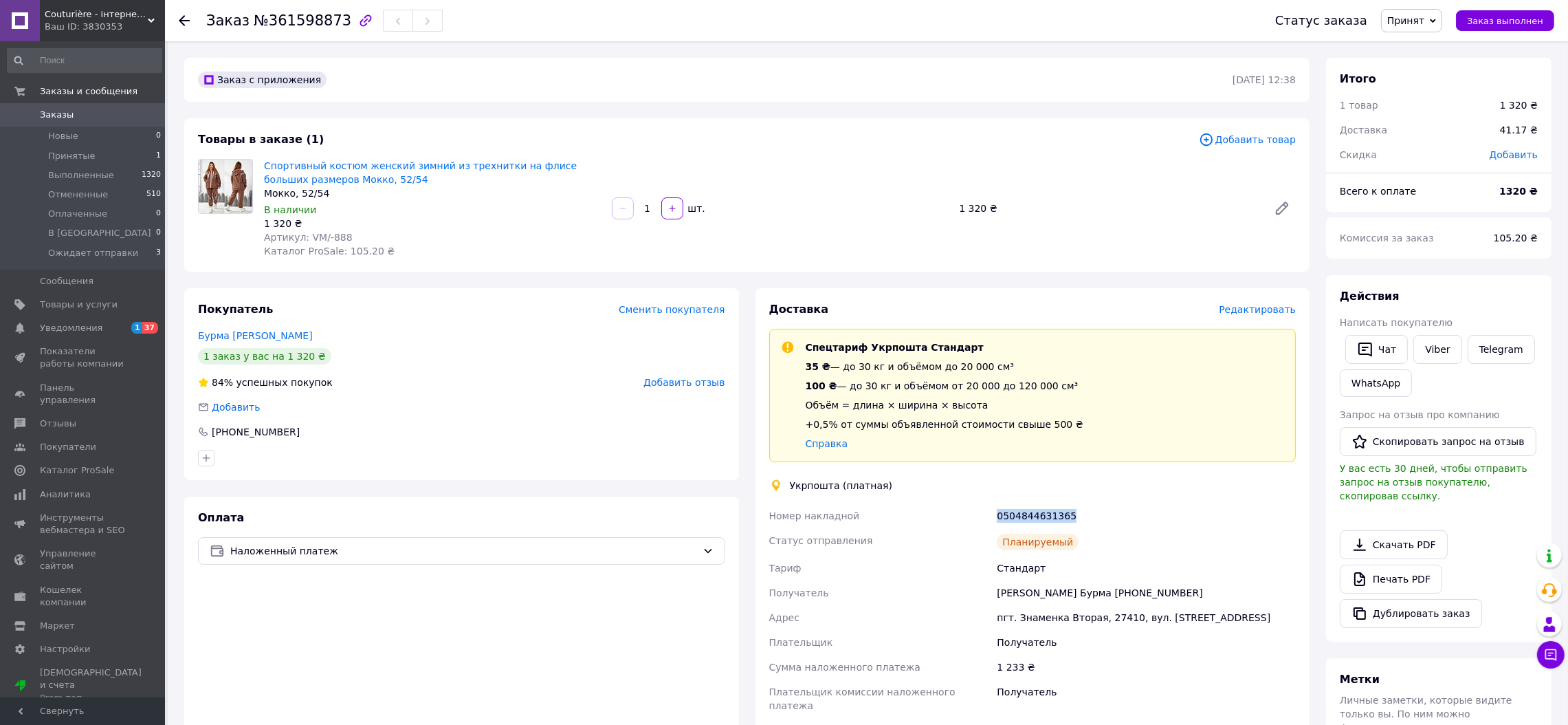
drag, startPoint x: 1075, startPoint y: 517, endPoint x: 993, endPoint y: 516, distance: 82.0
click at [993, 516] on div "Номер накладной 0504844631365 Статус отправления Планируемый [PERSON_NAME] Полу…" at bounding box center [1033, 636] width 533 height 264
copy div "Номер накладной 0504844631365"
